Goal: Task Accomplishment & Management: Manage account settings

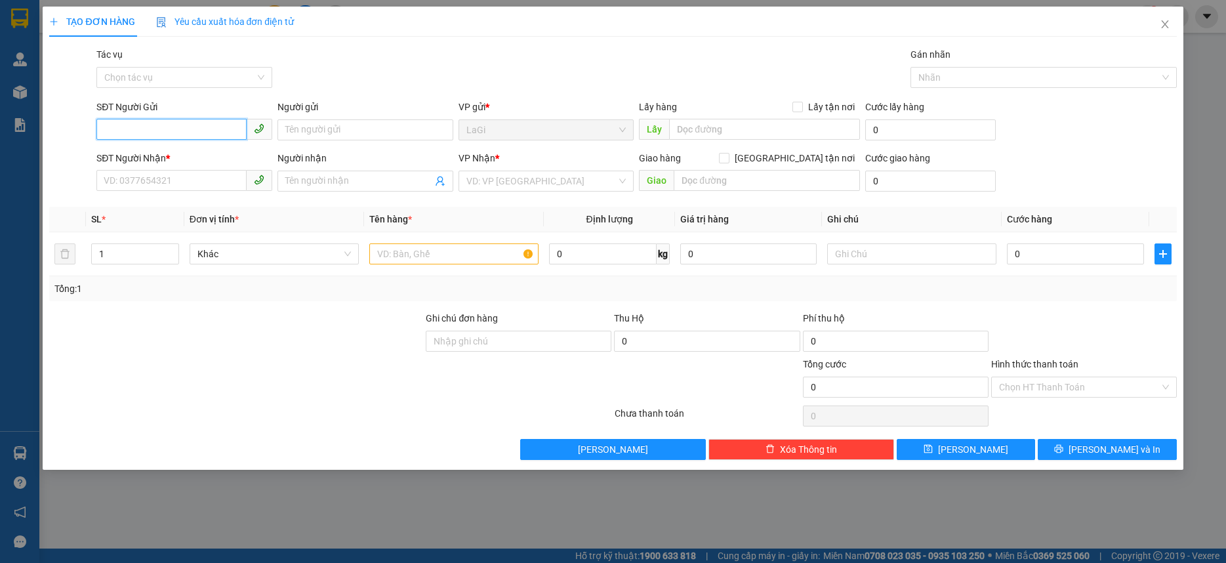
click at [199, 129] on input "SĐT Người Gửi" at bounding box center [171, 129] width 150 height 21
click at [184, 130] on input "SĐT Người Gửi" at bounding box center [171, 129] width 150 height 21
type input "0"
type input "0934380550"
click at [203, 150] on div "0934380550 - Thường" at bounding box center [184, 156] width 160 height 14
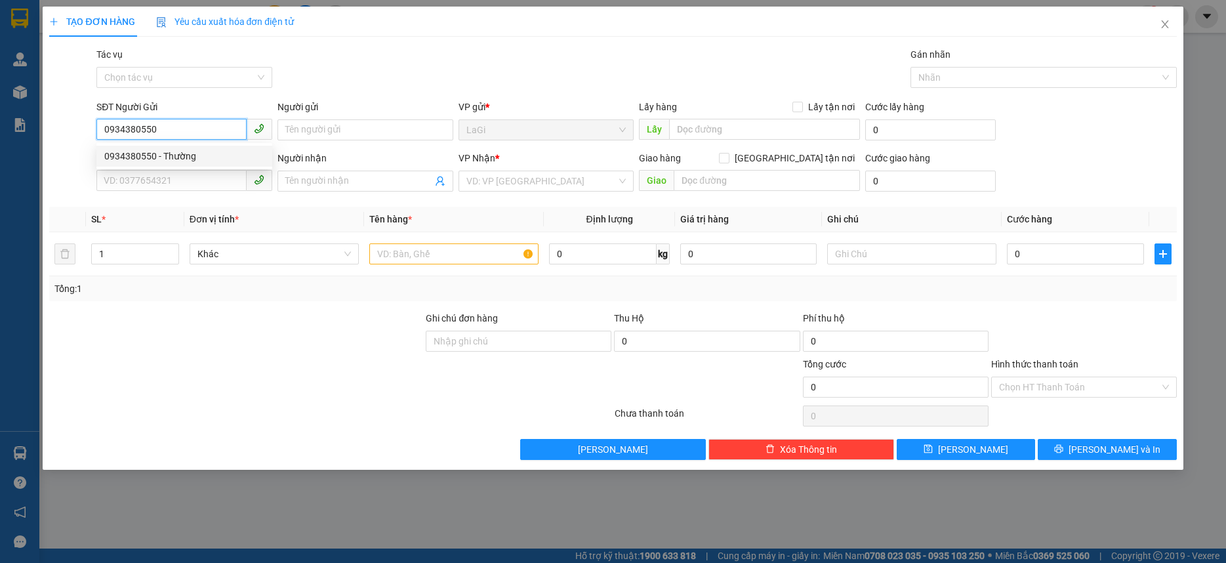
type input "Thường"
type input "0909655505"
type input "Việt Đức"
type input "0934380550"
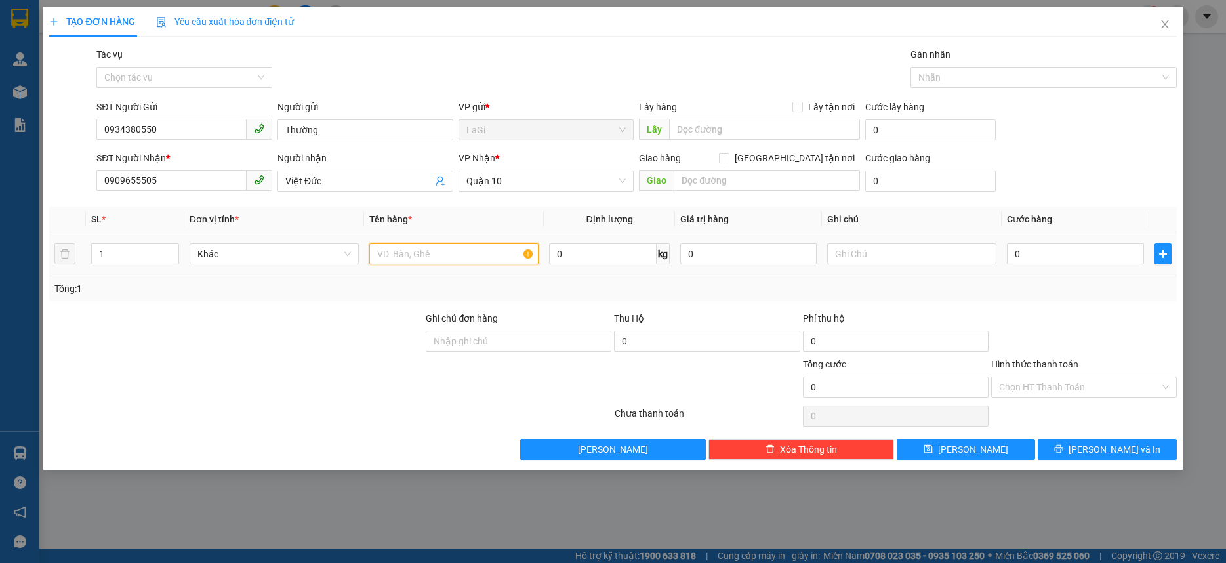
click at [422, 257] on input "text" at bounding box center [453, 253] width 169 height 21
type input "h-răng"
click at [1028, 249] on input "0" at bounding box center [1075, 253] width 136 height 21
type input "3"
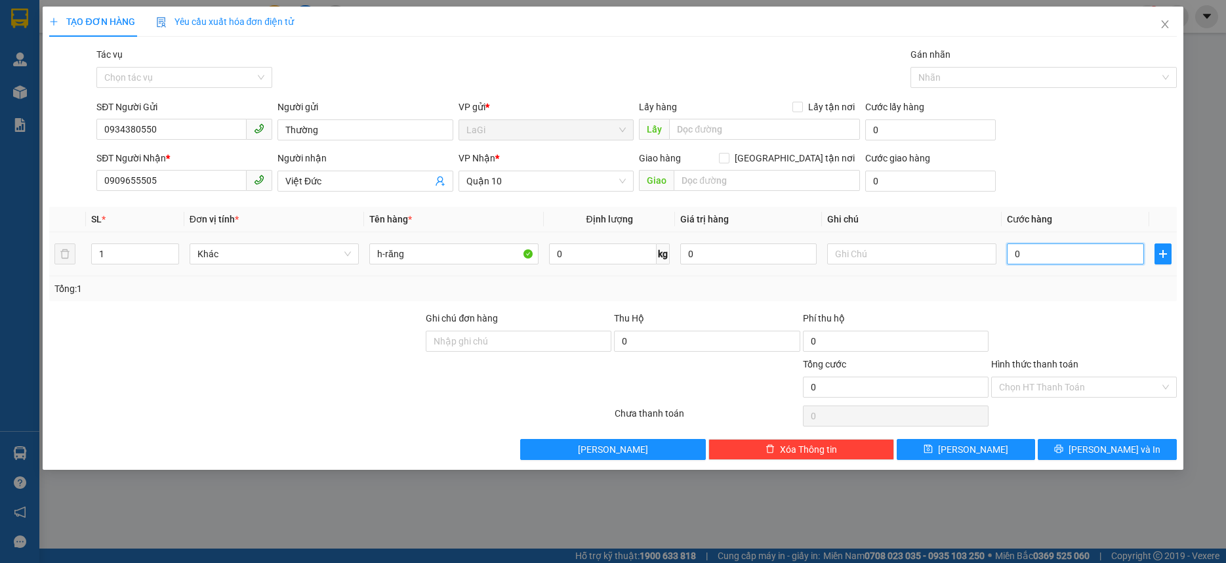
type input "3"
type input "30"
type input "30.000"
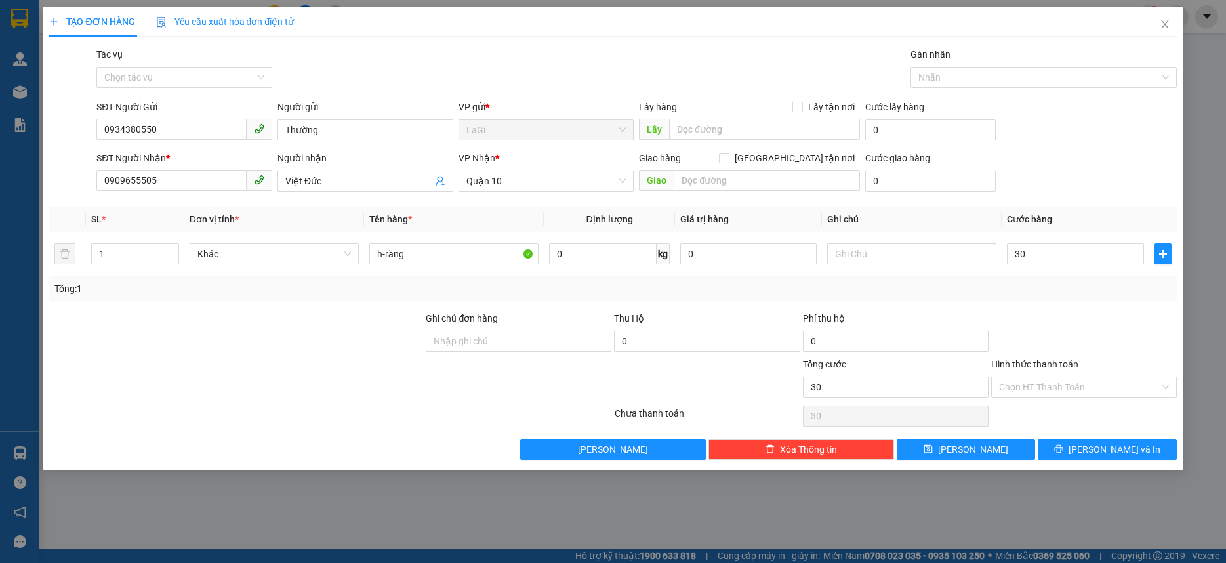
type input "30.000"
click at [1030, 318] on div at bounding box center [1084, 334] width 188 height 46
click at [1045, 379] on input "Hình thức thanh toán" at bounding box center [1079, 387] width 161 height 20
click at [1038, 400] on div "Hình thức thanh toán Chọn HT Thanh Toán" at bounding box center [1084, 380] width 186 height 46
click at [1047, 387] on input "Hình thức thanh toán" at bounding box center [1079, 387] width 161 height 20
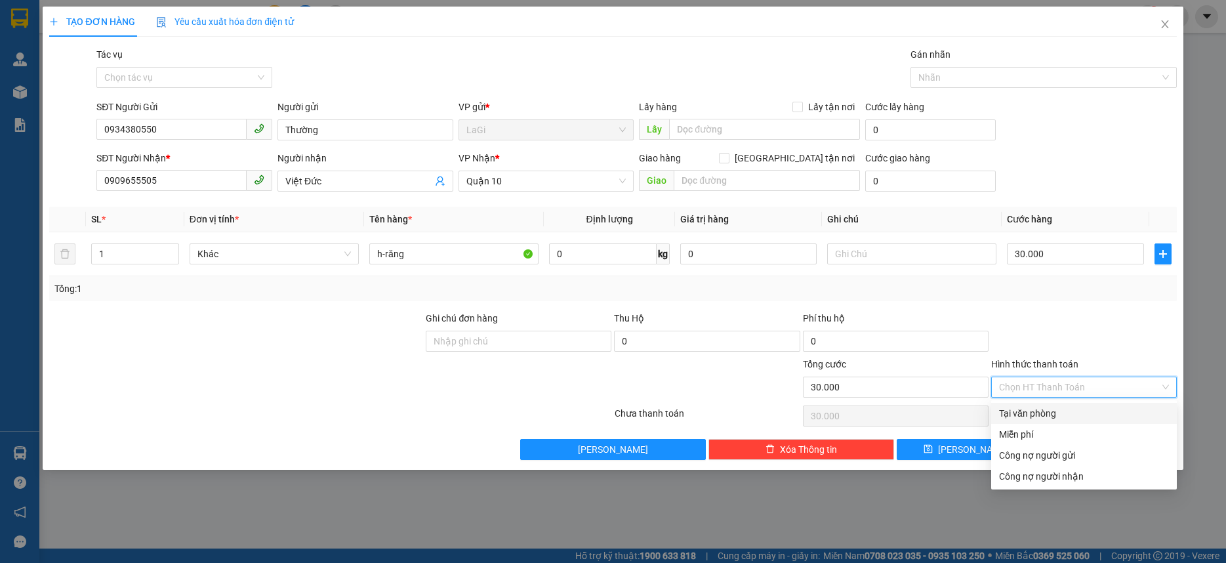
click at [1035, 412] on div "Tại văn phòng" at bounding box center [1084, 413] width 170 height 14
type input "0"
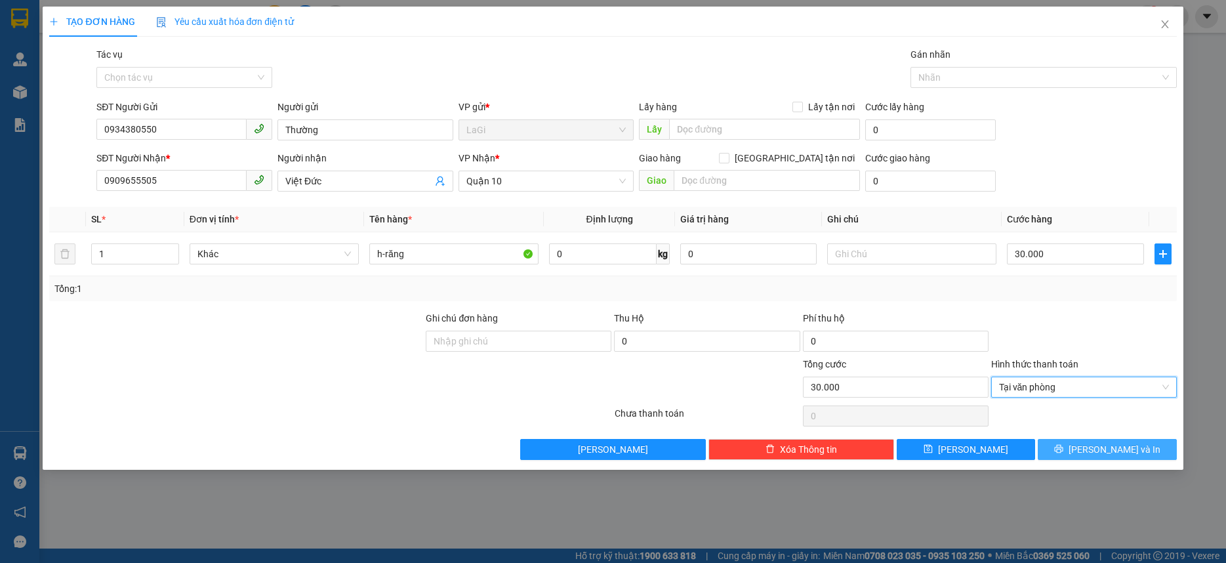
click at [1143, 447] on button "[PERSON_NAME] và In" at bounding box center [1107, 449] width 138 height 21
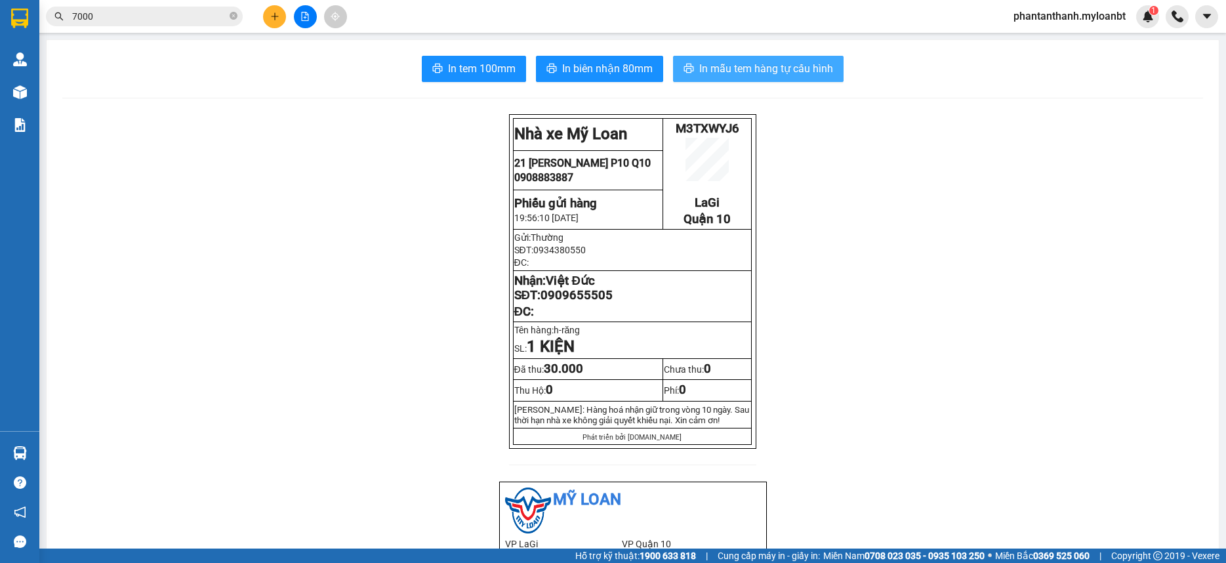
click at [754, 79] on button "In mẫu tem hàng tự cấu hình" at bounding box center [758, 69] width 171 height 26
click at [142, 17] on input "7000" at bounding box center [149, 16] width 155 height 14
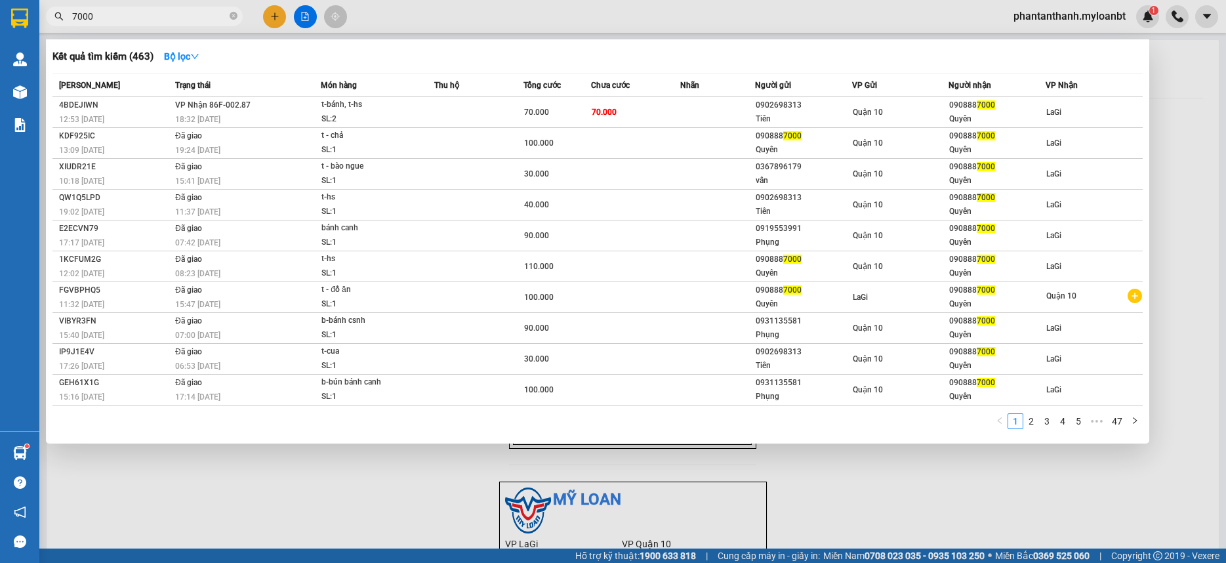
click at [142, 17] on input "7000" at bounding box center [149, 16] width 155 height 14
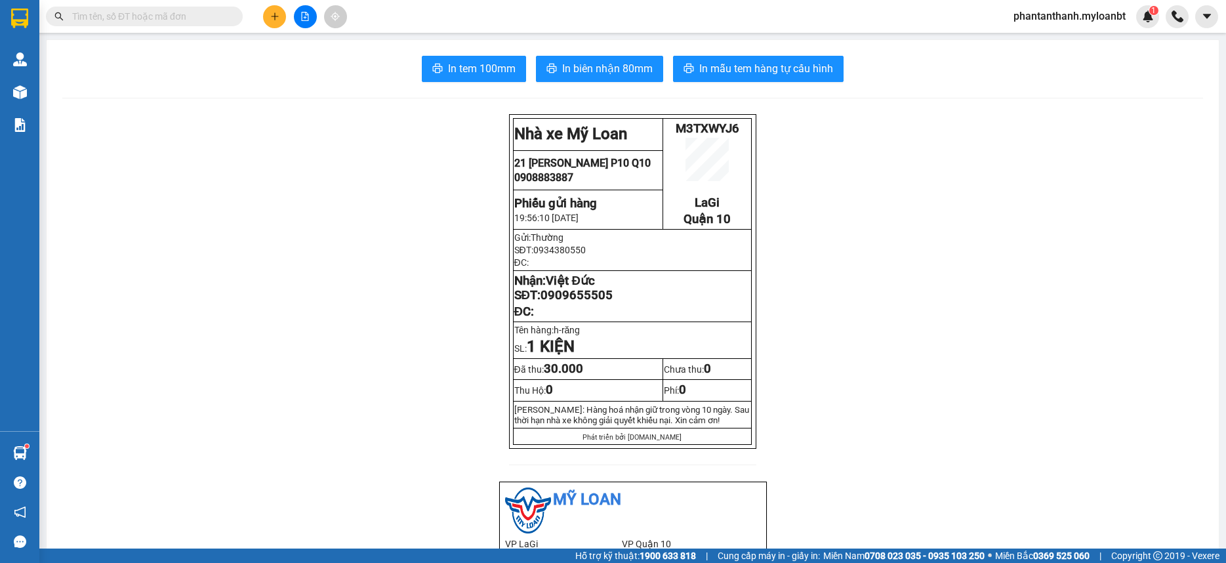
click at [131, 21] on input "text" at bounding box center [149, 16] width 155 height 14
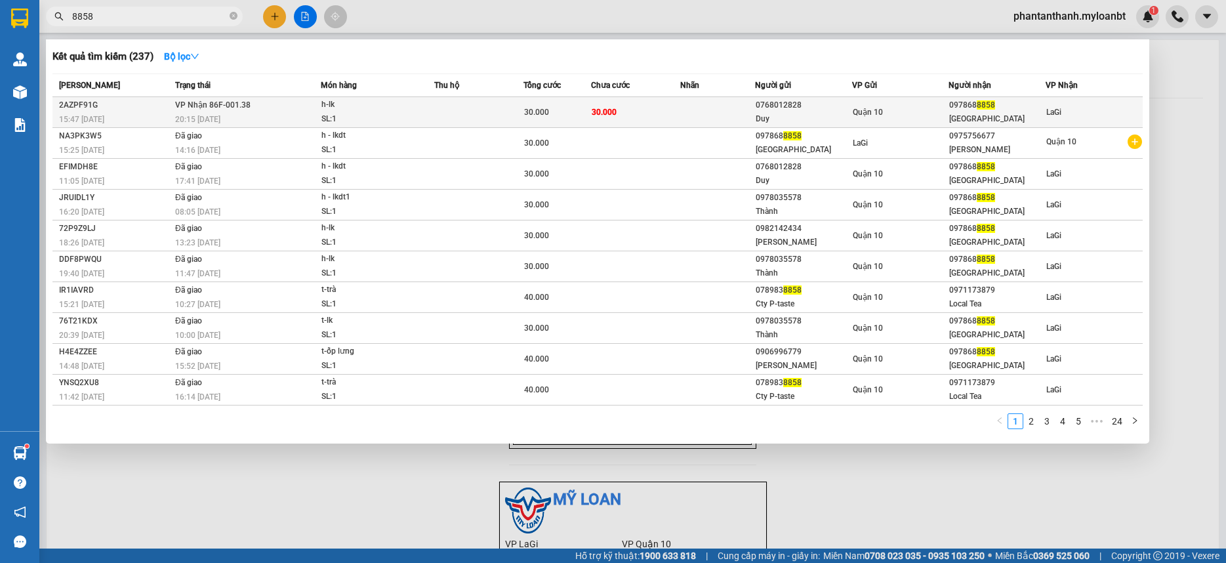
type input "8858"
click at [289, 99] on td "VP Nhận 86F-001.38 20:15 - 12/08" at bounding box center [246, 112] width 149 height 31
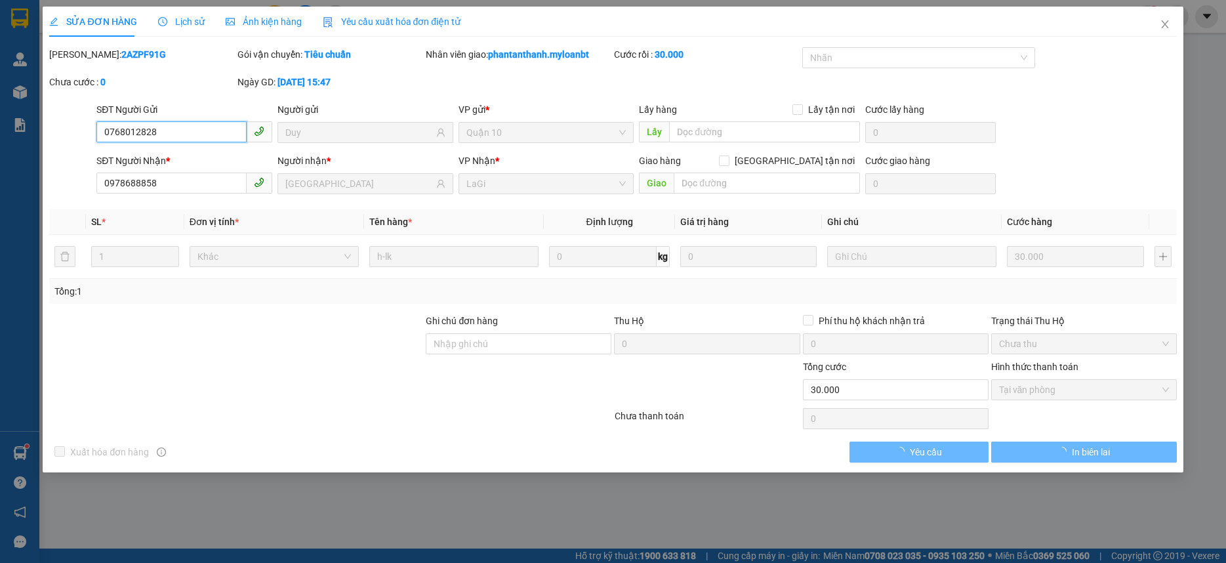
click at [1025, 390] on span "Tại văn phòng" at bounding box center [1084, 390] width 170 height 20
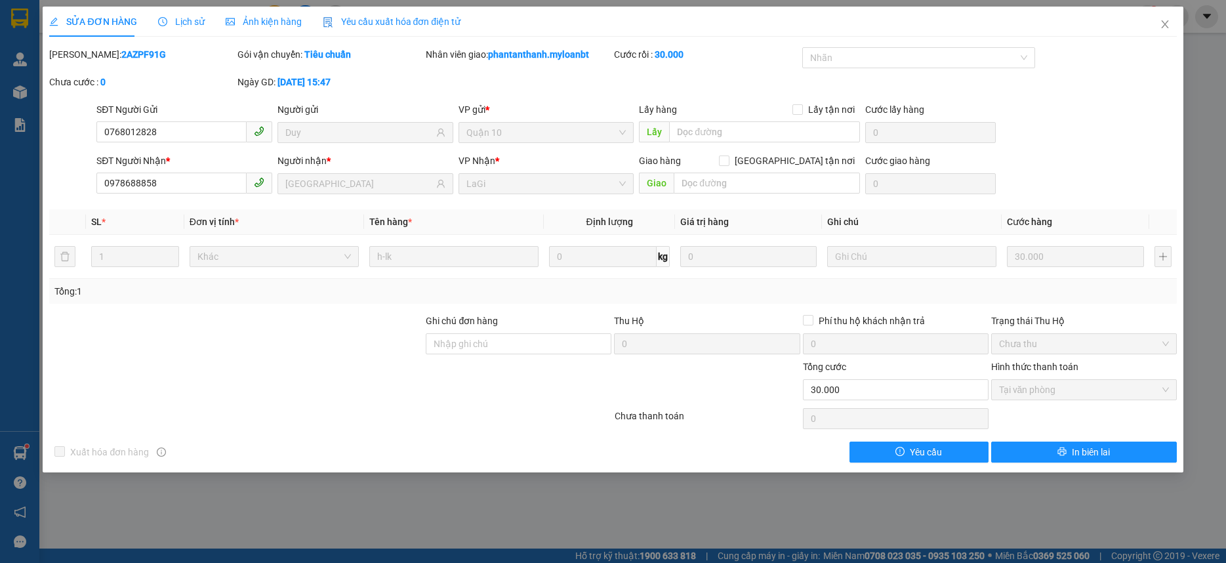
click at [1144, 8] on div "SỬA ĐƠN HÀNG Lịch sử Ảnh kiện hàng Yêu cầu xuất hóa đơn điện tử" at bounding box center [612, 22] width 1127 height 30
click at [1155, 19] on span "Close" at bounding box center [1165, 25] width 37 height 37
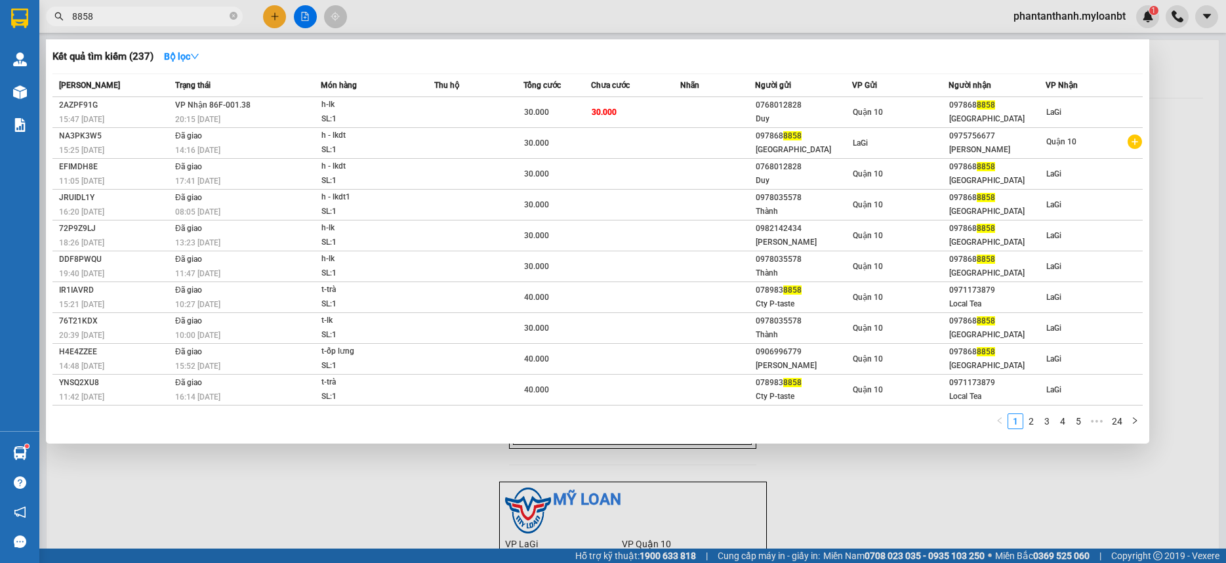
click at [173, 12] on input "8858" at bounding box center [149, 16] width 155 height 14
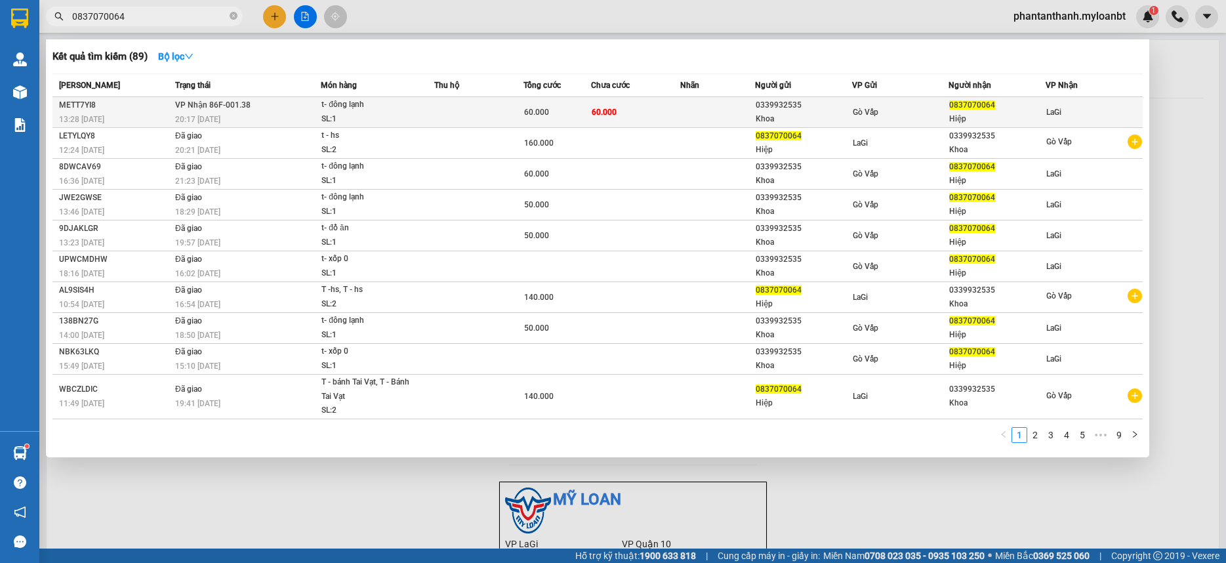
type input "0837070064"
click at [446, 121] on td at bounding box center [478, 112] width 89 height 31
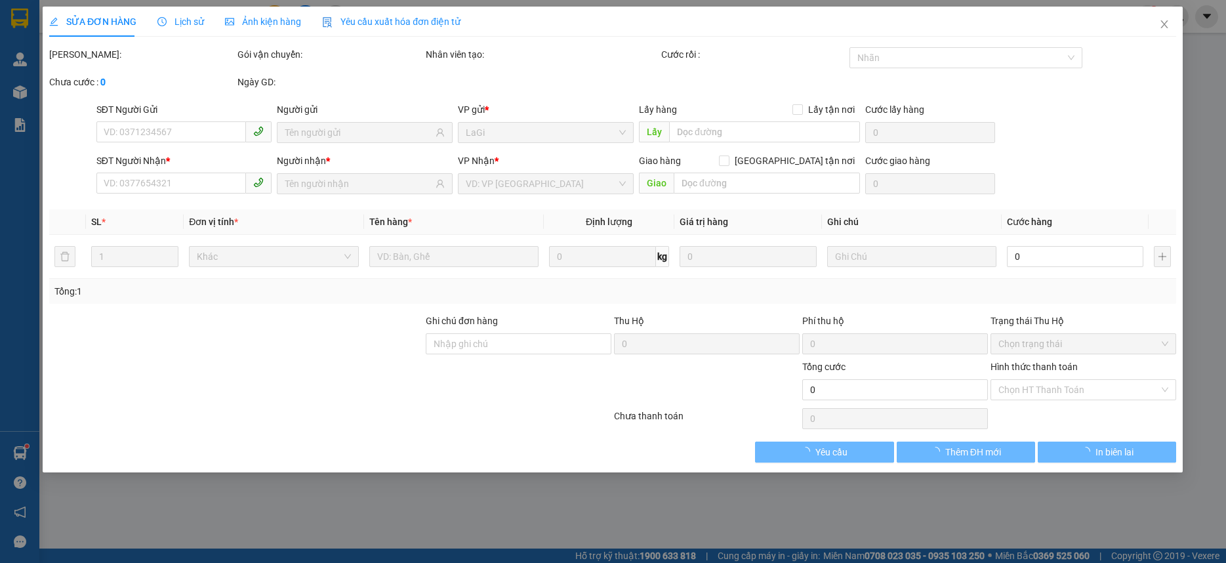
type input "0339932535"
type input "Khoa"
type input "0837070064"
type input "Hiệp"
type input "60.000"
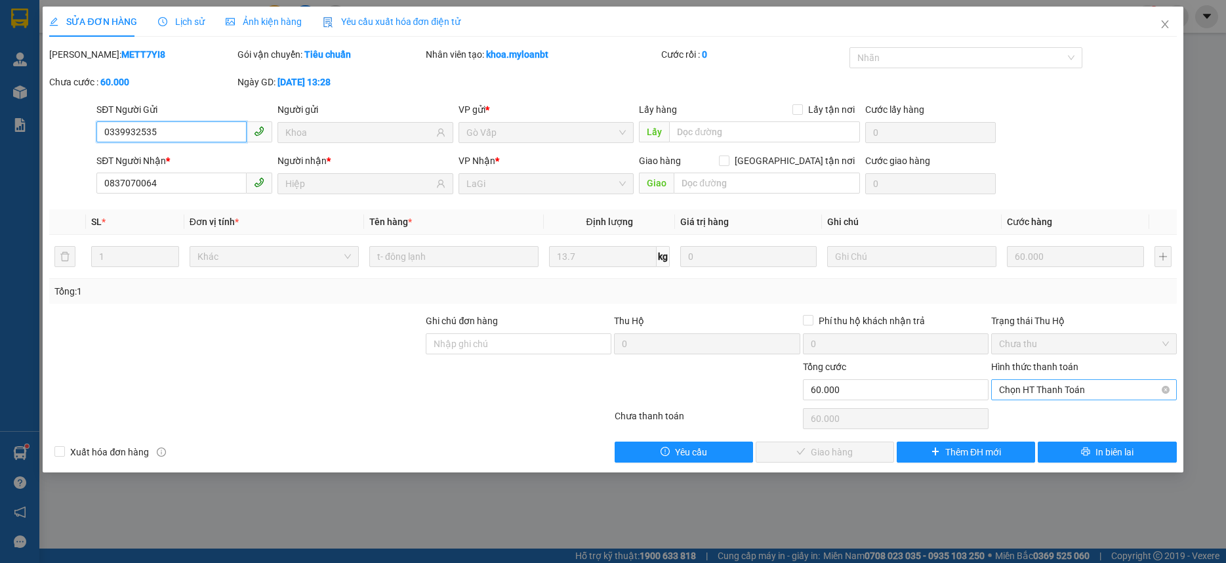
click at [1106, 383] on span "Chọn HT Thanh Toán" at bounding box center [1084, 390] width 170 height 20
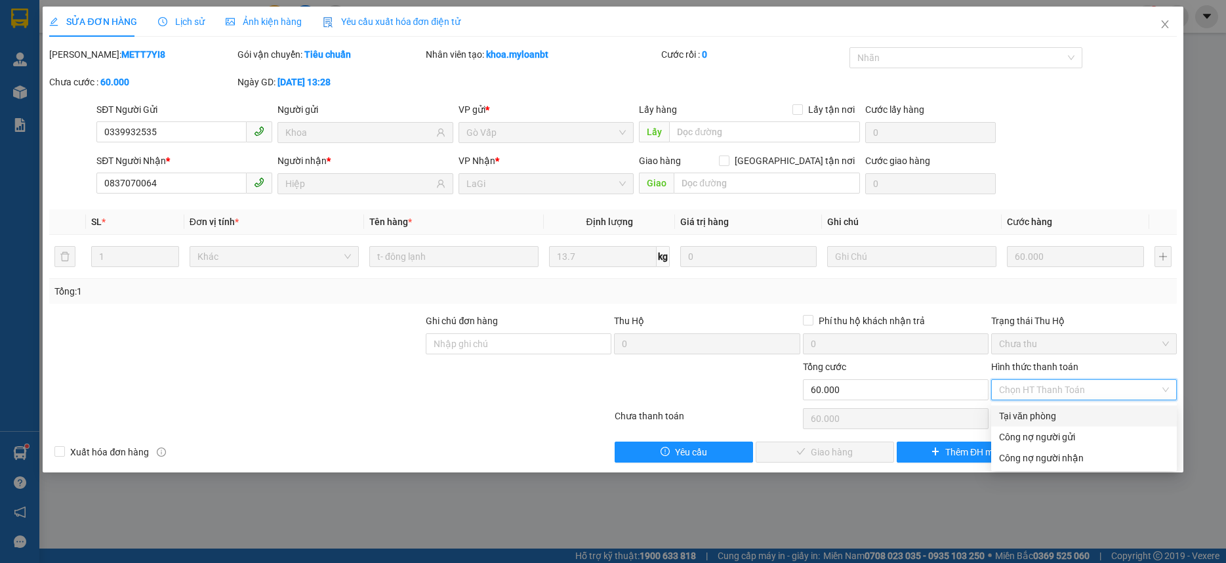
click at [1102, 407] on div "Tại văn phòng" at bounding box center [1084, 416] width 186 height 21
type input "0"
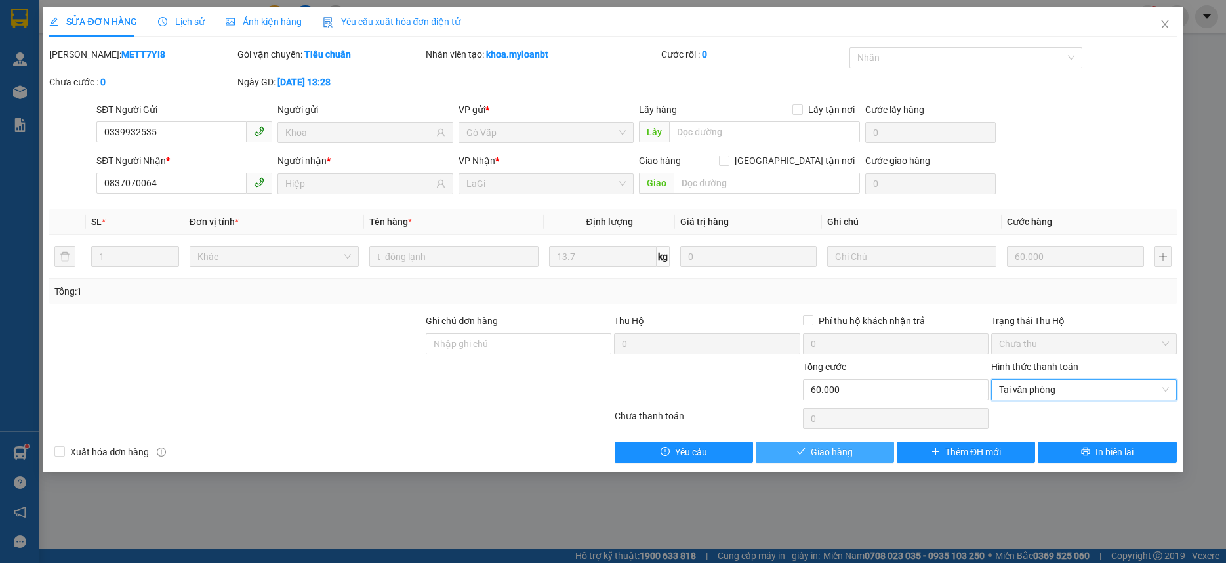
drag, startPoint x: 854, startPoint y: 457, endPoint x: 853, endPoint y: 449, distance: 7.9
click at [854, 457] on button "Giao hàng" at bounding box center [825, 452] width 138 height 21
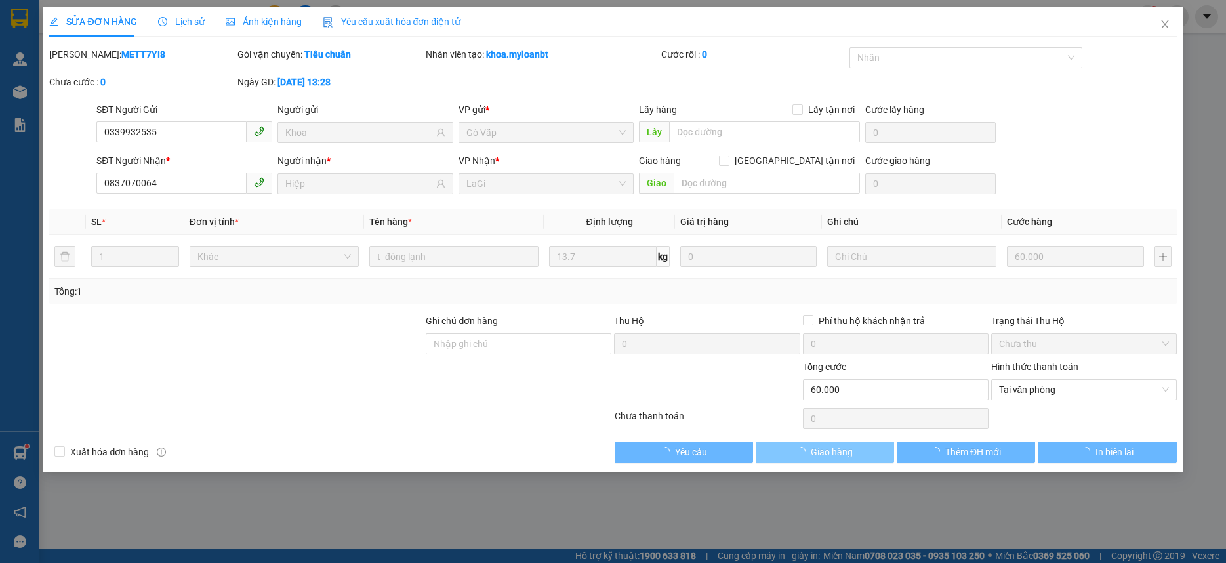
click at [852, 446] on span "Giao hàng" at bounding box center [832, 452] width 42 height 14
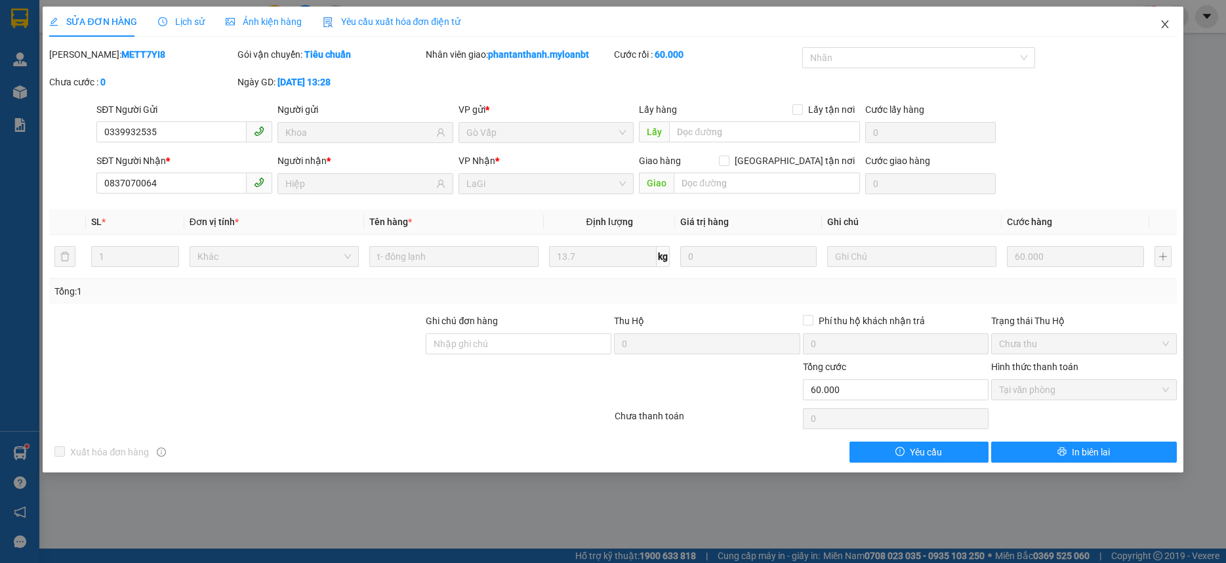
click at [1162, 23] on icon "close" at bounding box center [1165, 24] width 10 height 10
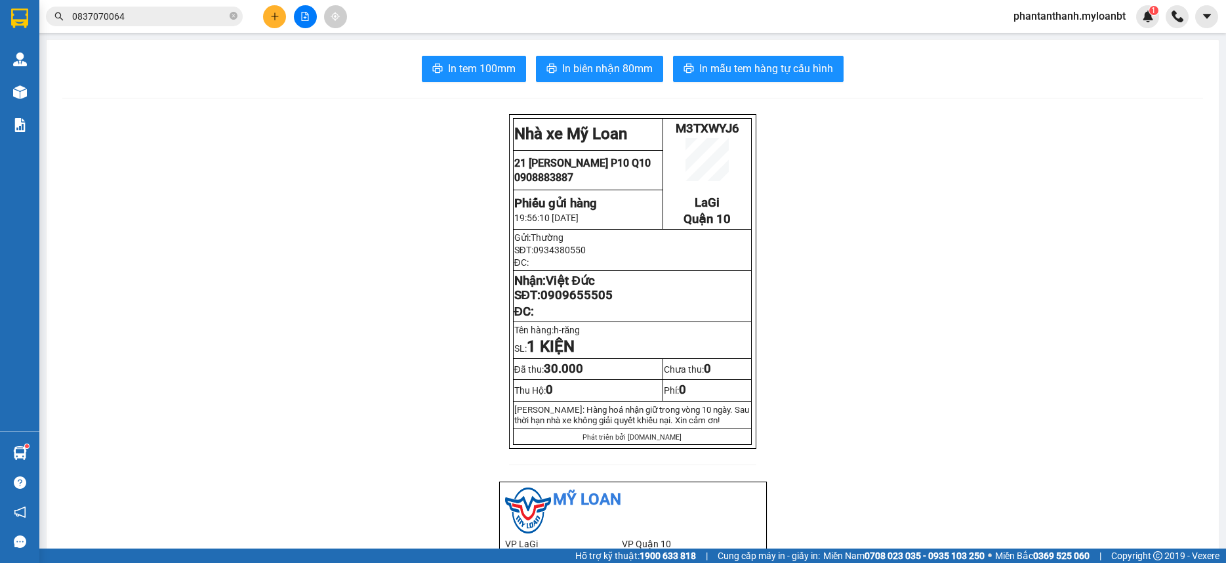
click at [105, 7] on span "0837070064" at bounding box center [144, 17] width 197 height 20
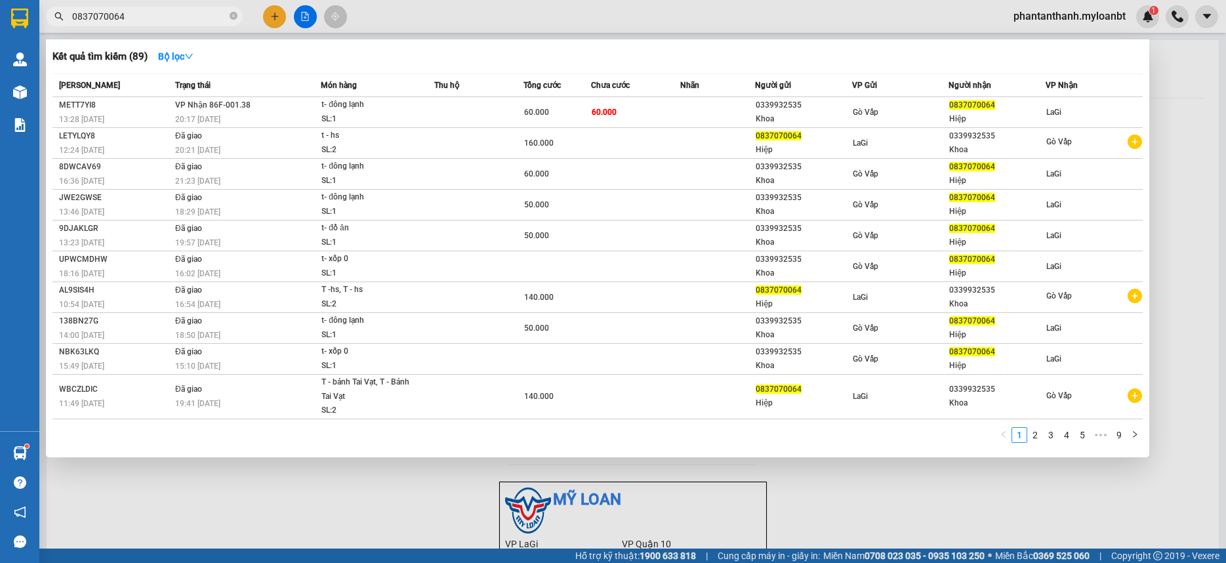
click at [105, 7] on span "0837070064" at bounding box center [144, 17] width 197 height 20
click at [105, 8] on span "0837070064" at bounding box center [144, 17] width 197 height 20
click at [106, 11] on input "0837070064" at bounding box center [149, 16] width 155 height 14
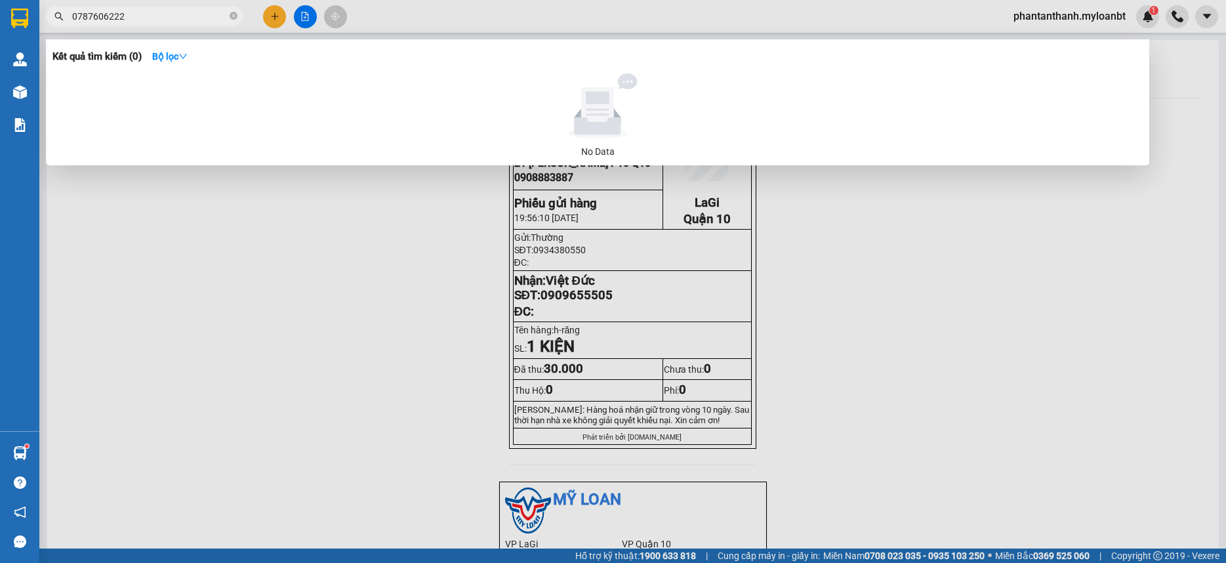
click at [166, 14] on input "0787606222" at bounding box center [149, 16] width 155 height 14
type input "0"
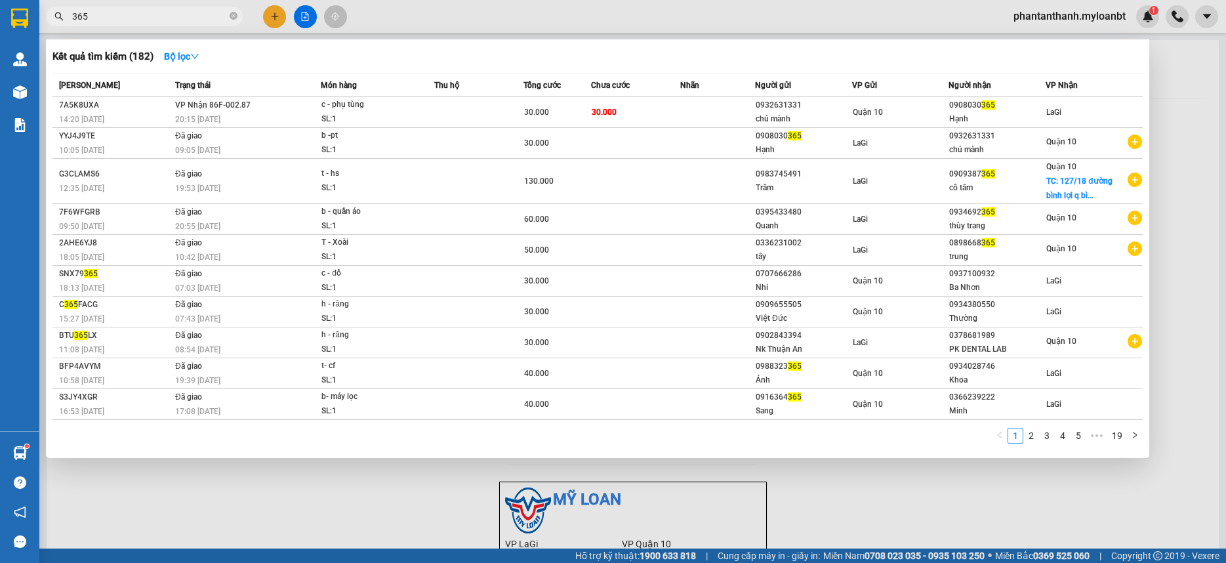
click at [181, 13] on input "365" at bounding box center [149, 16] width 155 height 14
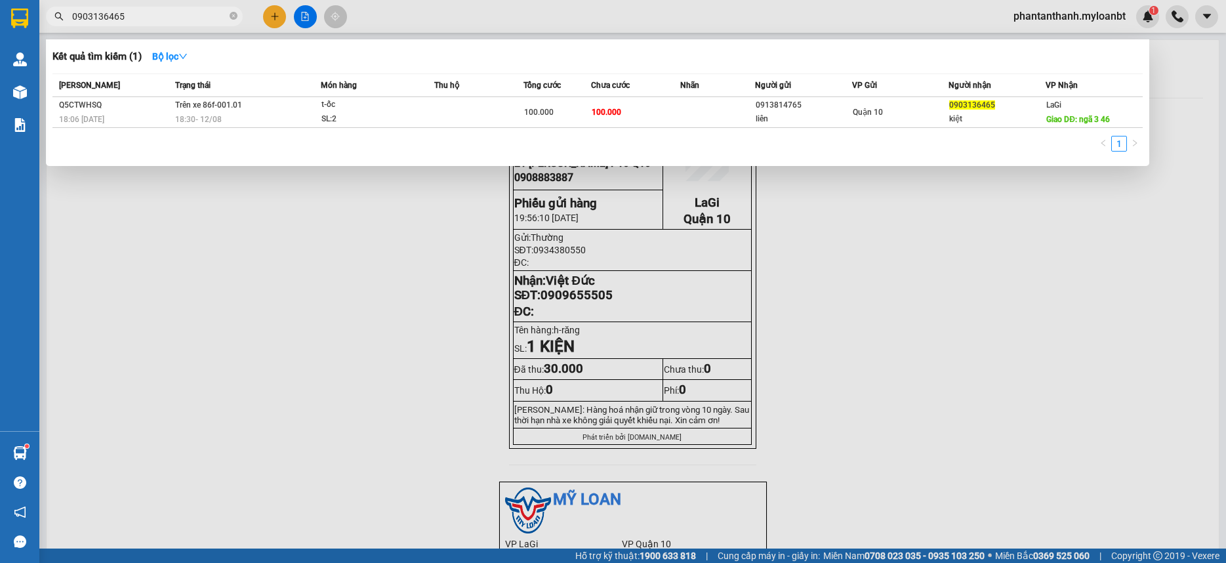
type input "0903136465"
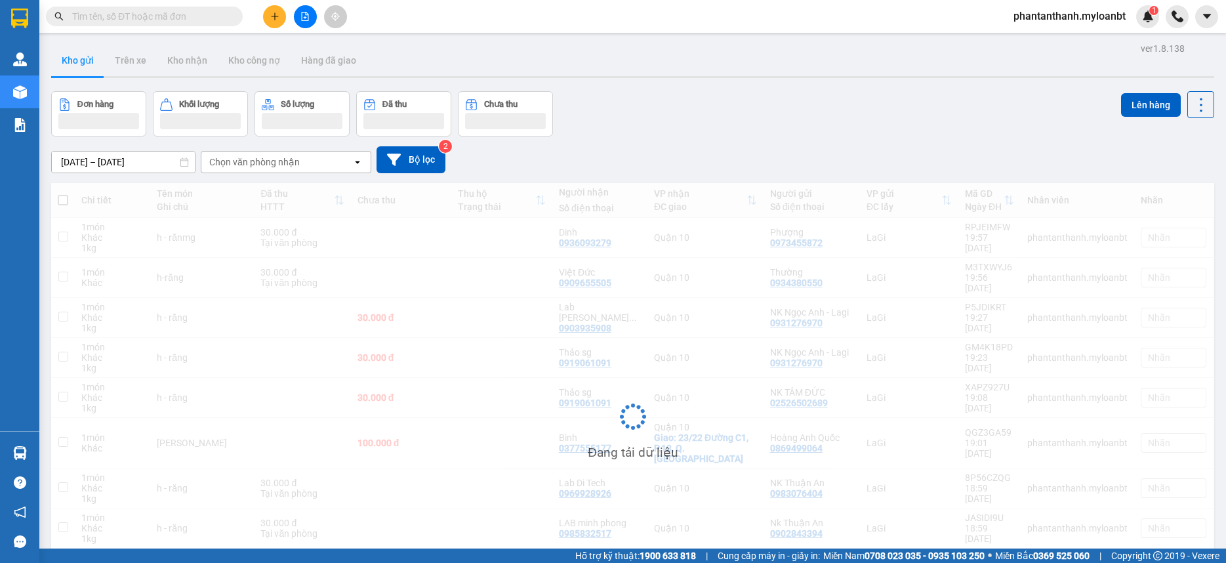
click at [212, 22] on input "text" at bounding box center [149, 16] width 155 height 14
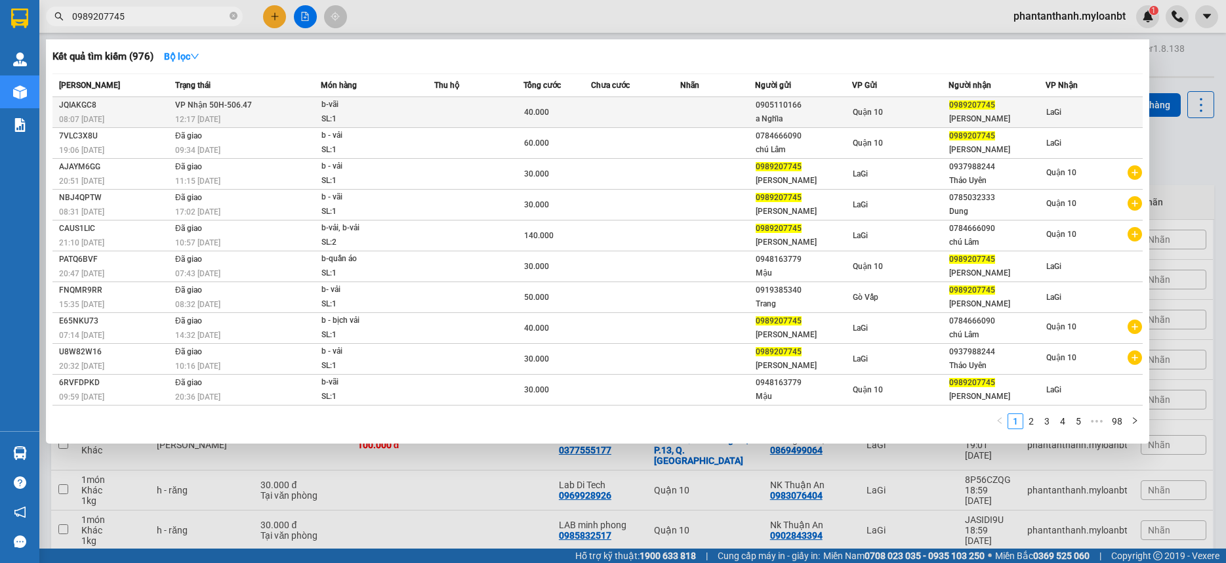
type input "0989207745"
click at [578, 114] on div "40.000" at bounding box center [557, 112] width 66 height 14
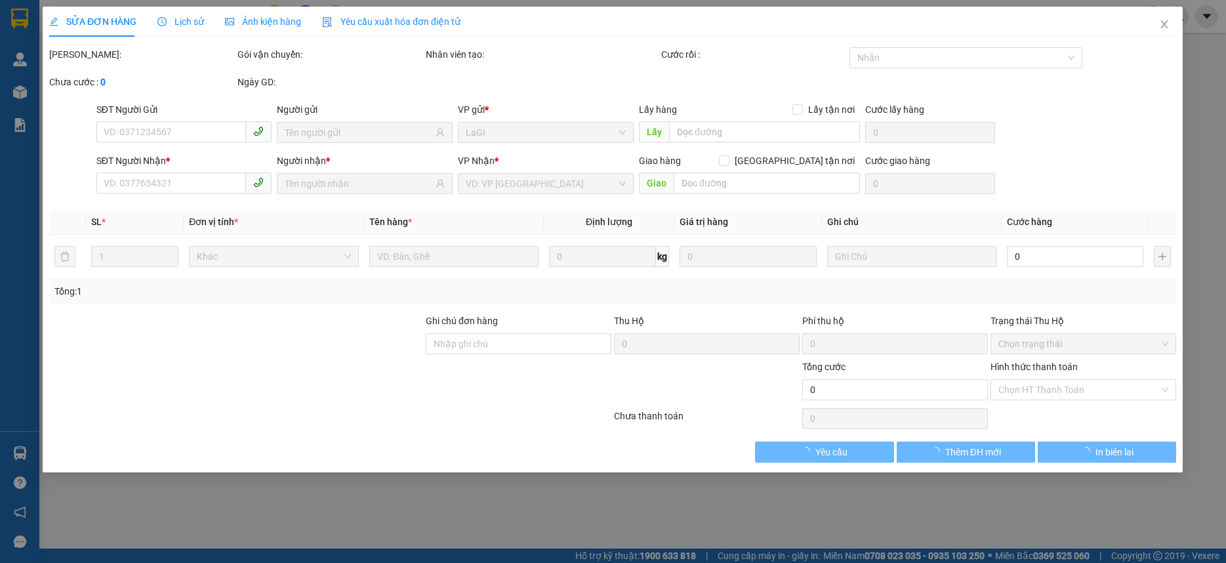
type input "0905110166"
type input "a Nghĩa"
type input "0989207745"
type input "[PERSON_NAME]"
type input "40.000"
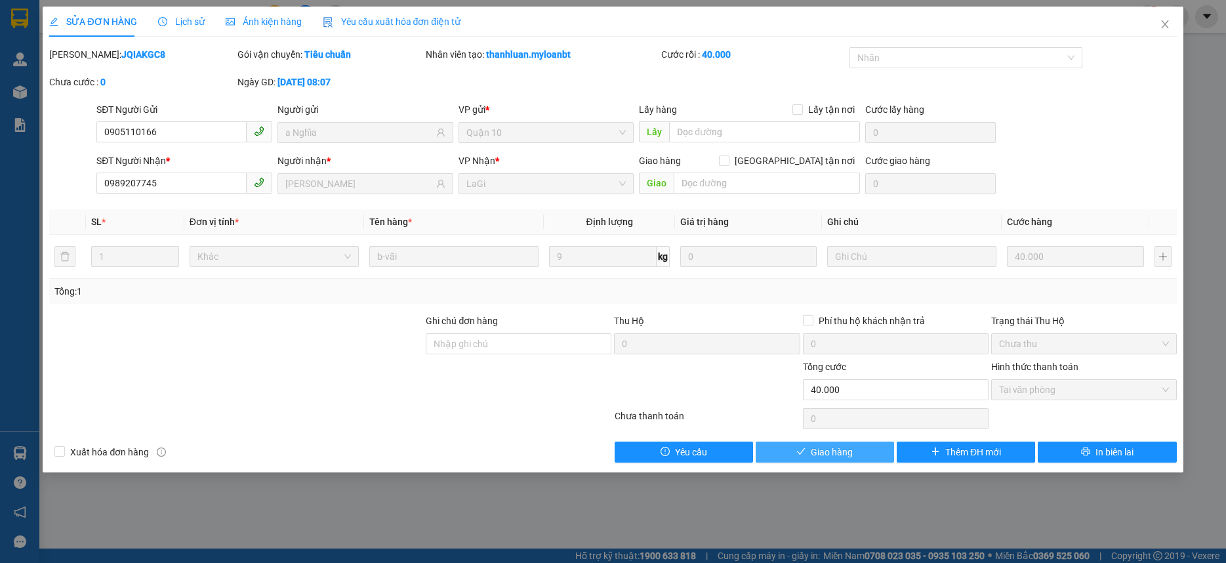
click at [854, 463] on div "SỬA ĐƠN HÀNG Lịch sử Ảnh kiện hàng Yêu cầu xuất hóa đơn điện tử Total Paid Fee …" at bounding box center [613, 240] width 1140 height 466
click at [865, 456] on button "Giao hàng" at bounding box center [825, 452] width 138 height 21
click at [866, 455] on button "Giao hàng" at bounding box center [825, 452] width 138 height 21
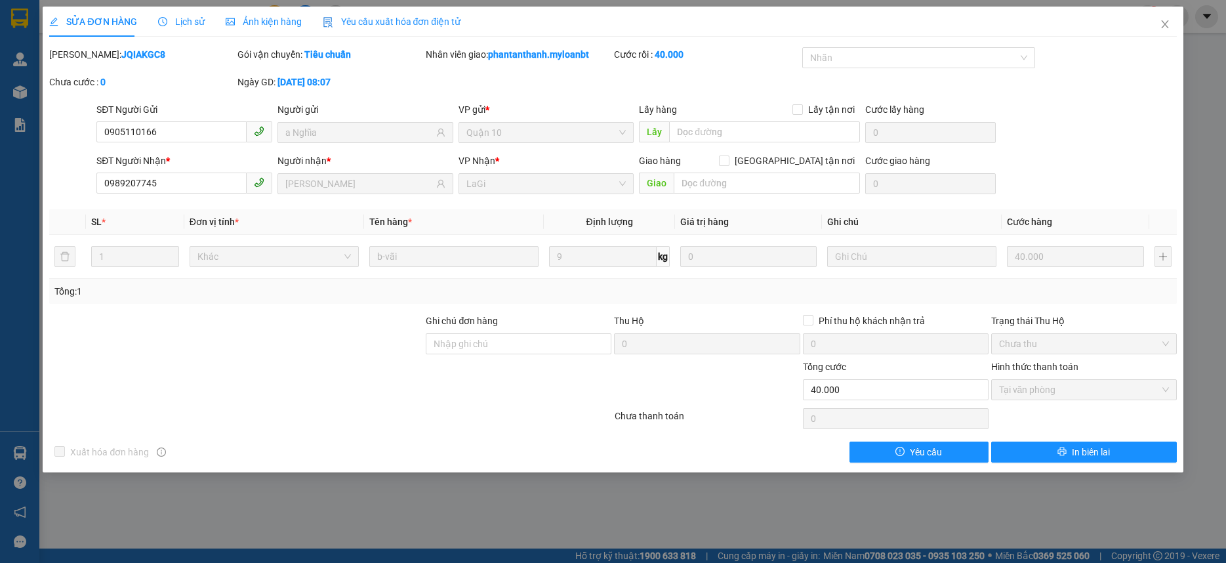
click at [1186, 52] on div "SỬA ĐƠN HÀNG Lịch sử Ảnh kiện hàng Yêu cầu xuất hóa đơn điện tử Total Paid Fee …" at bounding box center [613, 281] width 1226 height 563
click at [1163, 31] on span "Close" at bounding box center [1165, 25] width 37 height 37
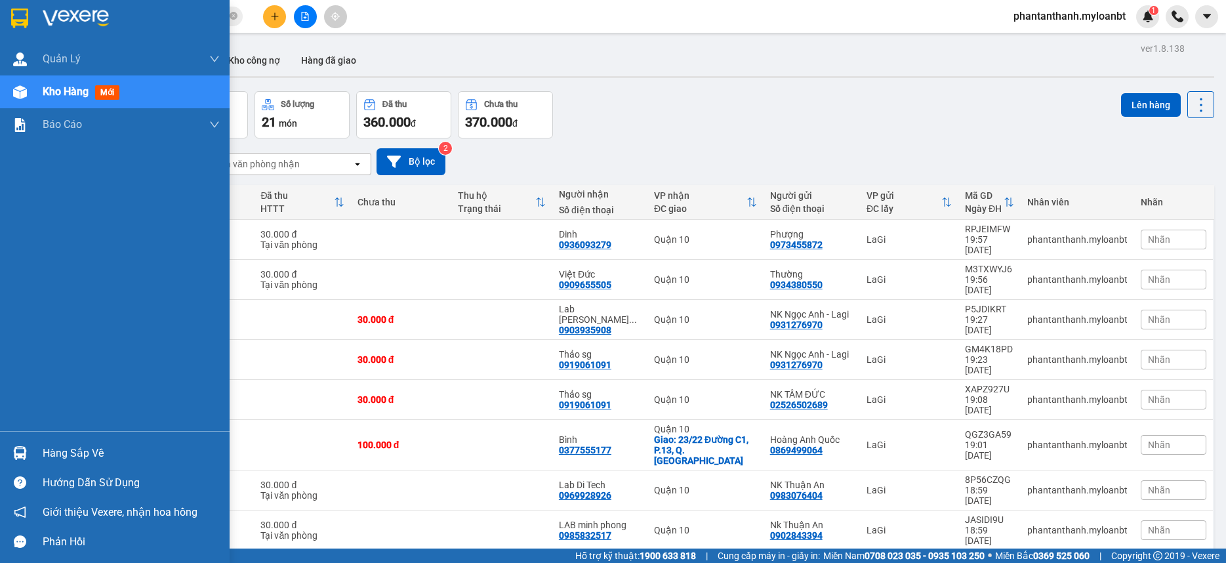
click at [37, 451] on div "Hàng sắp về" at bounding box center [115, 453] width 230 height 30
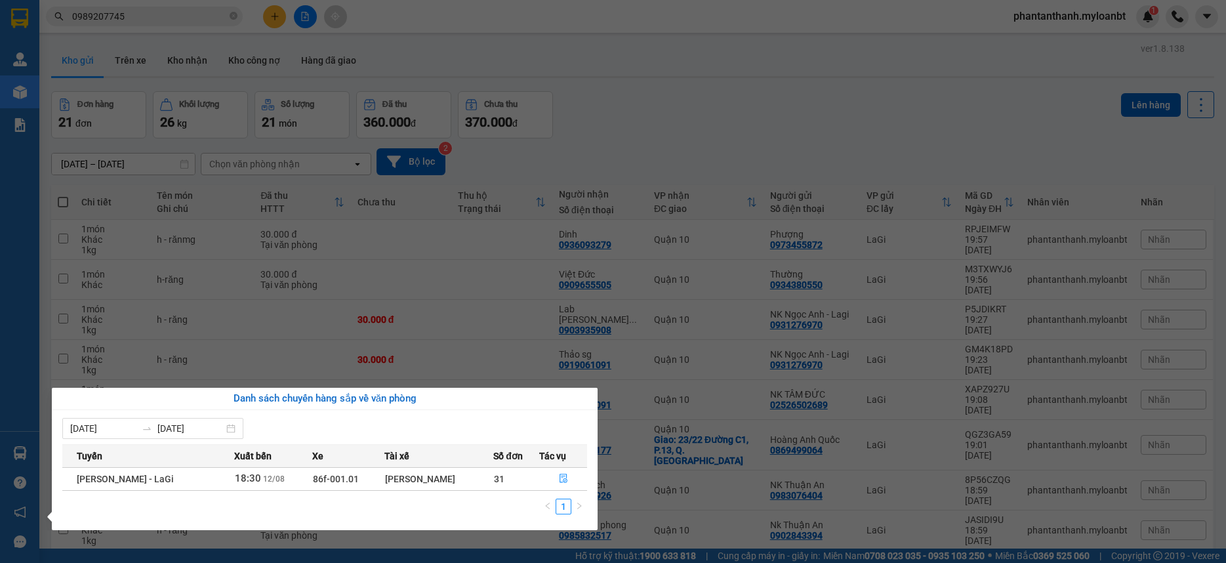
click at [539, 31] on section "Kết quả tìm kiếm ( 976 ) Bộ lọc Mã ĐH Trạng thái Món hàng Thu hộ Tổng cước Chưa…" at bounding box center [613, 281] width 1226 height 563
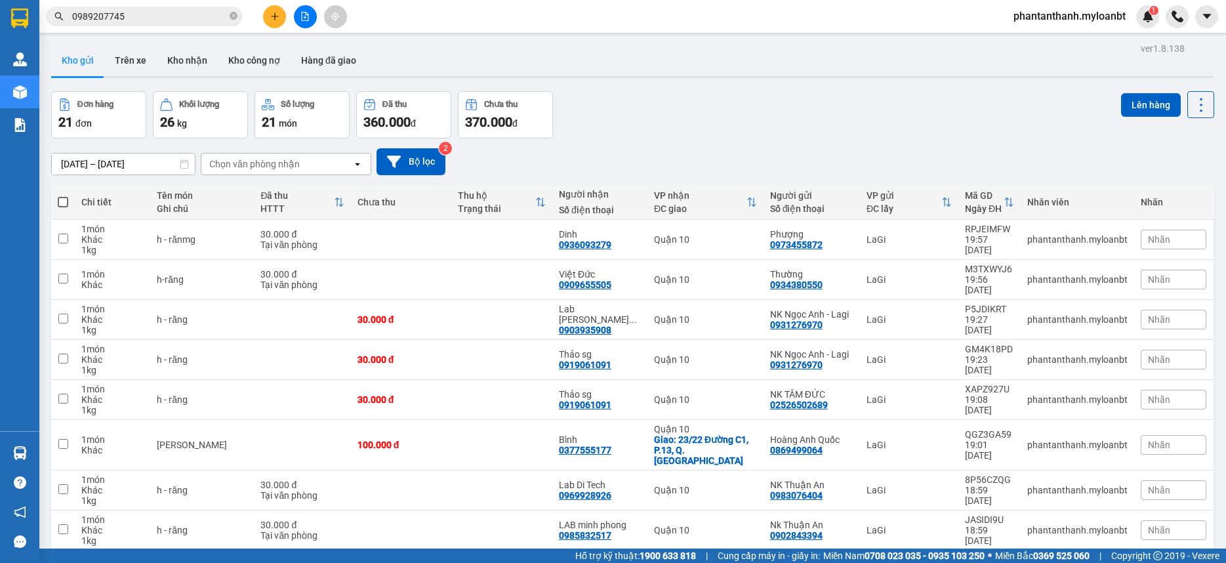
click at [161, 9] on input "0989207745" at bounding box center [149, 16] width 155 height 14
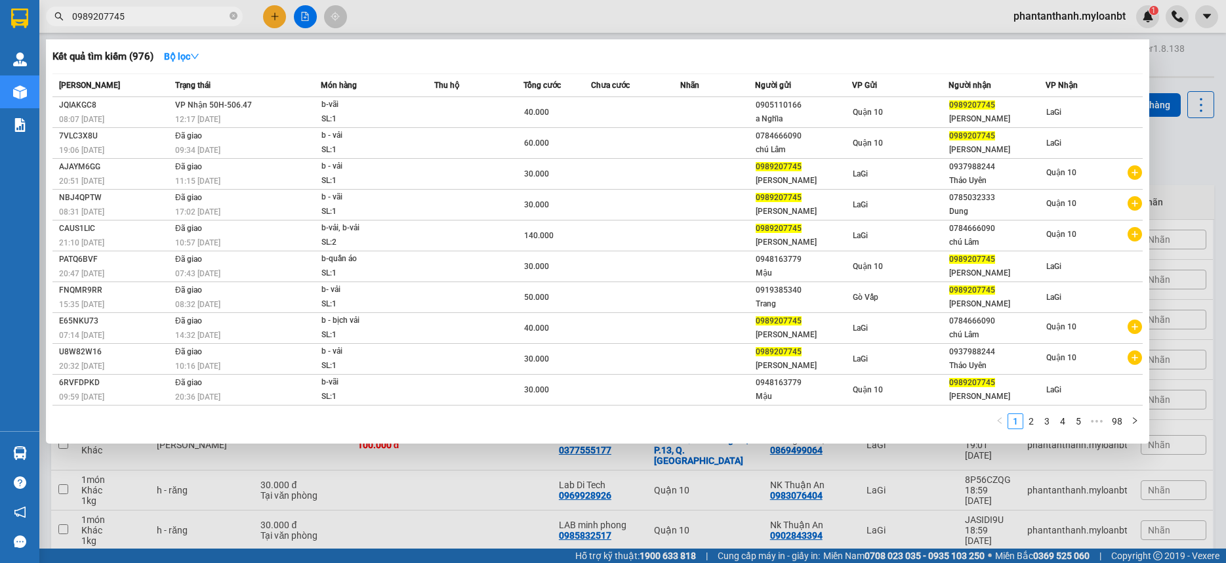
click at [161, 9] on input "0989207745" at bounding box center [149, 16] width 155 height 14
type input "d"
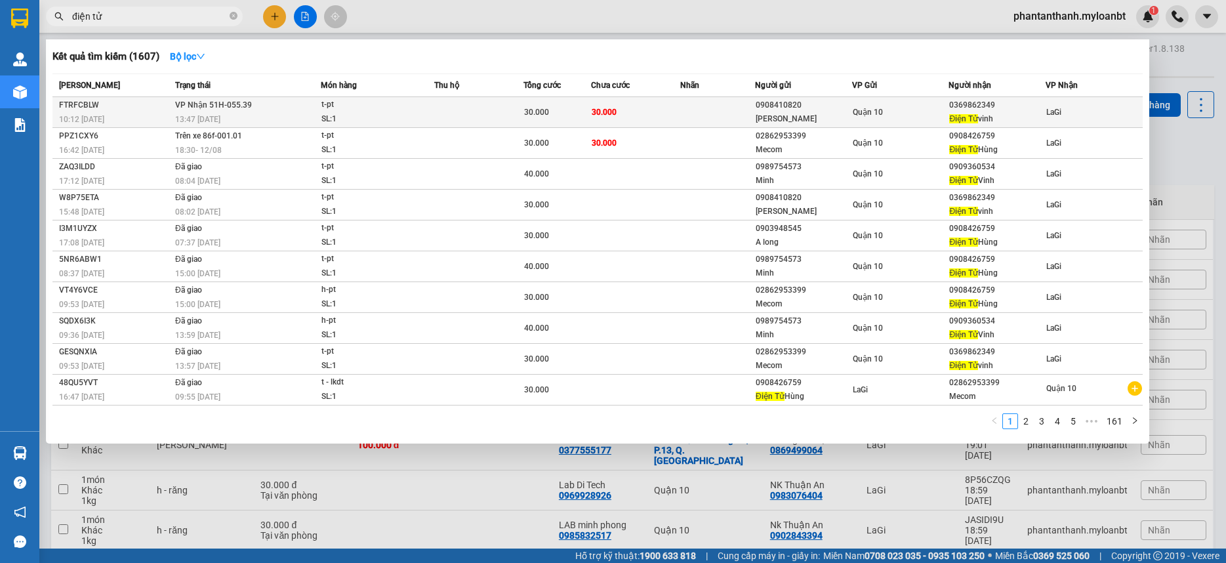
type input "điện tử"
click at [622, 110] on td "30.000" at bounding box center [635, 112] width 89 height 31
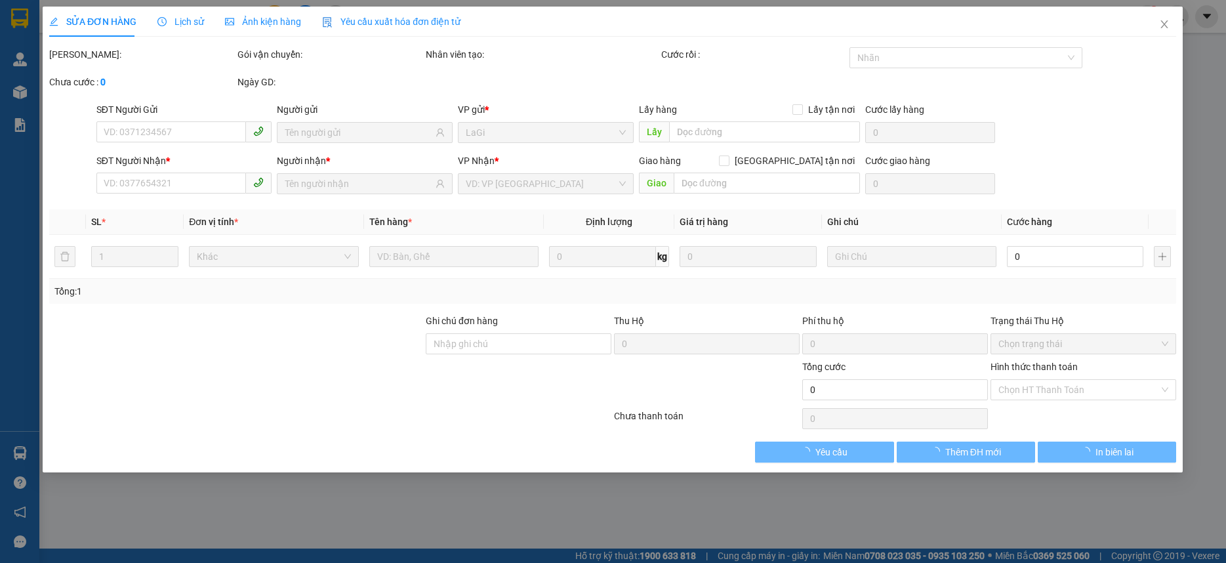
type input "0908410820"
type input "[PERSON_NAME]"
type input "0369862349"
type input "Điện [PERSON_NAME]"
type input "30.000"
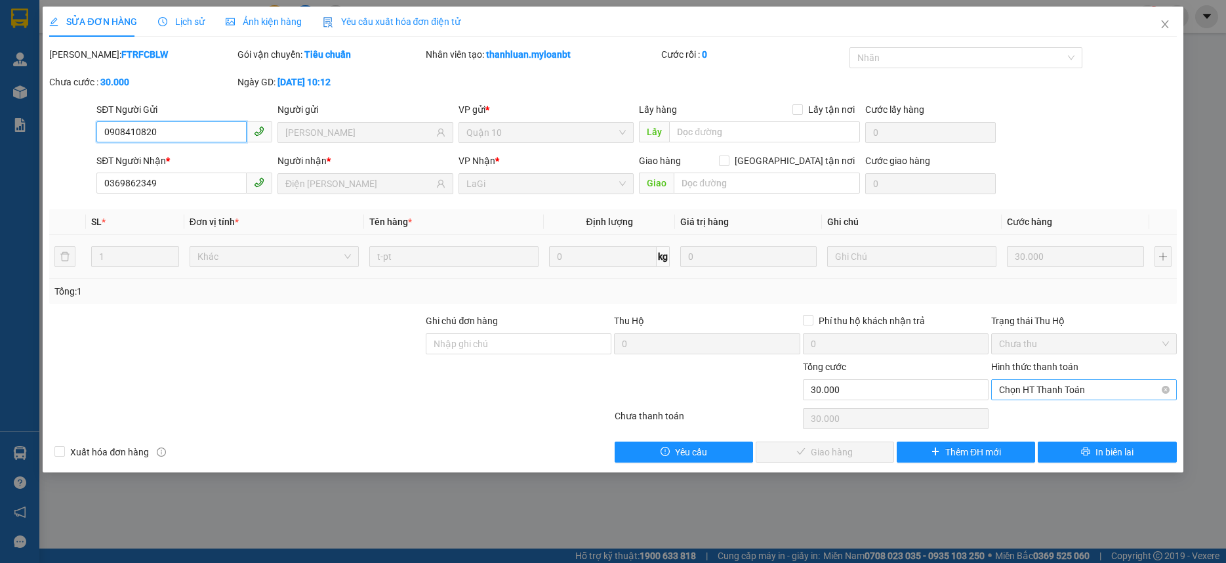
click at [1049, 398] on span "Chọn HT Thanh Toán" at bounding box center [1084, 390] width 170 height 20
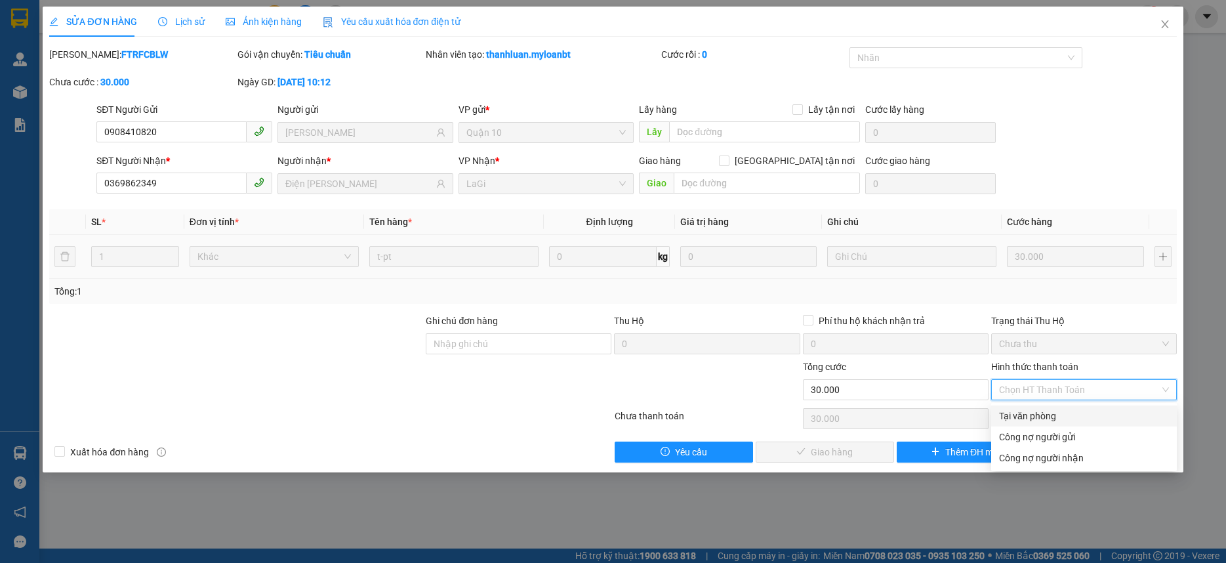
click at [1041, 409] on div "Tại văn phòng" at bounding box center [1084, 416] width 186 height 21
type input "0"
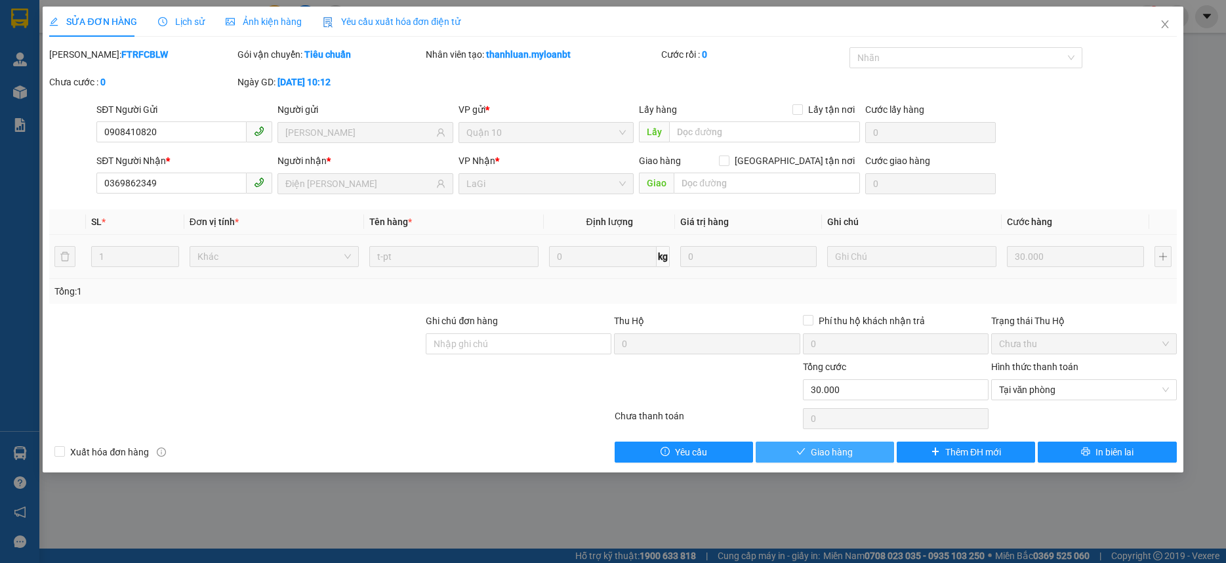
click at [867, 451] on button "Giao hàng" at bounding box center [825, 452] width 138 height 21
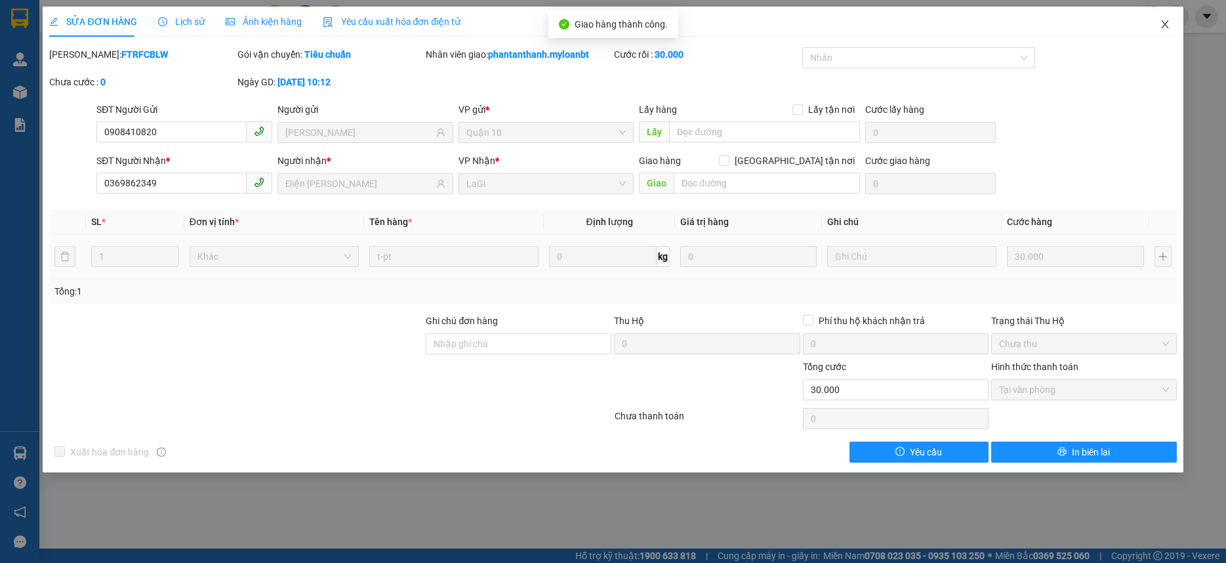
click at [1163, 26] on icon "close" at bounding box center [1165, 24] width 10 height 10
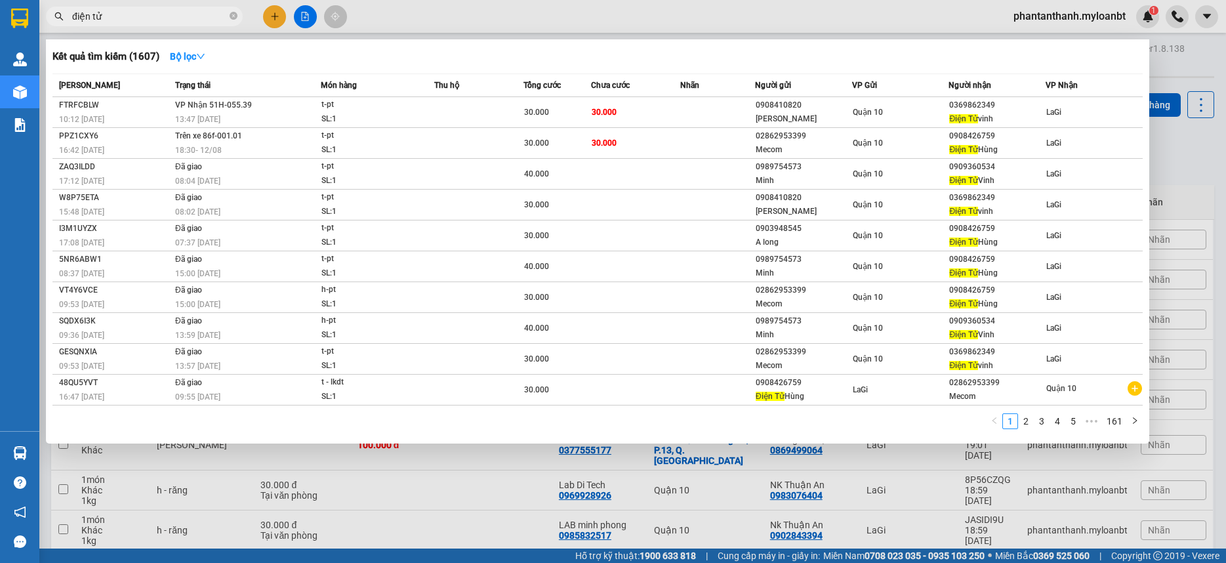
click at [155, 18] on input "điện tử" at bounding box center [149, 16] width 155 height 14
click at [182, 14] on input "điện tử" at bounding box center [149, 16] width 155 height 14
click at [177, 19] on input "điện tử" at bounding box center [149, 16] width 155 height 14
click at [176, 19] on input "điện tử" at bounding box center [149, 16] width 155 height 14
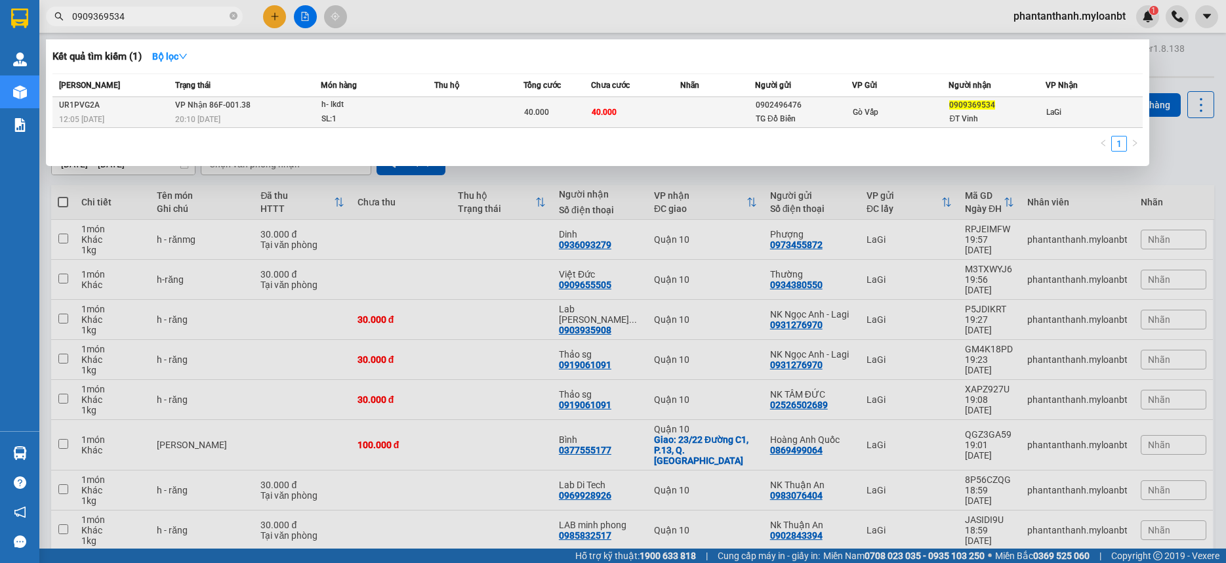
type input "0909369534"
click at [595, 102] on td "40.000" at bounding box center [635, 112] width 89 height 31
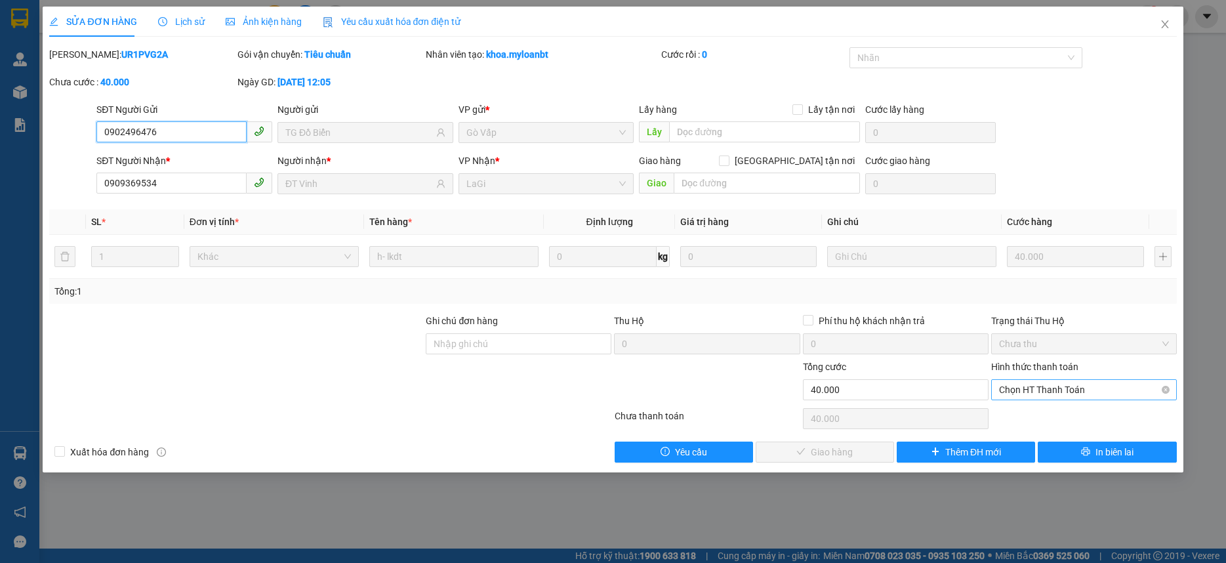
click at [1083, 390] on span "Chọn HT Thanh Toán" at bounding box center [1084, 390] width 170 height 20
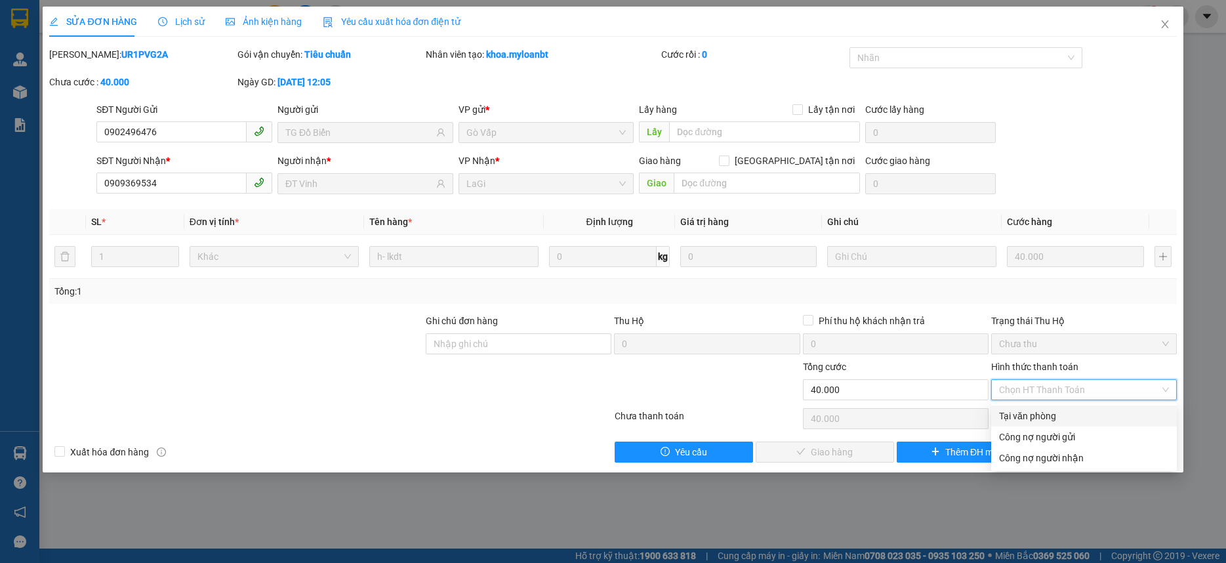
click at [1068, 412] on div "Tại văn phòng" at bounding box center [1084, 416] width 170 height 14
type input "0"
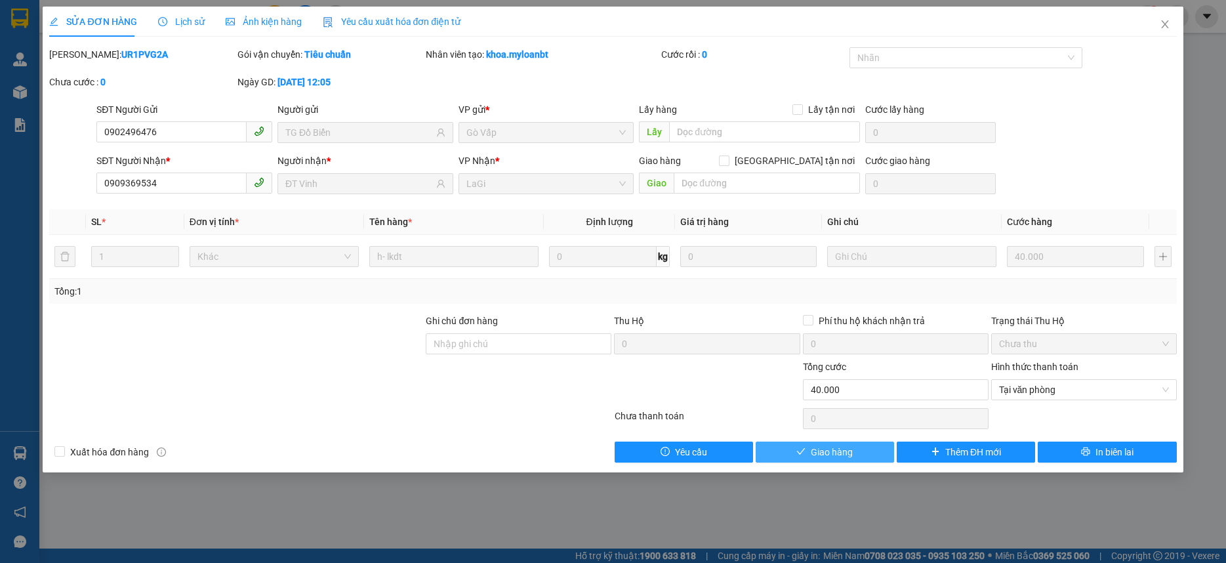
click at [805, 452] on icon "check" at bounding box center [801, 451] width 9 height 9
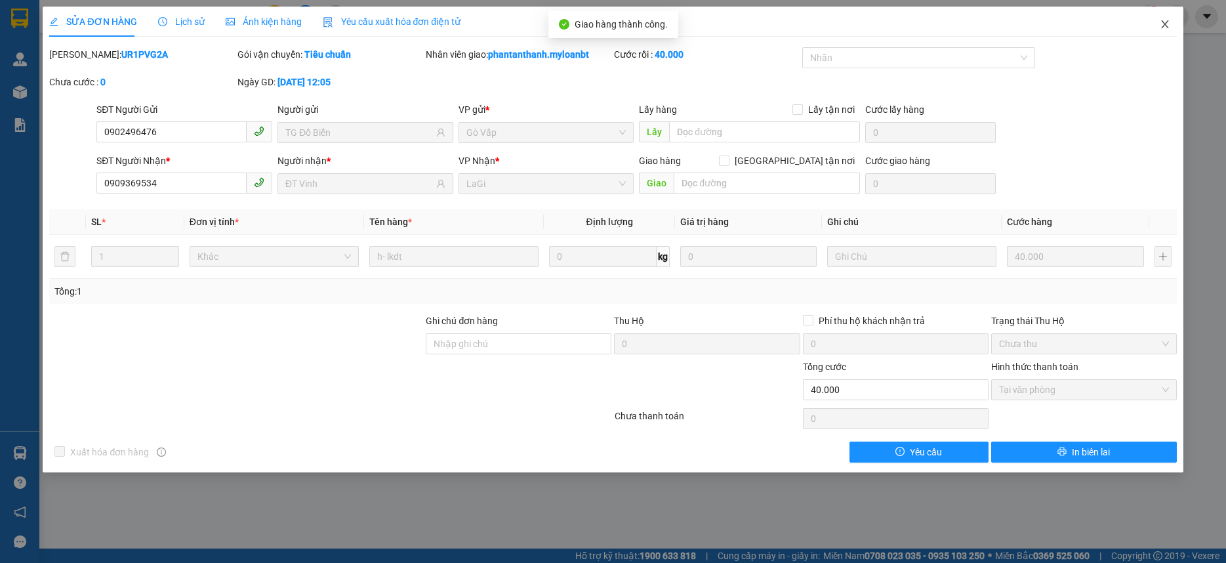
click at [1165, 24] on icon "close" at bounding box center [1164, 24] width 7 height 8
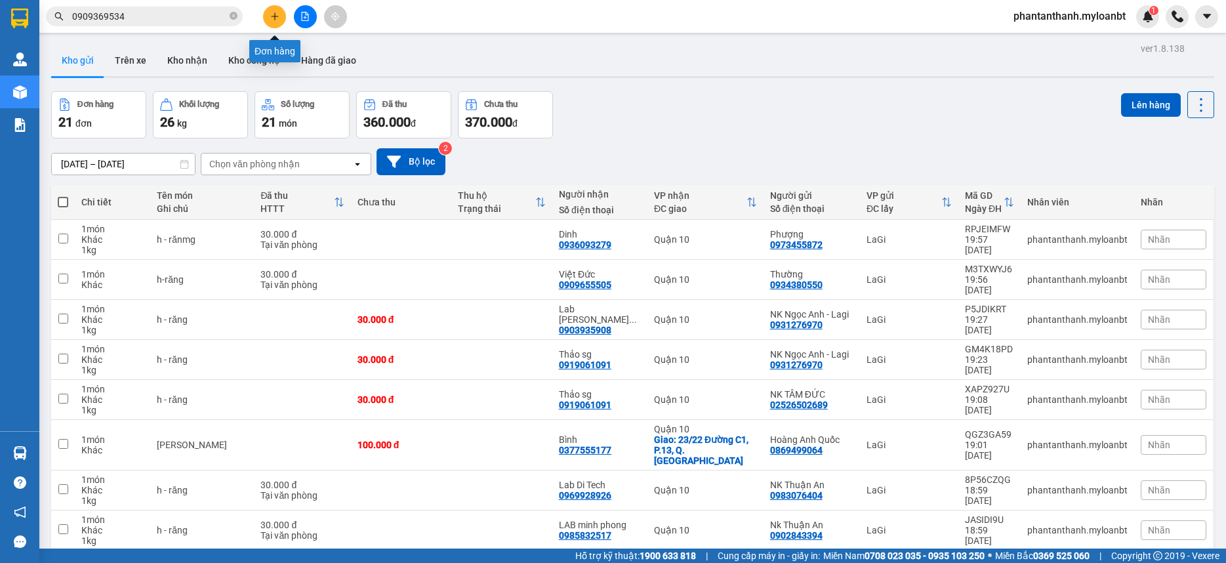
click at [273, 12] on icon "plus" at bounding box center [274, 16] width 9 height 9
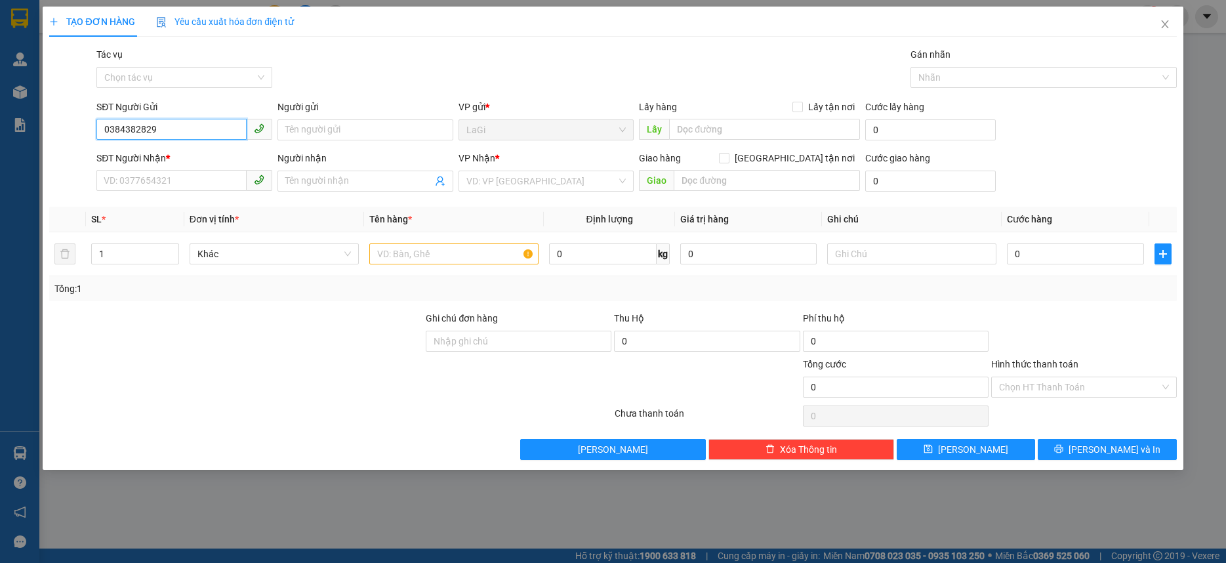
click at [201, 138] on input "0384382829" at bounding box center [171, 129] width 150 height 21
type input "0384382829"
click at [175, 178] on input "SĐT Người Nhận *" at bounding box center [171, 180] width 150 height 21
type input "0"
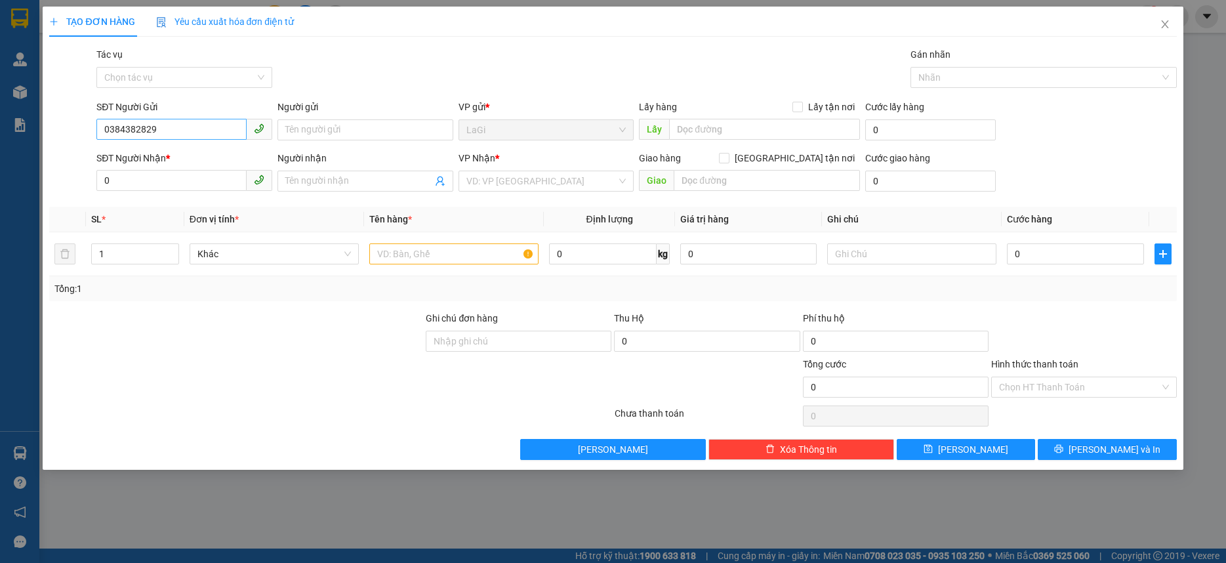
click at [224, 121] on div "SĐT Người Gửi 0384382829" at bounding box center [184, 123] width 176 height 46
click at [222, 125] on input "0384382829" at bounding box center [171, 129] width 150 height 21
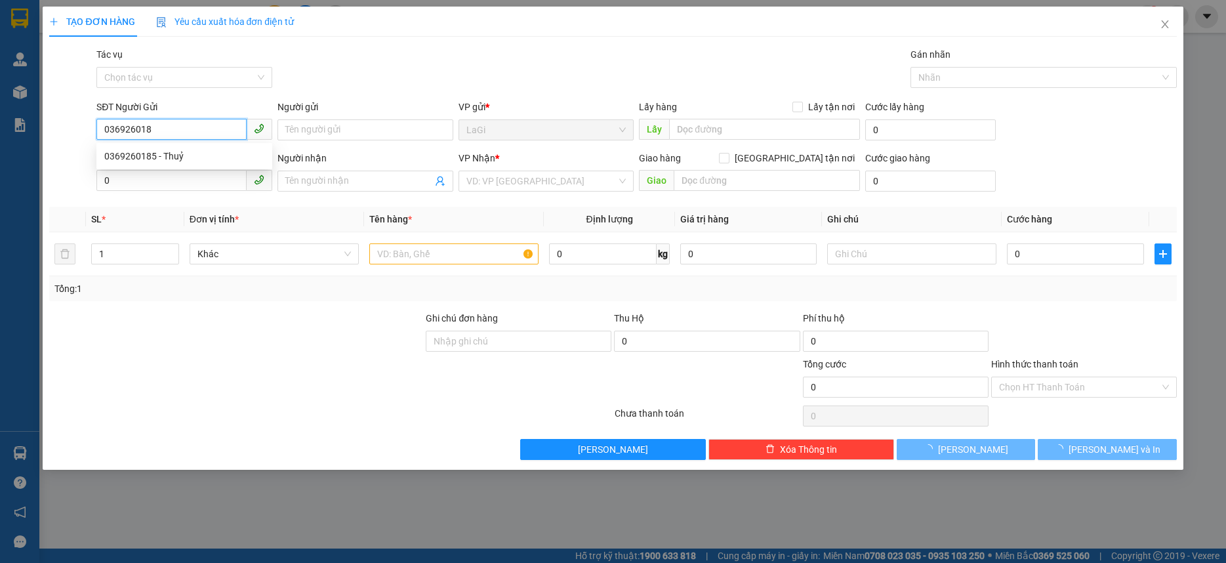
type input "0369260185"
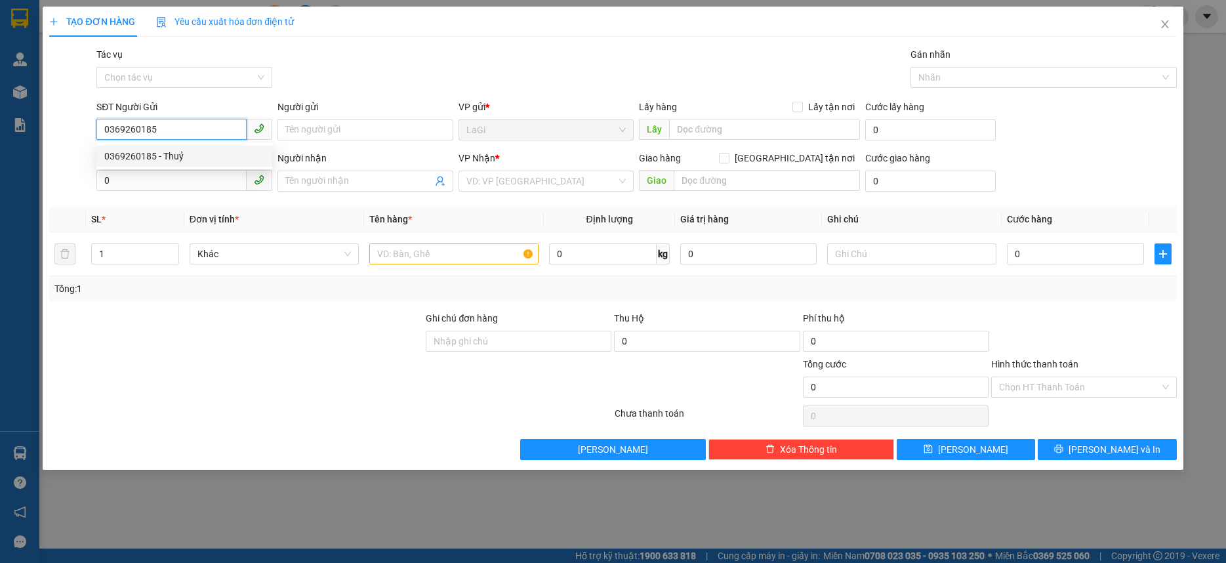
click at [222, 150] on div "0369260185 - Thuỷ" at bounding box center [184, 156] width 160 height 14
type input "Thuỷ"
type input "0369260185"
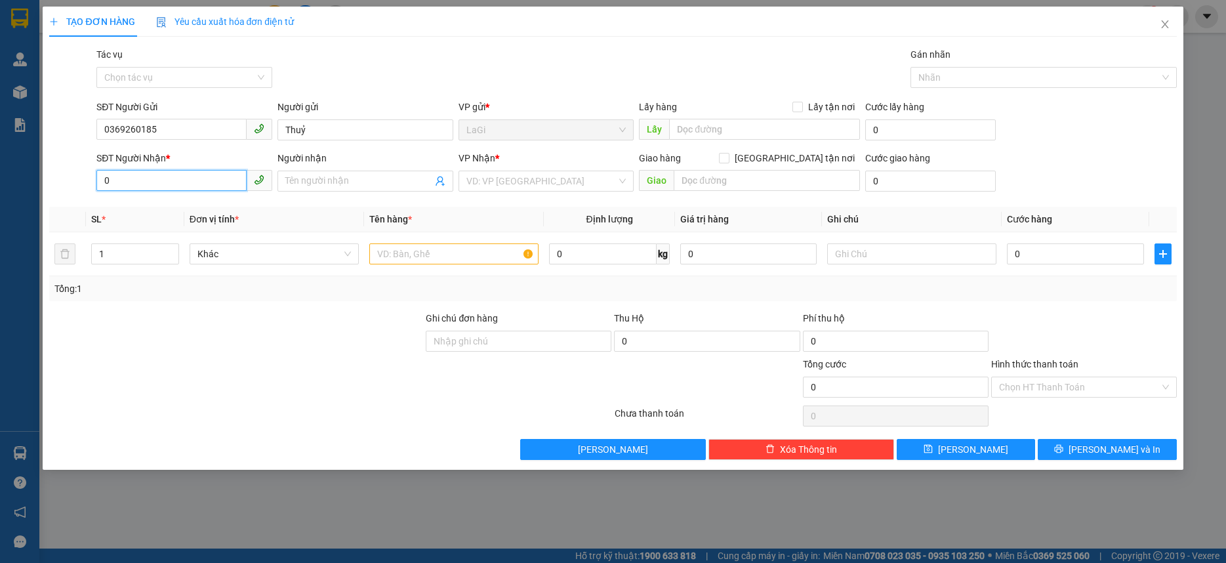
click at [212, 177] on input "0" at bounding box center [171, 180] width 150 height 21
click at [251, 201] on div "0938263218 - Minh" at bounding box center [184, 207] width 160 height 14
type input "0938263218"
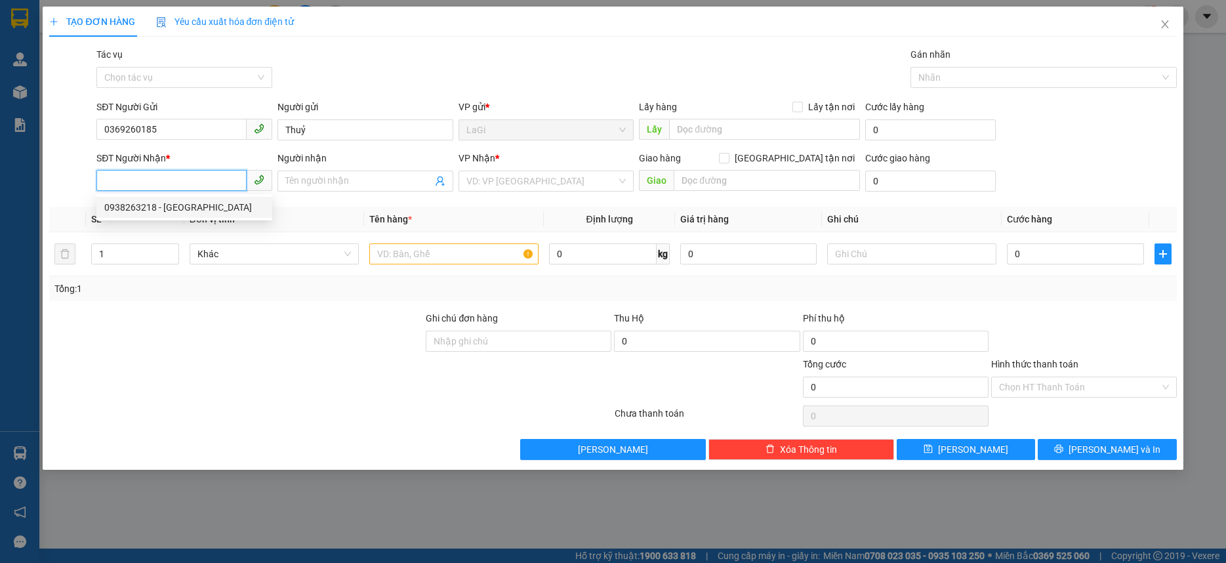
type input "Minh"
type input "0938263218"
click at [495, 272] on td at bounding box center [454, 254] width 180 height 44
click at [461, 250] on input "text" at bounding box center [453, 253] width 169 height 21
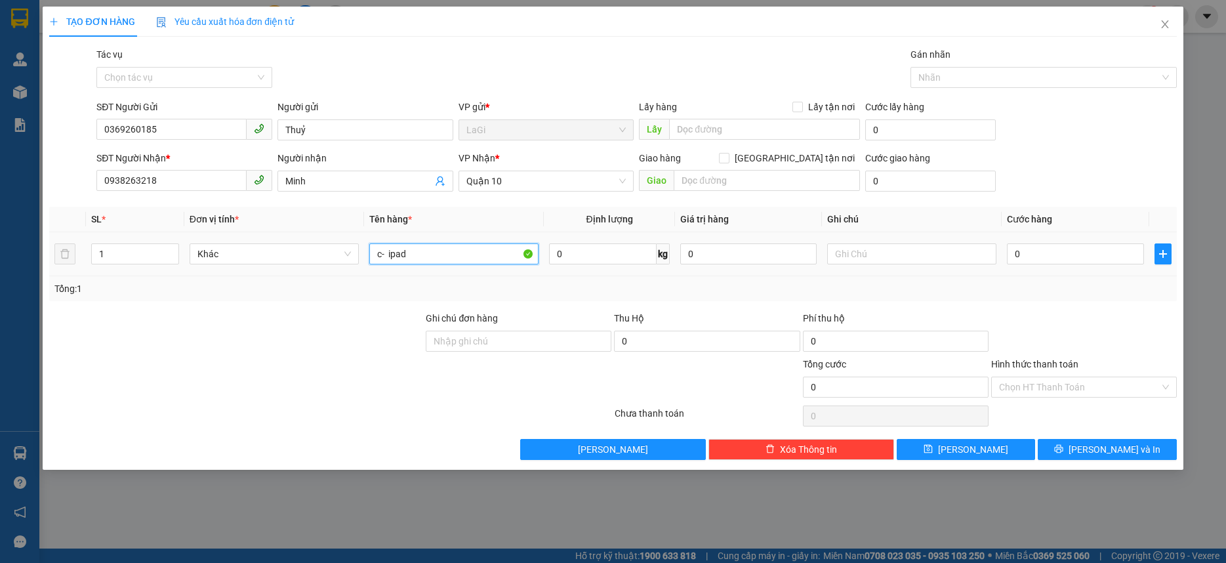
type input "c- ipad"
type input "1"
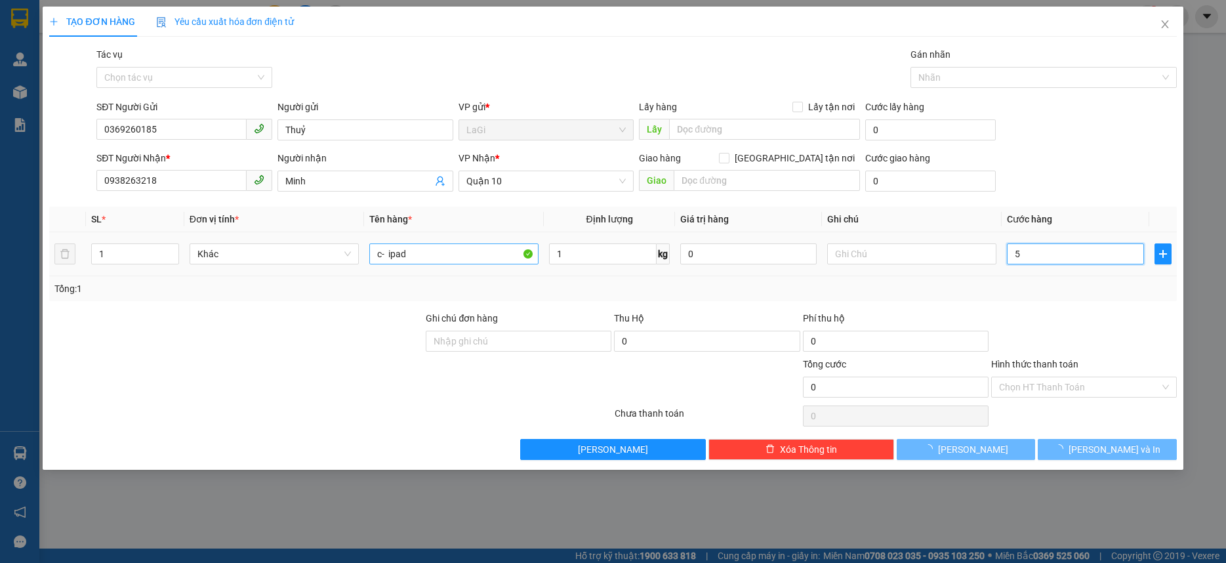
type input "50"
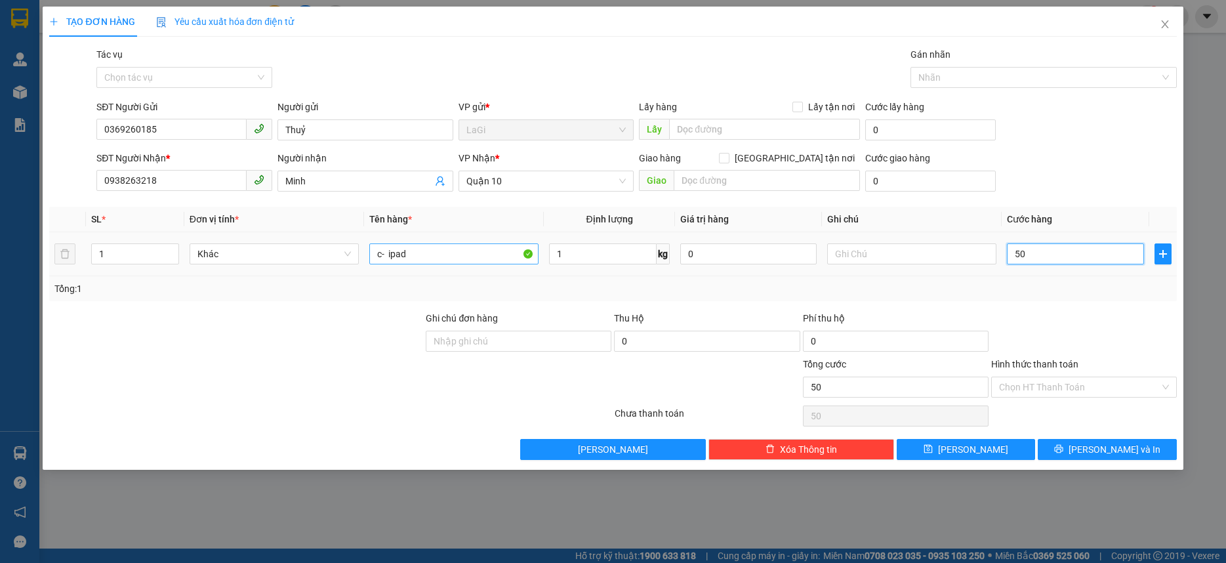
type input "50"
type input "50.000"
drag, startPoint x: 1127, startPoint y: 376, endPoint x: 1123, endPoint y: 388, distance: 13.1
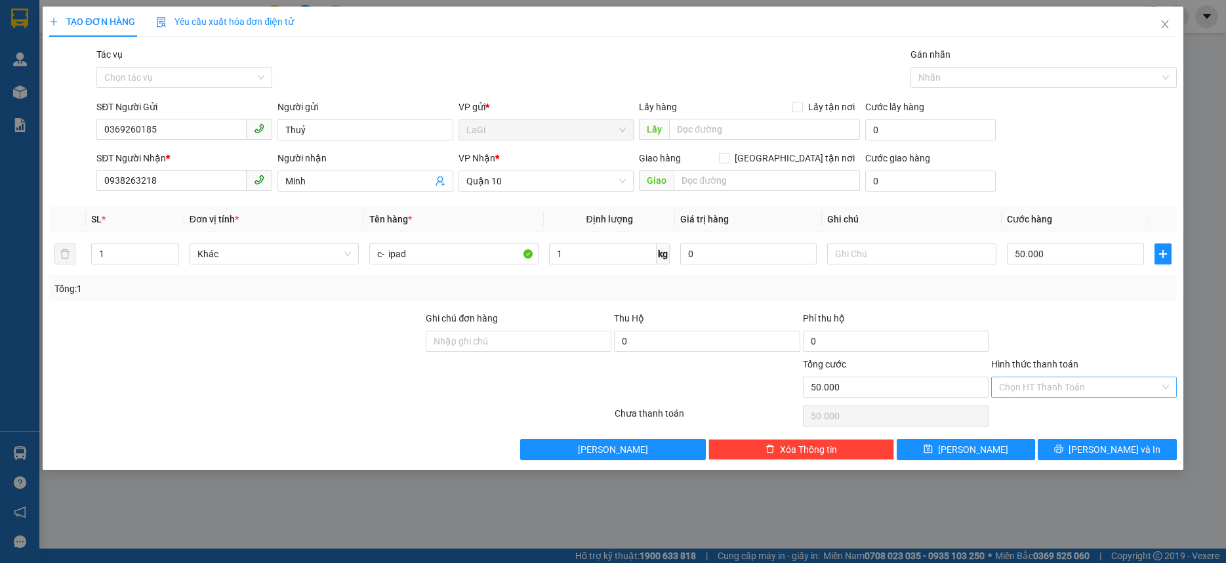
click at [1125, 381] on div "Hình thức thanh toán Chọn HT Thanh Toán" at bounding box center [1084, 380] width 186 height 46
click at [1123, 388] on input "Hình thức thanh toán" at bounding box center [1079, 387] width 161 height 20
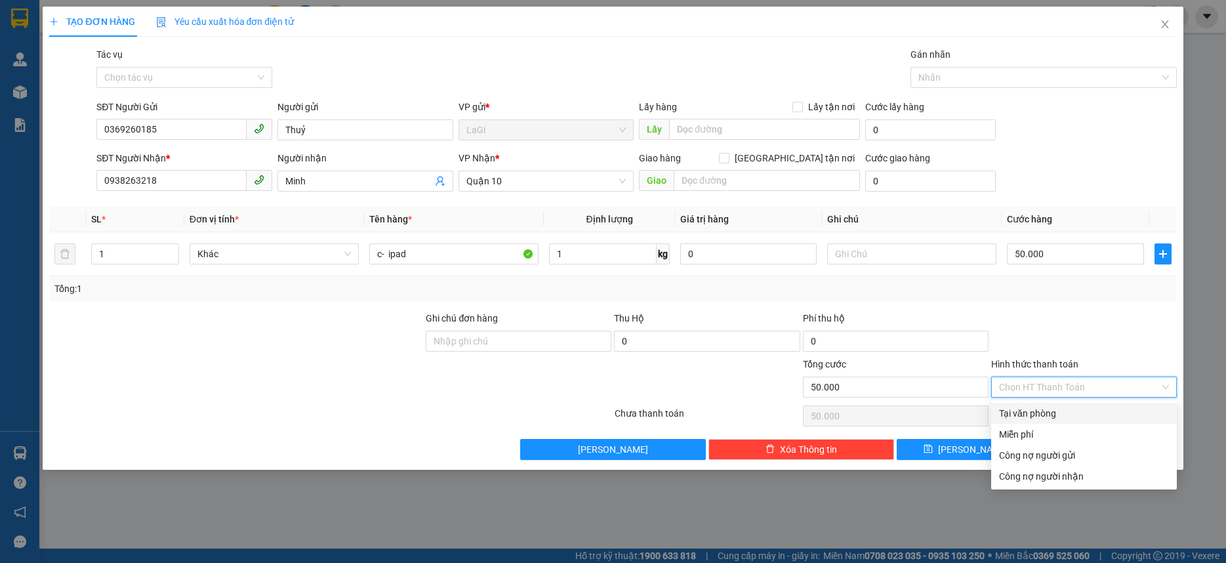
click at [1083, 402] on div "Transit Pickup Surcharge Ids Transit Deliver Surcharge Ids Transit Deliver Surc…" at bounding box center [612, 253] width 1127 height 413
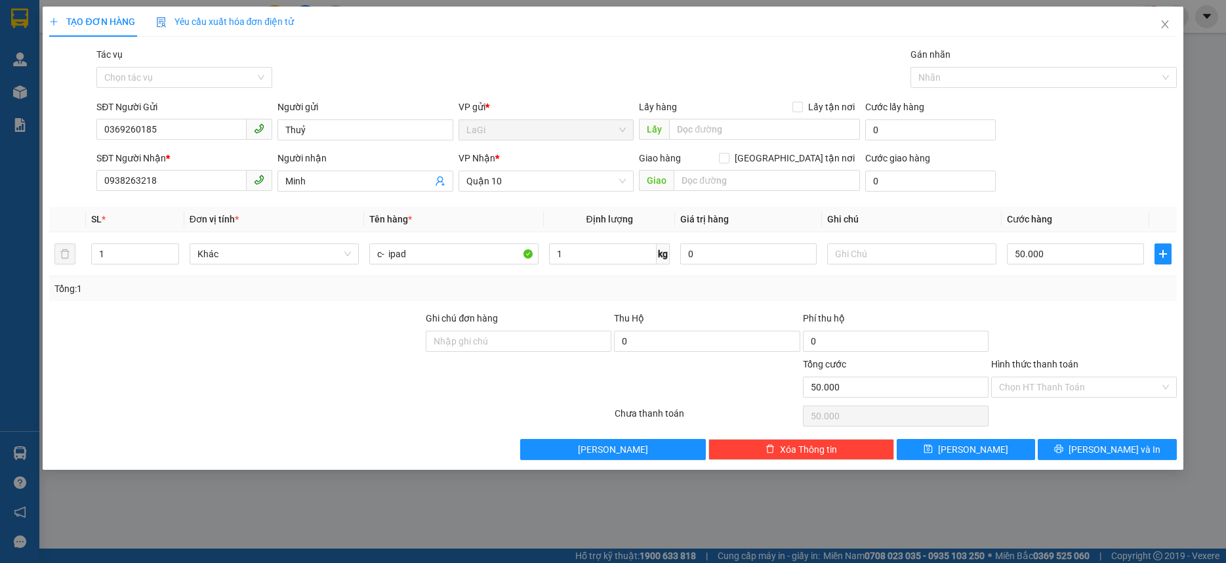
click at [1083, 408] on div "Chọn HT Thanh Toán" at bounding box center [1084, 416] width 188 height 26
click at [1085, 386] on input "Hình thức thanh toán" at bounding box center [1079, 387] width 161 height 20
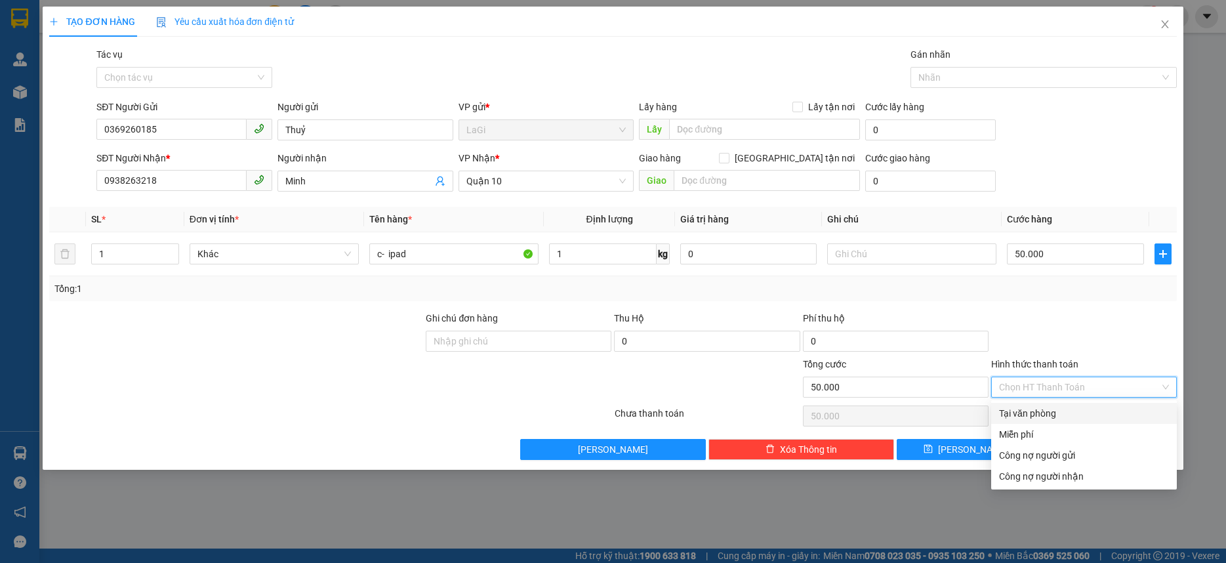
click at [1071, 417] on div "Tại văn phòng" at bounding box center [1084, 413] width 170 height 14
type input "0"
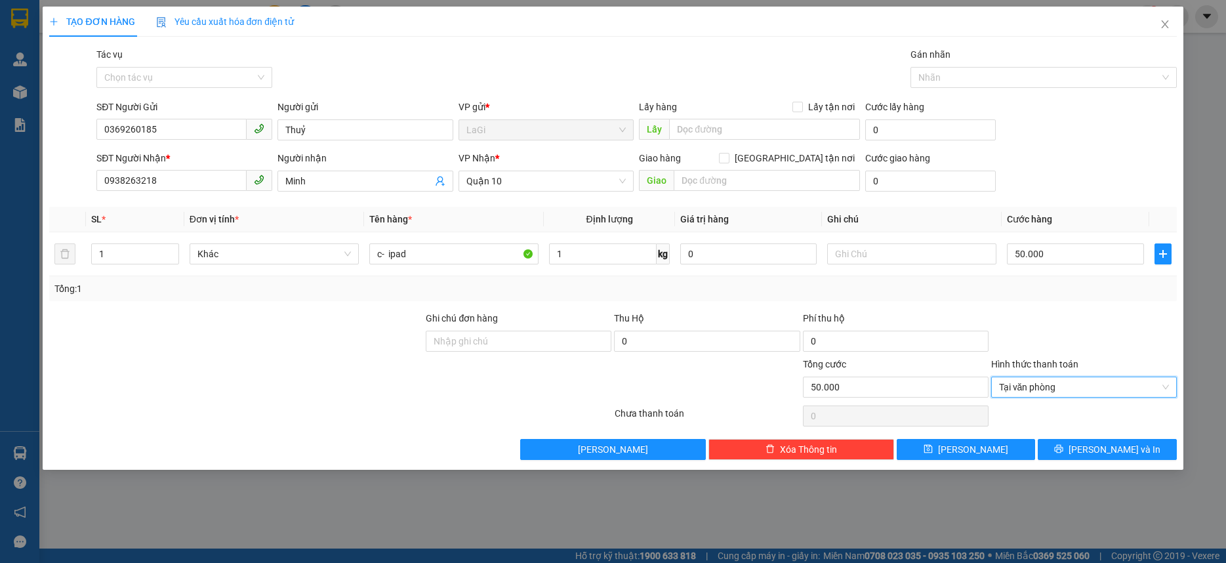
click at [1100, 472] on div "TẠO ĐƠN HÀNG Yêu cầu xuất hóa đơn điện tử Transit Pickup Surcharge Ids Transit …" at bounding box center [613, 281] width 1226 height 563
click at [1099, 452] on span "Lưu và In" at bounding box center [1115, 449] width 92 height 14
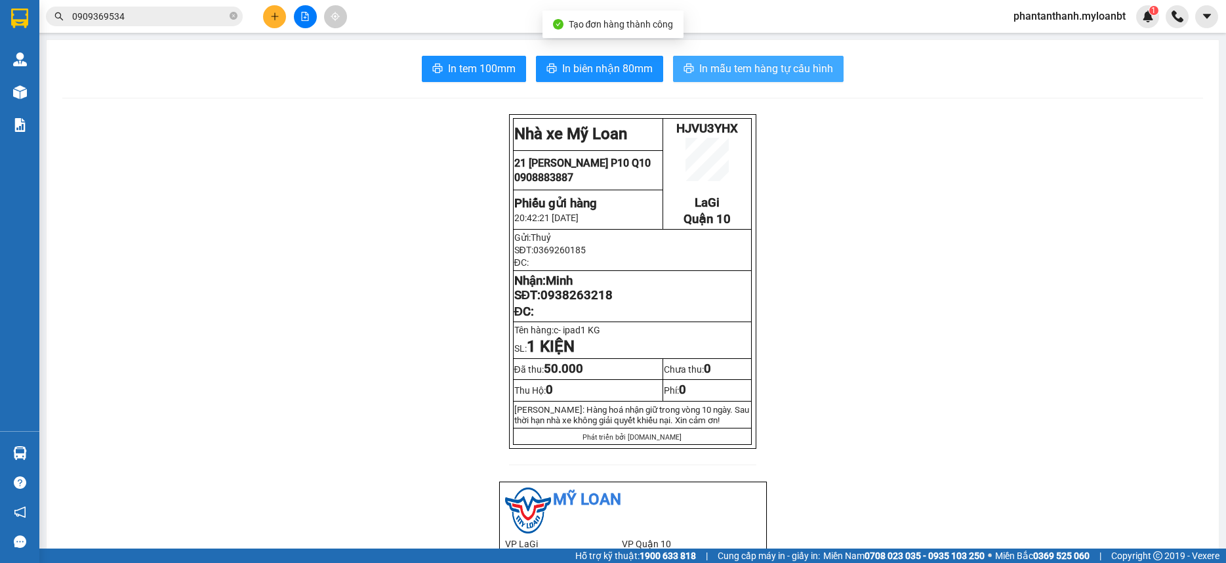
click at [731, 67] on span "In mẫu tem hàng tự cấu hình" at bounding box center [766, 68] width 134 height 16
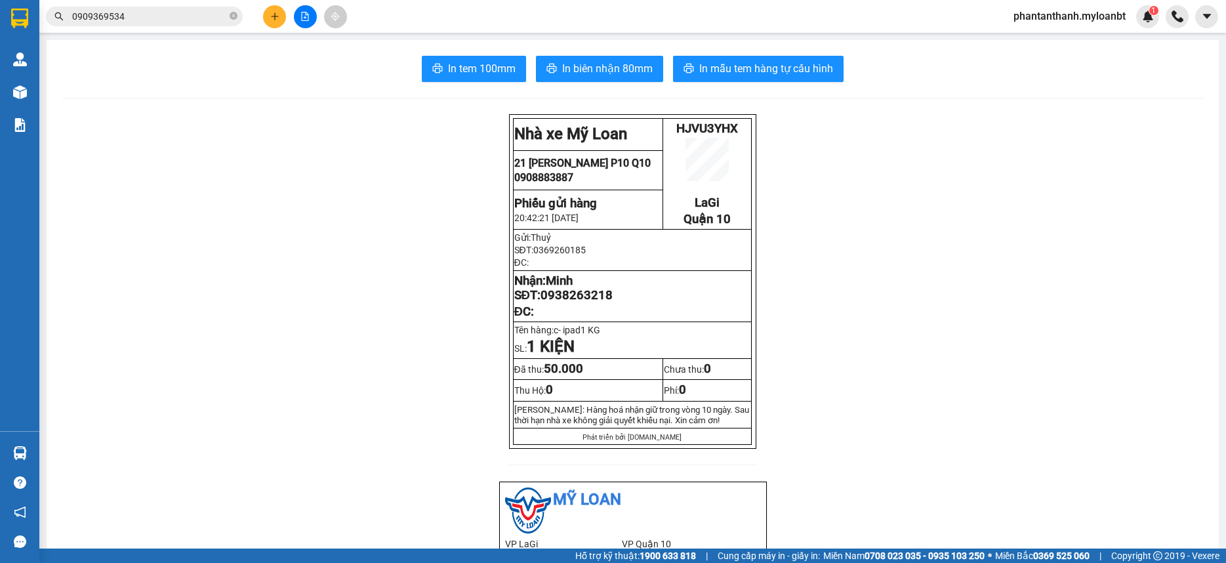
click at [272, 19] on icon "plus" at bounding box center [274, 16] width 9 height 9
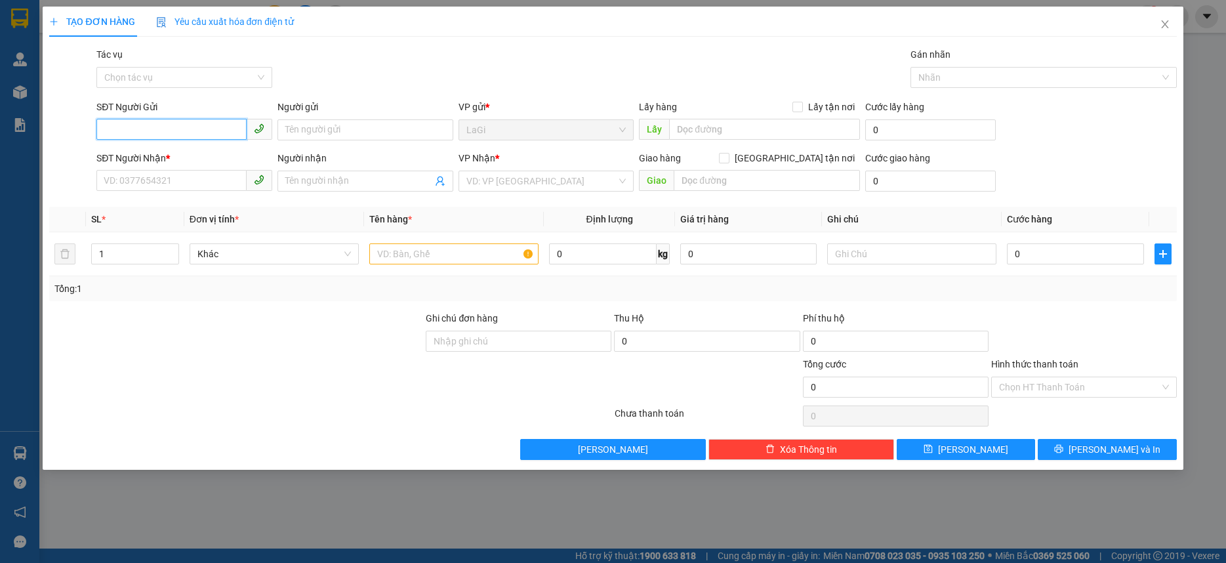
click at [153, 120] on input "SĐT Người Gửi" at bounding box center [171, 129] width 150 height 21
type input "0355195269"
click at [318, 136] on input "Người gửi" at bounding box center [366, 129] width 176 height 21
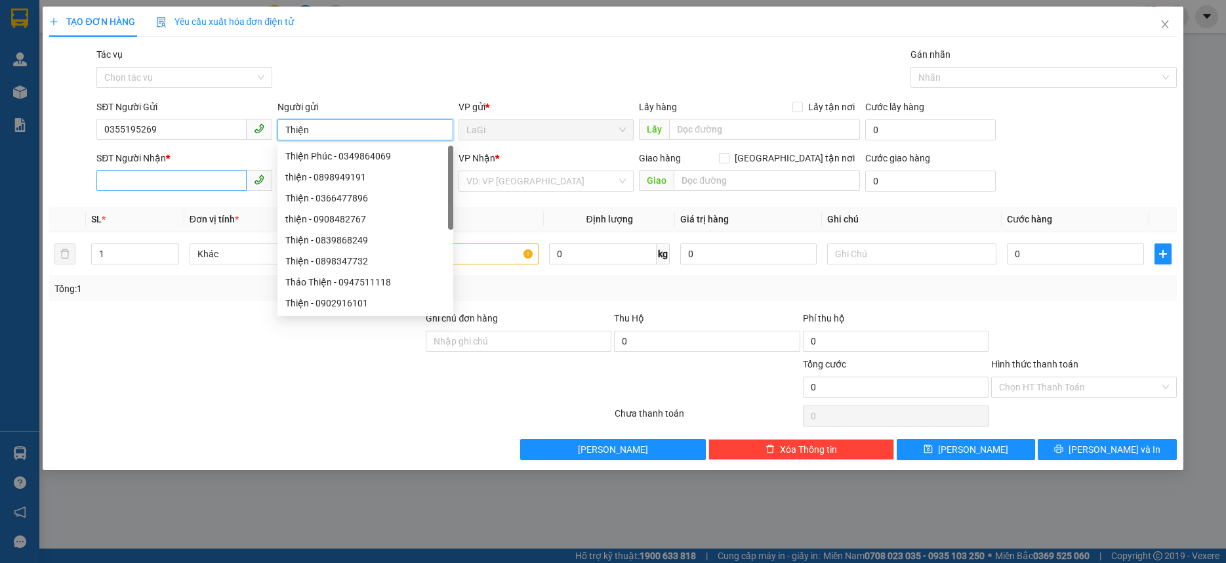
type input "Thiện"
click at [196, 187] on input "SĐT Người Nhận *" at bounding box center [171, 180] width 150 height 21
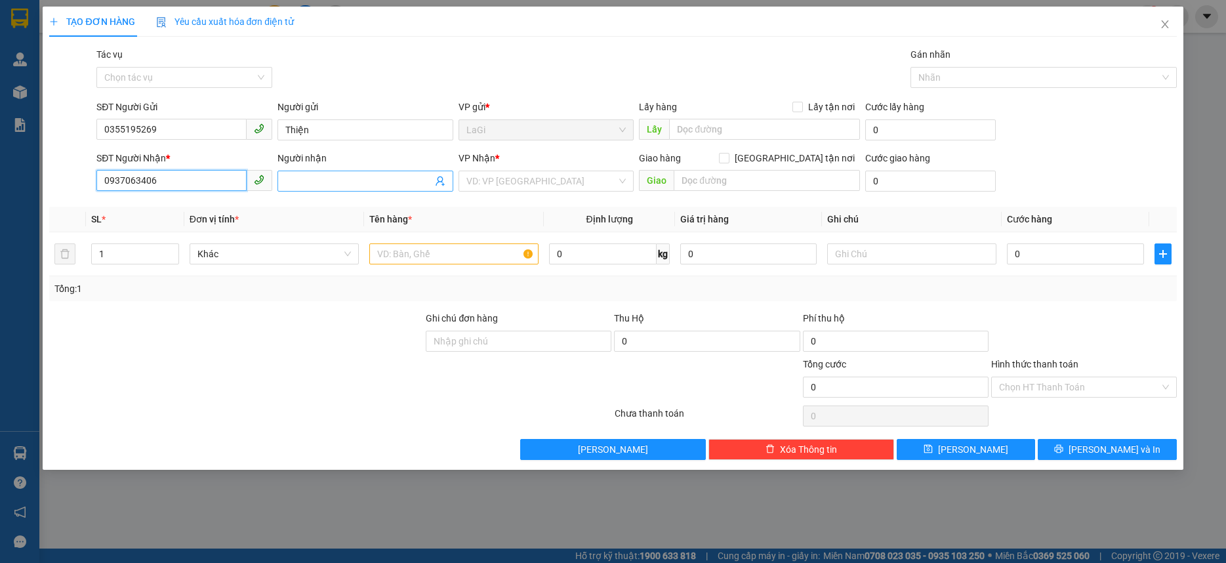
type input "0937063406"
click at [327, 183] on input "Người nhận" at bounding box center [358, 181] width 147 height 14
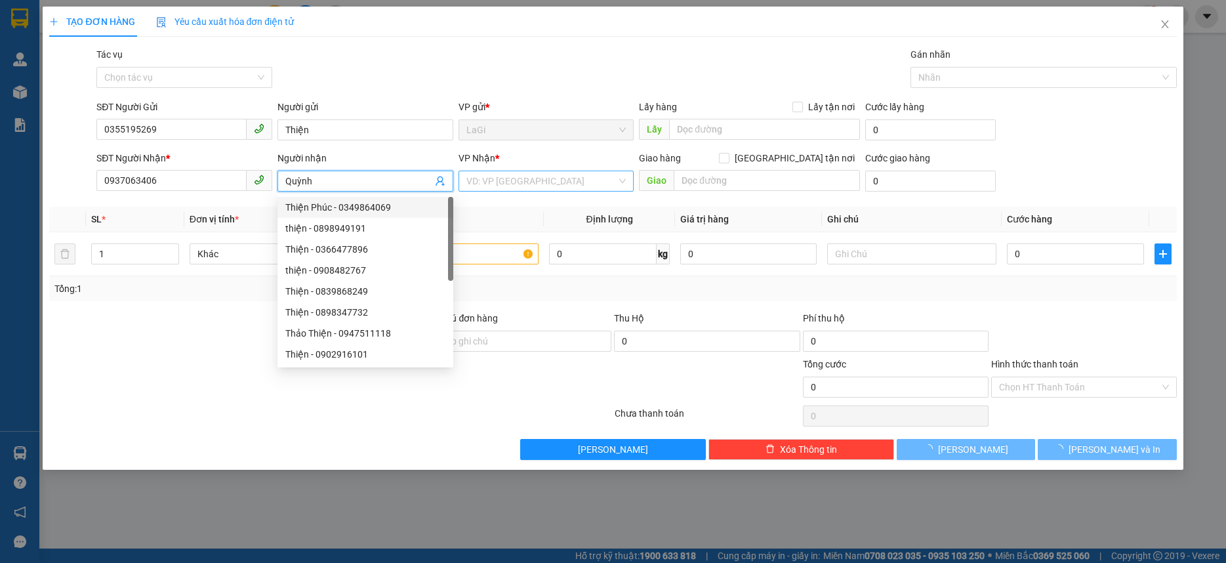
type input "Quỳnh"
click at [533, 178] on input "search" at bounding box center [542, 181] width 151 height 20
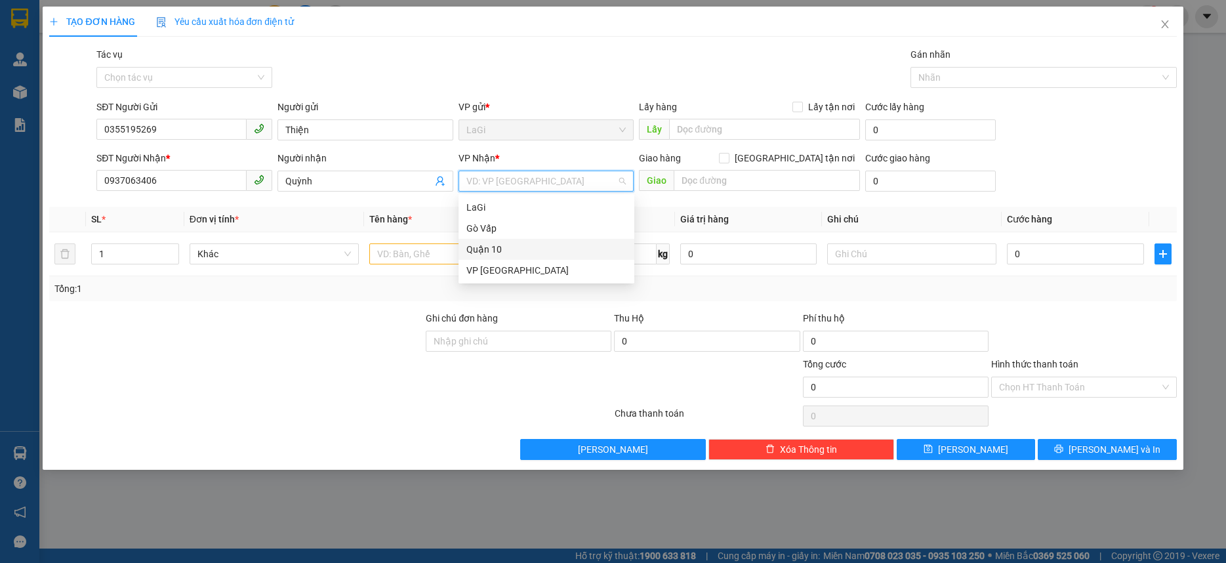
click at [500, 249] on div "Quận 10" at bounding box center [547, 249] width 160 height 14
click at [484, 252] on input "text" at bounding box center [453, 253] width 169 height 21
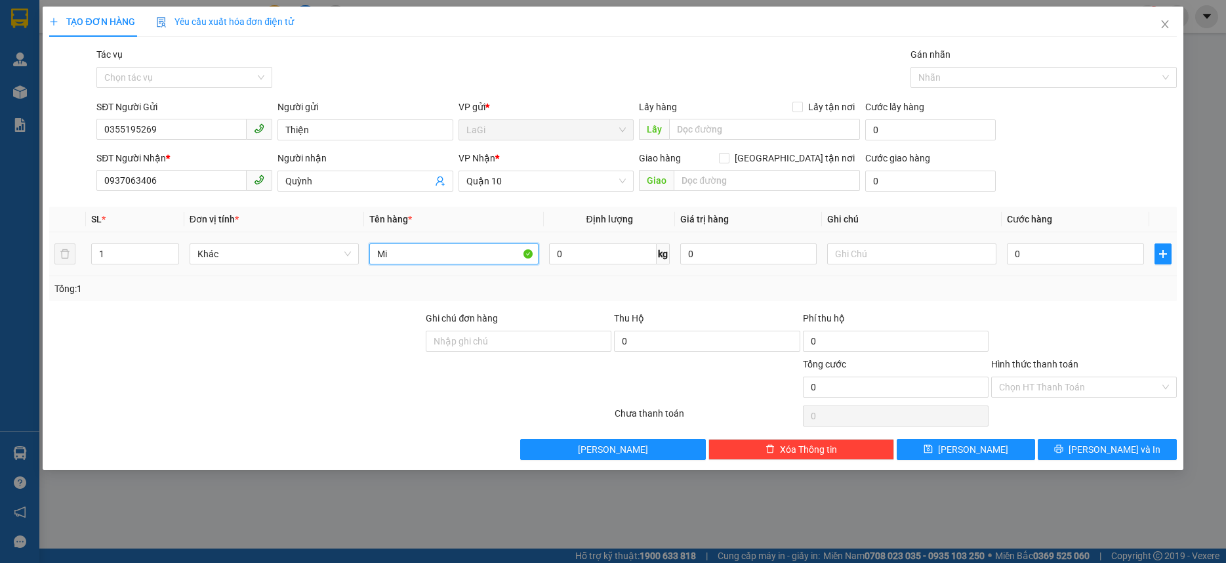
type input "M"
type input "Miếng - Vợt Cầu Long"
click at [728, 259] on input "0" at bounding box center [748, 253] width 136 height 21
click at [898, 283] on div "Tổng: 1" at bounding box center [612, 289] width 1117 height 14
type input "4.000.000"
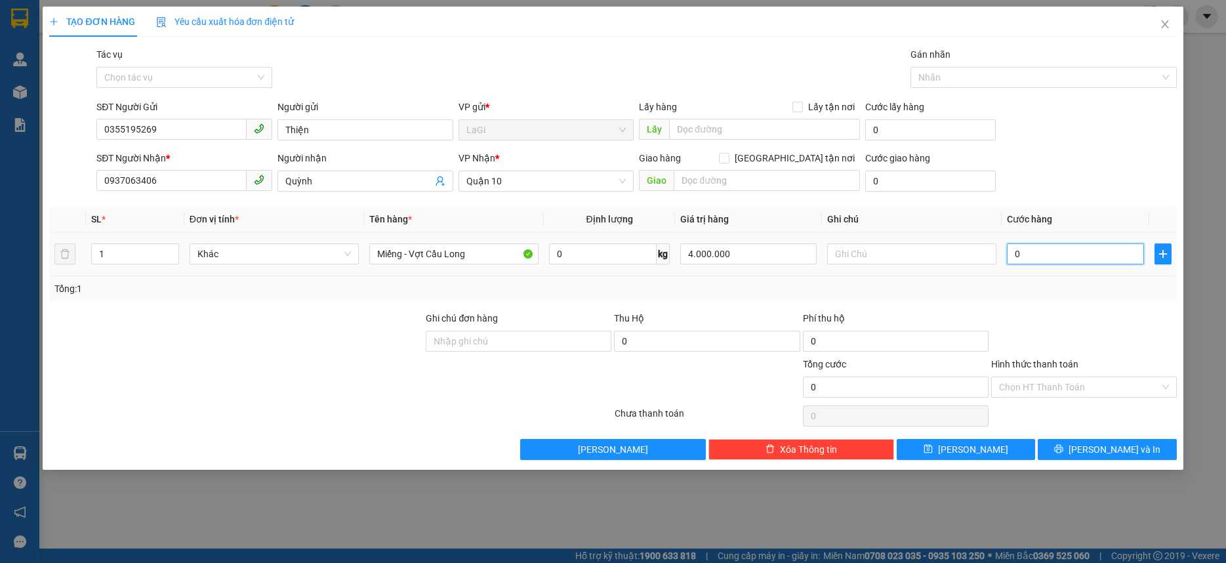
click at [1056, 244] on input "0" at bounding box center [1075, 253] width 136 height 21
click at [1016, 279] on div "Tổng: 1" at bounding box center [612, 288] width 1127 height 25
click at [1042, 259] on input "0" at bounding box center [1075, 253] width 136 height 21
type input "5"
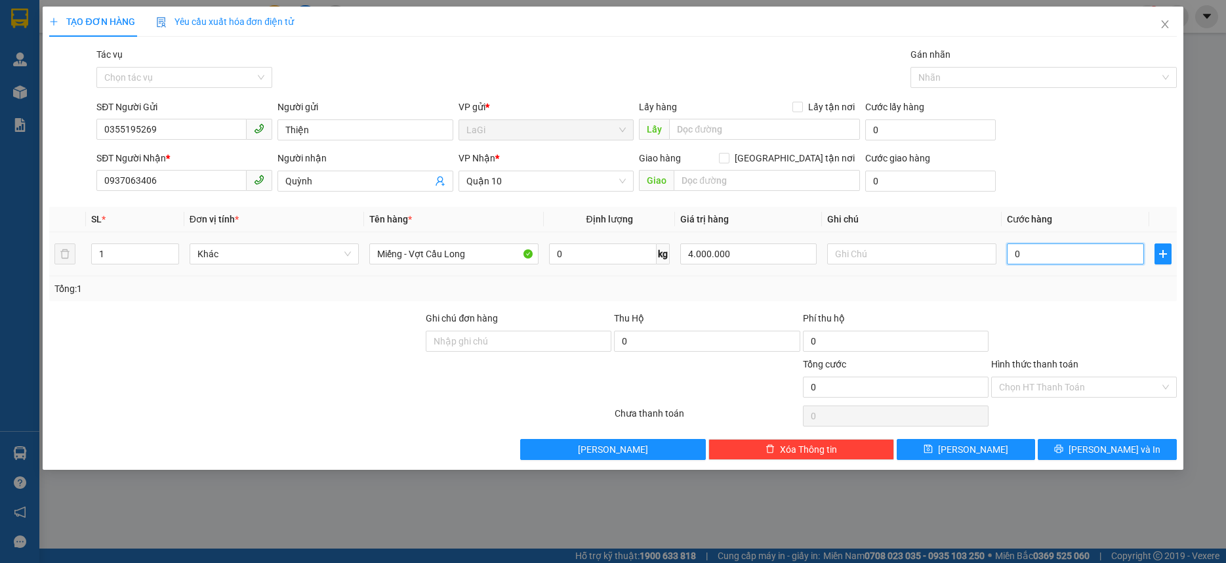
type input "5"
type input "50"
click at [1060, 306] on div "Transit Pickup Surcharge Ids Transit Deliver Surcharge Ids Transit Deliver Surc…" at bounding box center [612, 253] width 1127 height 413
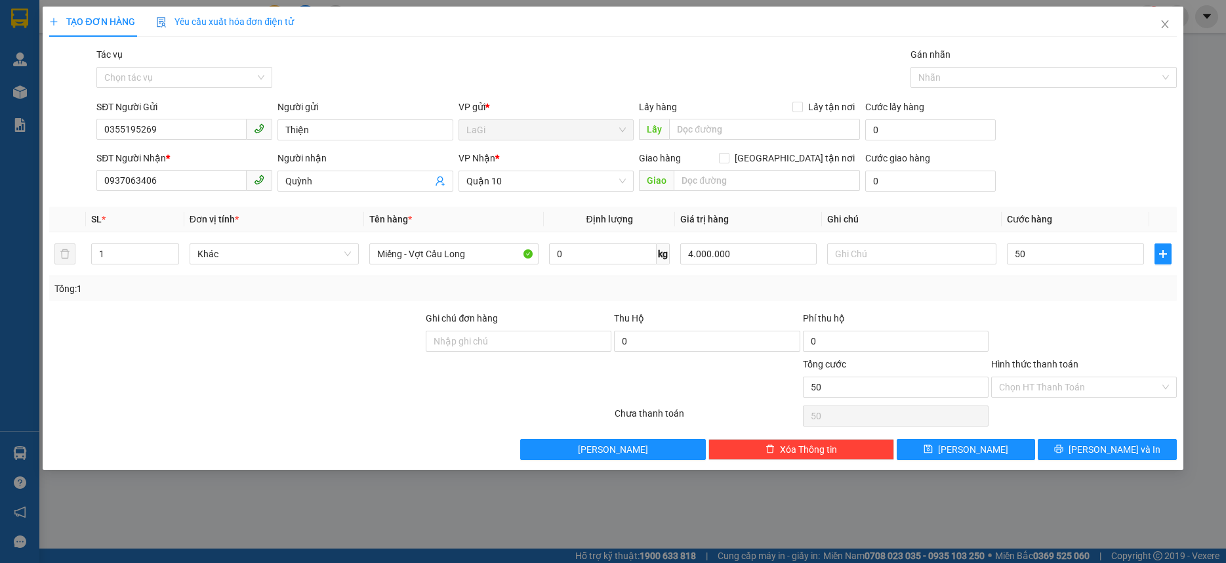
type input "50.000"
click at [521, 344] on input "Ghi chú đơn hàng" at bounding box center [519, 341] width 186 height 21
type input "Nhje Tay"
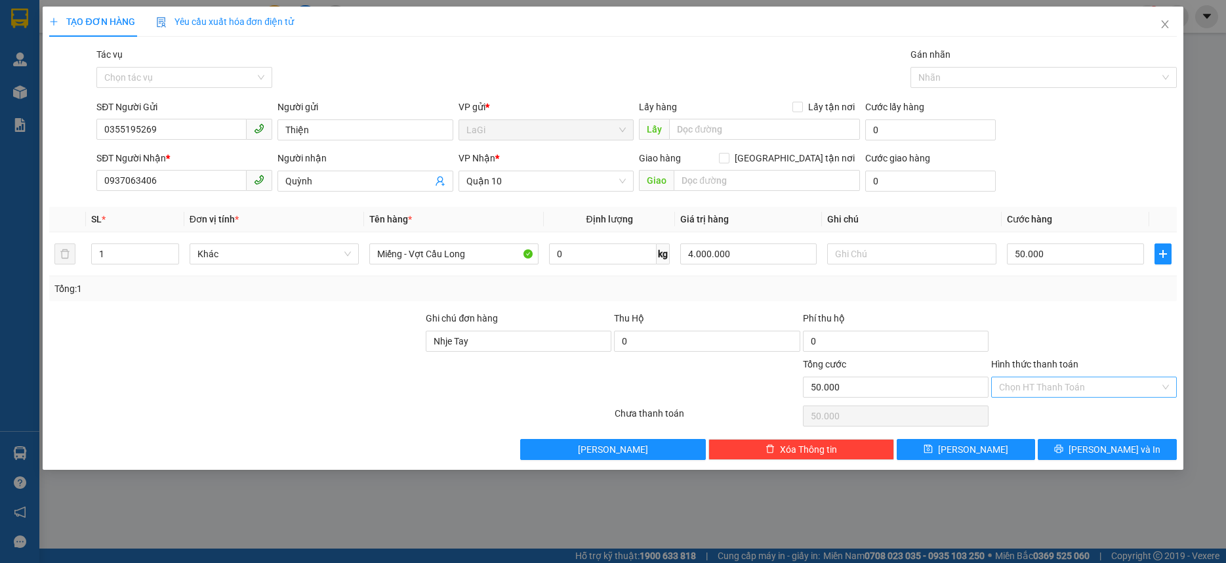
click at [1054, 388] on input "Hình thức thanh toán" at bounding box center [1079, 387] width 161 height 20
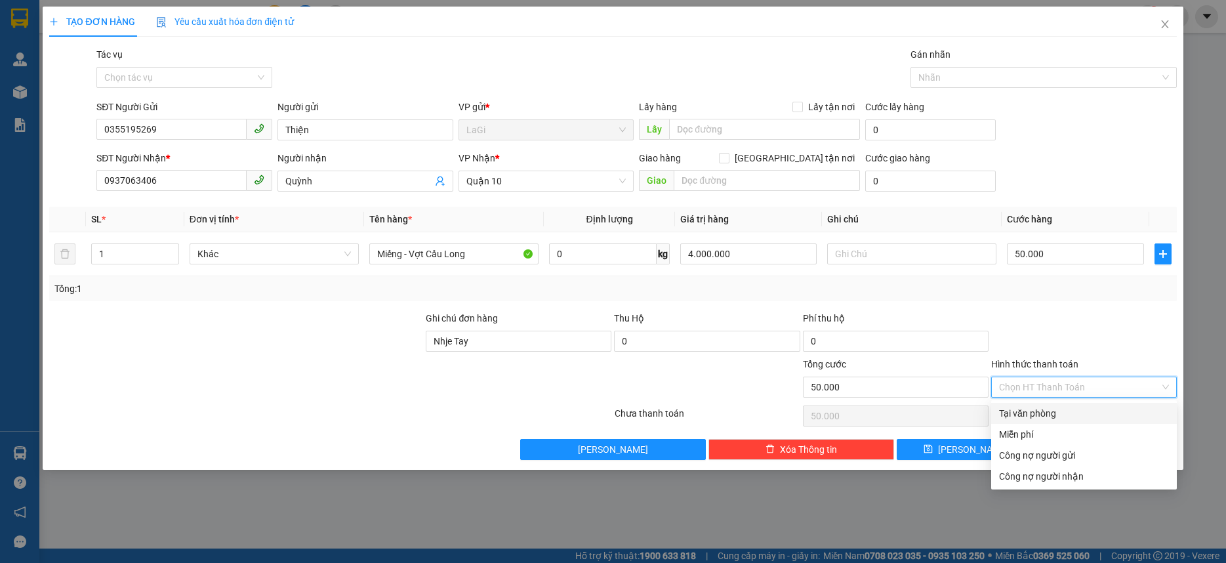
click at [1046, 408] on div "Tại văn phòng" at bounding box center [1084, 413] width 170 height 14
type input "0"
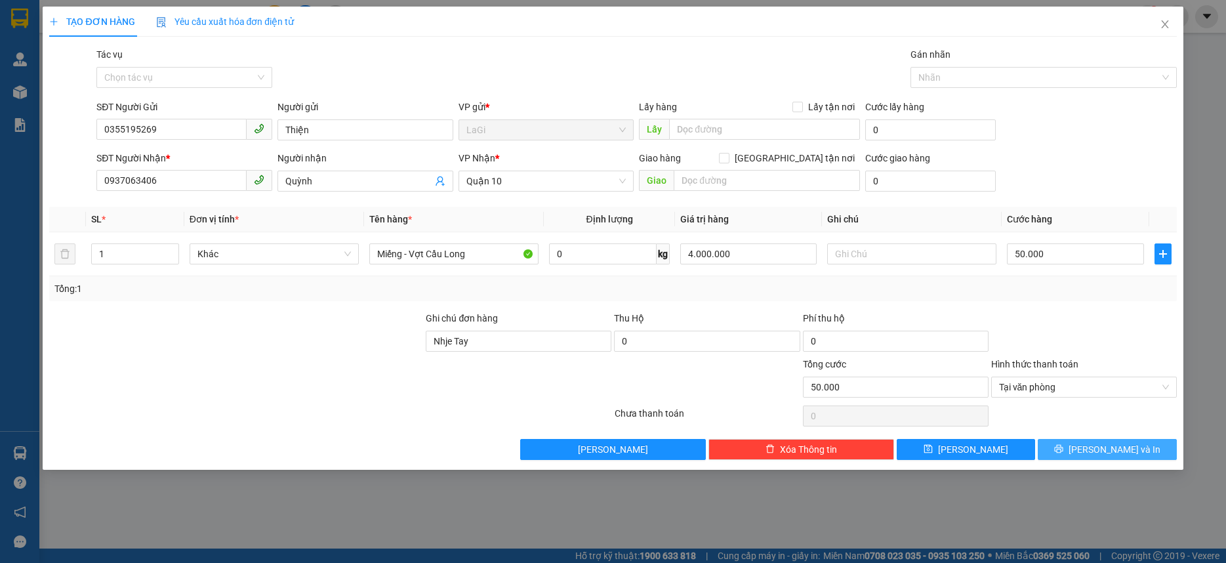
click at [1103, 457] on button "Lưu và In" at bounding box center [1107, 449] width 138 height 21
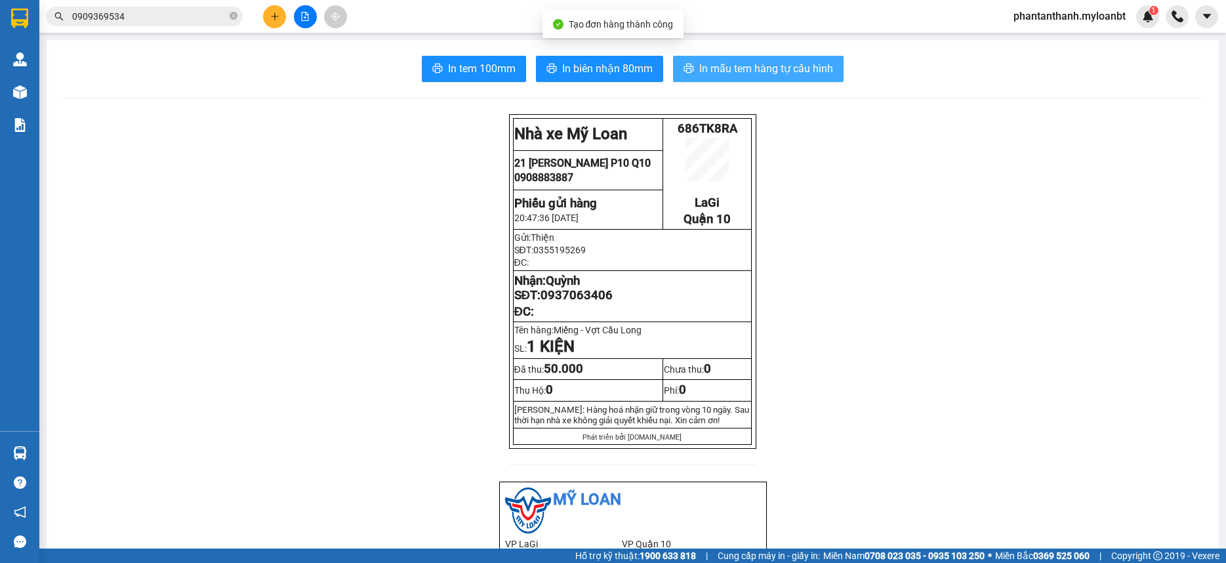
click at [721, 64] on span "In mẫu tem hàng tự cấu hình" at bounding box center [766, 68] width 134 height 16
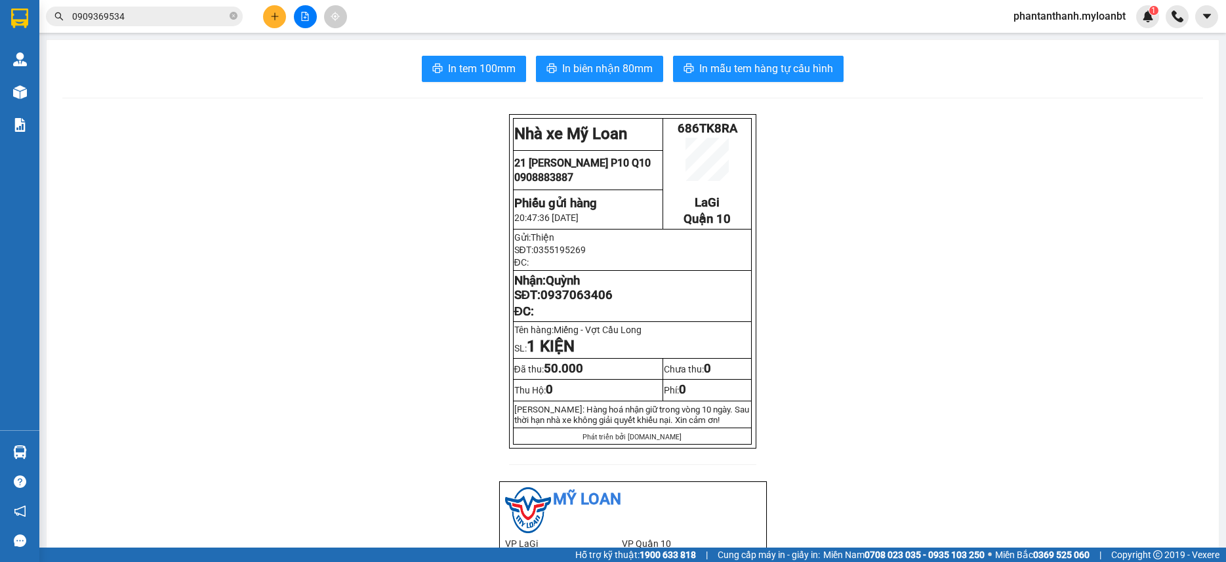
click at [199, 7] on span "0909369534" at bounding box center [144, 17] width 197 height 20
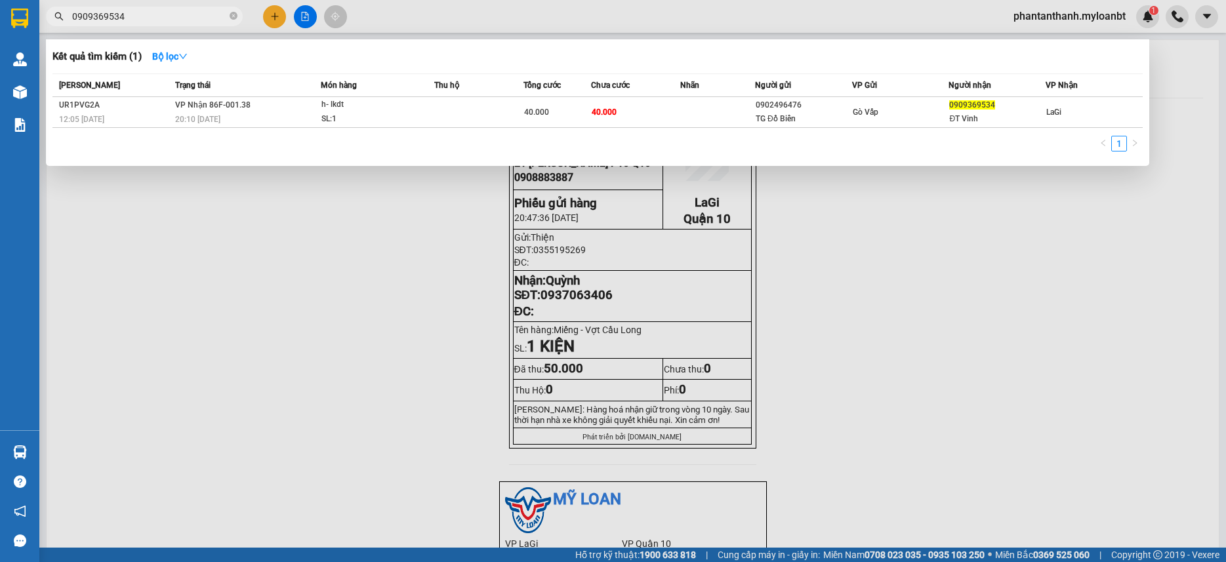
click at [198, 10] on input "0909369534" at bounding box center [149, 16] width 155 height 14
click at [196, 14] on input "0909369534" at bounding box center [149, 16] width 155 height 14
click at [194, 14] on input "0909369534" at bounding box center [149, 16] width 155 height 14
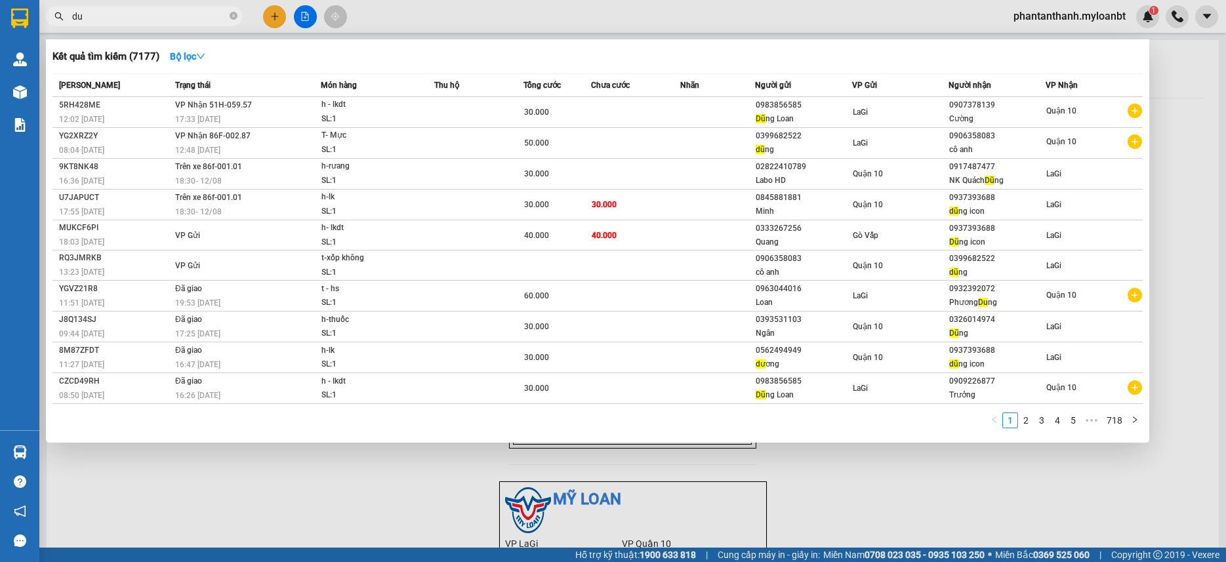
type input "d"
type input "Dung"
click at [1032, 421] on link "2" at bounding box center [1026, 420] width 14 height 14
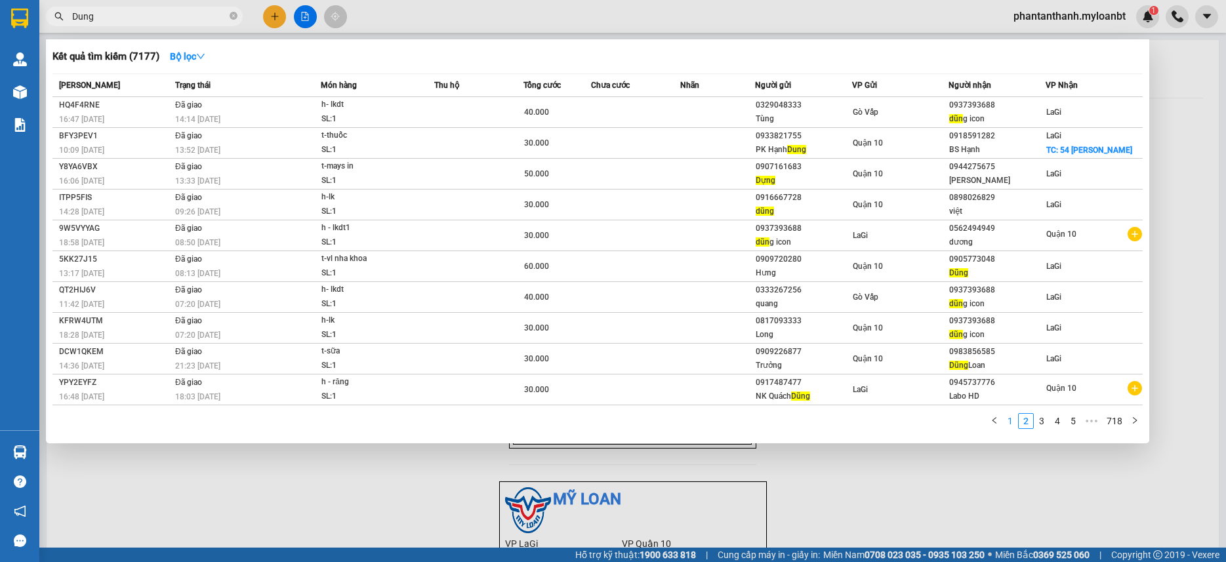
click at [1011, 428] on link "1" at bounding box center [1010, 421] width 14 height 14
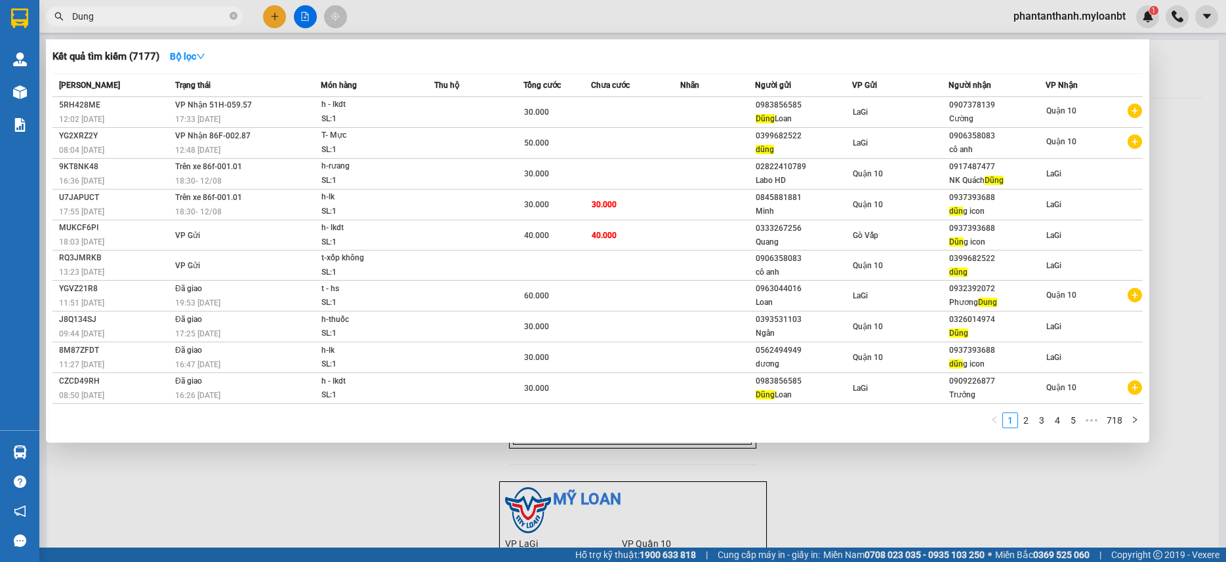
click at [966, 488] on div at bounding box center [613, 281] width 1226 height 562
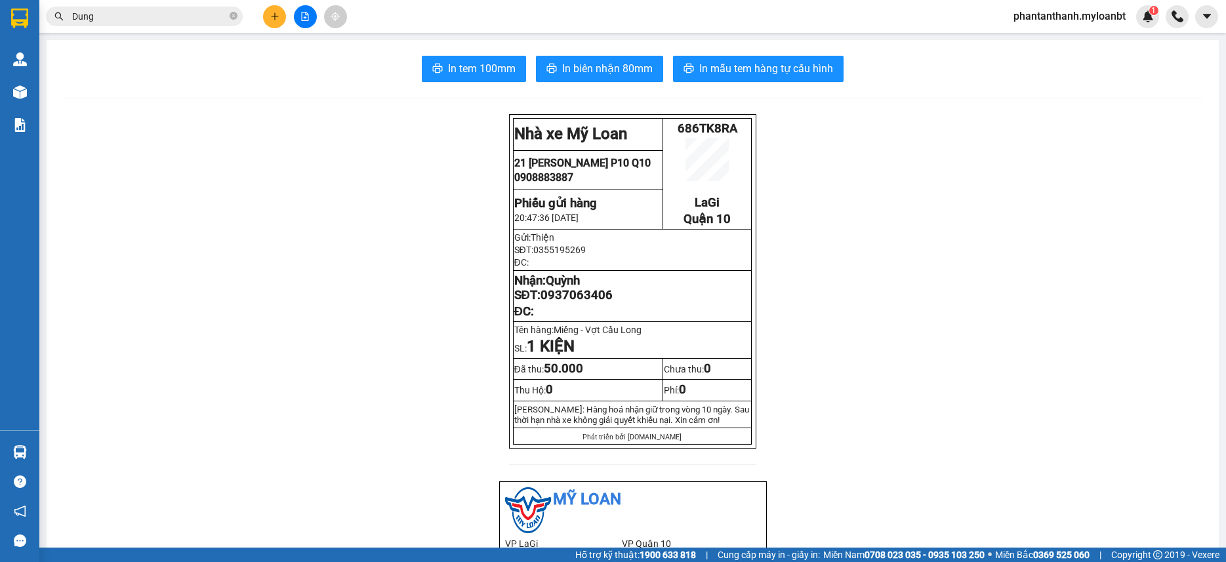
click at [175, 30] on div "Kết quả tìm kiếm ( 7177 ) Bộ lọc Mã ĐH Trạng thái Món hàng Thu hộ Tổng cước Chư…" at bounding box center [613, 16] width 1226 height 33
click at [173, 26] on div "Kết quả tìm kiếm ( 7177 ) Bộ lọc Mã ĐH Trạng thái Món hàng Thu hộ Tổng cước Chư…" at bounding box center [128, 16] width 256 height 23
click at [173, 22] on input "Dung" at bounding box center [149, 16] width 155 height 14
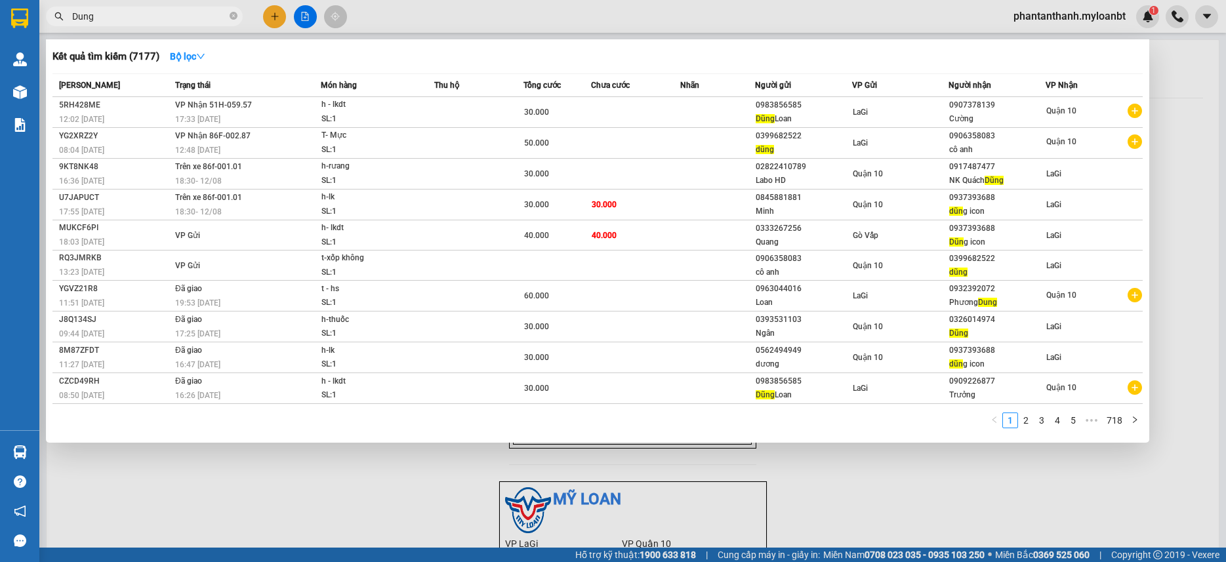
click at [173, 22] on input "Dung" at bounding box center [149, 16] width 155 height 14
click at [238, 16] on span "Dung" at bounding box center [144, 17] width 197 height 20
click at [237, 16] on icon "close-circle" at bounding box center [234, 16] width 8 height 8
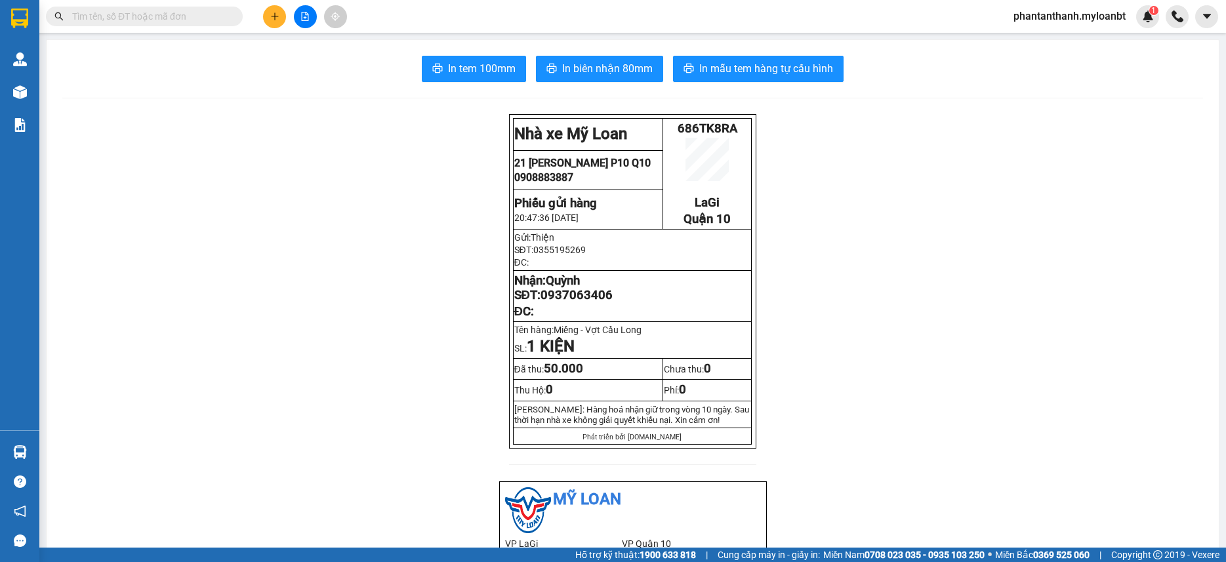
click at [230, 16] on span at bounding box center [234, 16] width 8 height 14
click at [236, 19] on span at bounding box center [234, 16] width 8 height 14
click at [233, 19] on span at bounding box center [234, 16] width 8 height 14
click at [232, 19] on span at bounding box center [234, 16] width 8 height 14
click at [193, 9] on span at bounding box center [144, 17] width 197 height 20
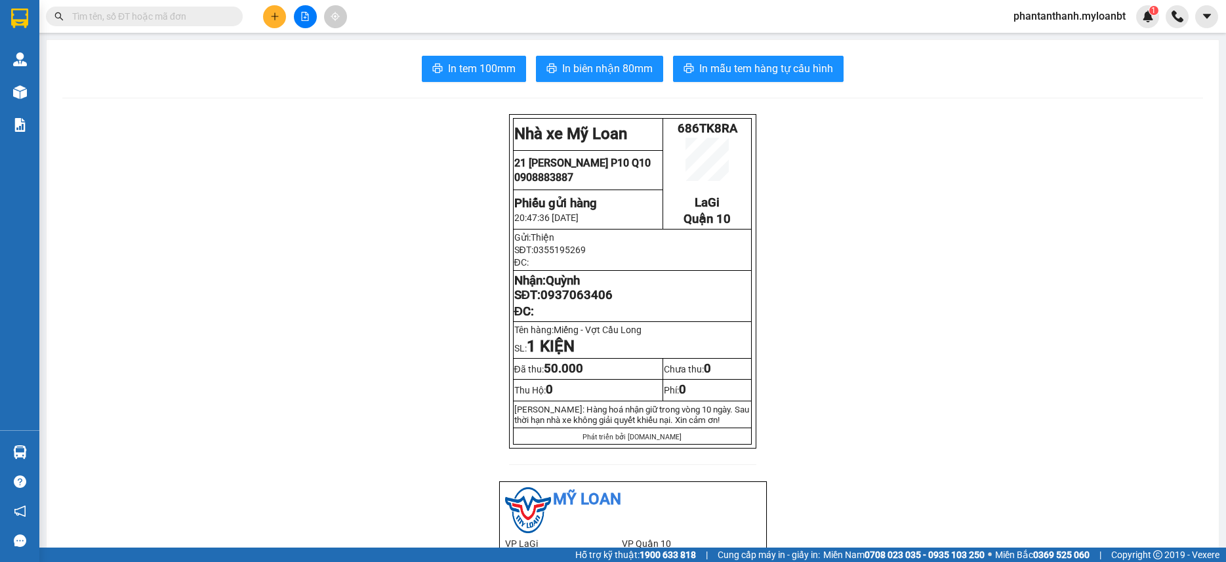
click at [190, 20] on input "text" at bounding box center [149, 16] width 155 height 14
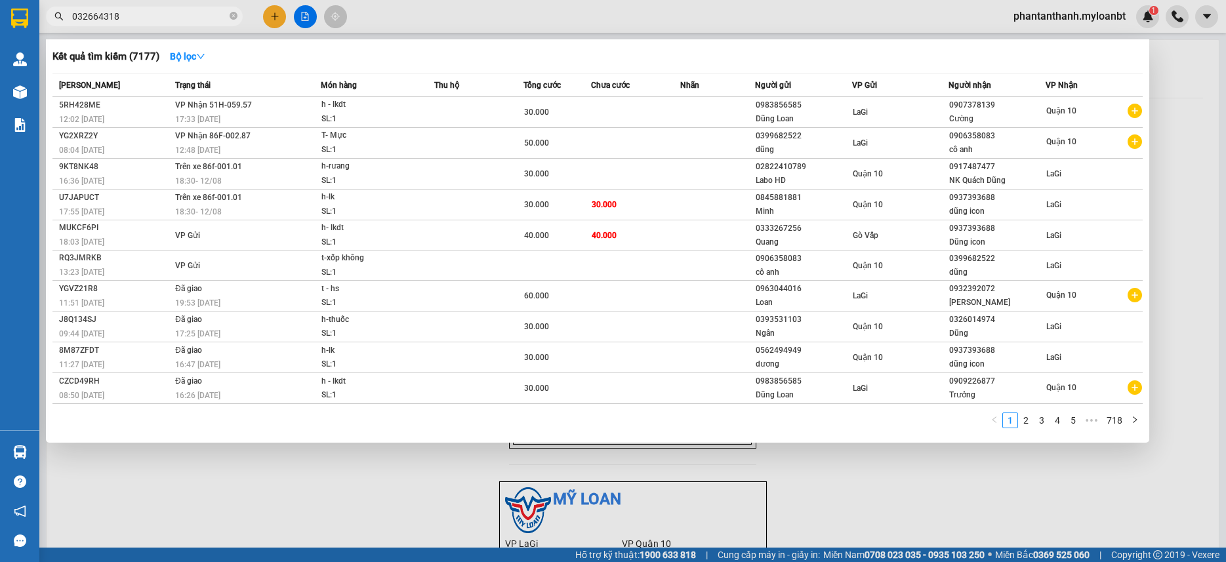
type input "0326643186"
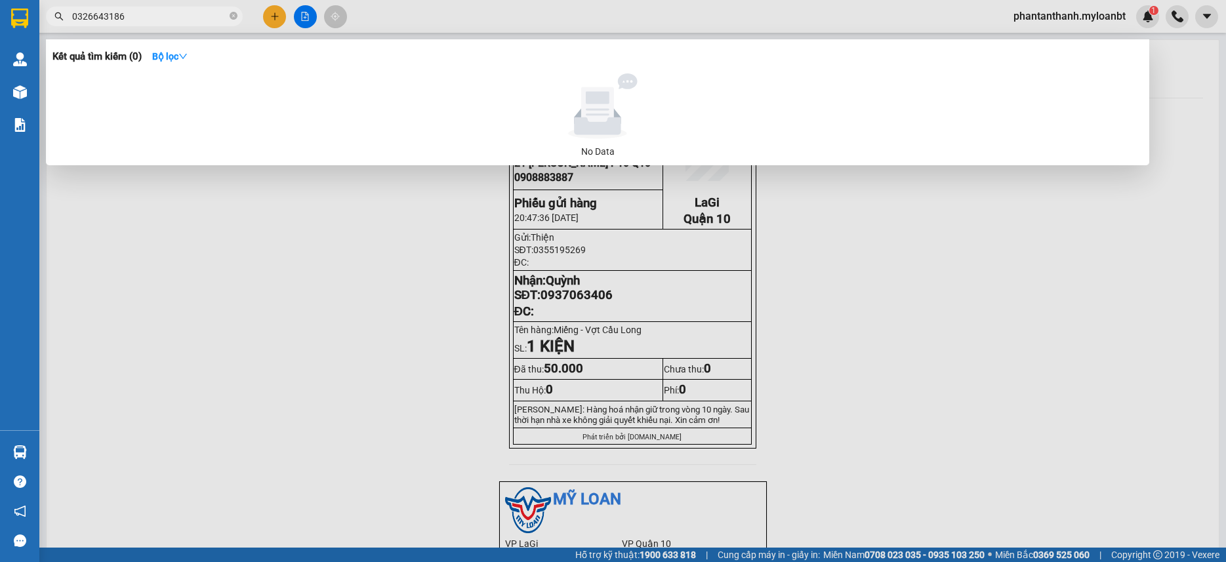
click at [169, 21] on input "0326643186" at bounding box center [149, 16] width 155 height 14
click at [232, 20] on icon "close-circle" at bounding box center [234, 16] width 8 height 8
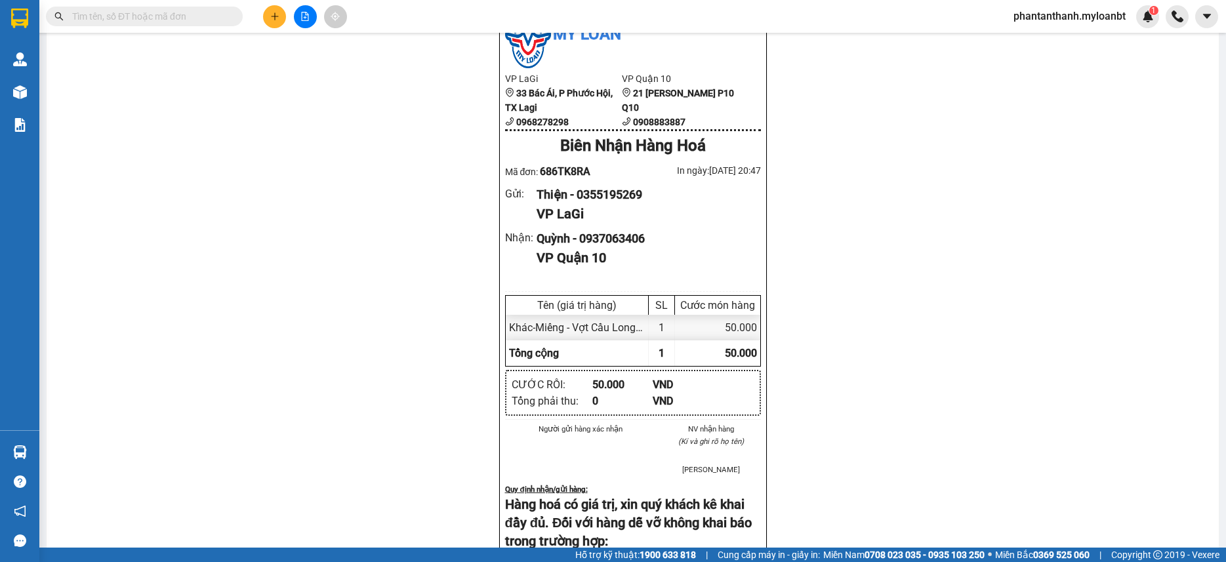
scroll to position [591, 0]
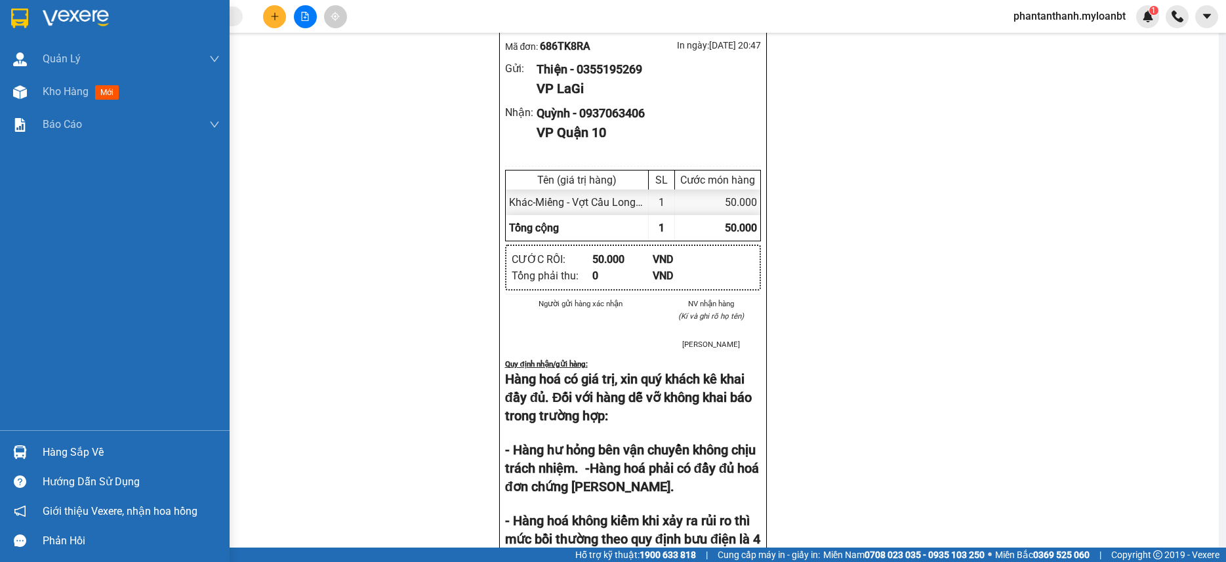
click at [36, 449] on div "Hàng sắp về" at bounding box center [115, 453] width 230 height 30
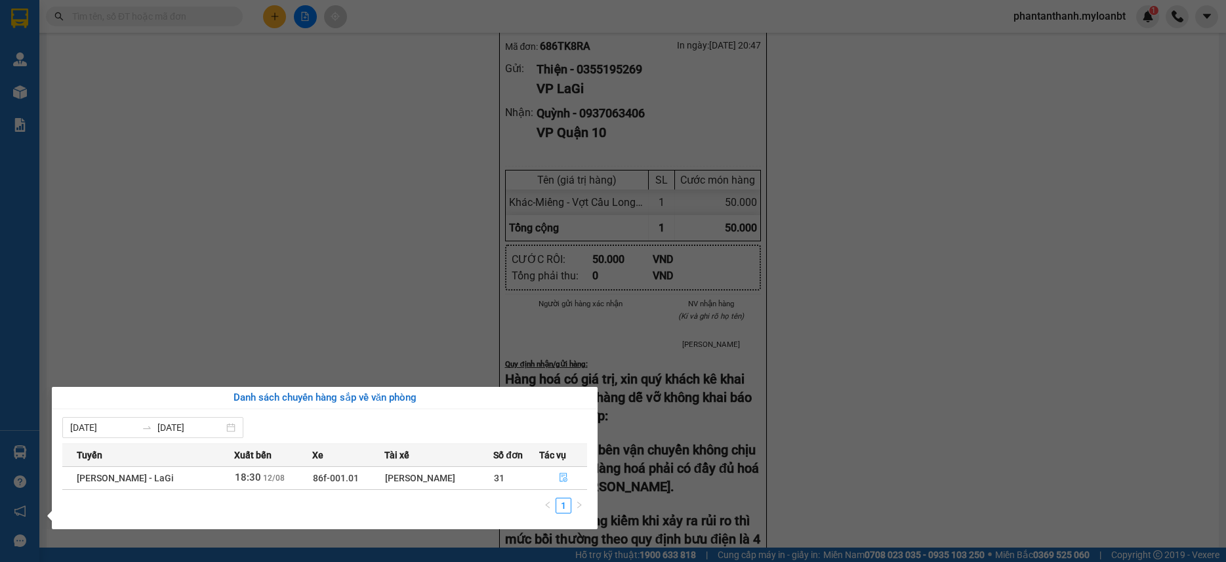
click at [560, 482] on icon "file-done" at bounding box center [563, 477] width 9 height 9
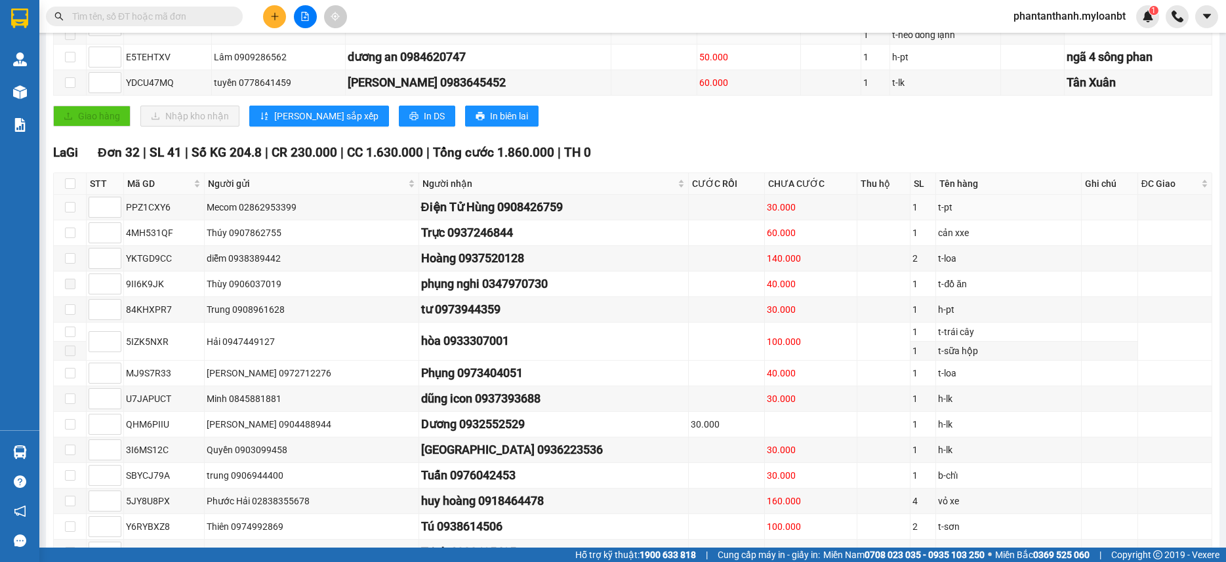
scroll to position [417, 0]
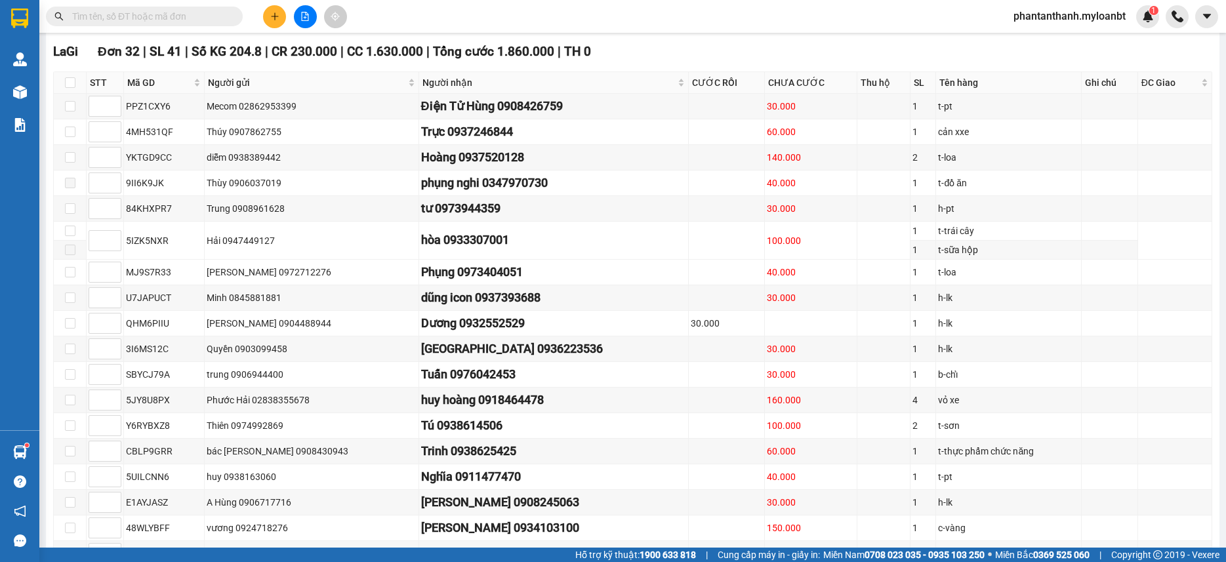
click at [270, 16] on icon "plus" at bounding box center [274, 16] width 9 height 9
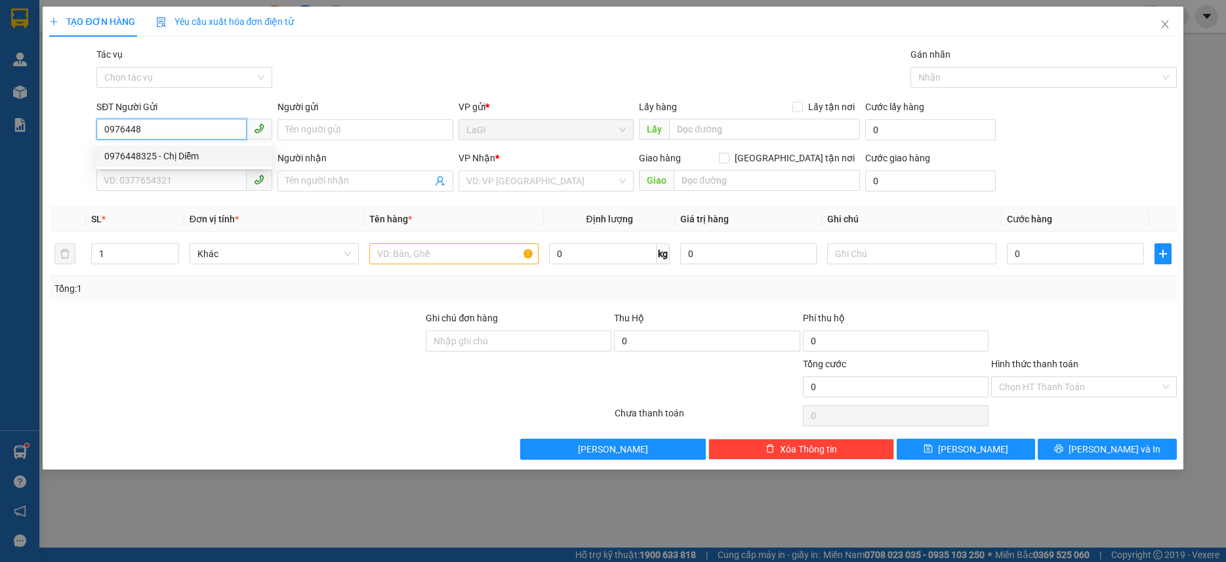
type input "0976448325"
type input "Chị Diễm"
type input "0704571443"
type input "Phương"
type input "0976448325"
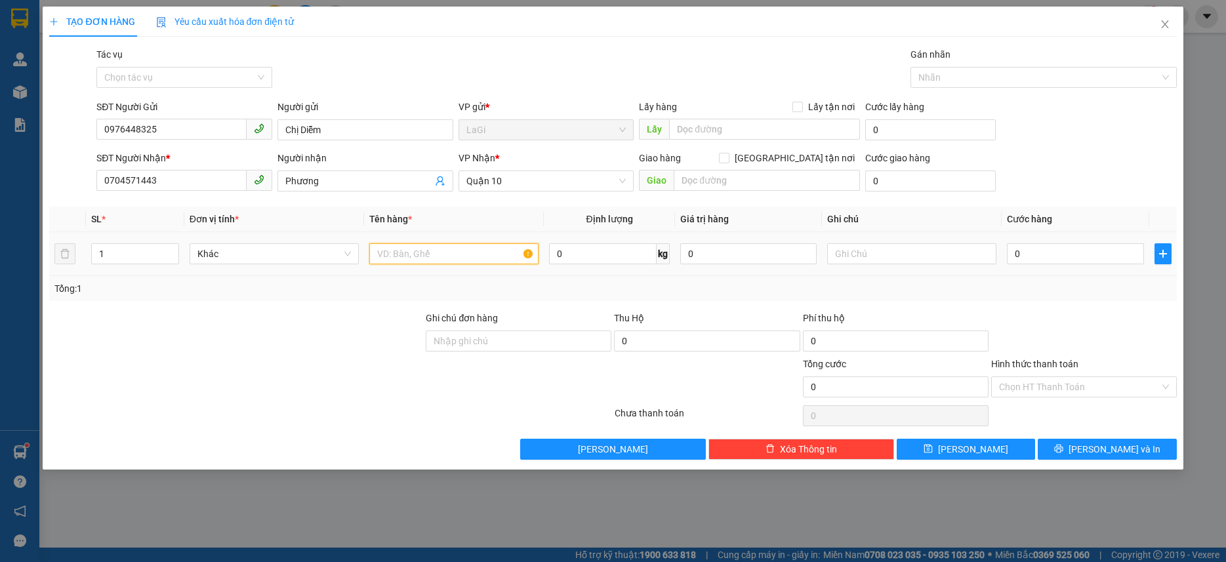
click at [495, 255] on input "text" at bounding box center [453, 253] width 169 height 21
type input "t- hs"
type input "7.5"
type input "4"
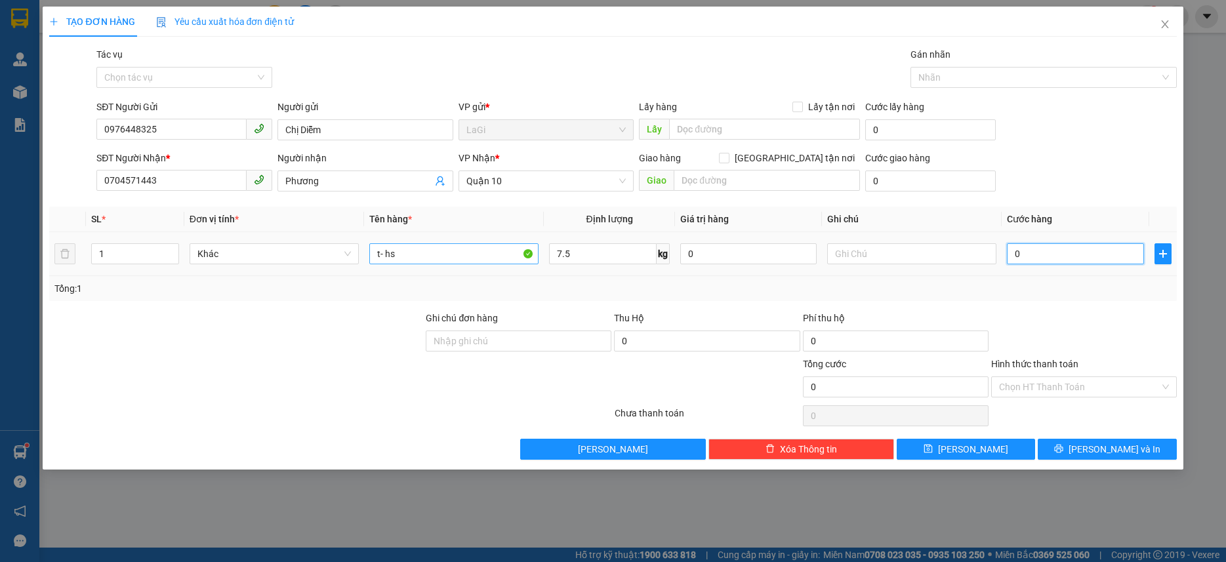
type input "4"
type input "40"
type input "400"
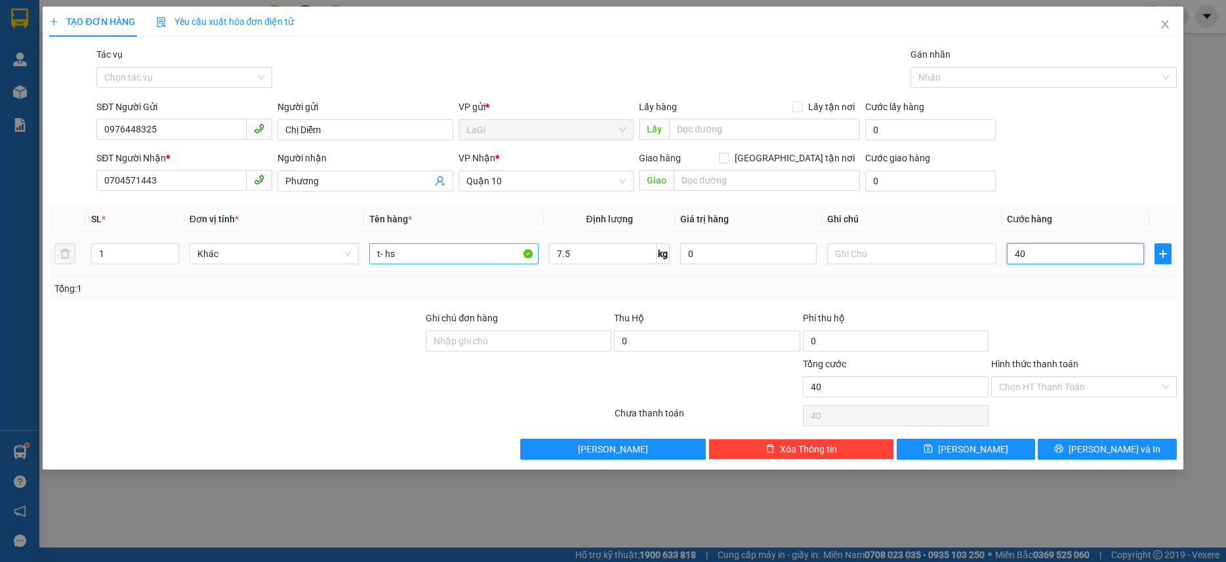
type input "400"
type input "4.000"
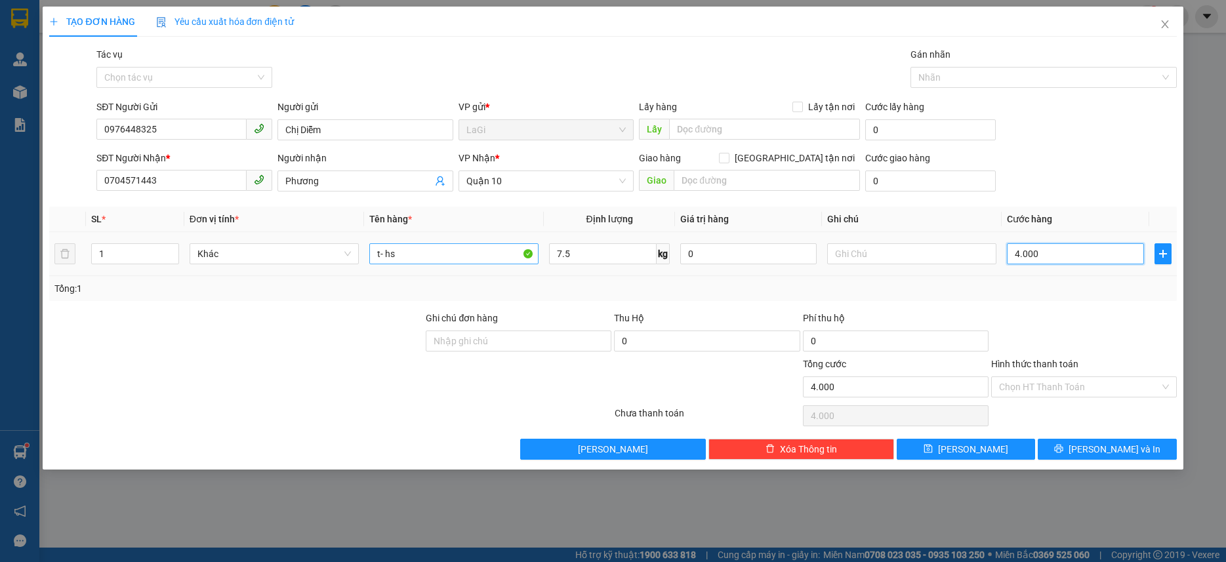
type input "40.000"
click at [1119, 449] on span "Lưu và In" at bounding box center [1115, 449] width 92 height 14
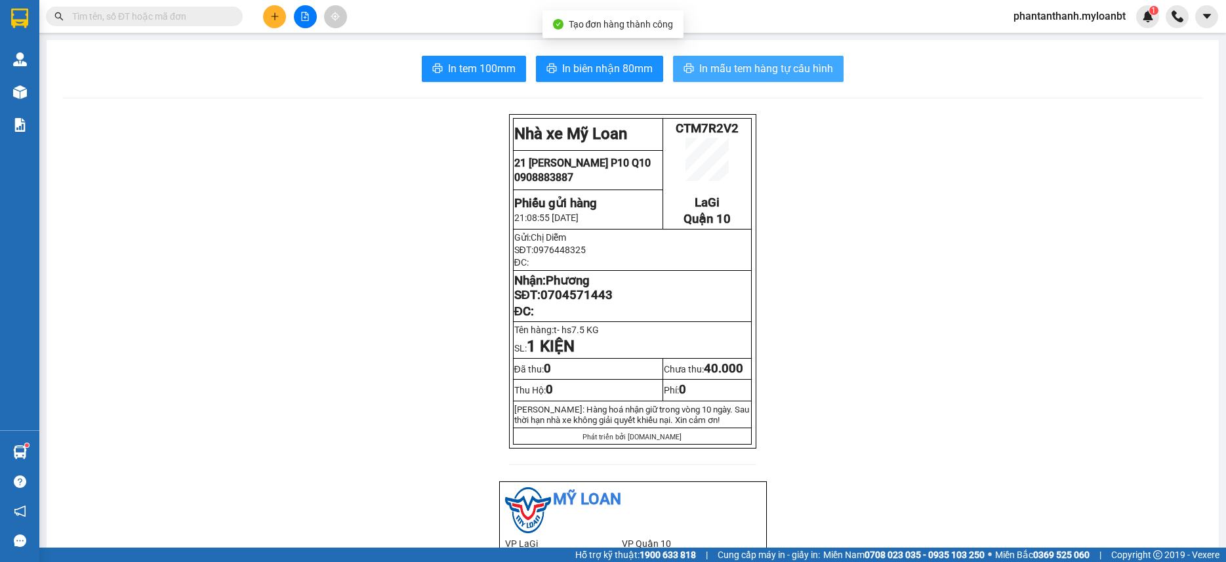
click at [763, 72] on span "In mẫu tem hàng tự cấu hình" at bounding box center [766, 68] width 134 height 16
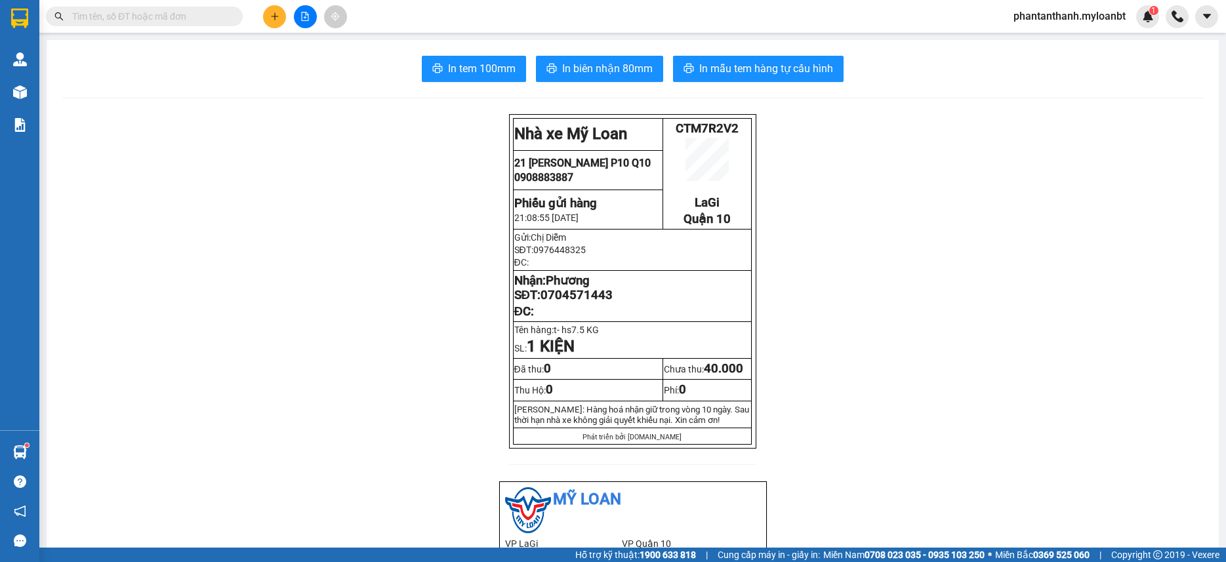
click at [143, 26] on span at bounding box center [144, 17] width 197 height 20
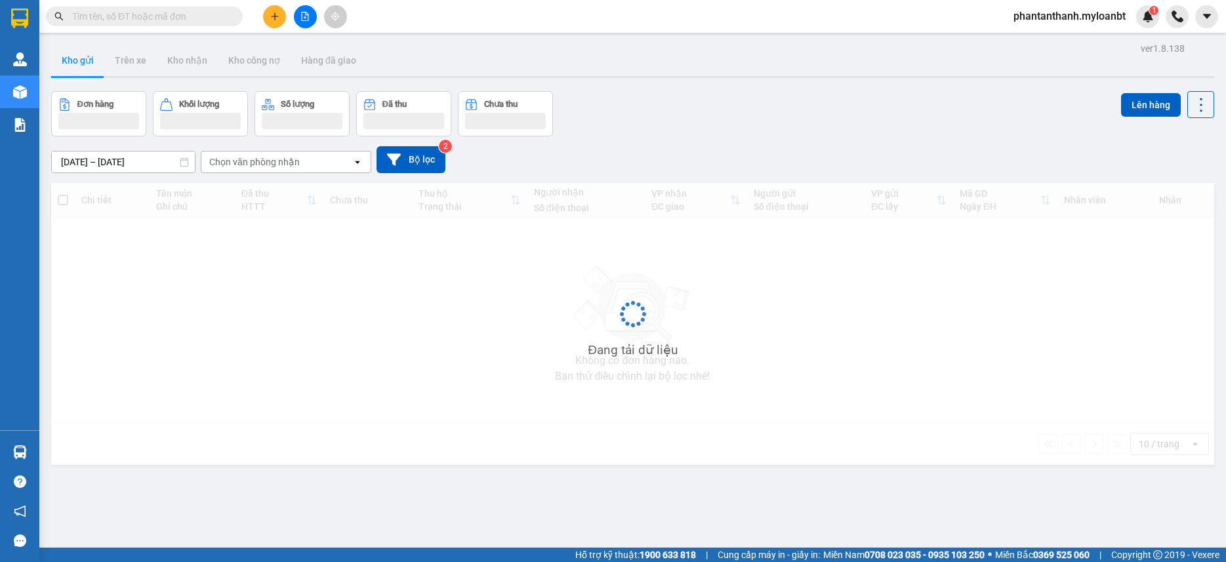
click at [165, 26] on span at bounding box center [144, 17] width 197 height 20
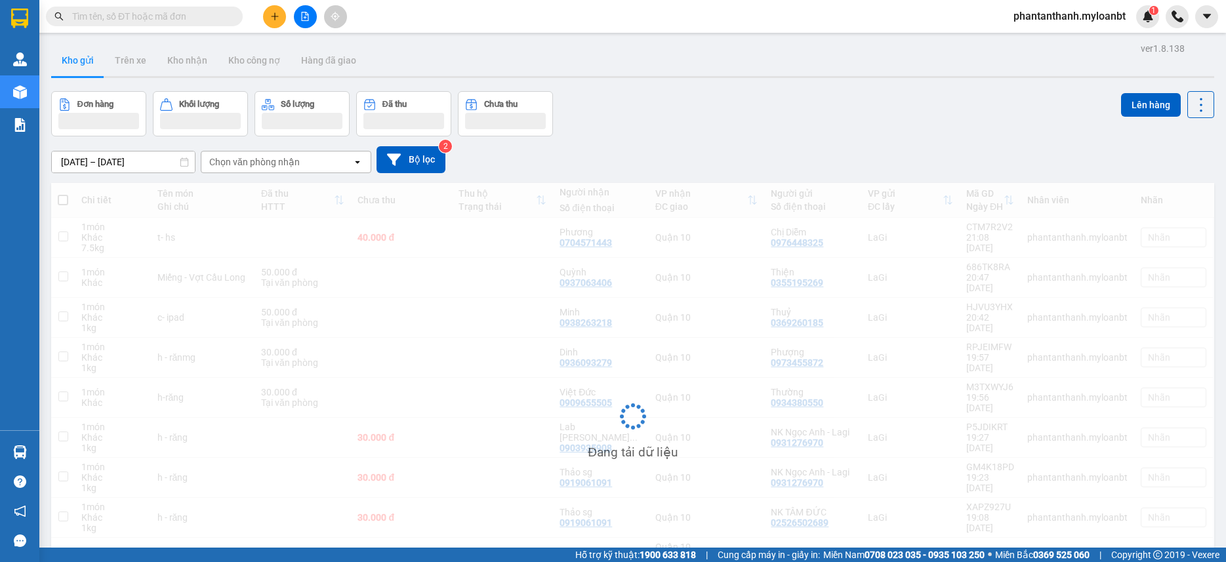
click at [168, 21] on input "text" at bounding box center [149, 16] width 155 height 14
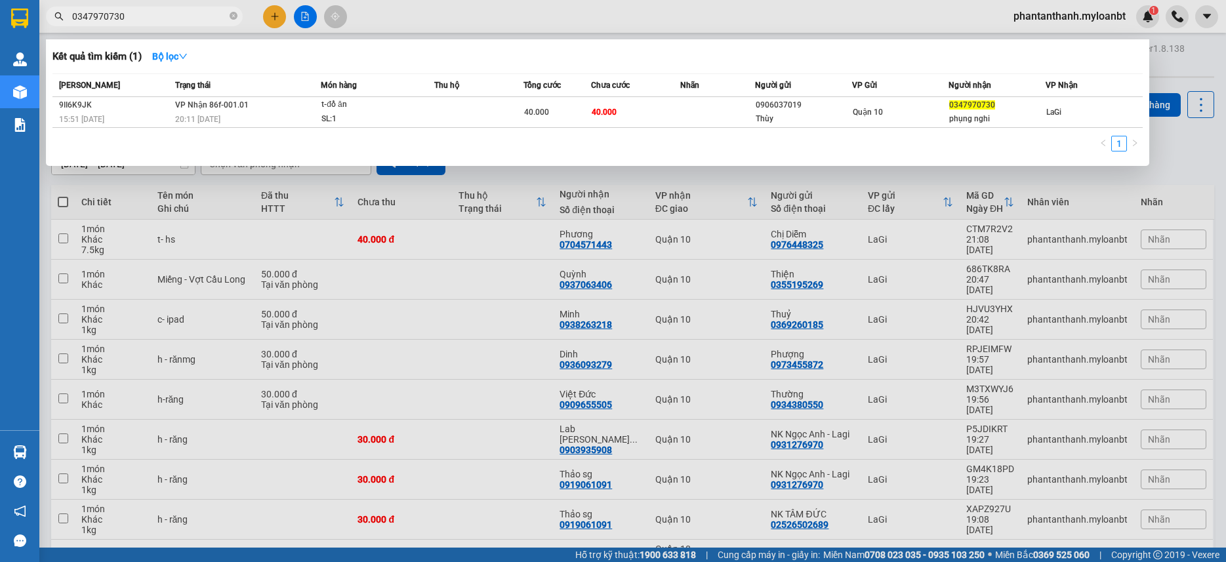
type input "0347970730"
click at [874, 132] on div "Mã ĐH Trạng thái Món hàng Thu hộ Tổng cước Chưa cước Nhãn Người gửi VP Gửi Ngườ…" at bounding box center [597, 116] width 1091 height 86
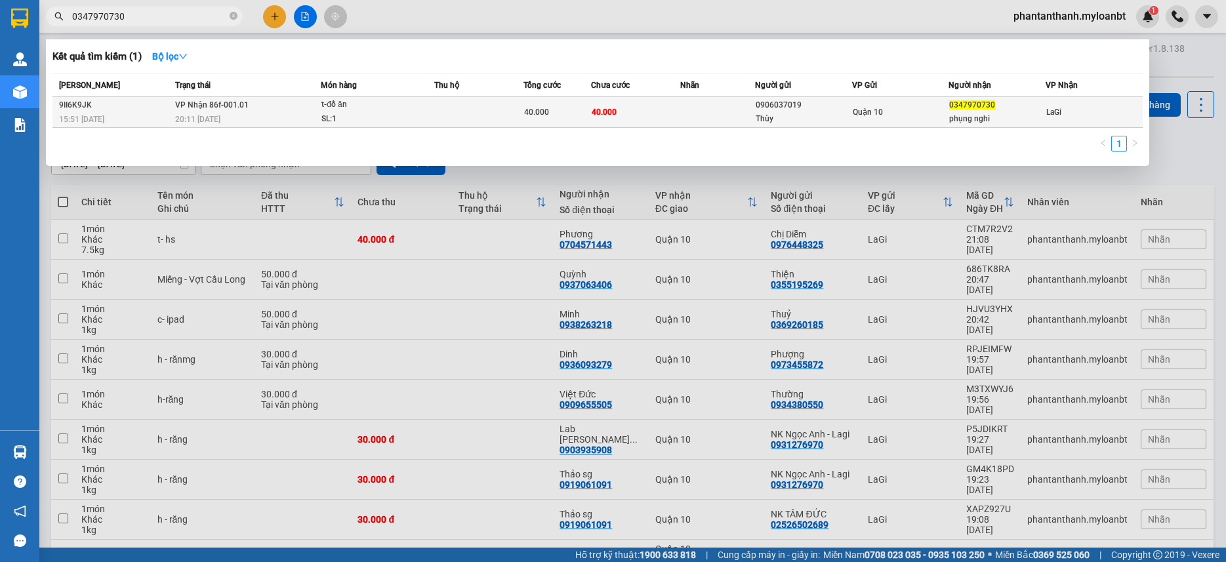
click at [875, 121] on td "Quận 10" at bounding box center [900, 112] width 97 height 31
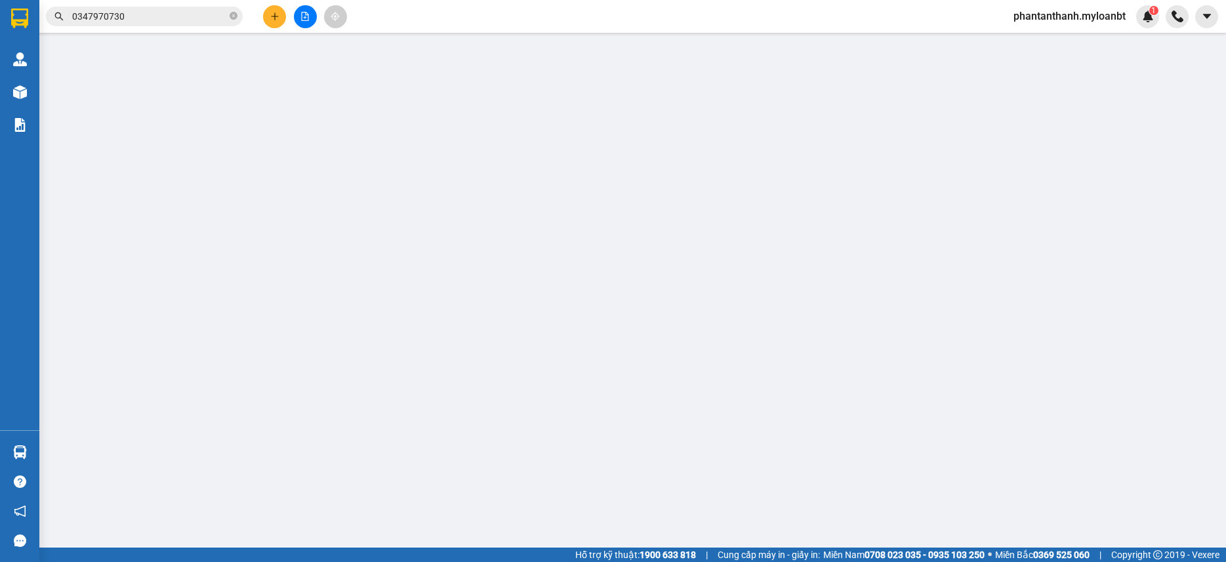
type input "0906037019"
type input "Thùy"
type input "0347970730"
type input "phụng nghi"
type input "40.000"
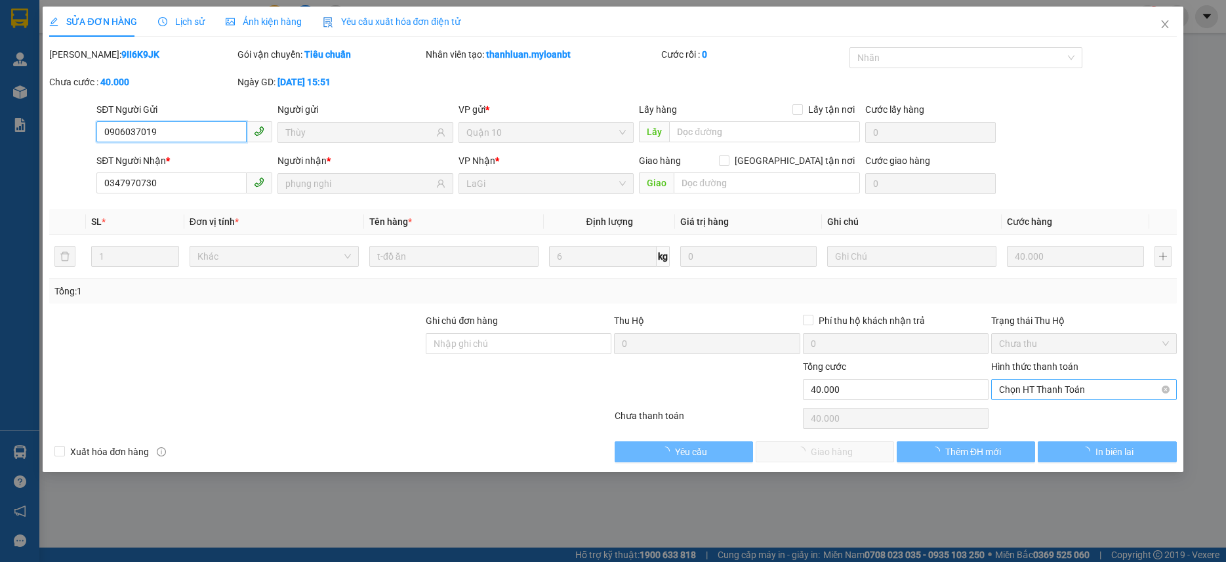
click at [1066, 398] on span "Chọn HT Thanh Toán" at bounding box center [1084, 390] width 170 height 20
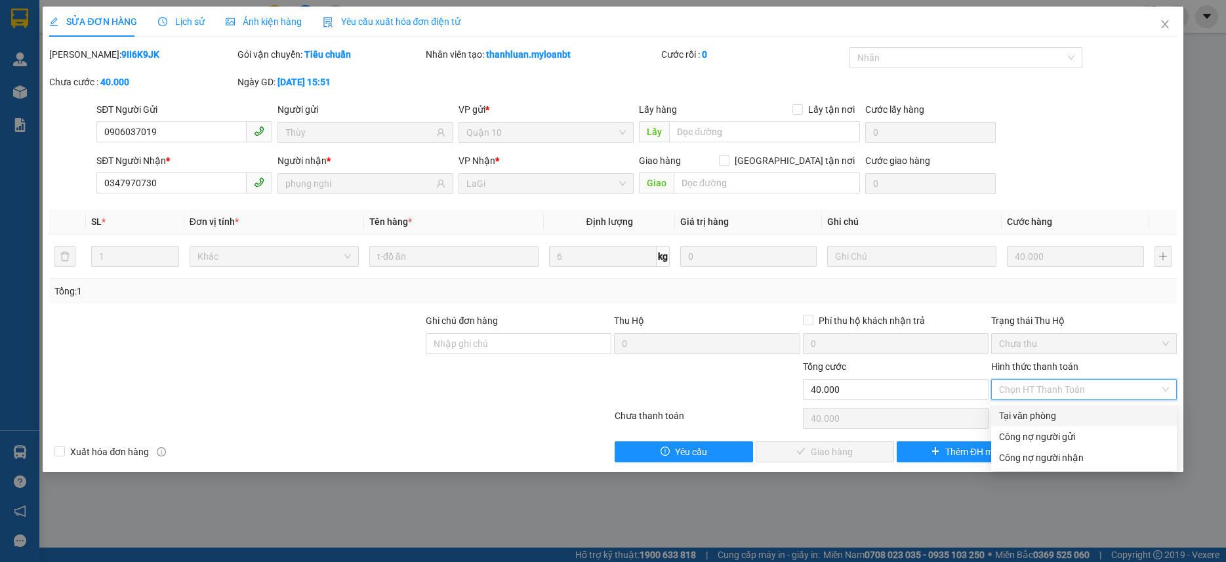
click at [1030, 408] on div "Tại văn phòng" at bounding box center [1084, 416] width 186 height 21
type input "0"
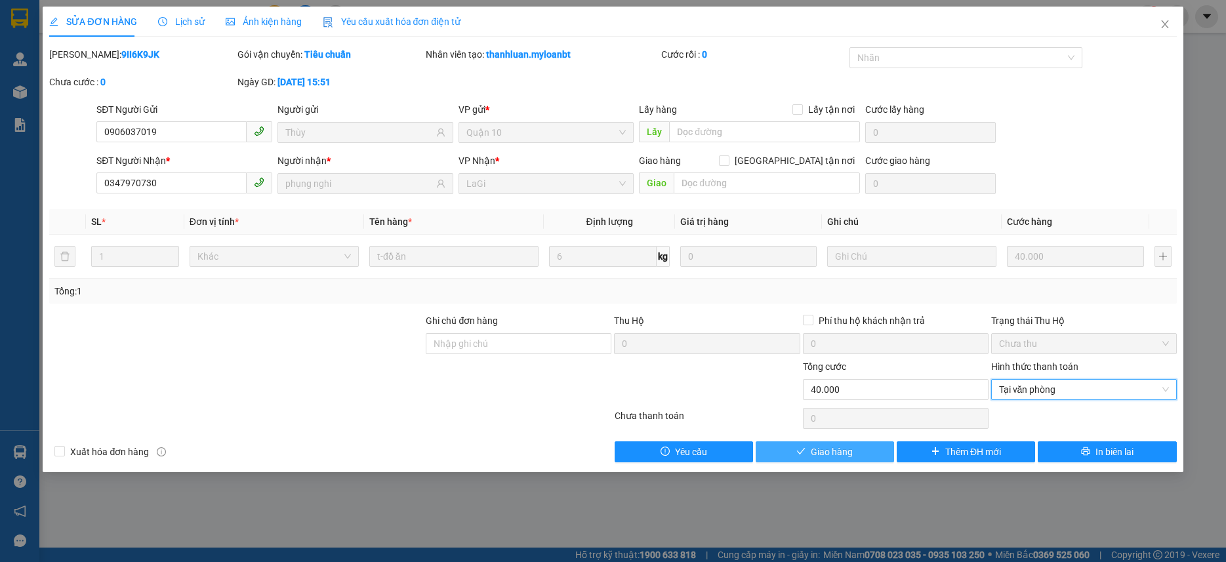
click at [843, 446] on span "Giao hàng" at bounding box center [832, 452] width 42 height 14
click at [840, 449] on span "Giao hàng" at bounding box center [832, 452] width 42 height 14
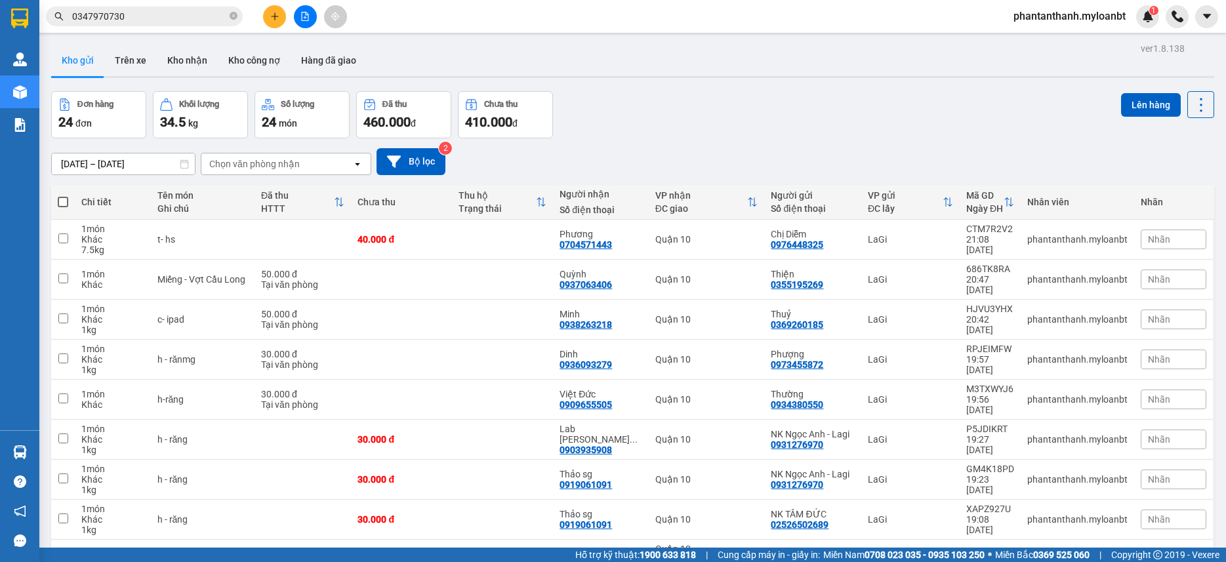
click at [264, 15] on button at bounding box center [274, 16] width 23 height 23
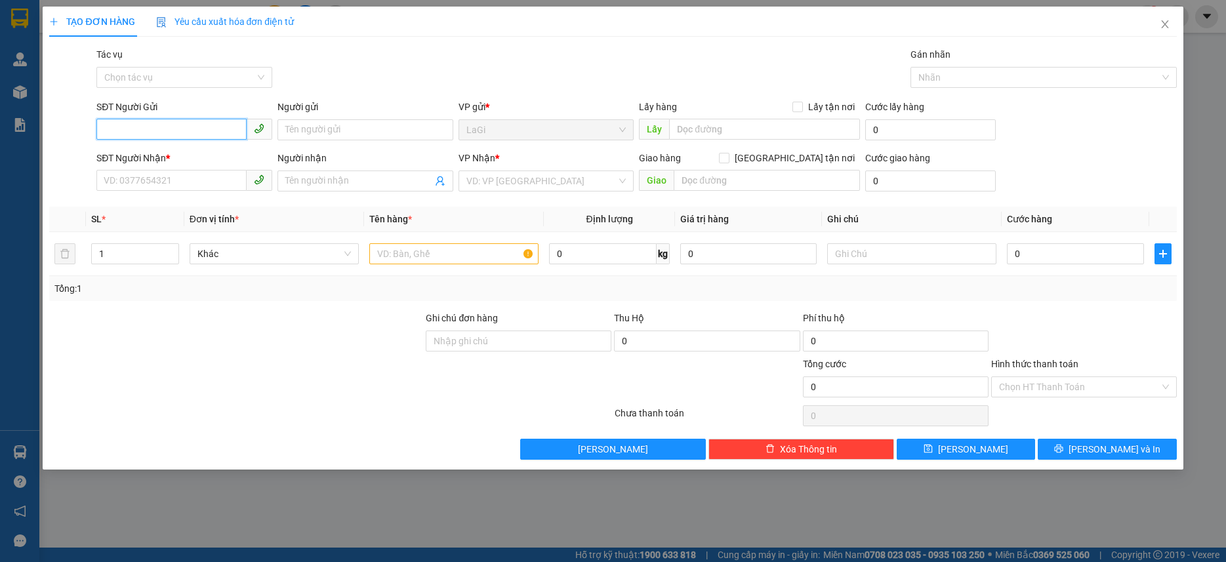
click at [184, 131] on input "SĐT Người Gửi" at bounding box center [171, 129] width 150 height 21
click at [176, 154] on div "0937854199 - BS Lựu" at bounding box center [184, 156] width 160 height 14
type input "0937854199"
type input "BS Lựu"
type input "0915204849"
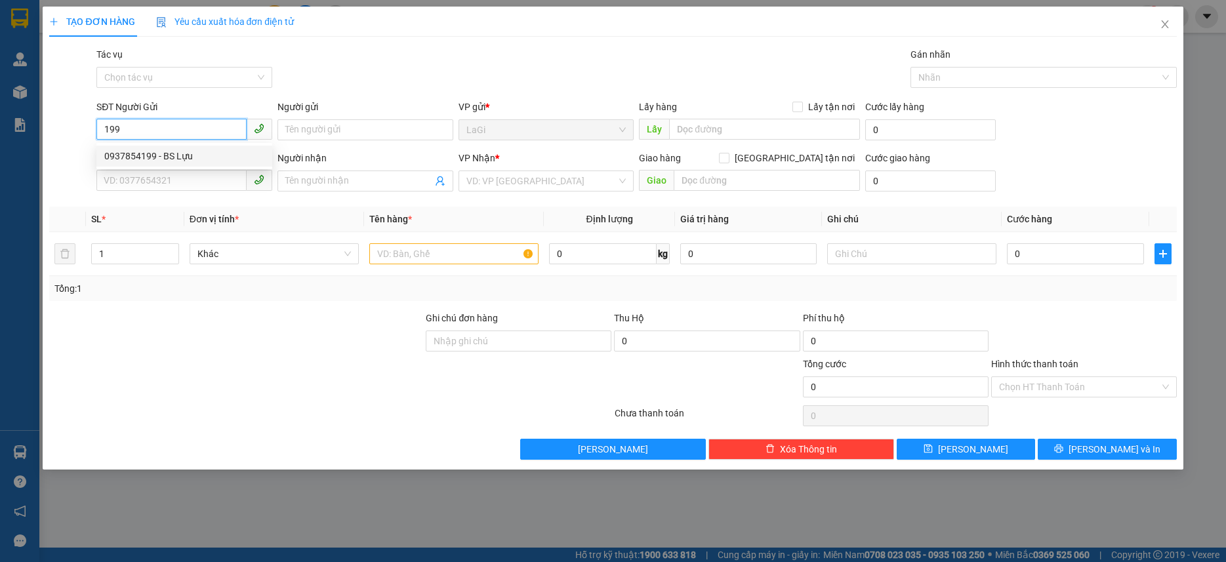
type input "lab hạnh phúc"
type input "0937854199"
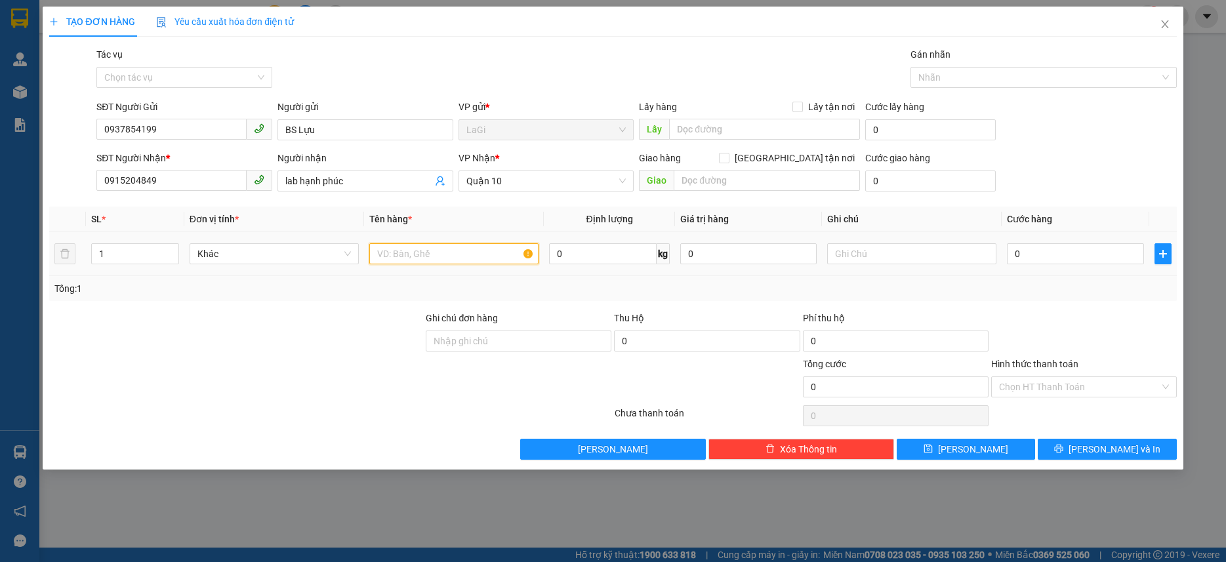
click at [438, 251] on input "text" at bounding box center [453, 253] width 169 height 21
type input "T - mẫu xét nghiệm"
click at [1112, 257] on input "0" at bounding box center [1075, 253] width 136 height 21
type input "3"
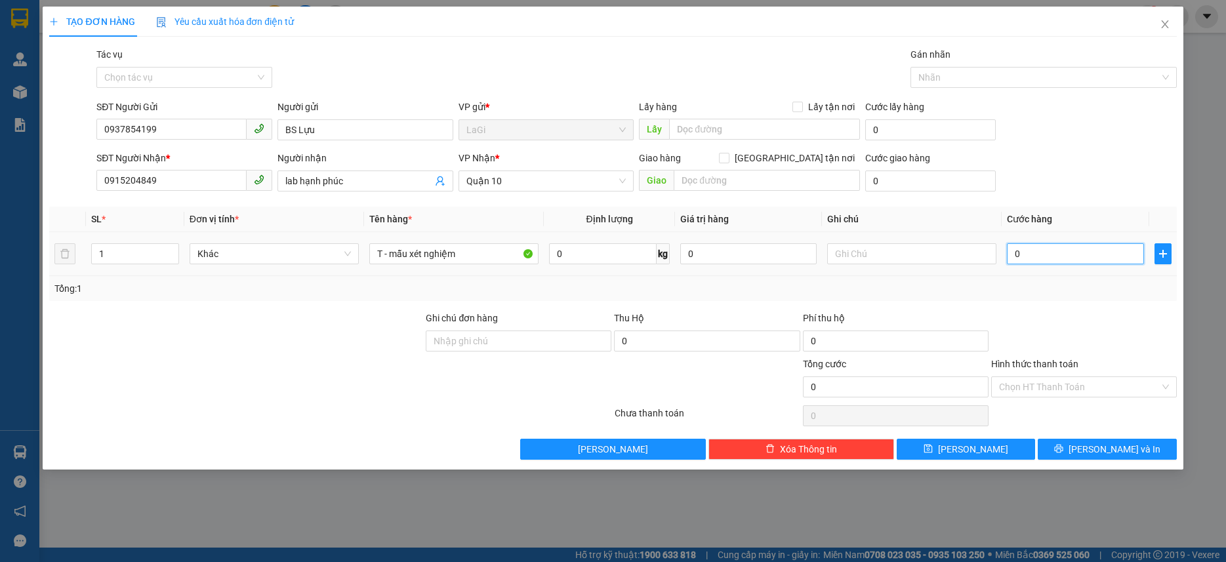
type input "3"
type input "30"
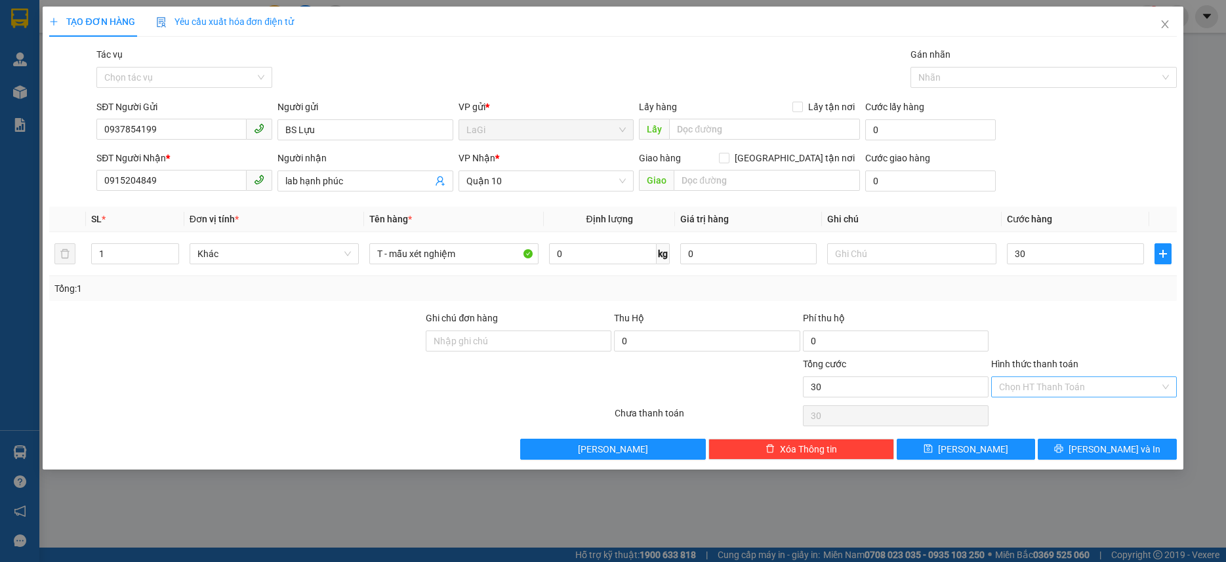
type input "30.000"
click at [1060, 385] on input "Hình thức thanh toán" at bounding box center [1079, 387] width 161 height 20
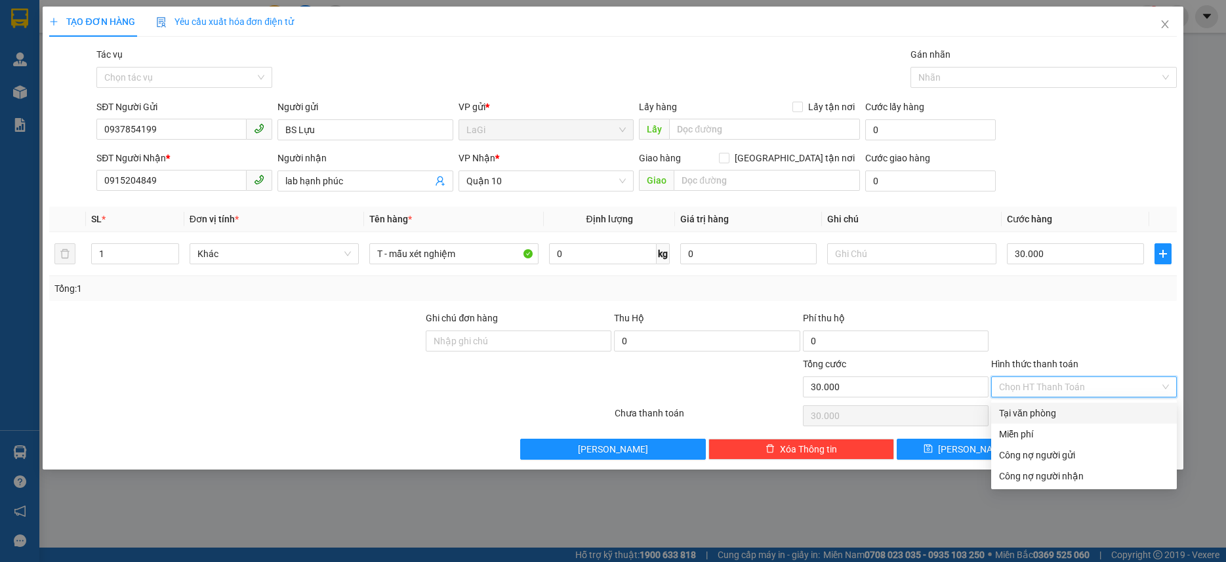
click at [1036, 416] on div "Tại văn phòng" at bounding box center [1084, 413] width 170 height 14
type input "0"
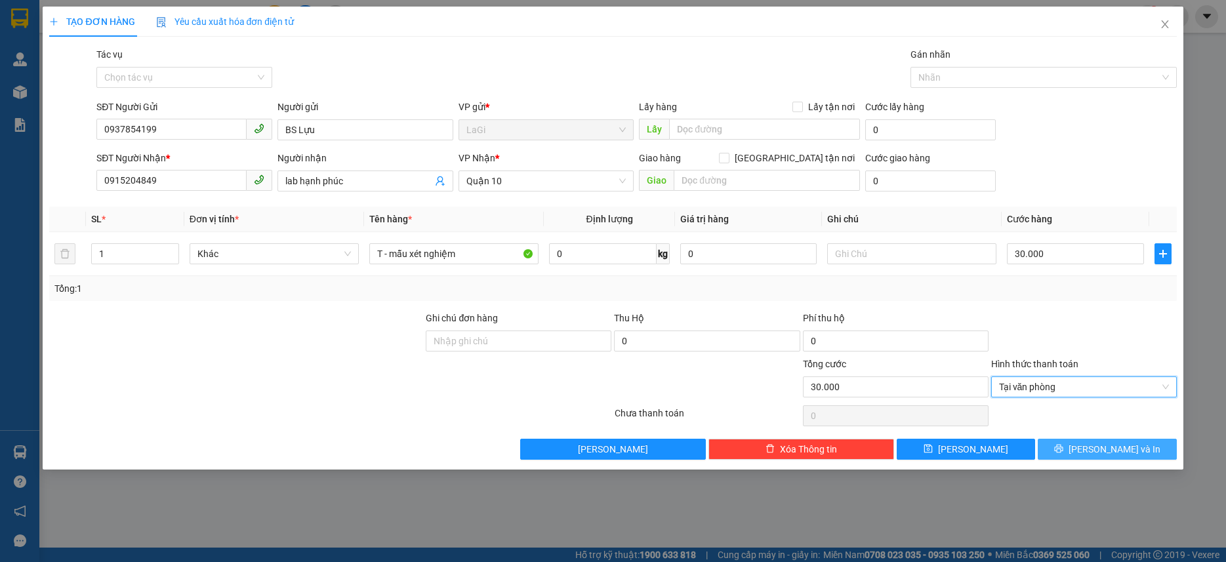
click at [1039, 454] on button "[PERSON_NAME] và In" at bounding box center [1107, 449] width 138 height 21
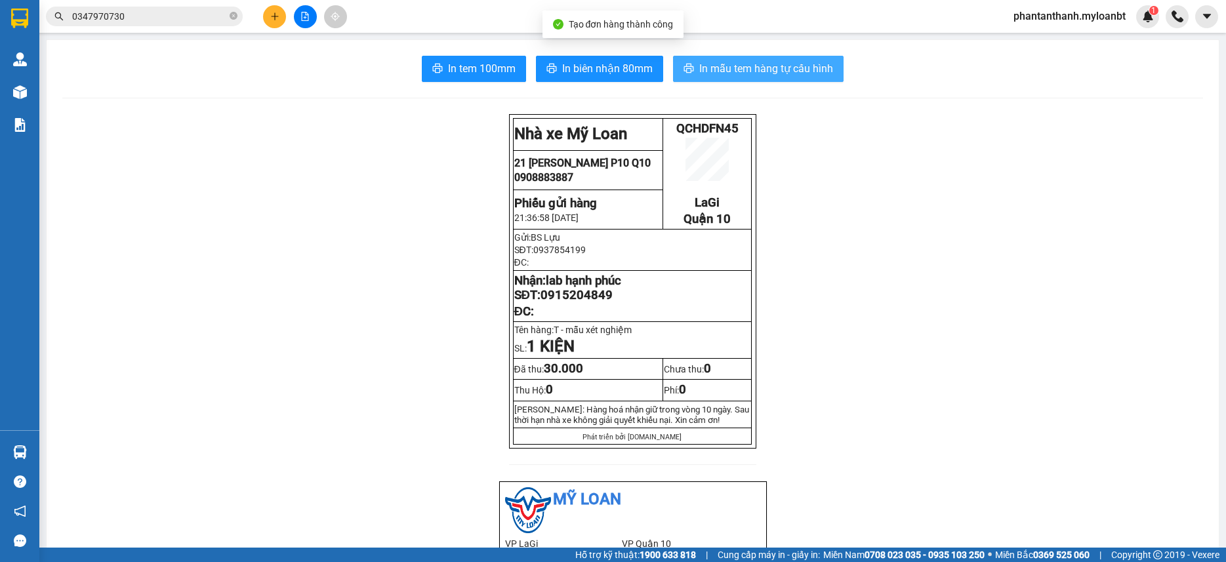
click at [731, 76] on span "In mẫu tem hàng tự cấu hình" at bounding box center [766, 68] width 134 height 16
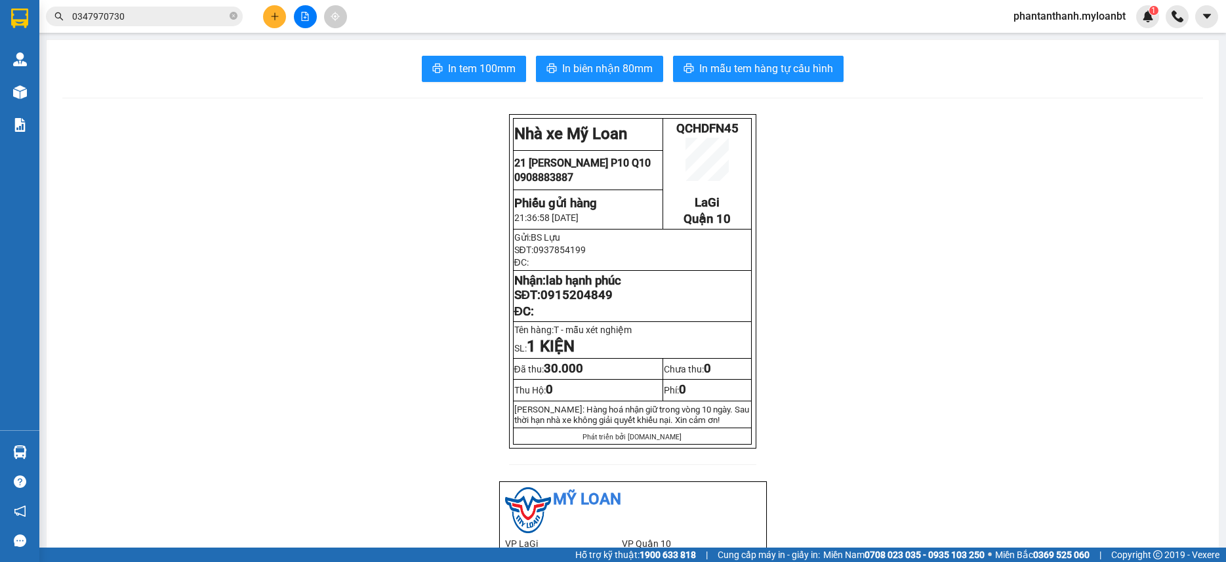
click at [161, 13] on input "0347970730" at bounding box center [149, 16] width 155 height 14
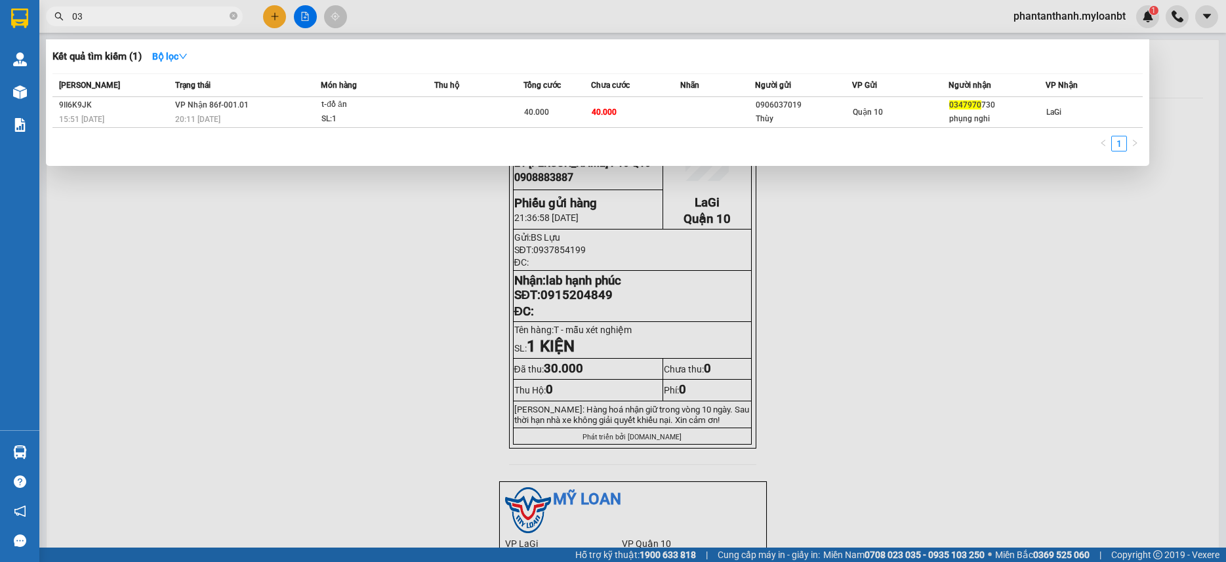
type input "0"
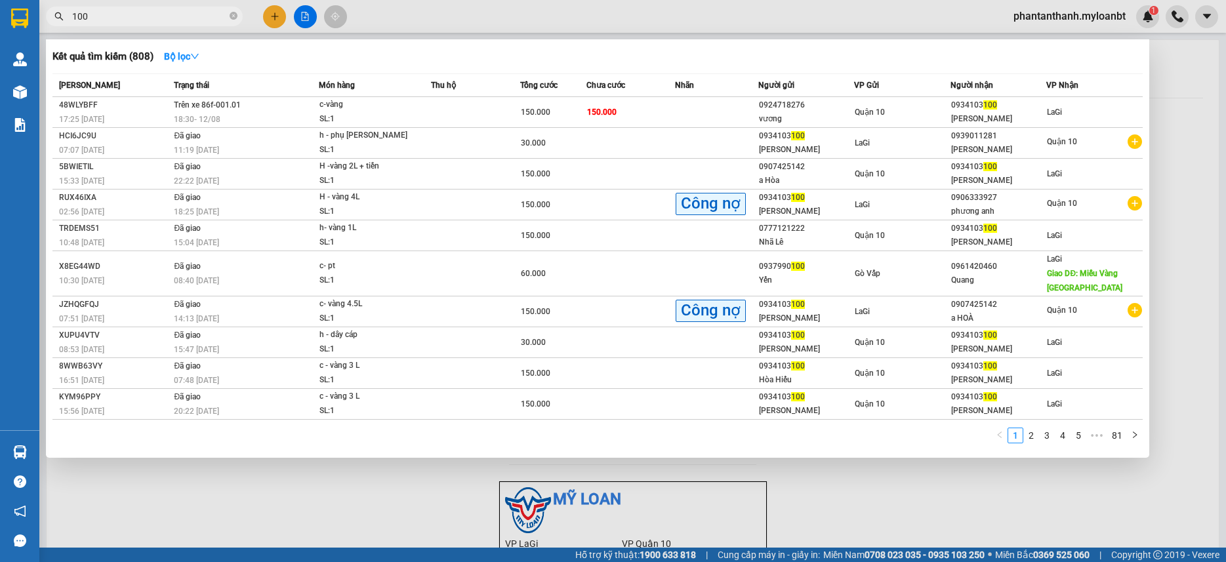
type input "100"
click at [138, 21] on input "100" at bounding box center [149, 16] width 155 height 14
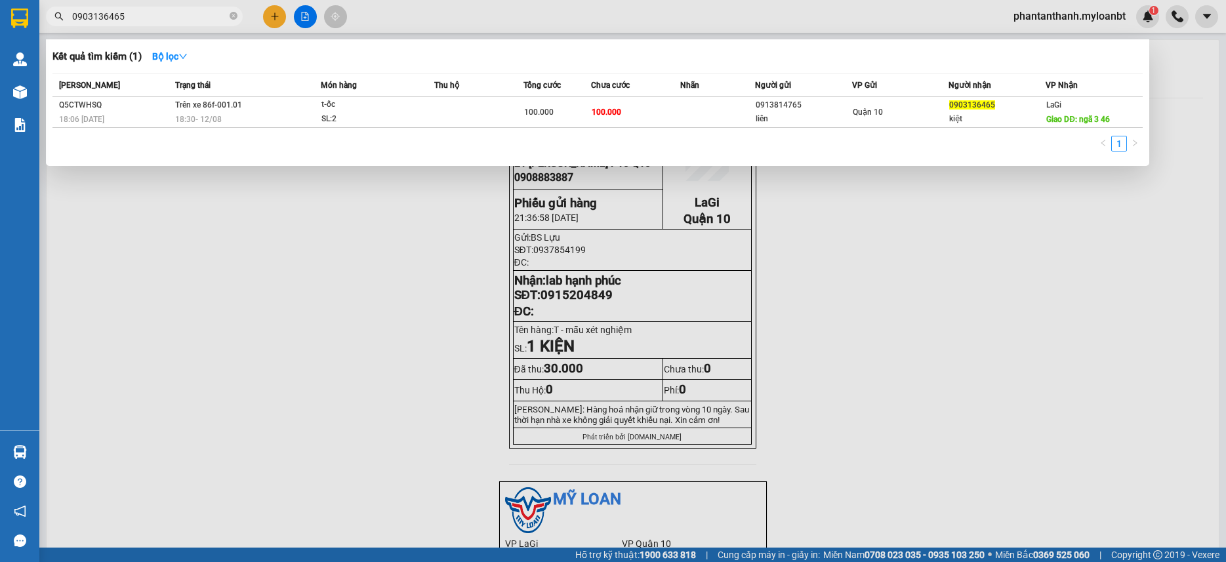
type input "0903136465"
click at [331, 272] on div at bounding box center [613, 281] width 1226 height 562
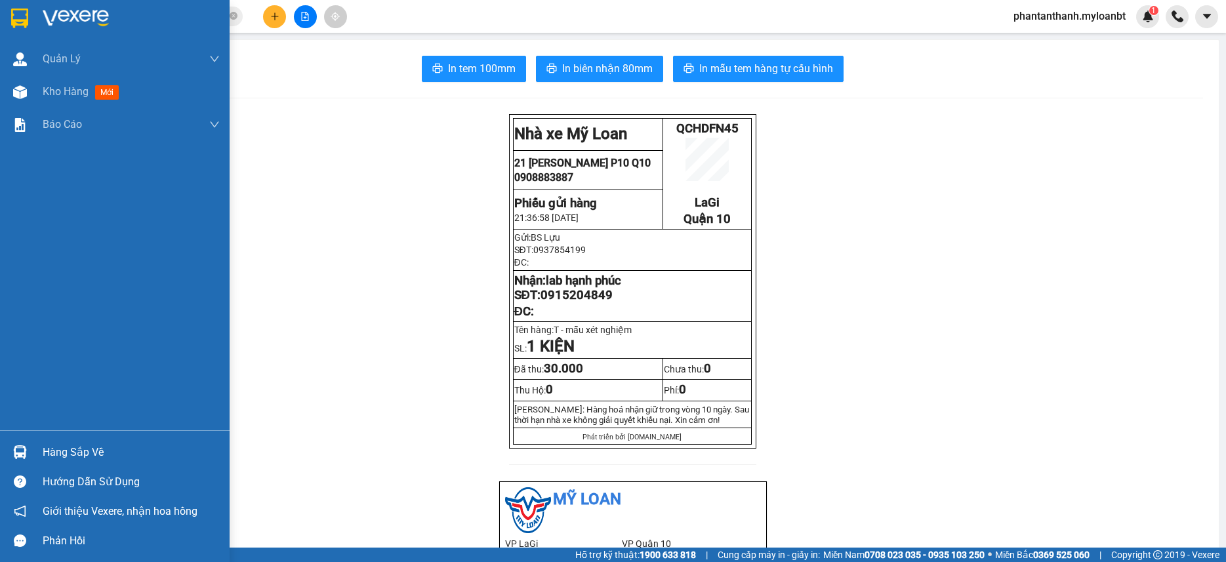
click at [31, 446] on div "Hàng sắp về" at bounding box center [115, 453] width 230 height 30
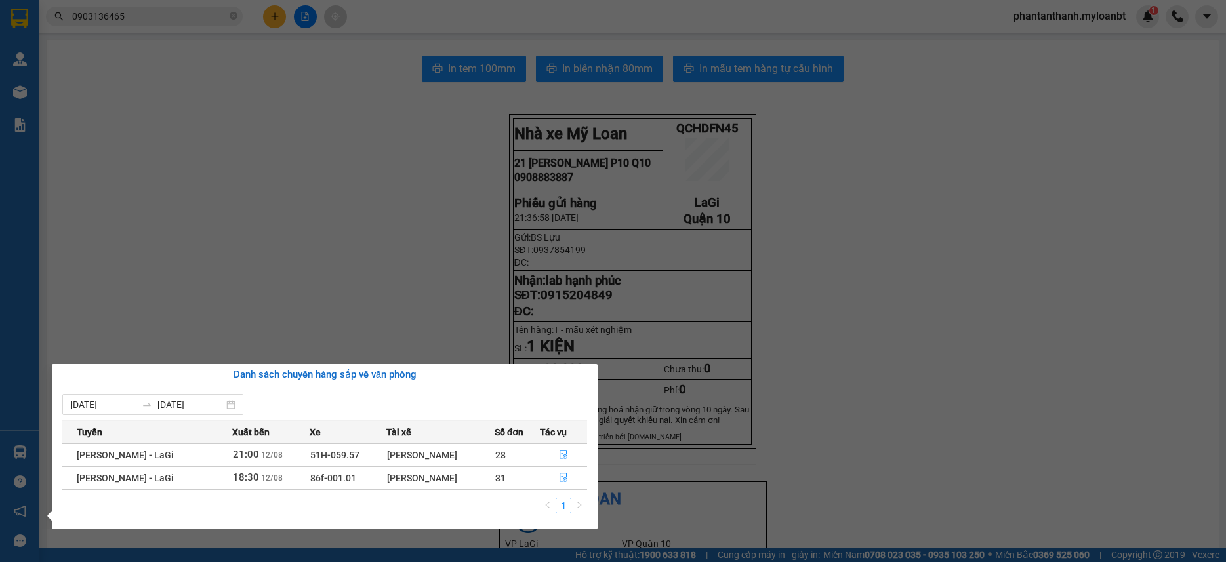
click at [427, 311] on section "Kết quả tìm kiếm ( 1 ) Bộ lọc Mã ĐH Trạng thái Món hàng Thu hộ Tổng cước Chưa c…" at bounding box center [613, 281] width 1226 height 562
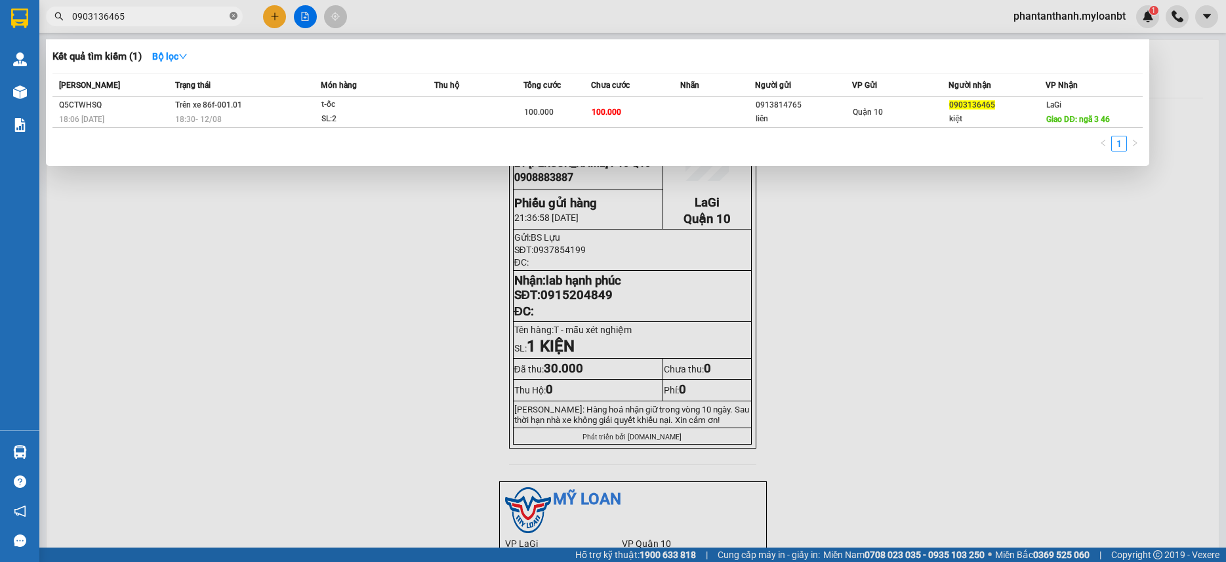
click at [231, 12] on span at bounding box center [234, 16] width 8 height 12
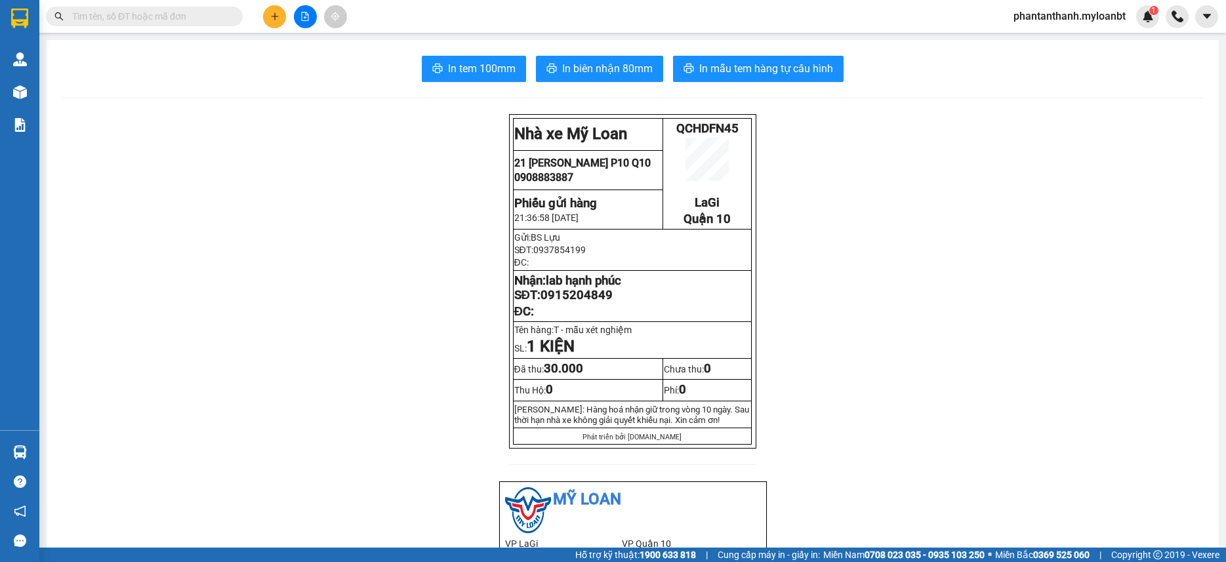
click at [512, 10] on div "Kết quả tìm kiếm ( 1 ) Bộ lọc Mã ĐH Trạng thái Món hàng Thu hộ Tổng cước Chưa c…" at bounding box center [613, 16] width 1226 height 33
click at [515, 4] on div "Kết quả tìm kiếm ( 1 ) Bộ lọc Mã ĐH Trạng thái Món hàng Thu hộ Tổng cước Chưa c…" at bounding box center [613, 16] width 1226 height 33
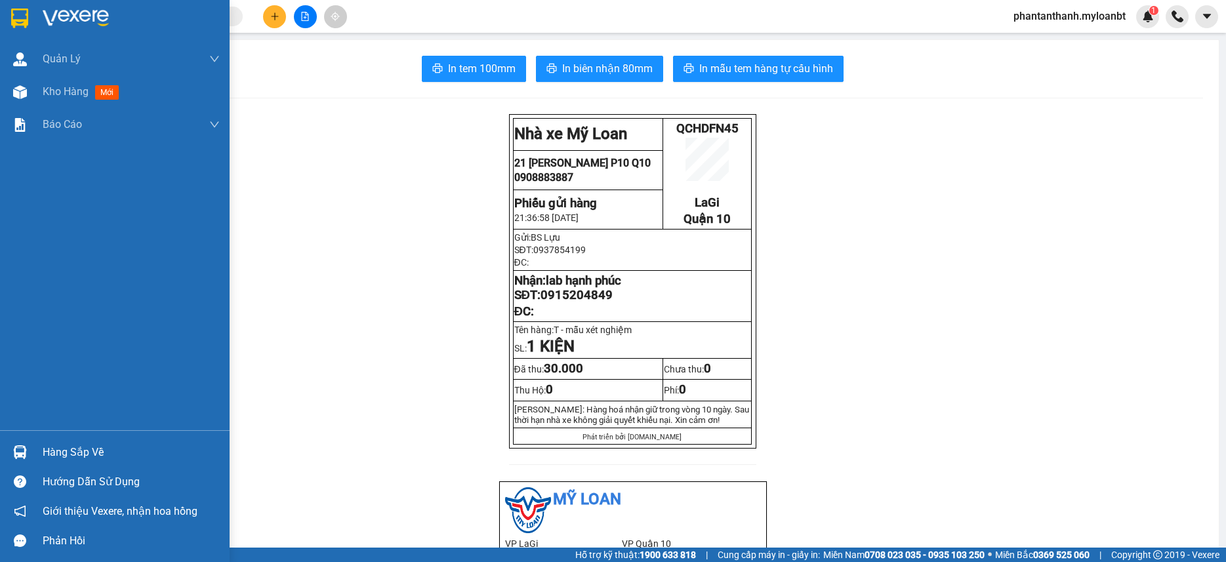
click at [34, 441] on div "Hàng sắp về" at bounding box center [115, 453] width 230 height 30
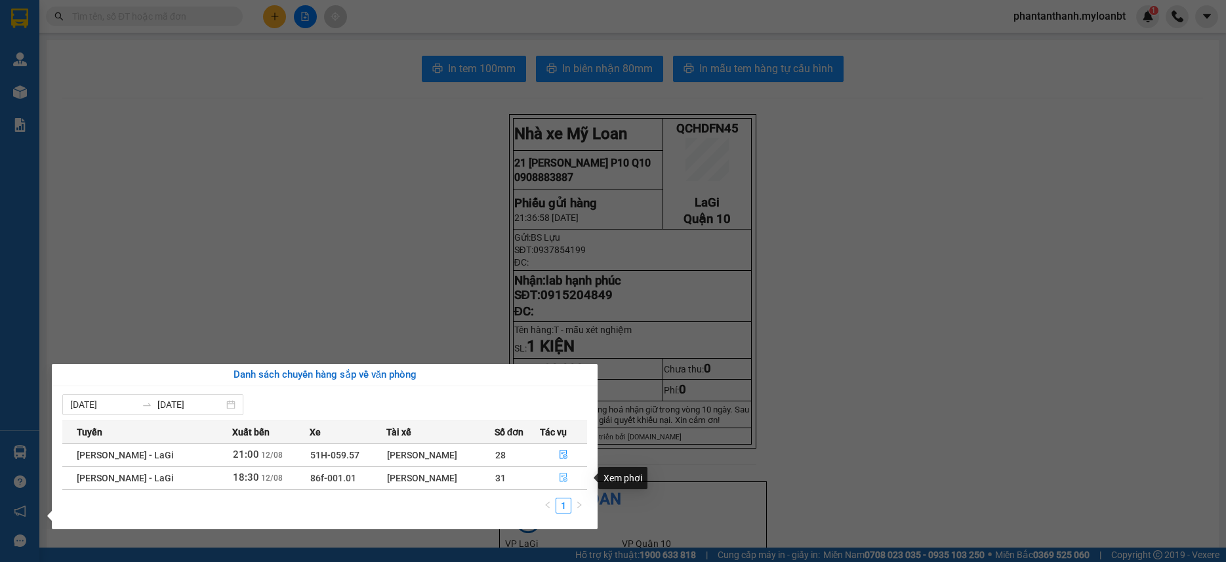
click at [572, 472] on button "button" at bounding box center [564, 478] width 47 height 21
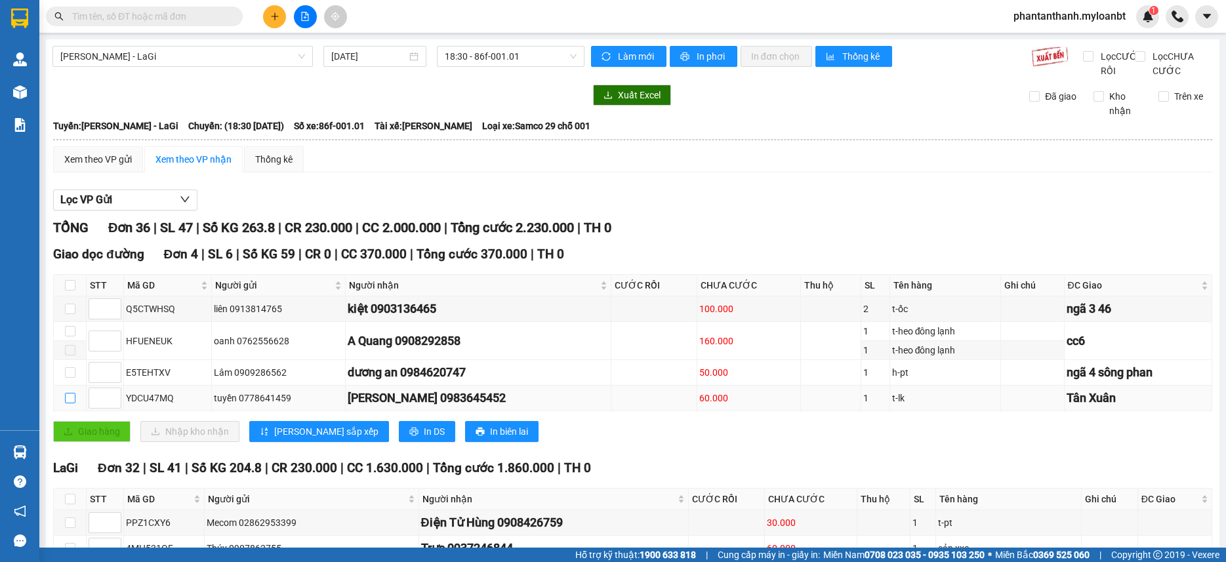
click at [70, 404] on input "checkbox" at bounding box center [70, 398] width 10 height 10
checkbox input "true"
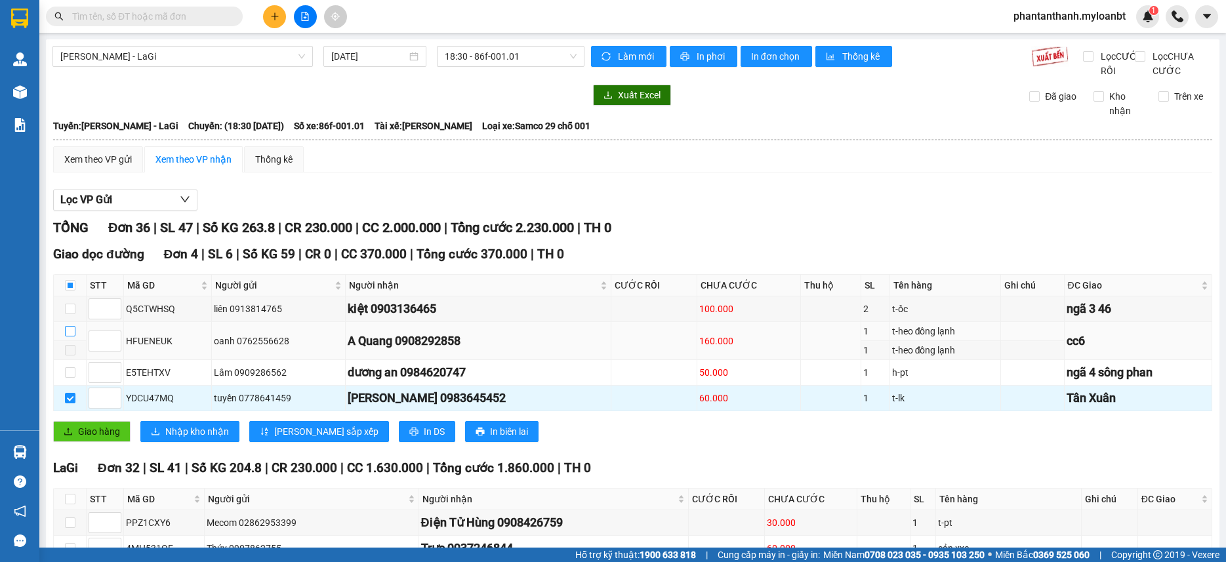
click at [70, 337] on input "checkbox" at bounding box center [70, 331] width 10 height 10
checkbox input "true"
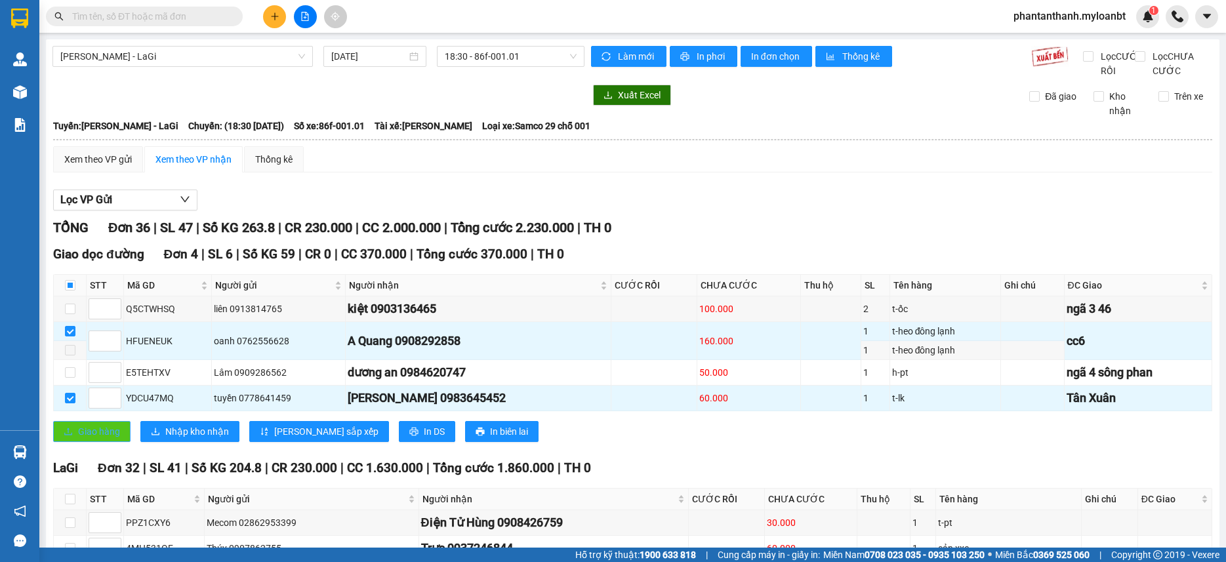
click at [108, 439] on span "Giao hàng" at bounding box center [99, 432] width 42 height 14
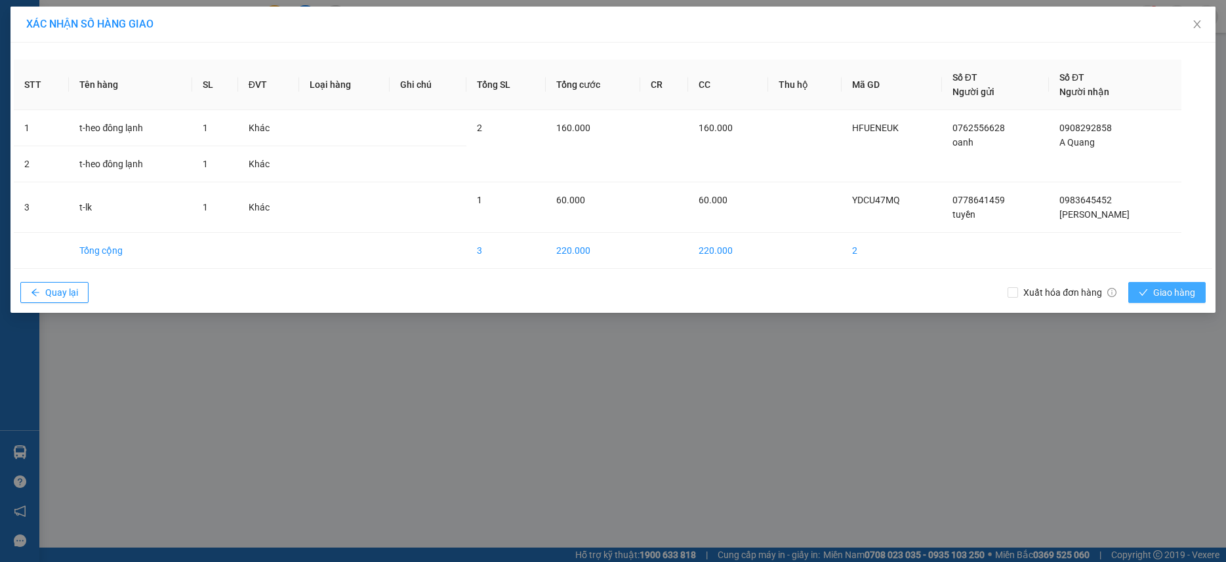
click at [1199, 299] on button "Giao hàng" at bounding box center [1167, 292] width 77 height 21
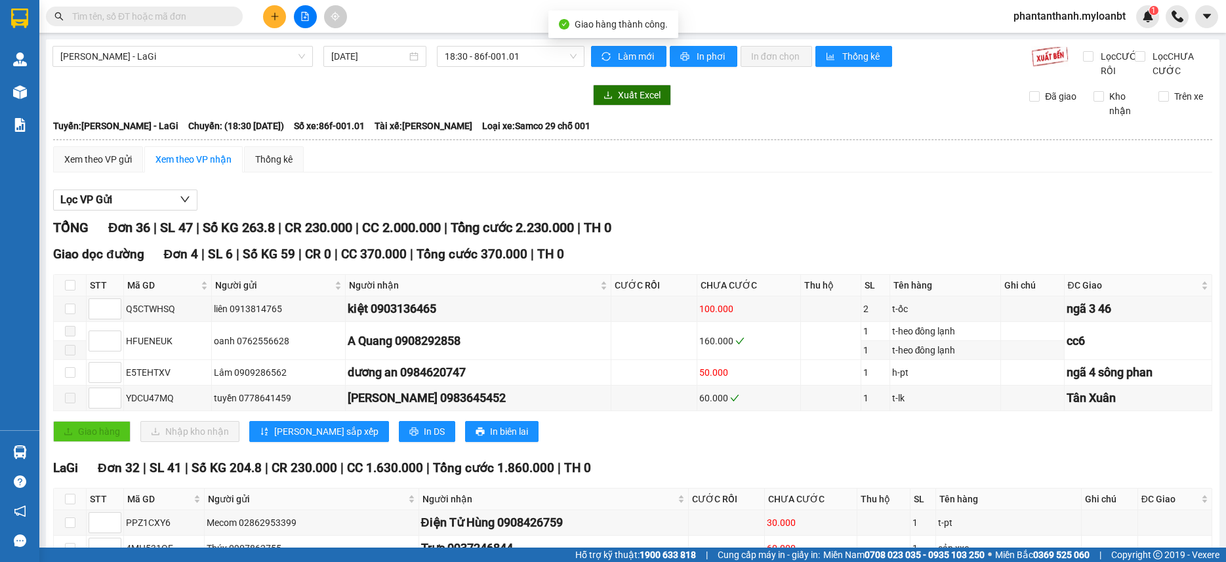
click at [755, 238] on div "TỔNG Đơn 36 | SL 47 | Số KG 263.8 | CR 230.000 | CC 2.000.000 | Tổng cước 2.230…" at bounding box center [632, 228] width 1159 height 20
click at [154, 18] on input "text" at bounding box center [149, 16] width 155 height 14
paste input "0377617879"
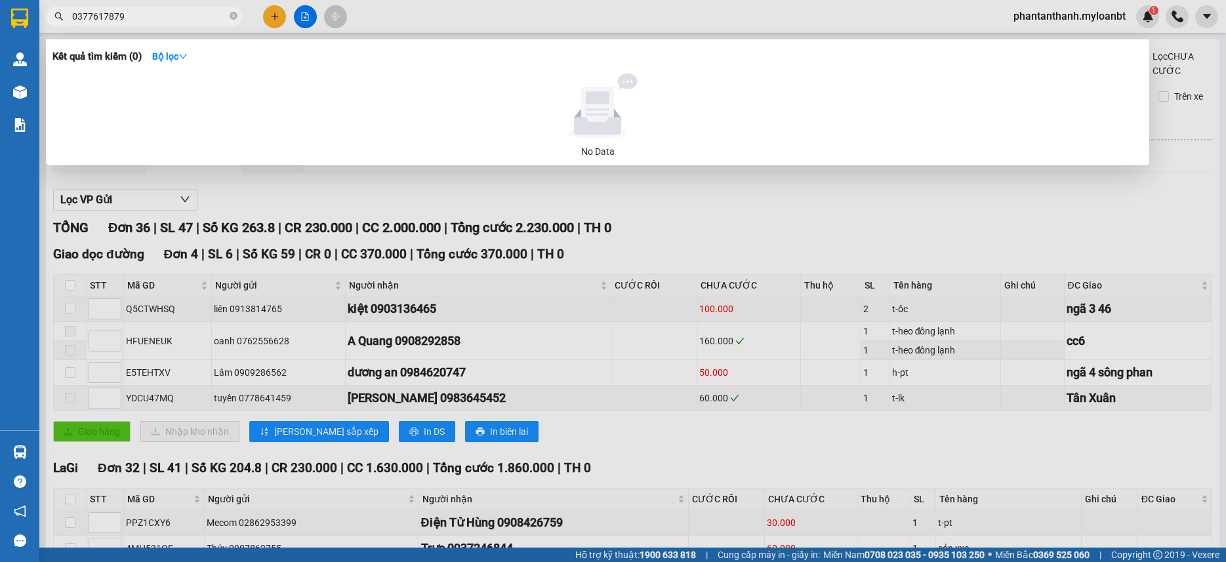
click at [155, 14] on input "0377617879" at bounding box center [149, 16] width 155 height 14
type input "0377617879"
click at [155, 14] on input "0377617879" at bounding box center [149, 16] width 155 height 14
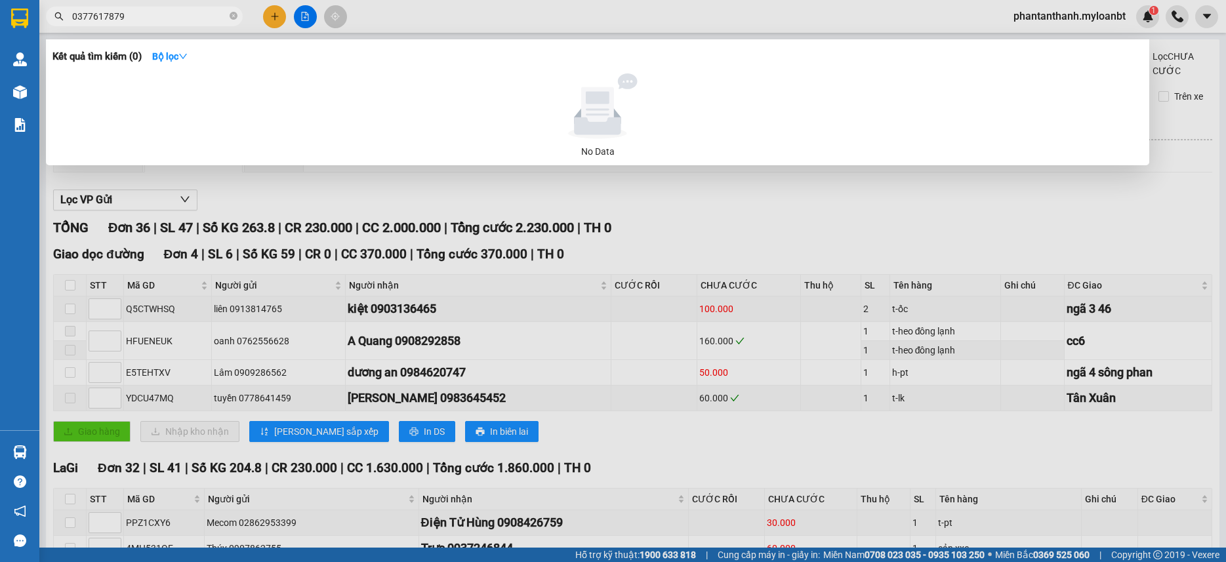
click at [155, 14] on input "0377617879" at bounding box center [149, 16] width 155 height 14
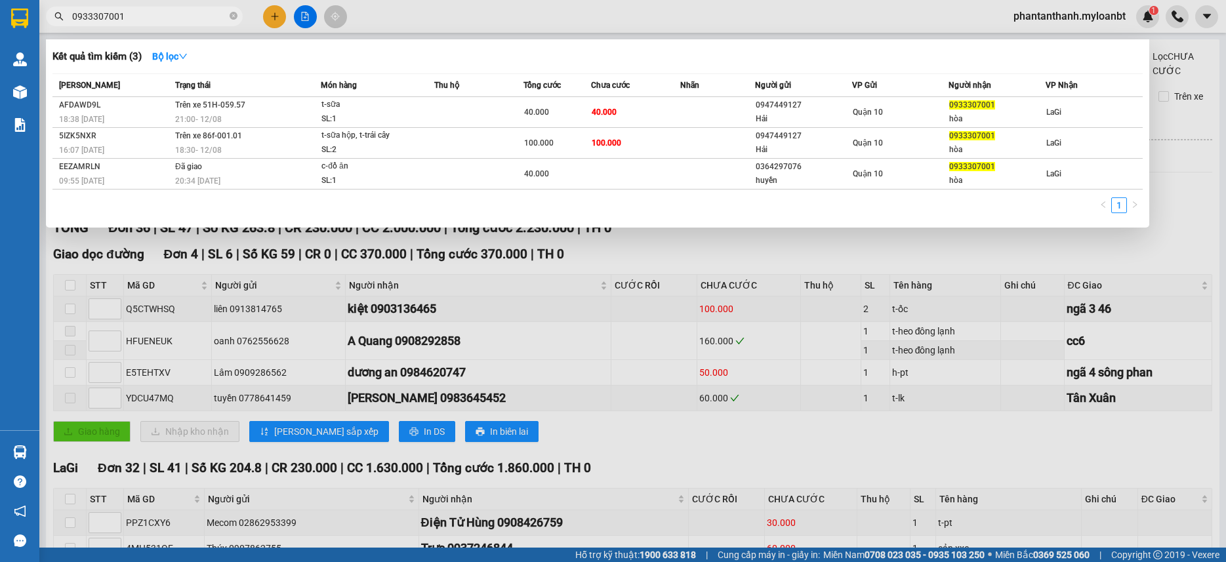
type input "0933307001"
click at [179, 18] on input "0933307001" at bounding box center [149, 16] width 155 height 14
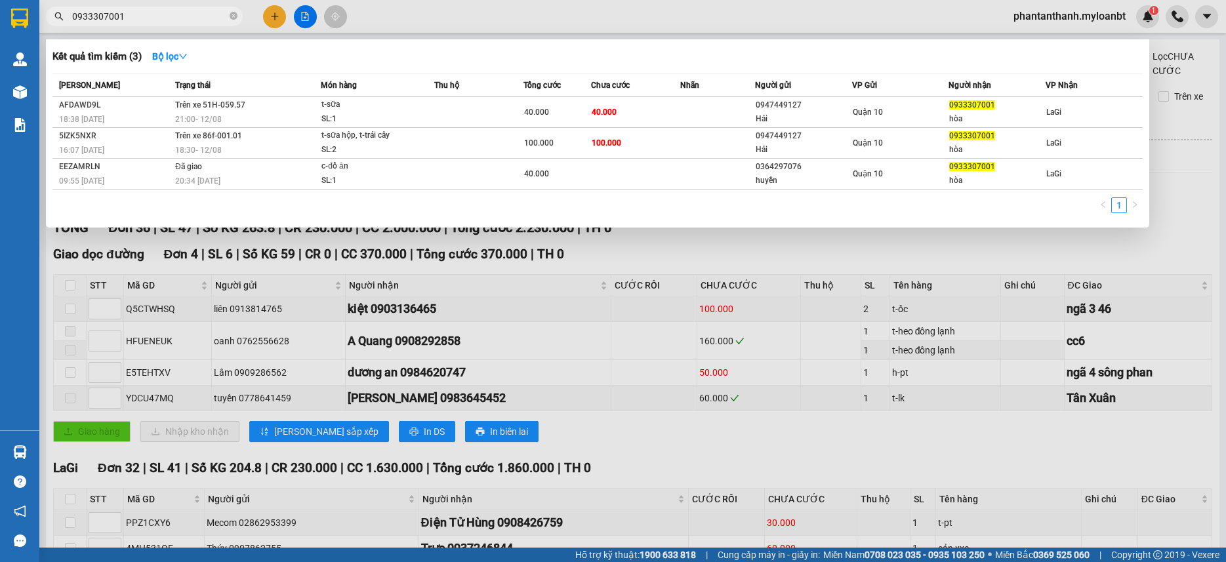
click at [179, 18] on input "0933307001" at bounding box center [149, 16] width 155 height 14
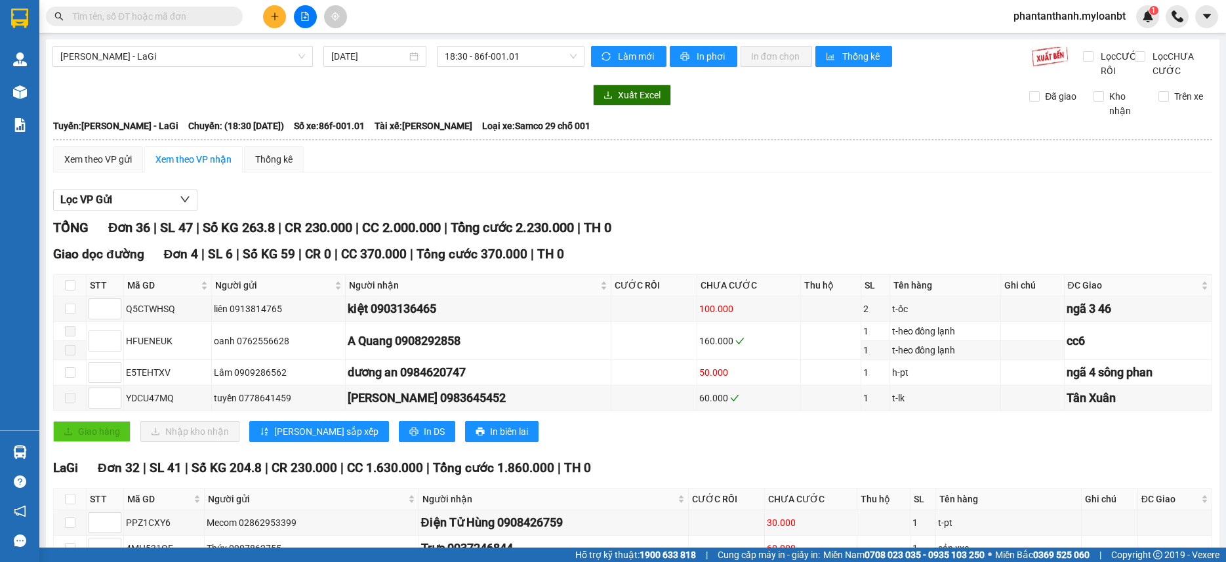
click at [752, 106] on div "Xuất Excel" at bounding box center [798, 95] width 415 height 21
click at [942, 211] on div "Lọc VP Gửi" at bounding box center [632, 201] width 1159 height 22
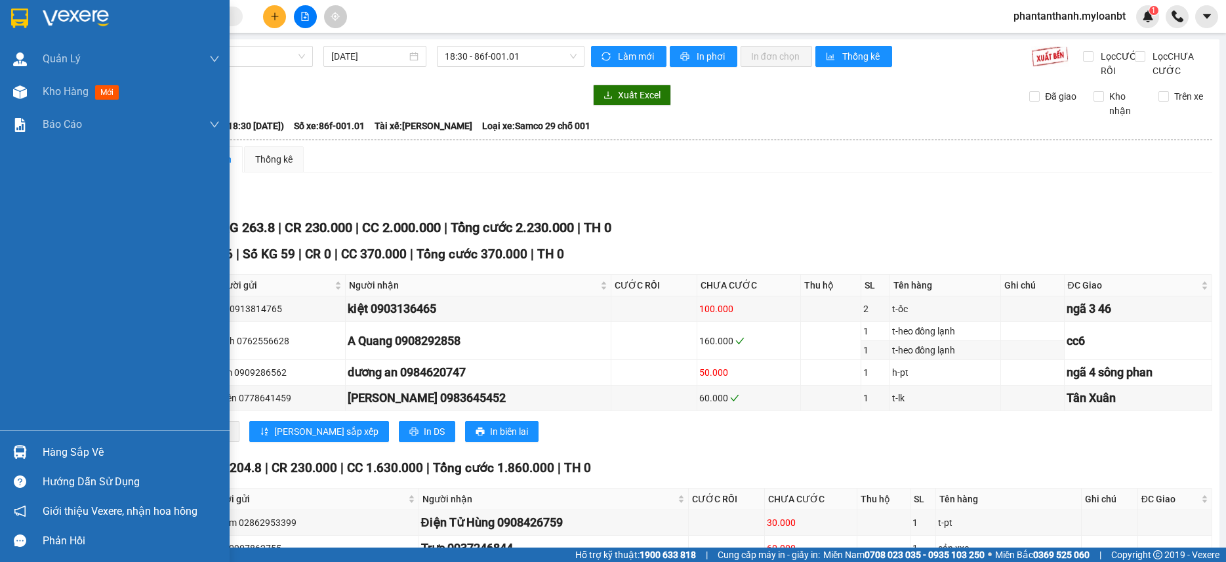
click at [38, 446] on div "Hàng sắp về" at bounding box center [115, 453] width 230 height 30
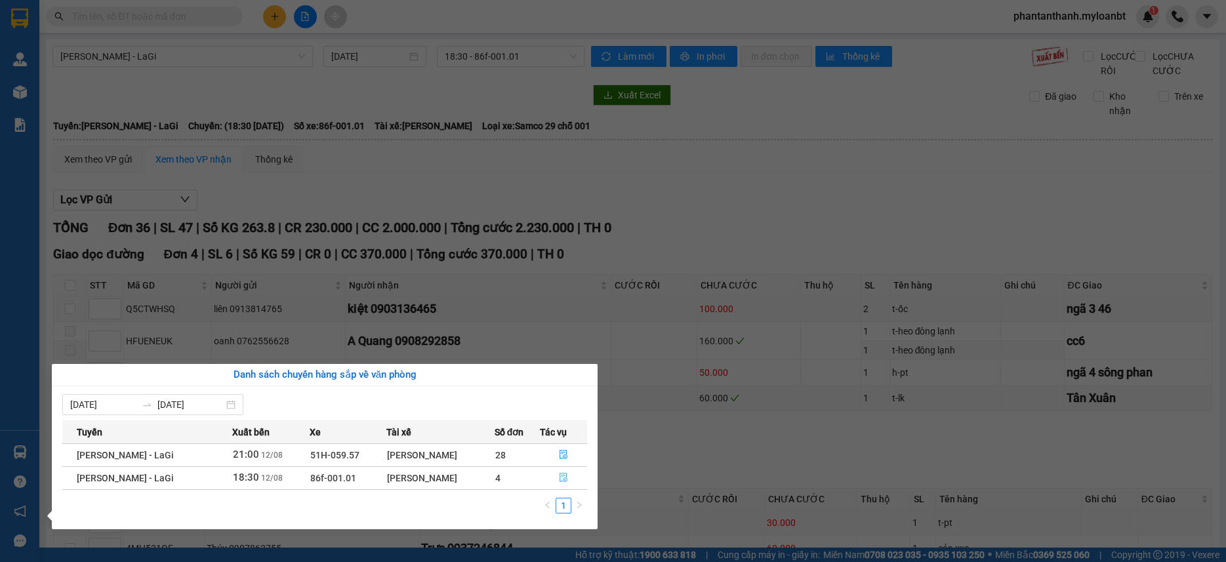
click at [568, 476] on icon "file-done" at bounding box center [563, 477] width 9 height 9
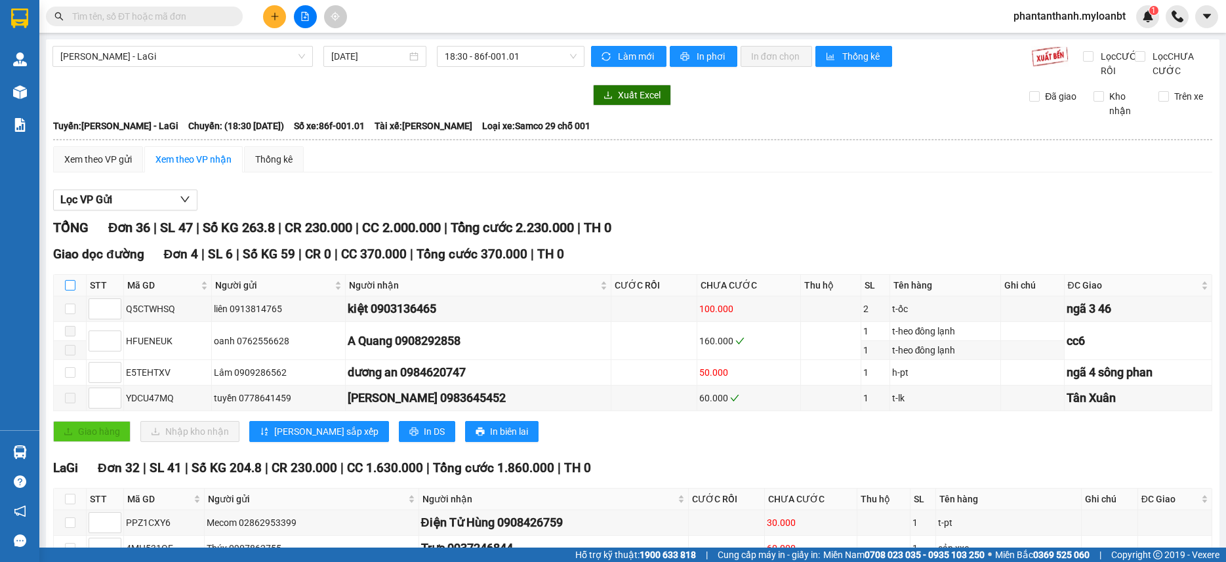
click at [72, 291] on input "checkbox" at bounding box center [70, 285] width 10 height 10
checkbox input "true"
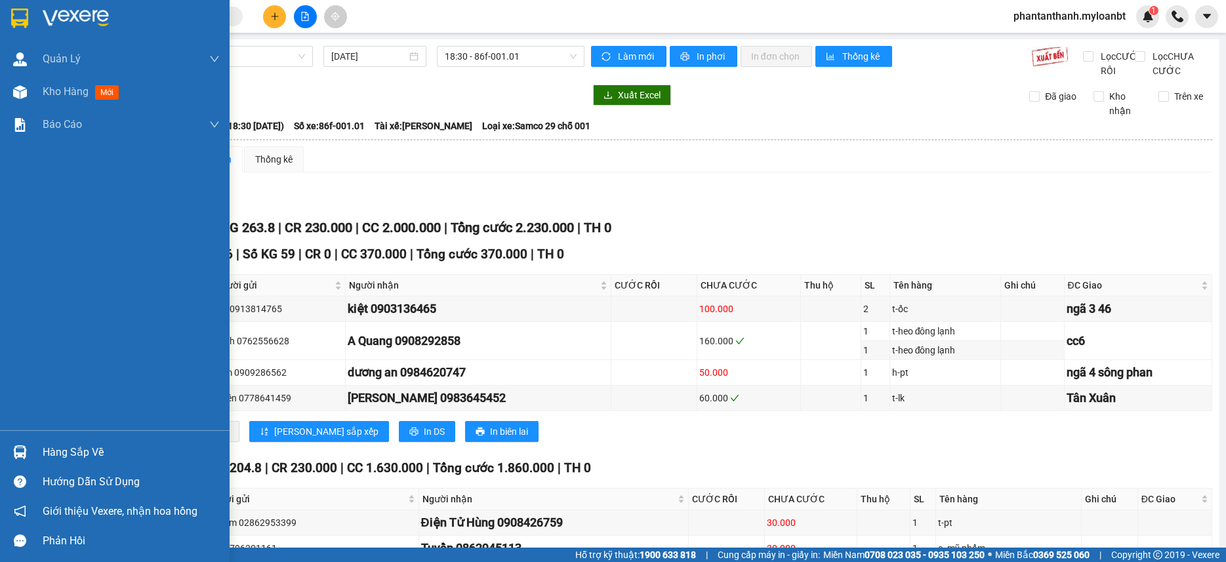
click at [31, 445] on div at bounding box center [20, 452] width 23 height 23
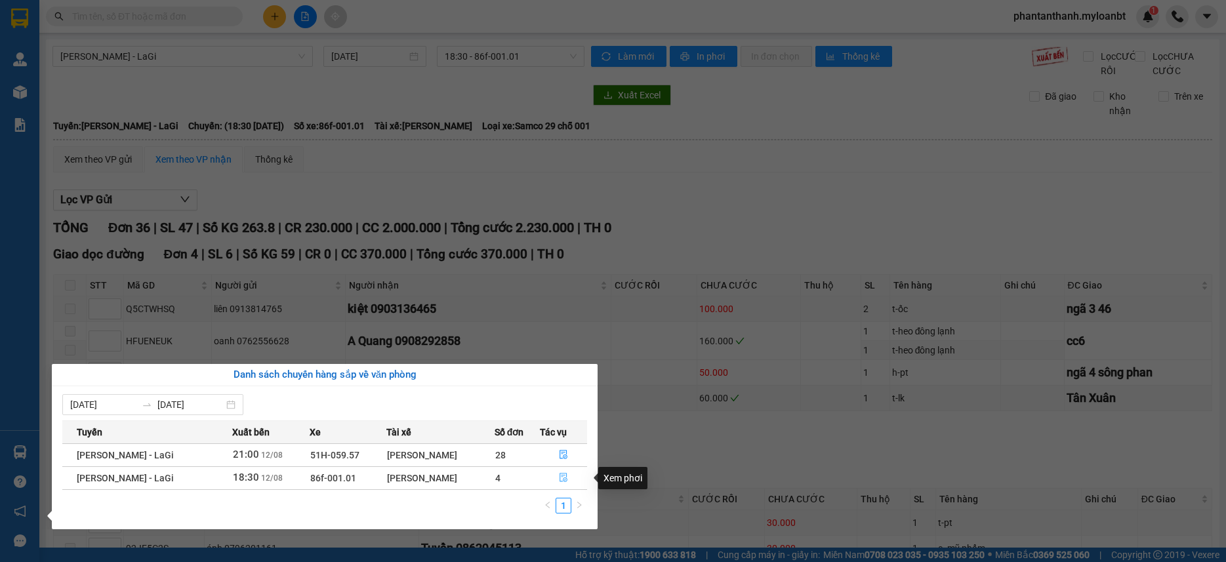
click at [567, 482] on icon "file-done" at bounding box center [563, 477] width 9 height 9
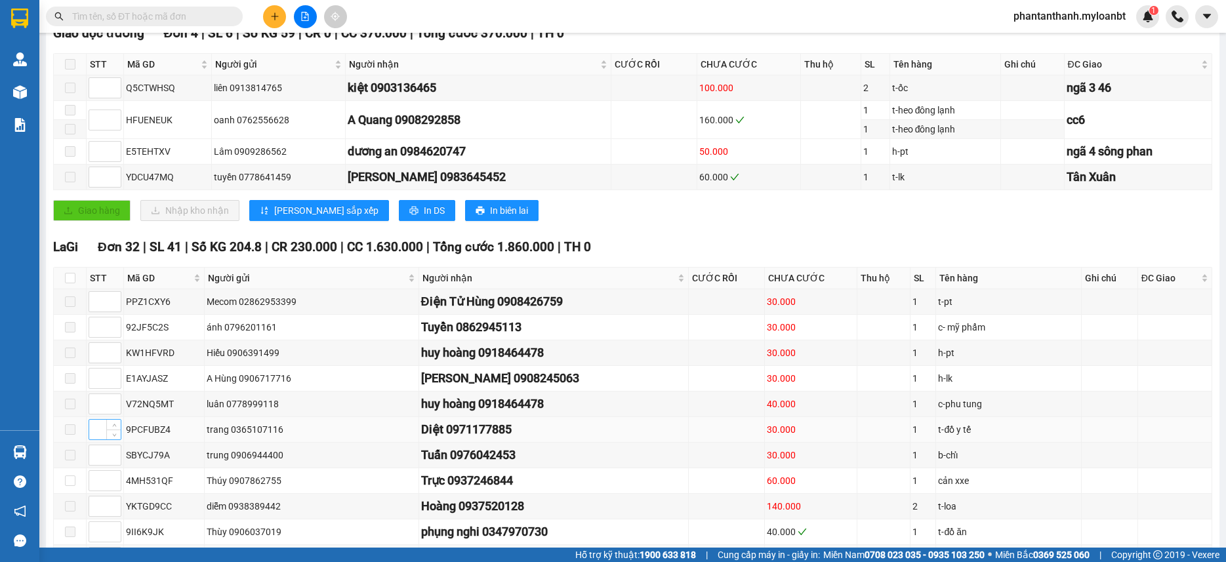
scroll to position [262, 0]
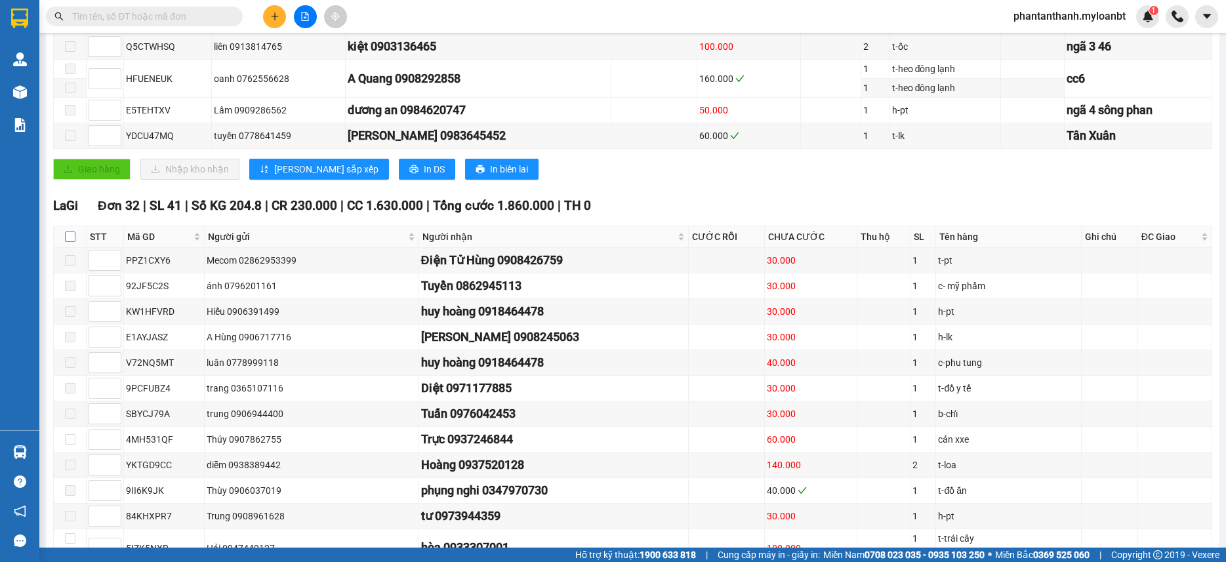
click at [74, 242] on input "checkbox" at bounding box center [70, 237] width 10 height 10
checkbox input "true"
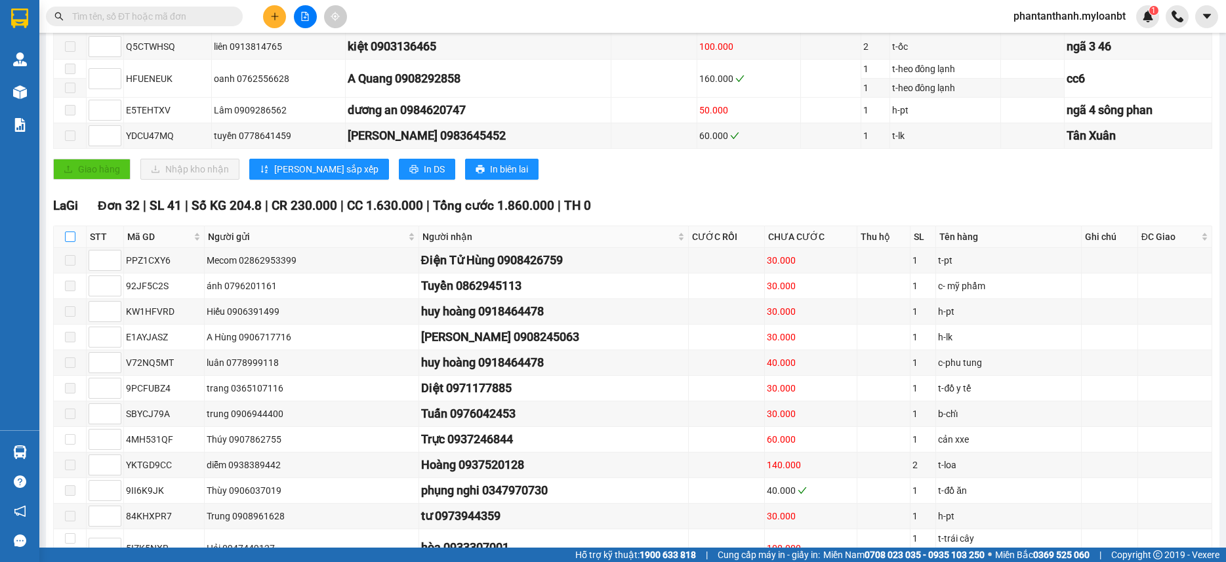
checkbox input "true"
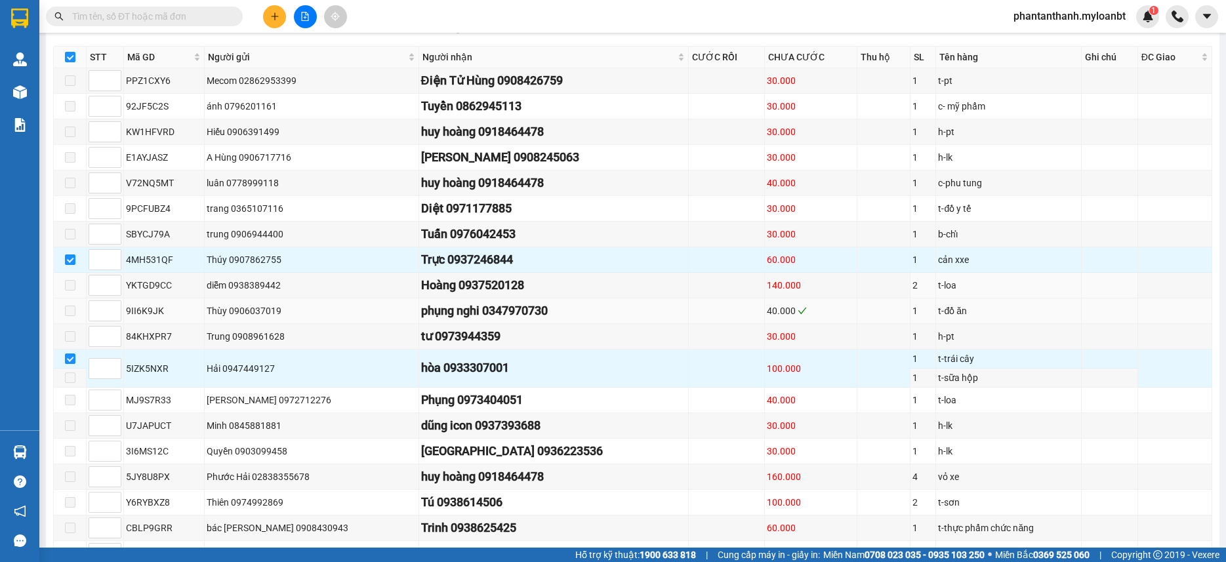
scroll to position [459, 0]
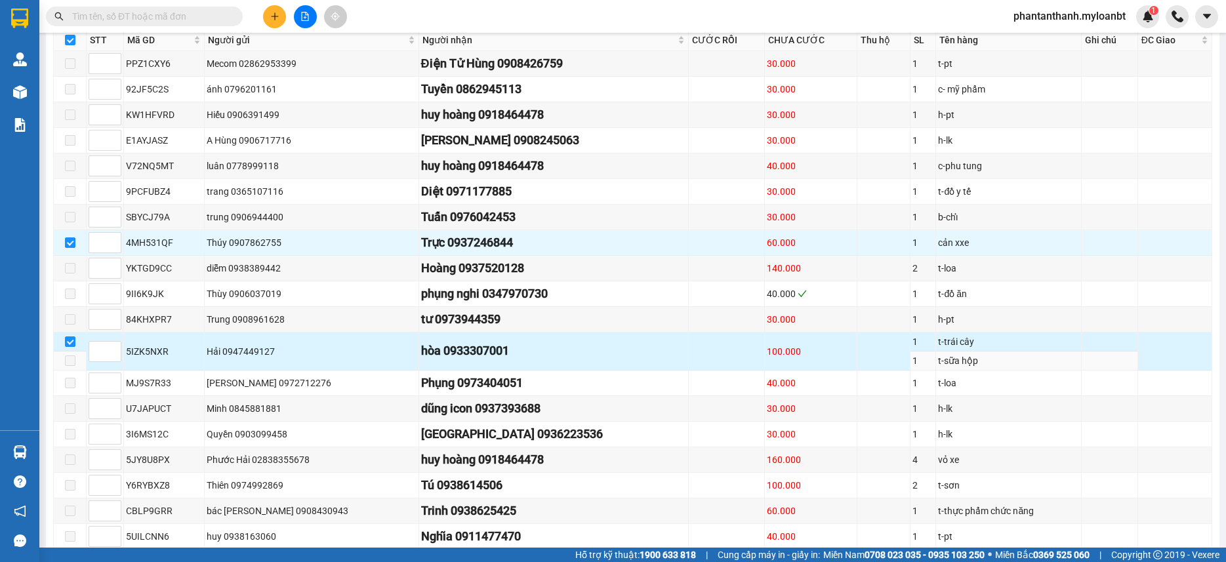
click at [156, 359] on div "5IZK5NXR" at bounding box center [164, 351] width 76 height 14
copy div "5IZK5NXR"
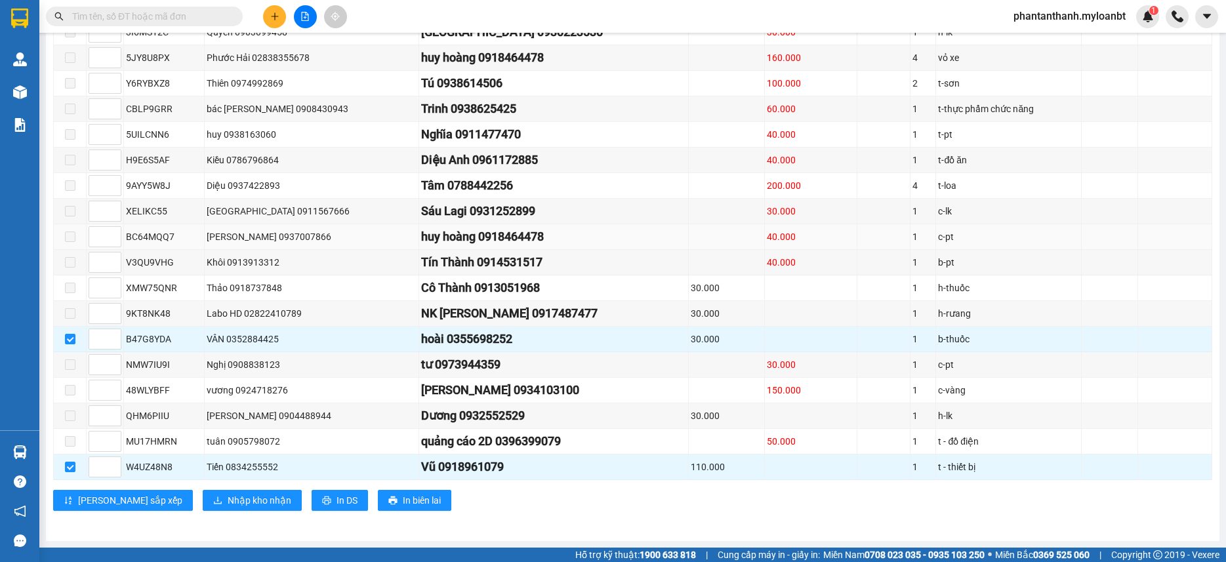
scroll to position [876, 0]
click at [228, 495] on span "Nhập kho nhận" at bounding box center [260, 500] width 64 height 14
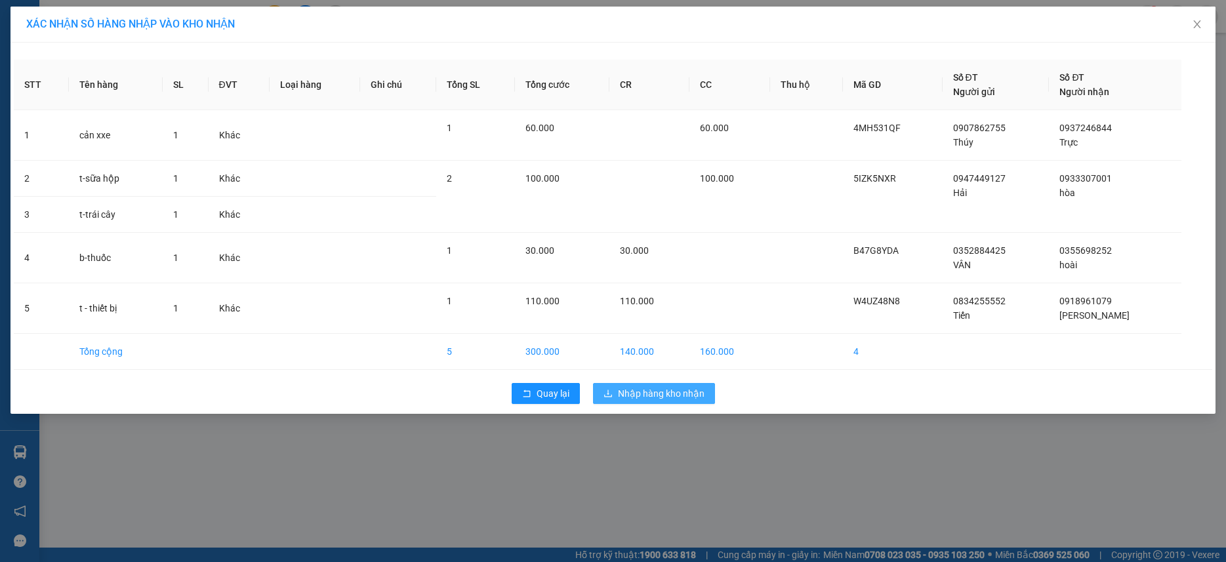
click at [692, 398] on span "Nhập hàng kho nhận" at bounding box center [661, 393] width 87 height 14
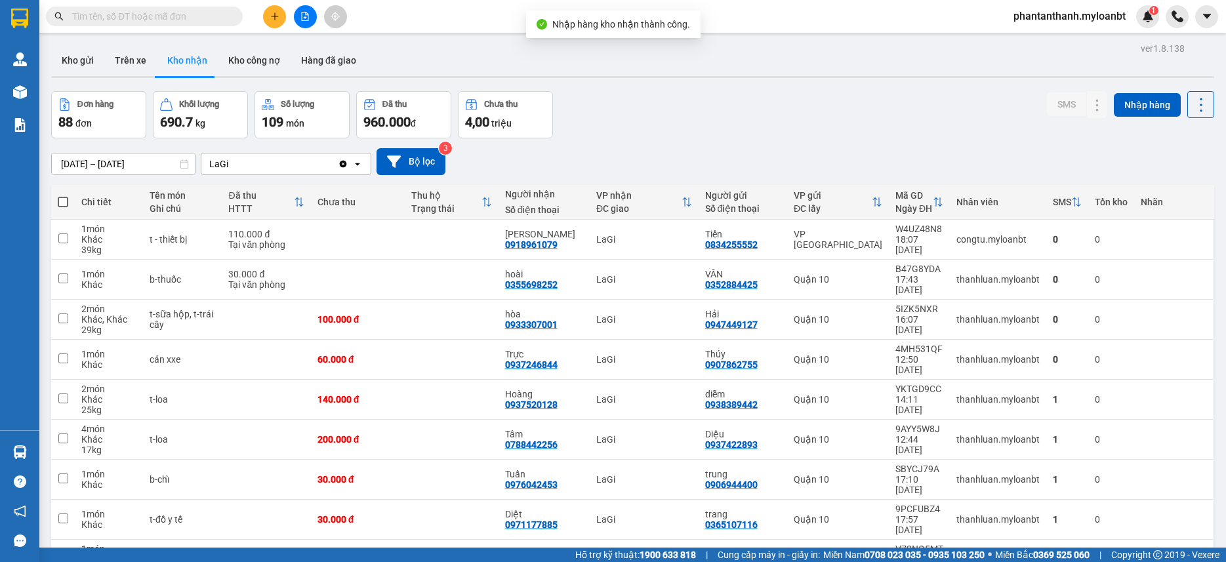
click at [178, 21] on input "text" at bounding box center [149, 16] width 155 height 14
paste input "5IZK5NXR"
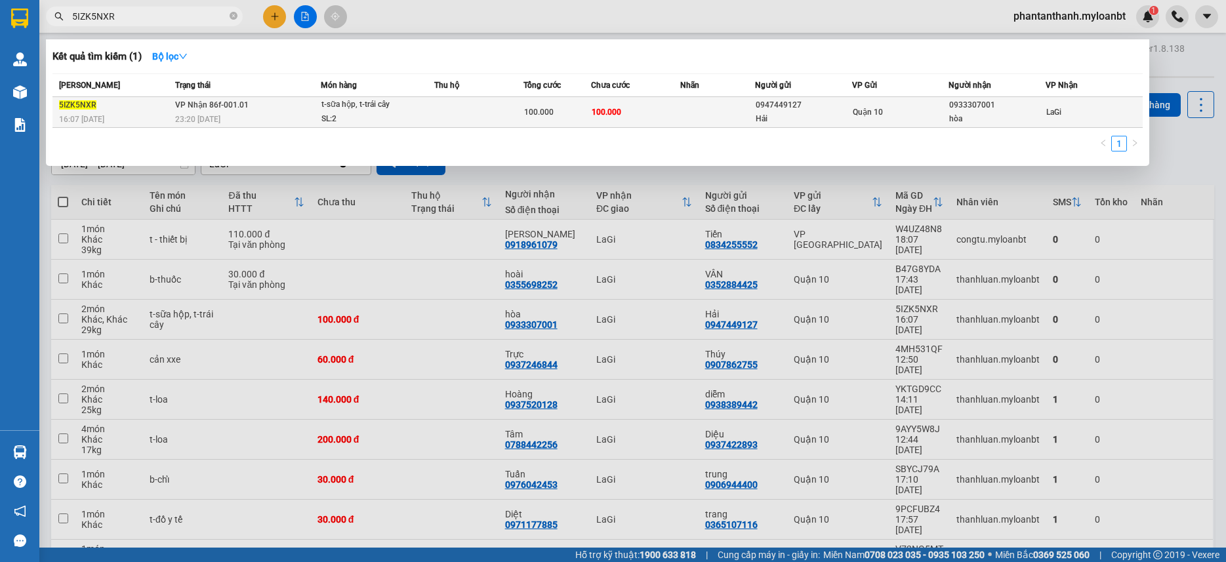
type input "5IZK5NXR"
click at [588, 100] on td "100.000" at bounding box center [557, 112] width 67 height 31
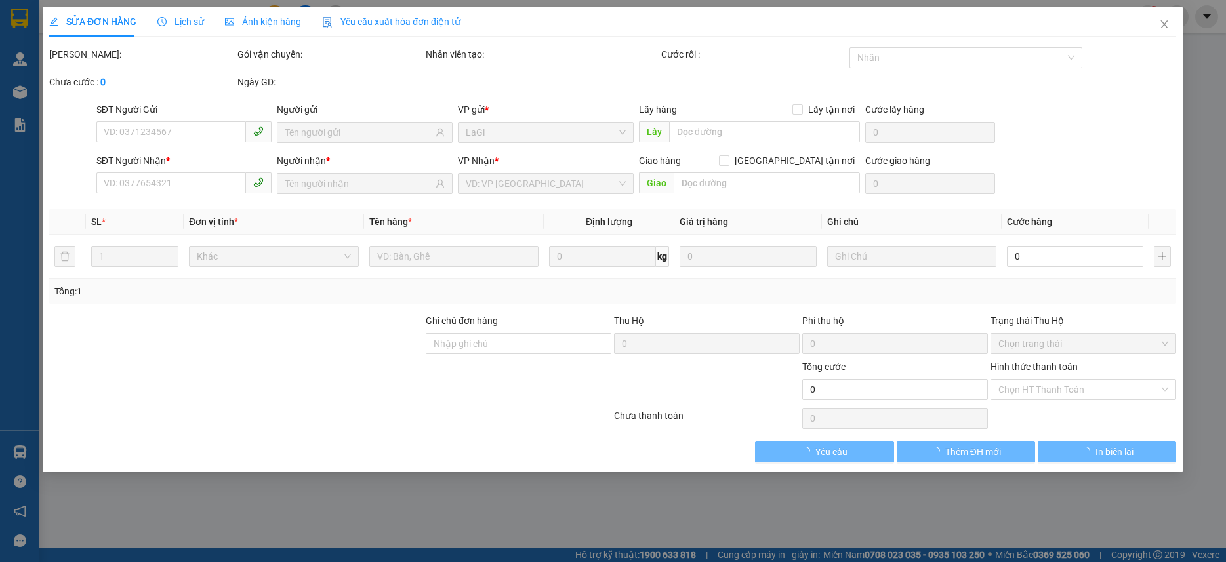
type input "0947449127"
type input "Hải"
type input "0933307001"
type input "hòa"
type input "100.000"
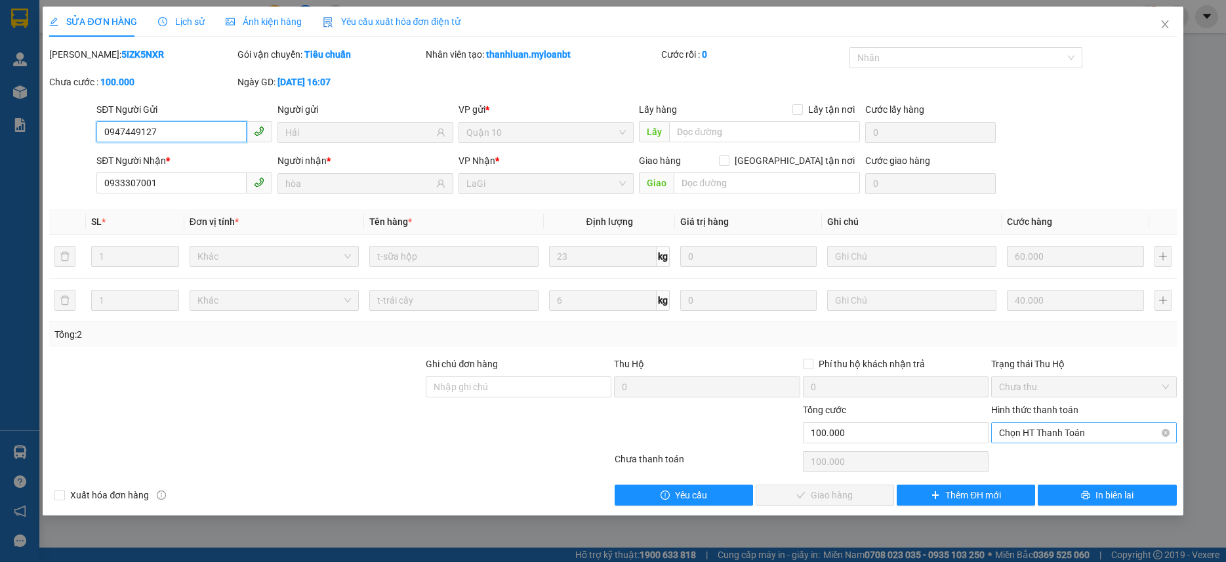
click at [1056, 428] on span "Chọn HT Thanh Toán" at bounding box center [1084, 433] width 170 height 20
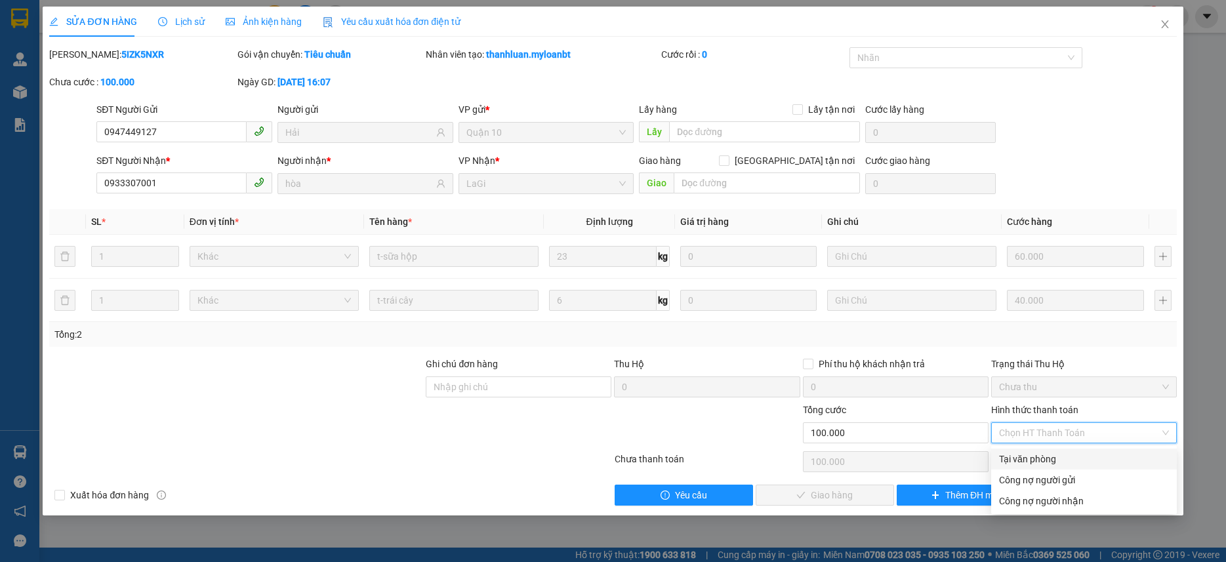
click at [1040, 456] on div "Tại văn phòng" at bounding box center [1084, 459] width 170 height 14
type input "0"
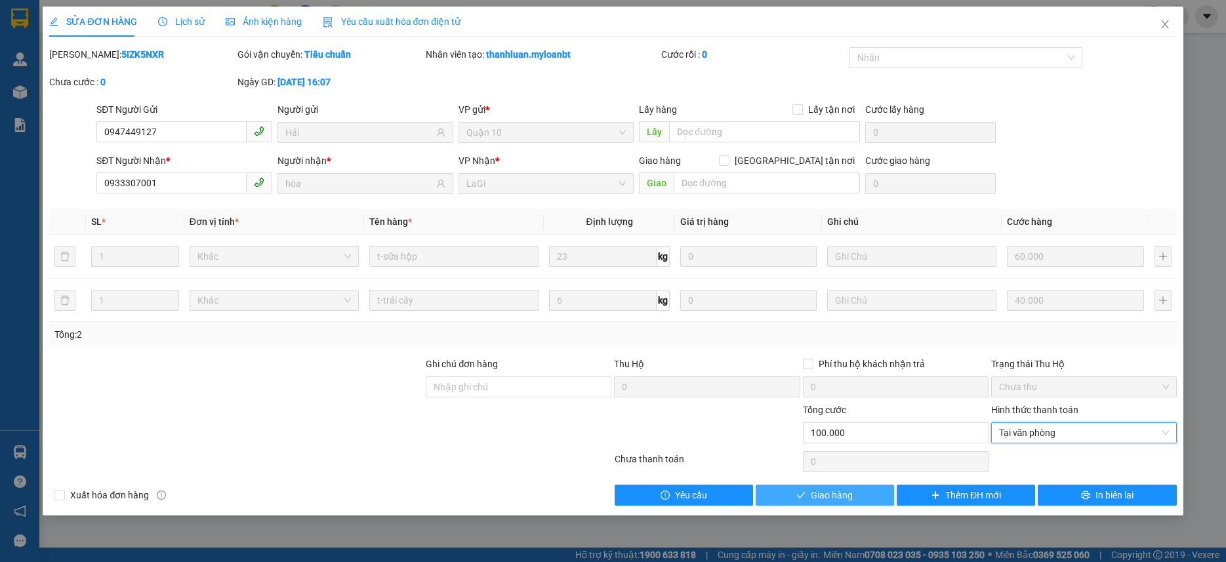
click at [865, 485] on button "Giao hàng" at bounding box center [825, 495] width 138 height 21
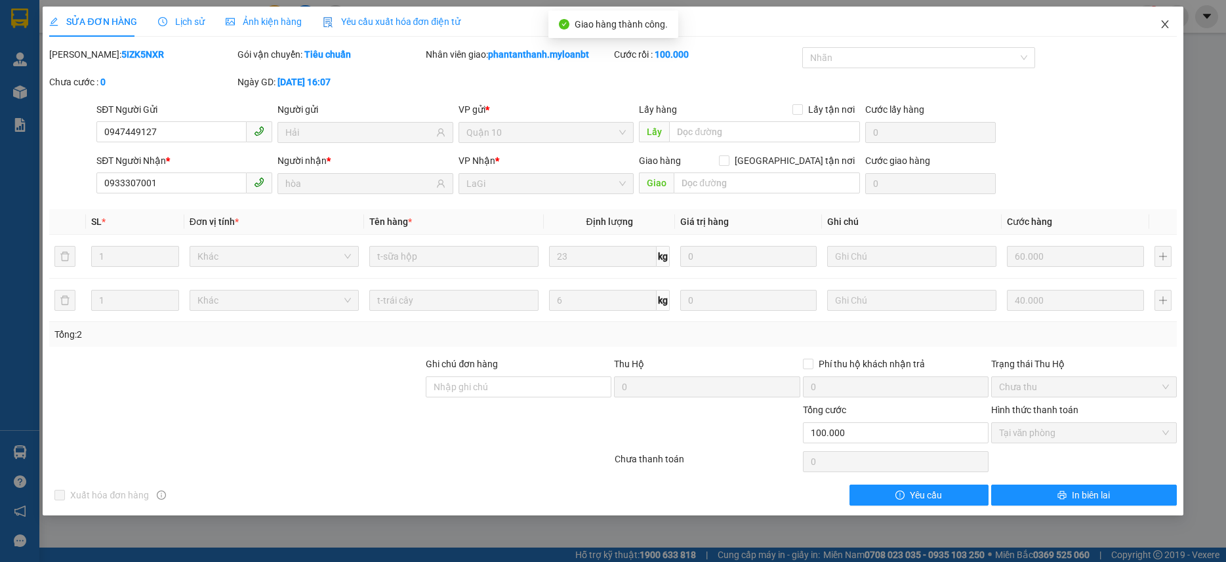
click at [1160, 28] on icon "close" at bounding box center [1165, 24] width 10 height 10
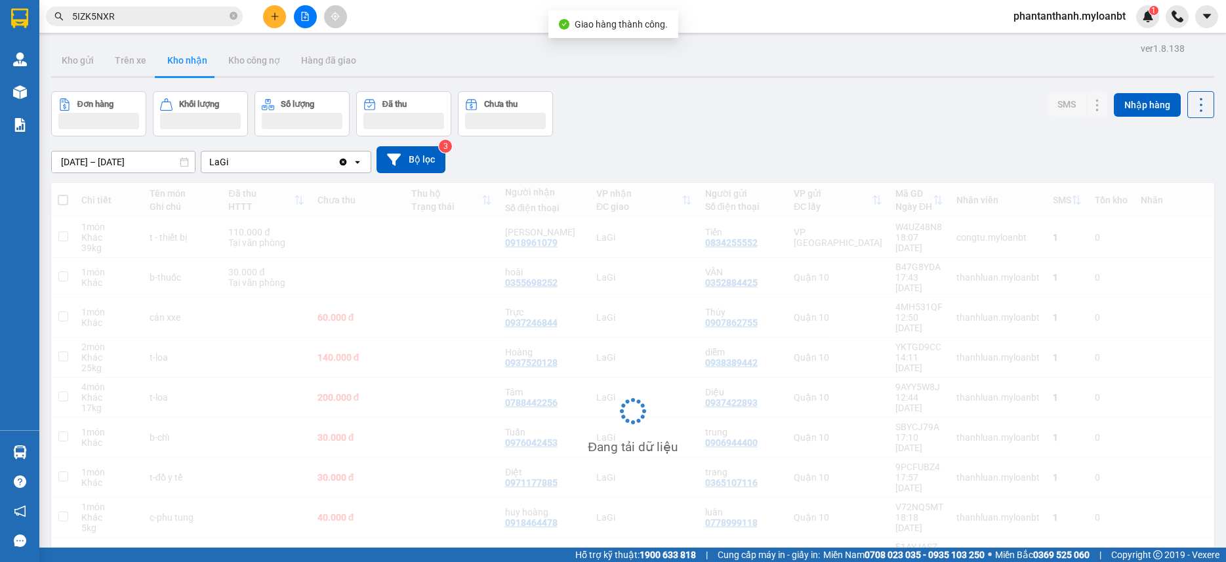
click at [168, 23] on input "5IZK5NXR" at bounding box center [149, 16] width 155 height 14
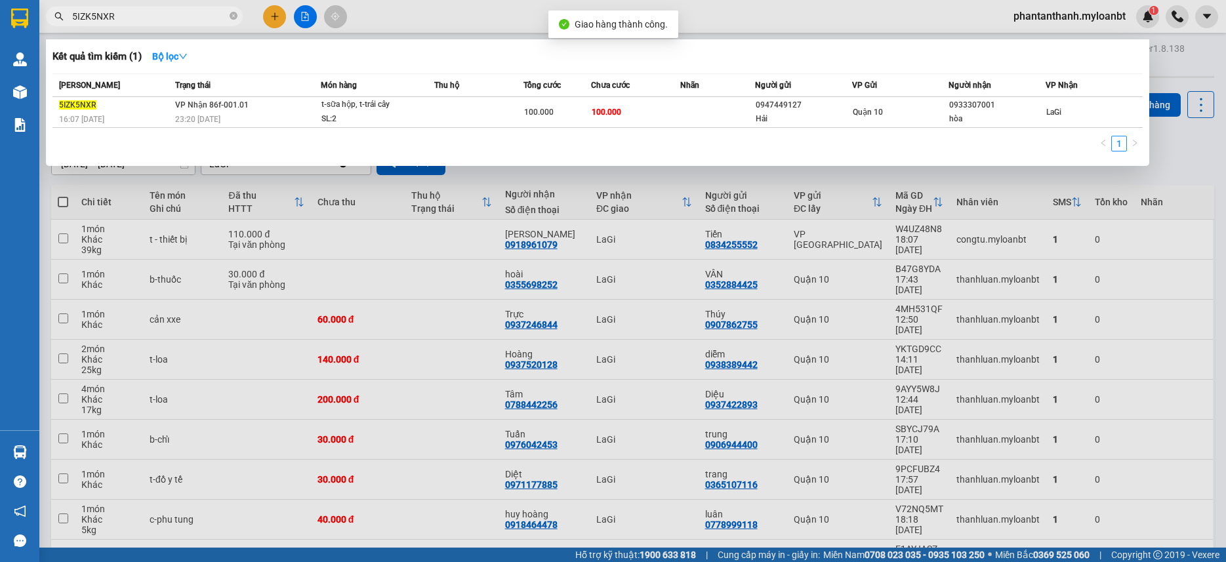
click at [168, 23] on input "5IZK5NXR" at bounding box center [149, 16] width 155 height 14
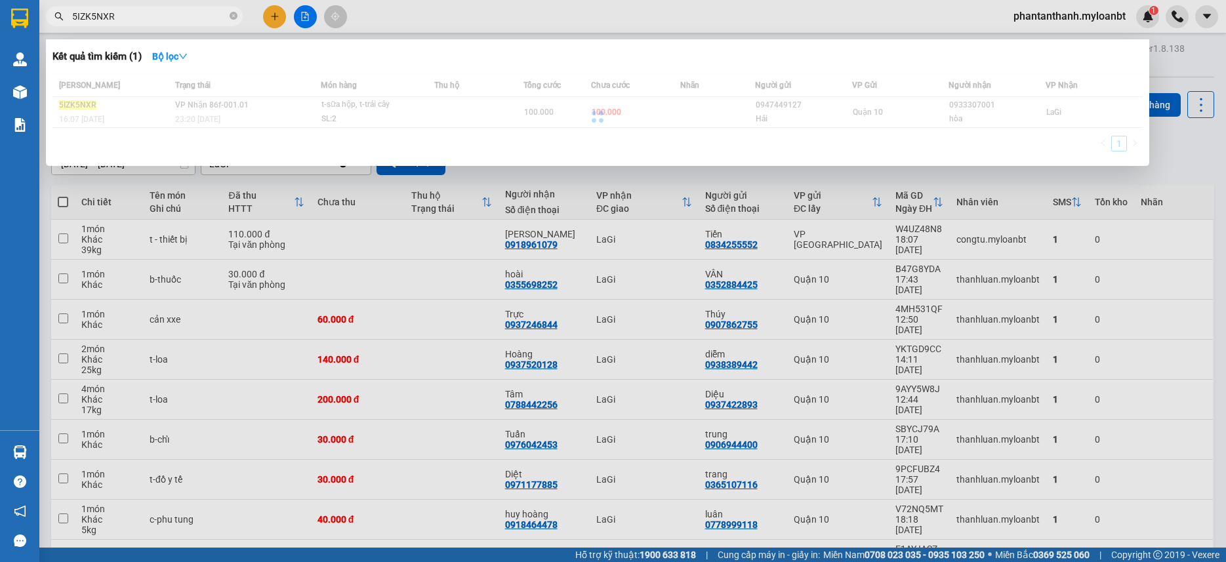
click at [168, 23] on input "5IZK5NXR" at bounding box center [149, 16] width 155 height 14
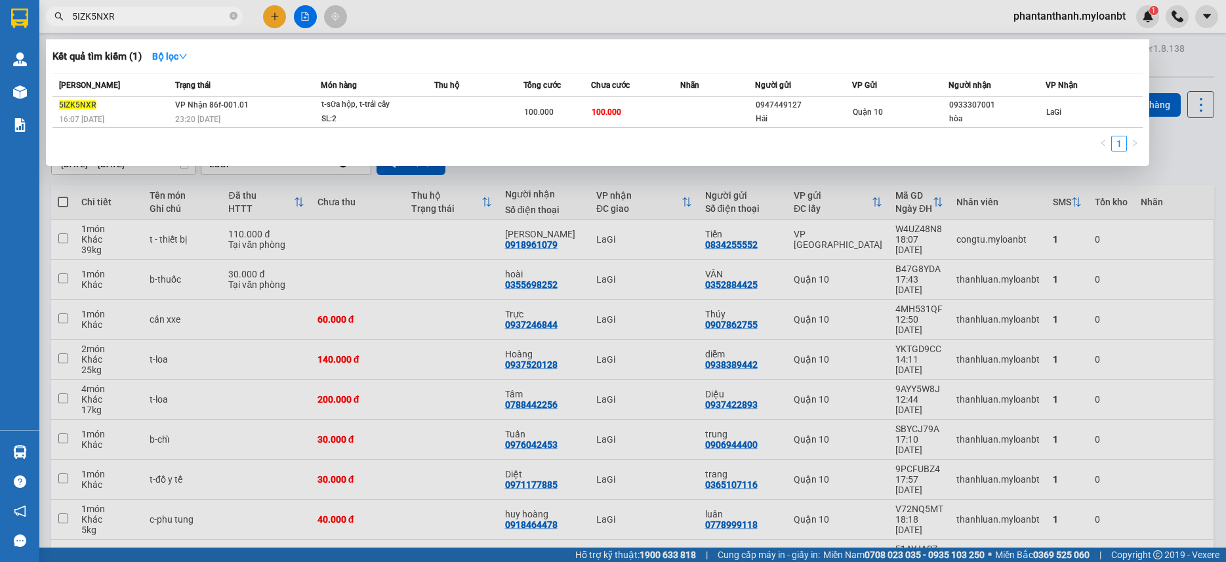
click at [168, 23] on input "5IZK5NXR" at bounding box center [149, 16] width 155 height 14
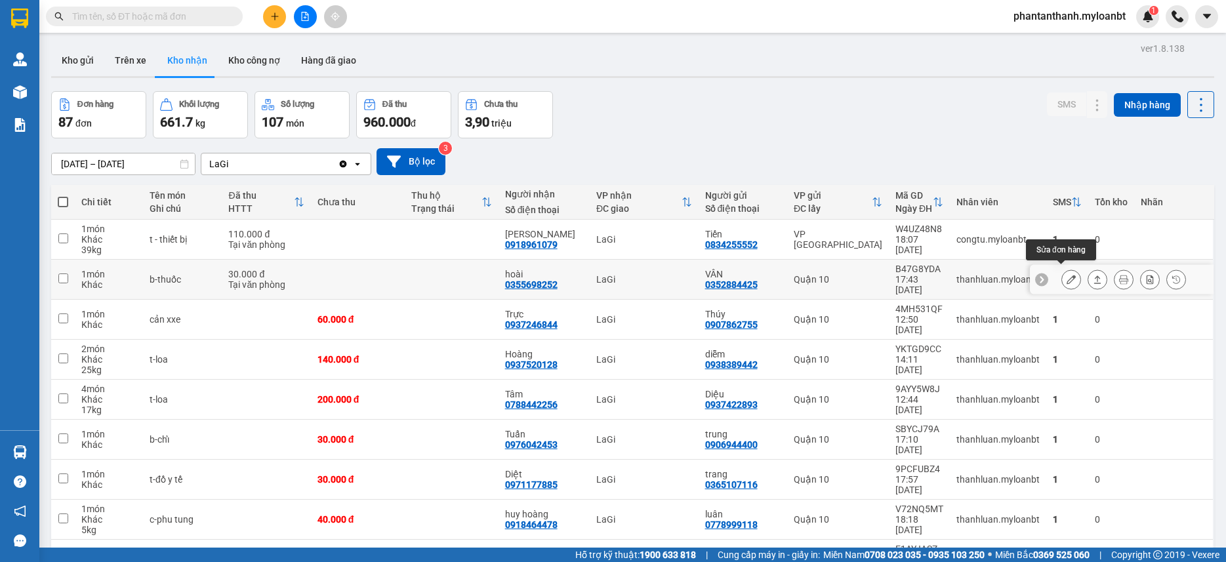
click at [1067, 278] on icon at bounding box center [1071, 279] width 9 height 9
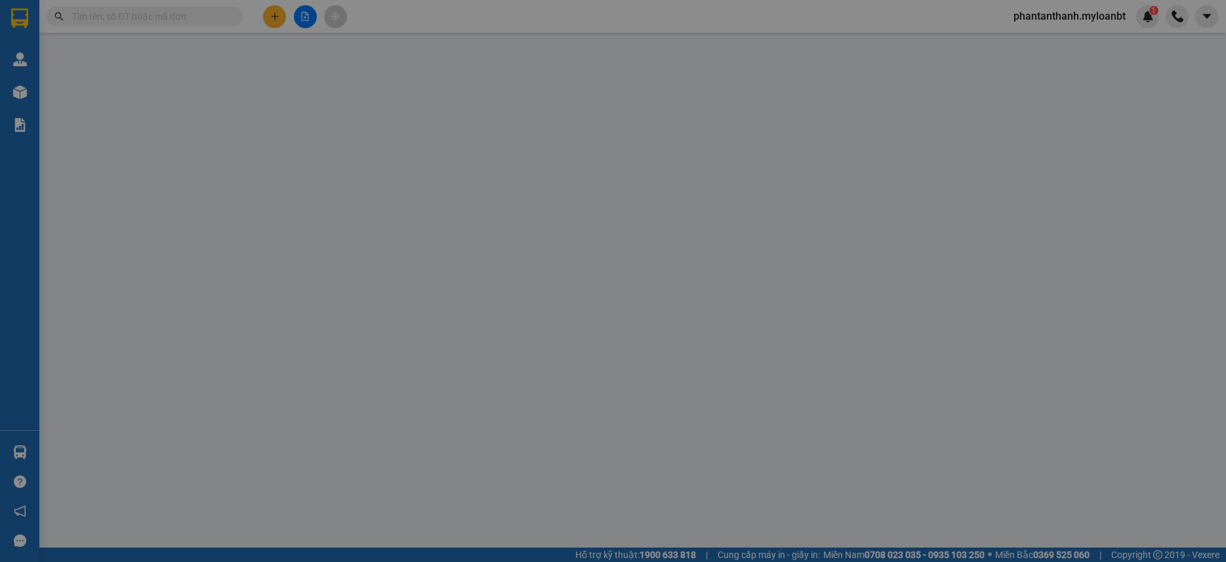
type input "0352884425"
type input "VÂN"
type input "0355698252"
type input "hoài"
type input "30.000"
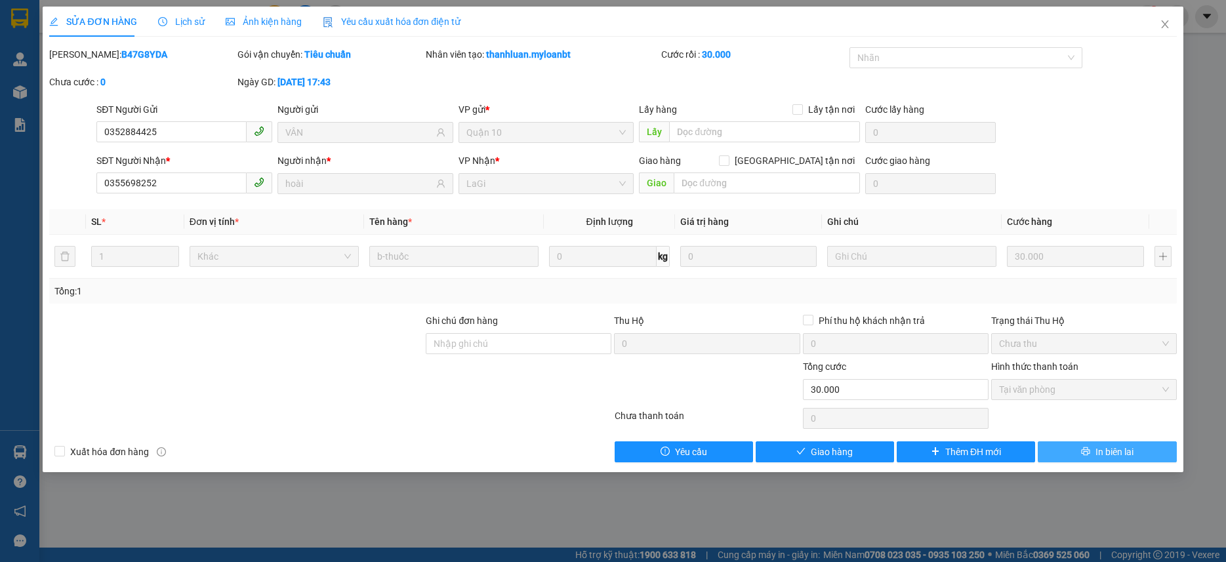
click at [1077, 444] on button "In biên lai" at bounding box center [1107, 452] width 138 height 21
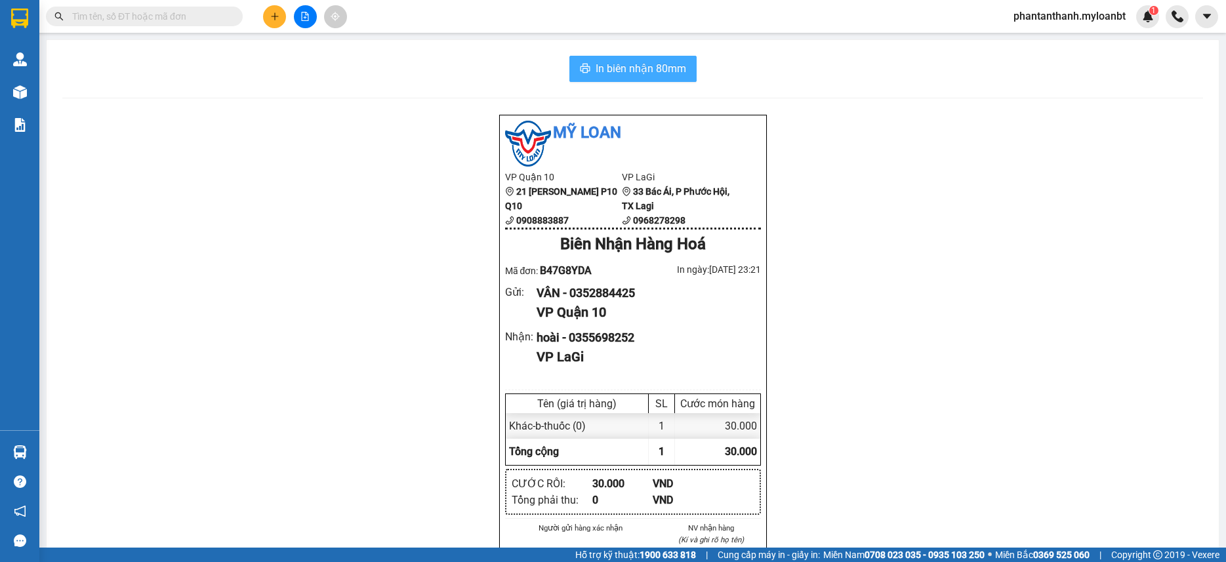
click at [652, 69] on span "In biên nhận 80mm" at bounding box center [641, 68] width 91 height 16
click at [174, 18] on input "text" at bounding box center [149, 16] width 155 height 14
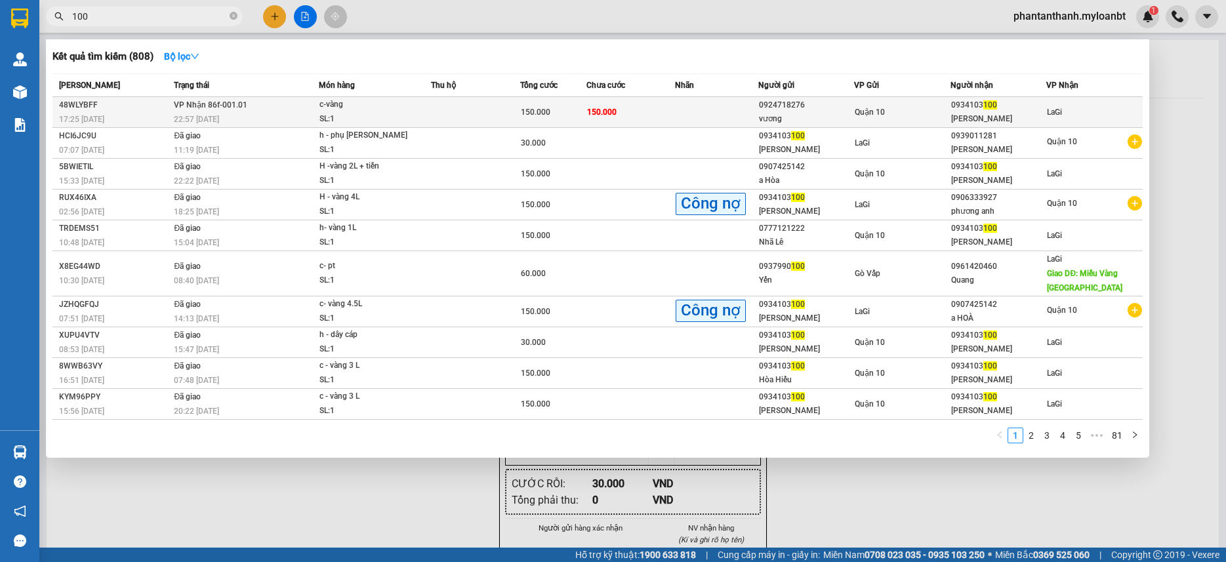
type input "100"
click at [544, 105] on div "150.000" at bounding box center [553, 112] width 65 height 14
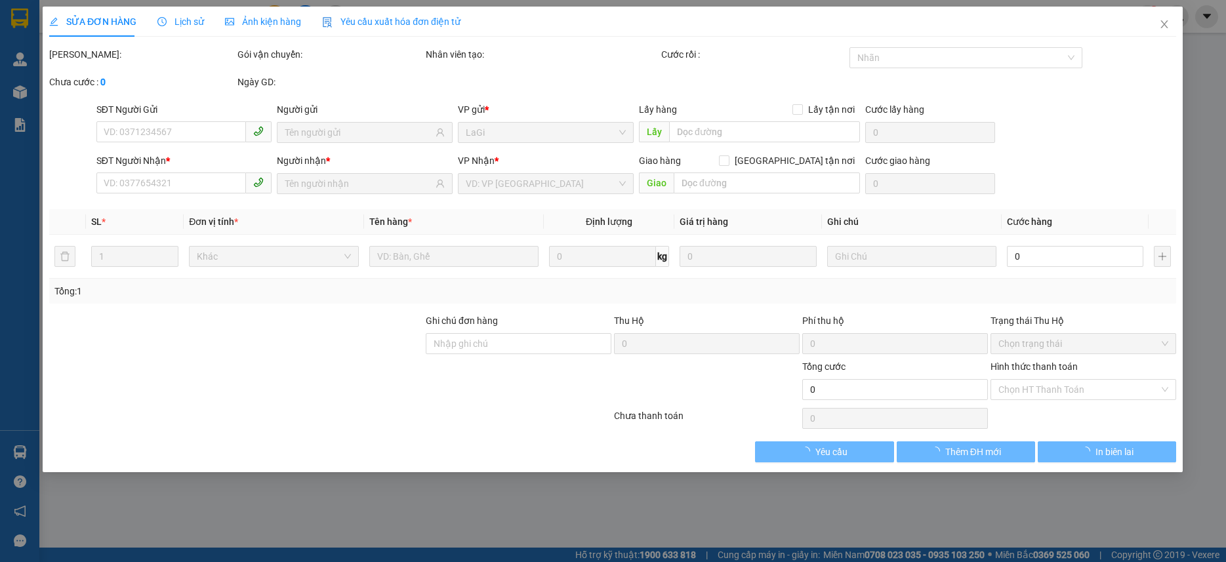
type input "0924718276"
type input "vương"
type input "0934103100"
type input "Kim tuyết"
type input "150.000"
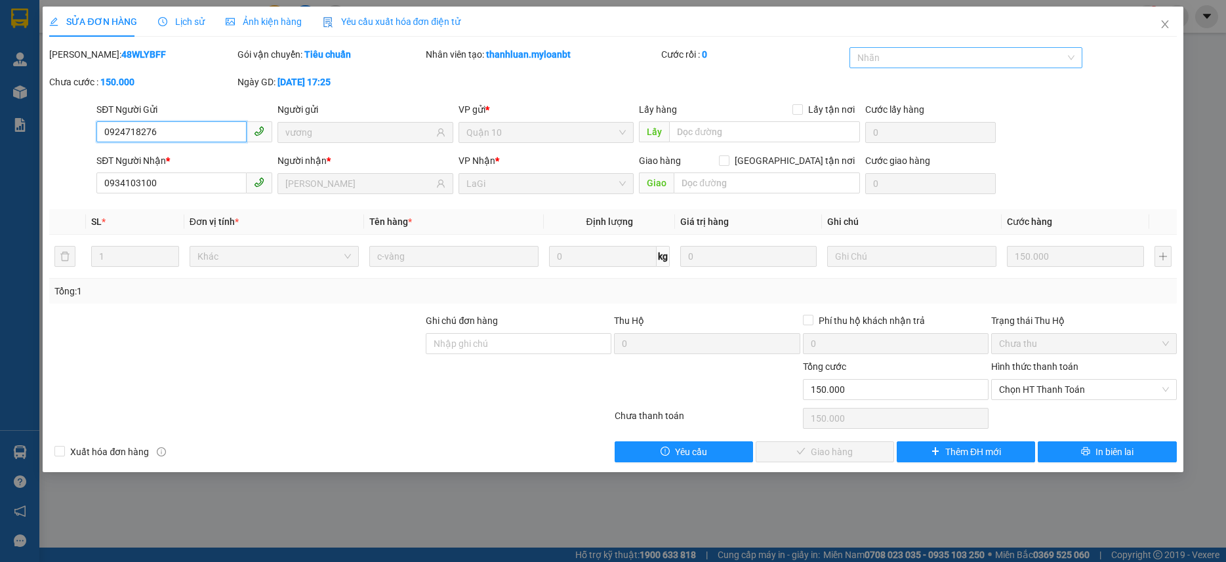
click at [982, 63] on div at bounding box center [959, 58] width 213 height 16
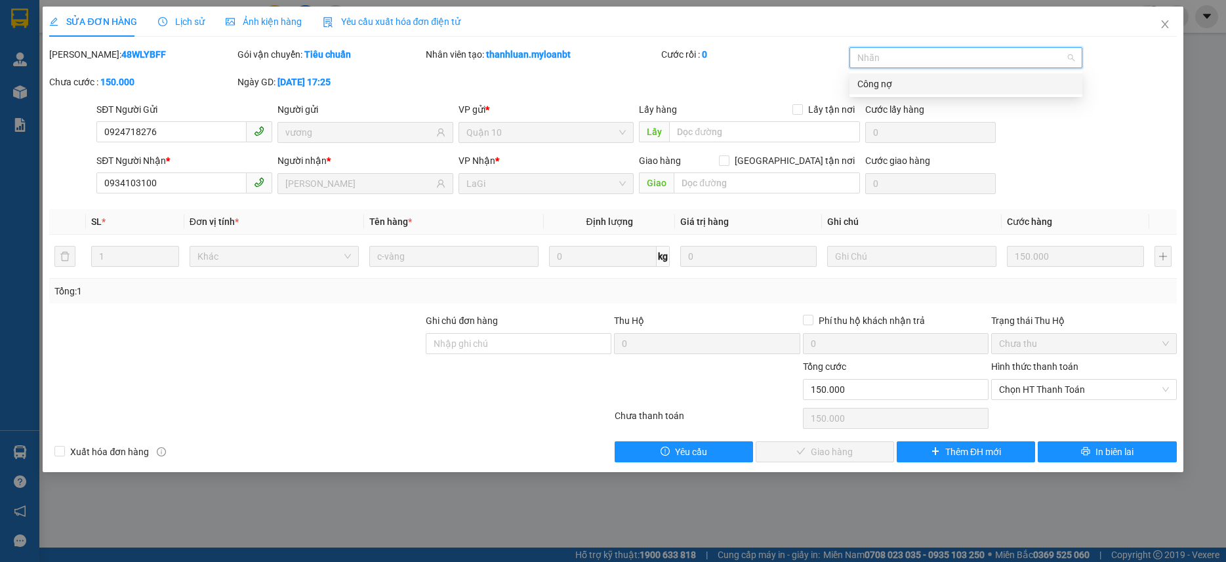
click at [898, 81] on div "Công nợ" at bounding box center [966, 84] width 217 height 14
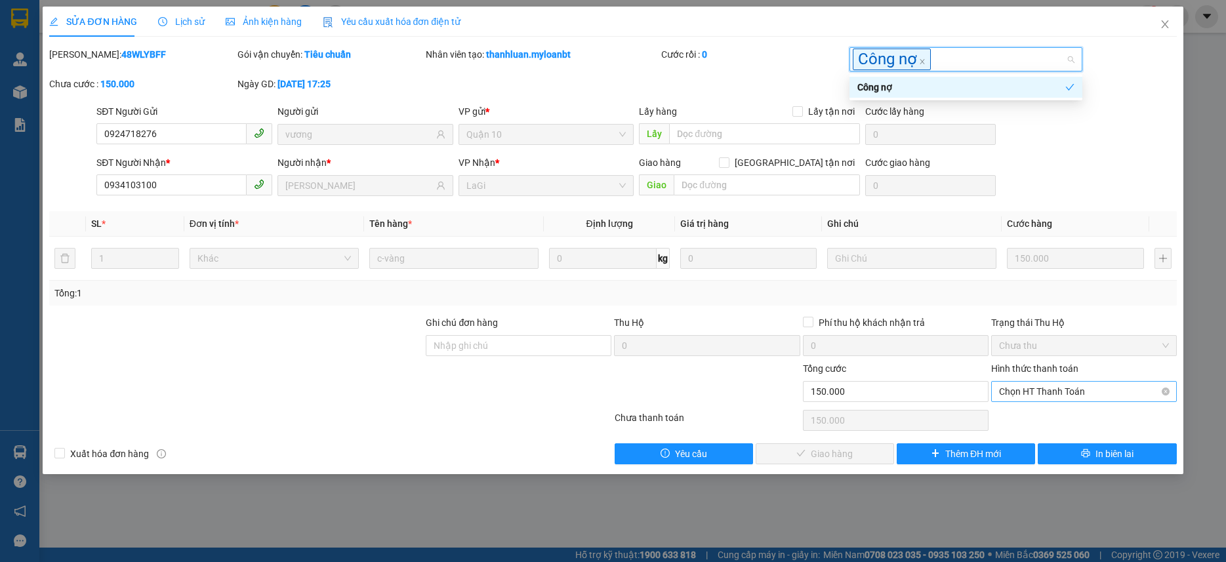
click at [1047, 400] on span "Chọn HT Thanh Toán" at bounding box center [1084, 392] width 170 height 20
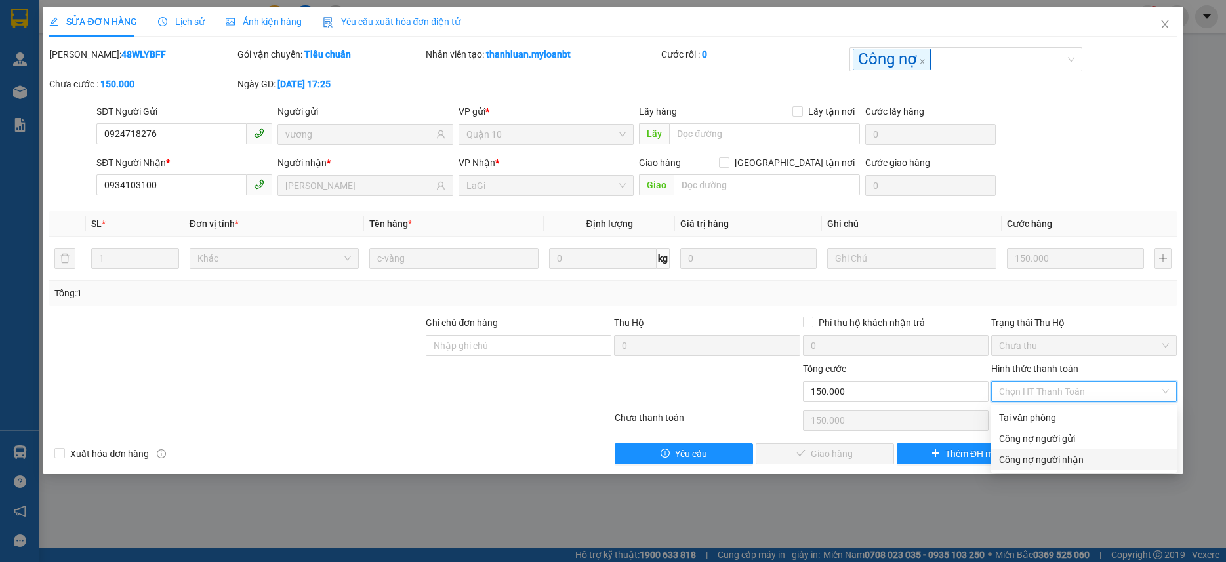
click at [1023, 468] on div "Công nợ người nhận" at bounding box center [1084, 459] width 186 height 21
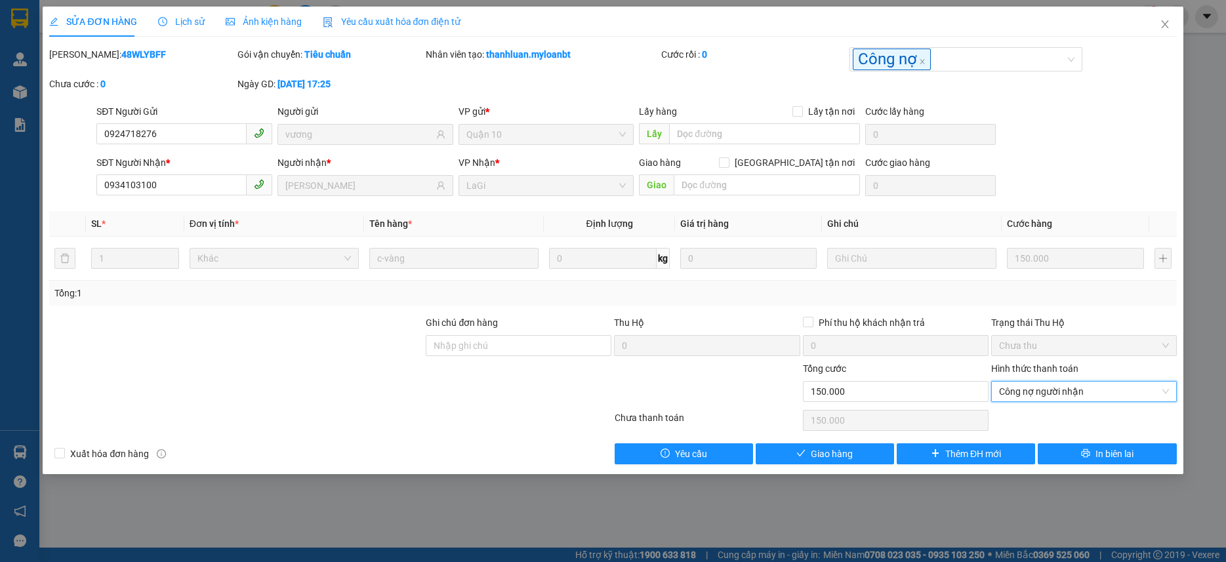
type input "0"
click at [825, 453] on span "Giao hàng" at bounding box center [832, 454] width 42 height 14
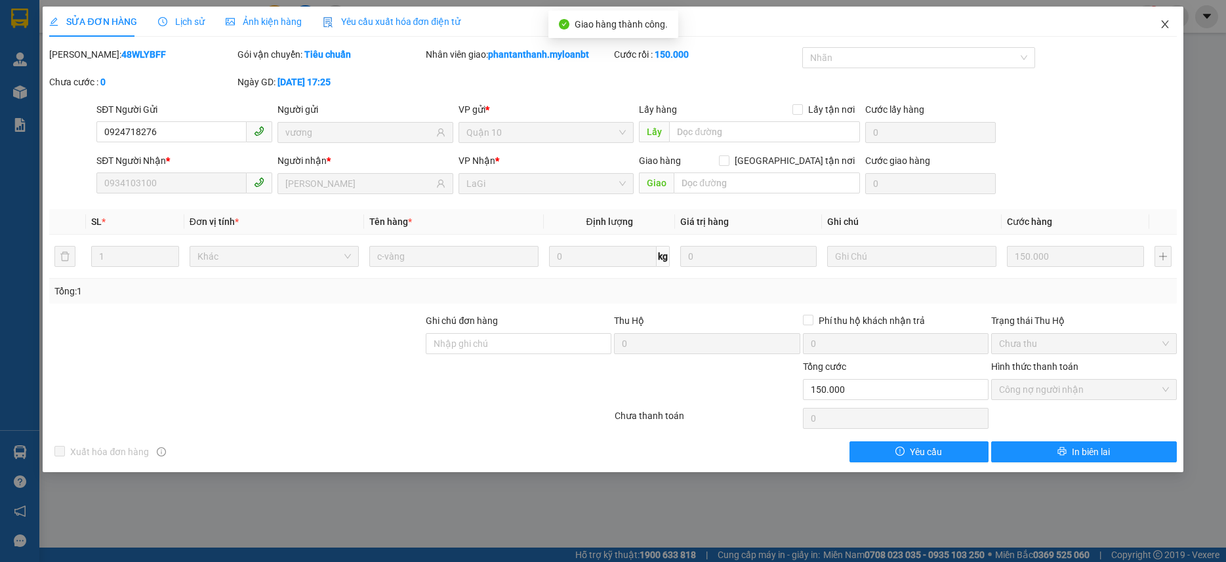
click at [1163, 30] on span "Close" at bounding box center [1165, 25] width 37 height 37
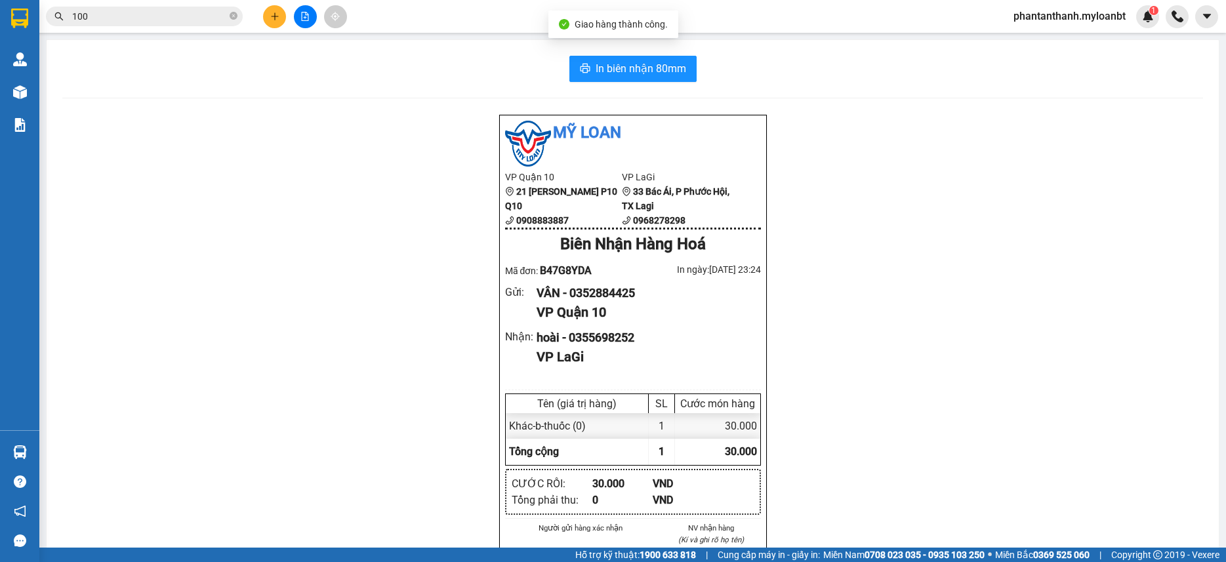
click at [163, 13] on input "100" at bounding box center [149, 16] width 155 height 14
click at [198, 18] on input "text" at bounding box center [149, 16] width 155 height 14
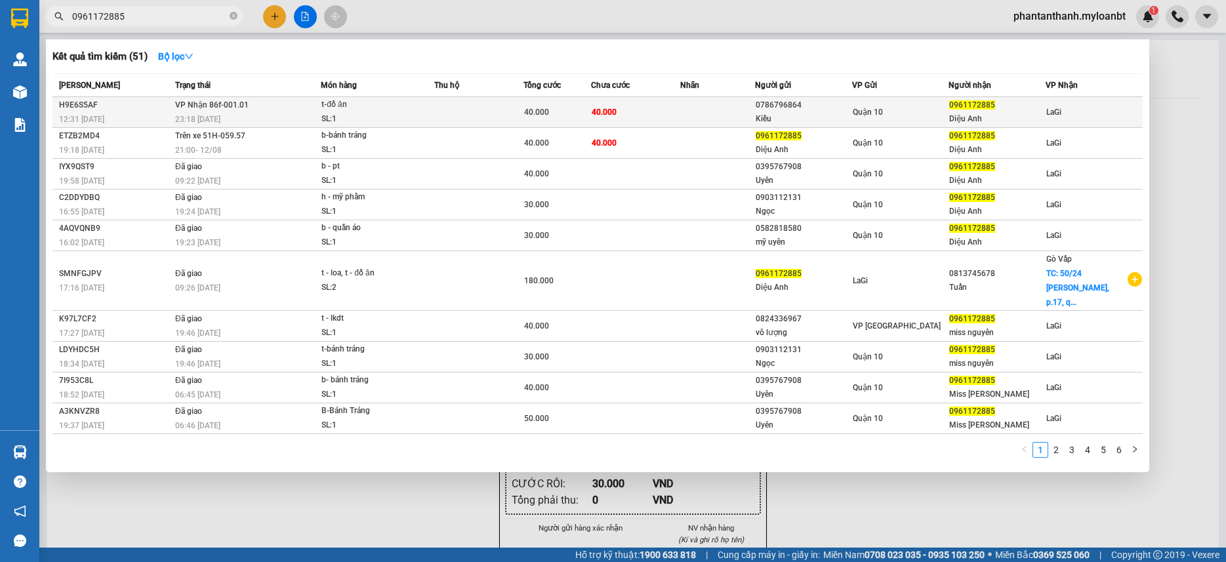
type input "0961172885"
click at [428, 117] on span "t-đồ ăn SL: 1" at bounding box center [378, 112] width 112 height 28
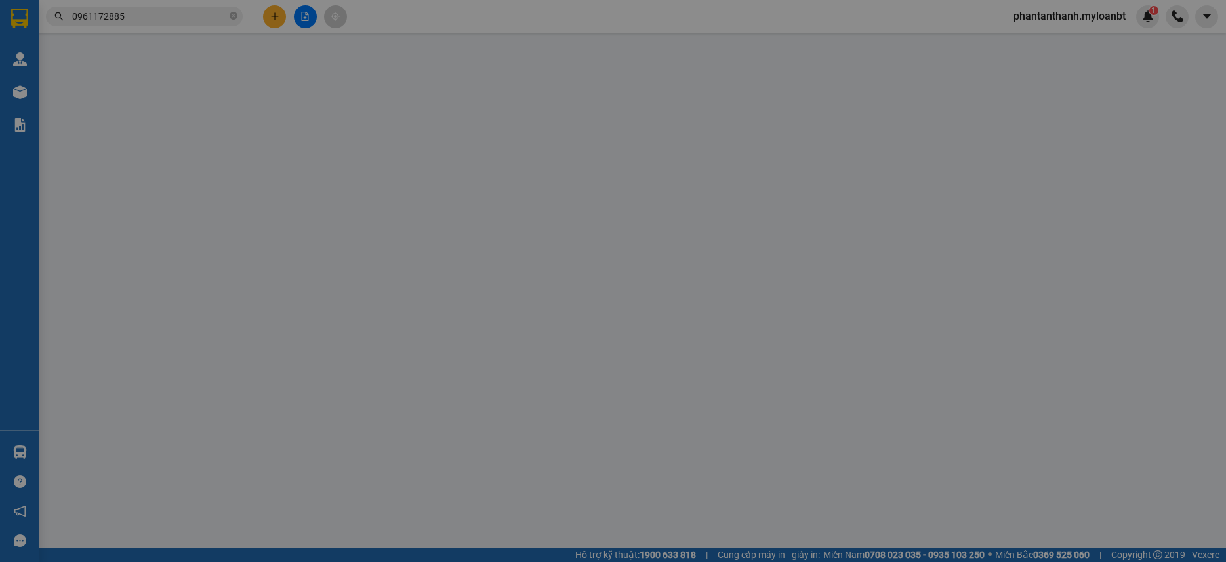
type input "0786796864"
type input "Kiều"
type input "0961172885"
type input "Diệu Anh"
type input "40.000"
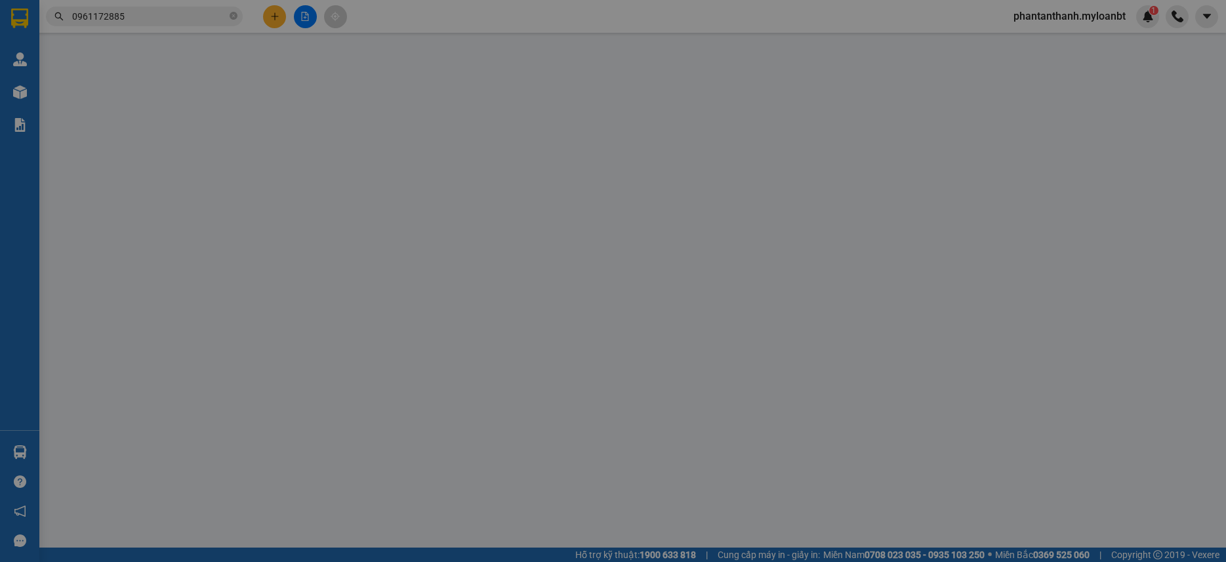
type input "40.000"
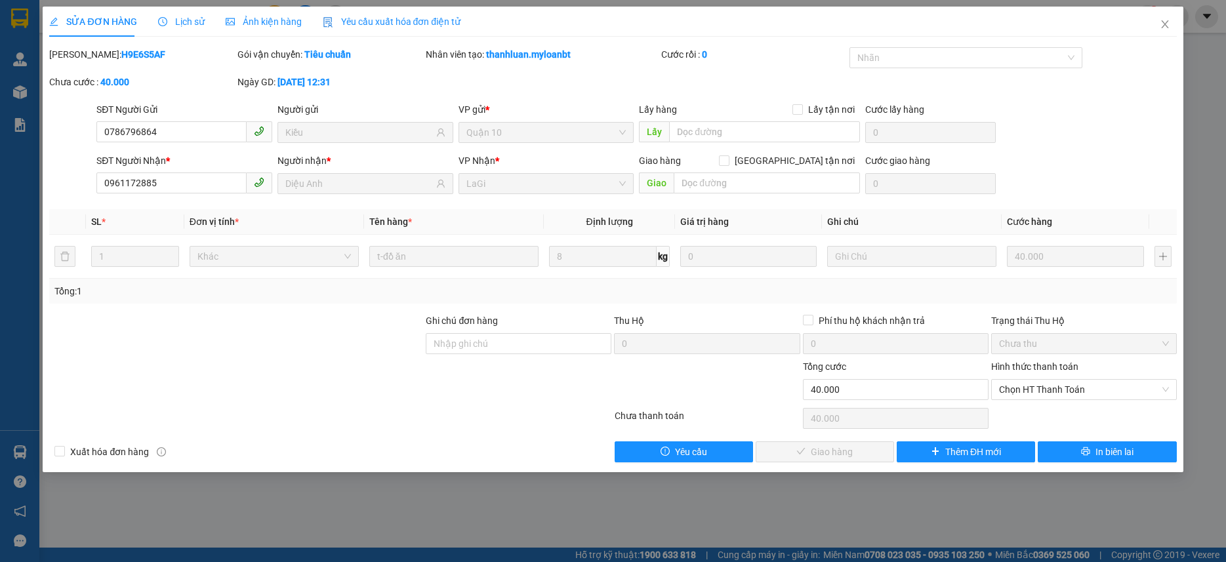
click at [395, 84] on div "Ngày GD: 12-08-2025 lúc 12:31" at bounding box center [331, 82] width 186 height 14
click at [402, 84] on div "Ngày GD: 12-08-2025 lúc 12:31" at bounding box center [331, 82] width 186 height 14
click at [186, 34] on div "Lịch sử" at bounding box center [181, 22] width 47 height 30
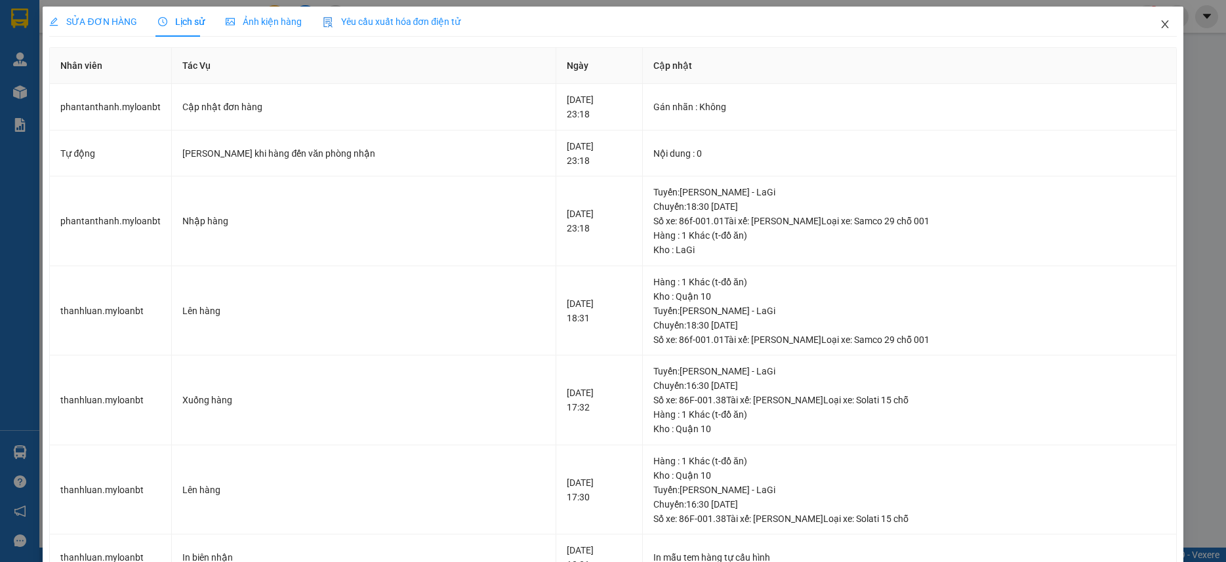
click at [1154, 18] on span "Close" at bounding box center [1165, 25] width 37 height 37
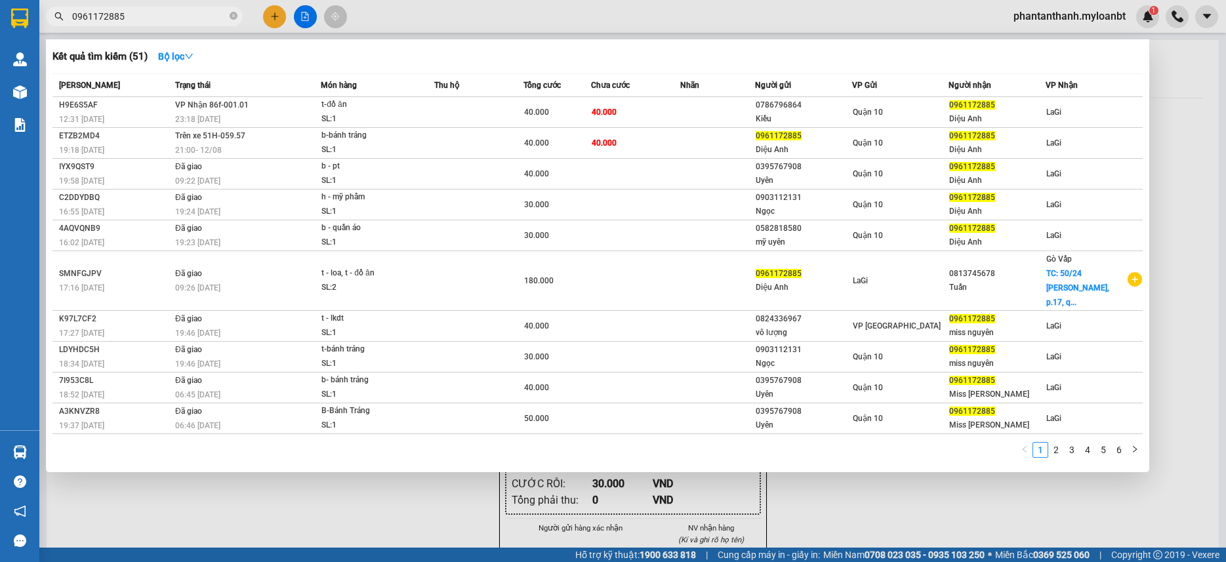
click at [127, 16] on input "0961172885" at bounding box center [149, 16] width 155 height 14
click at [400, 22] on div at bounding box center [613, 281] width 1226 height 562
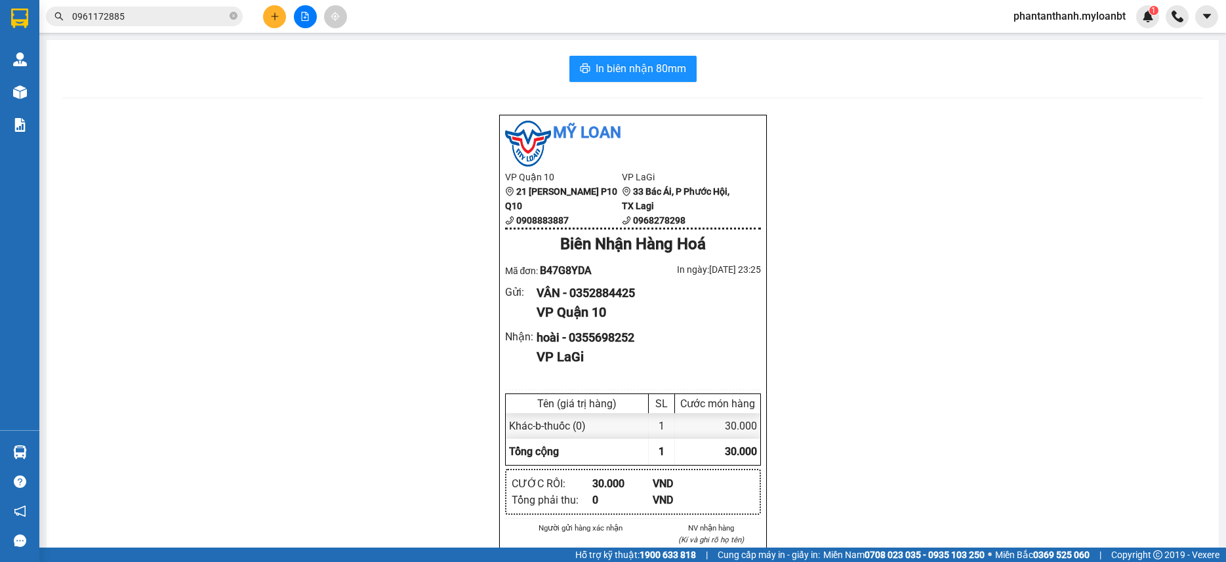
click at [188, 26] on span "0961172885" at bounding box center [144, 17] width 197 height 20
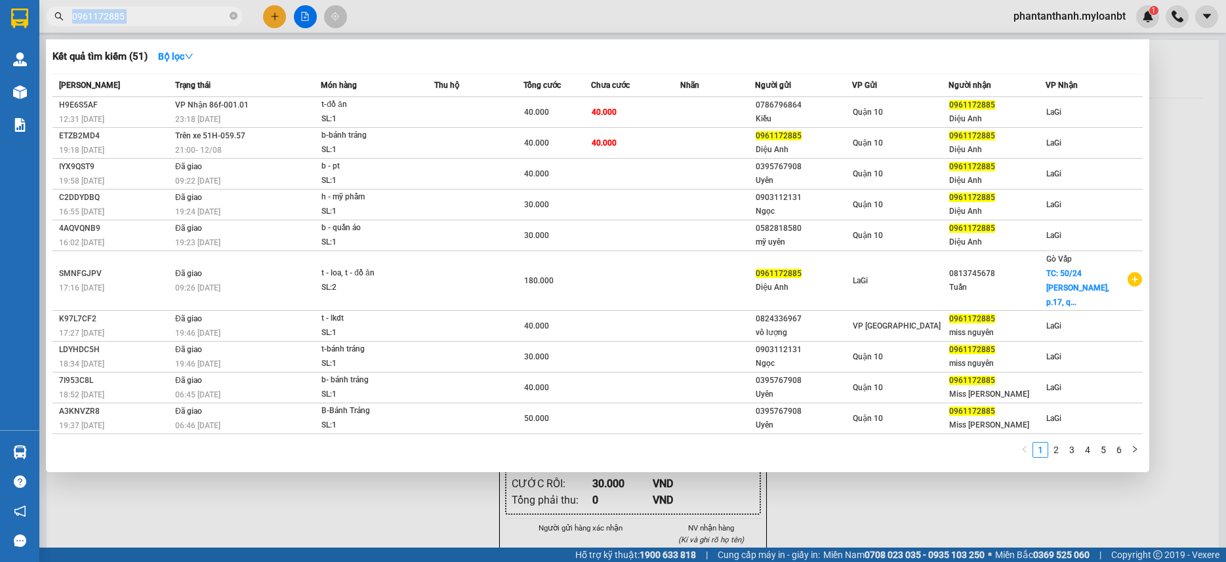
click at [188, 24] on span "0961172885" at bounding box center [144, 17] width 197 height 20
click at [188, 22] on input "0961172885" at bounding box center [149, 16] width 155 height 14
click at [175, 20] on input "0961172885" at bounding box center [149, 16] width 155 height 14
click at [224, 19] on input "0961172885" at bounding box center [149, 16] width 155 height 14
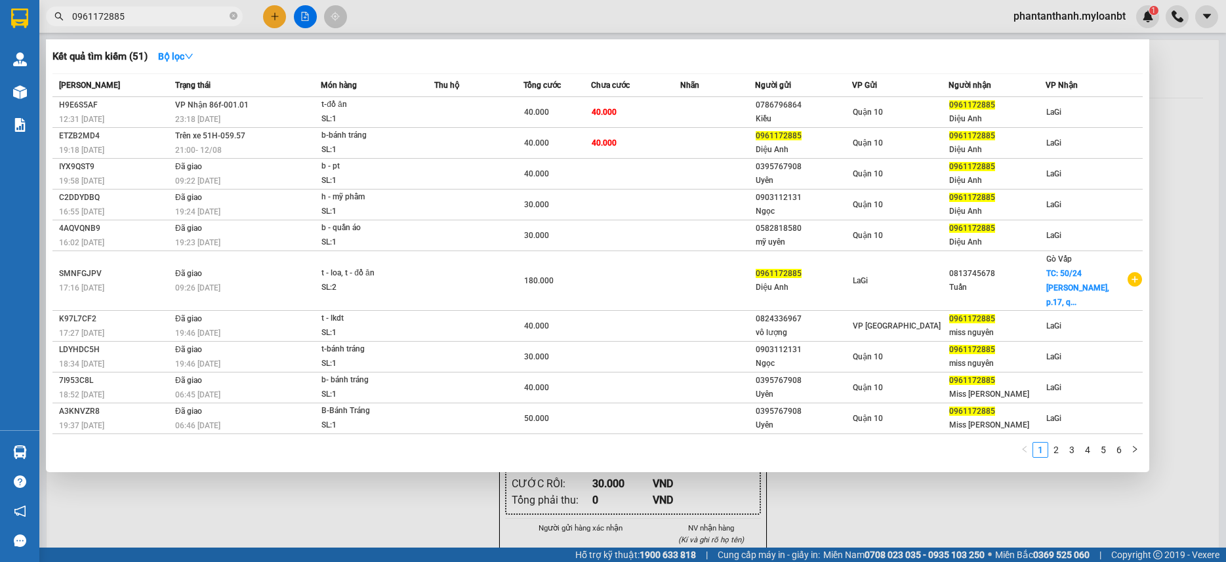
click at [224, 19] on input "0961172885" at bounding box center [149, 16] width 155 height 14
click at [505, 1] on div at bounding box center [613, 281] width 1226 height 562
click at [200, 12] on input "0961172885" at bounding box center [149, 16] width 155 height 14
click at [541, 23] on div at bounding box center [613, 281] width 1226 height 562
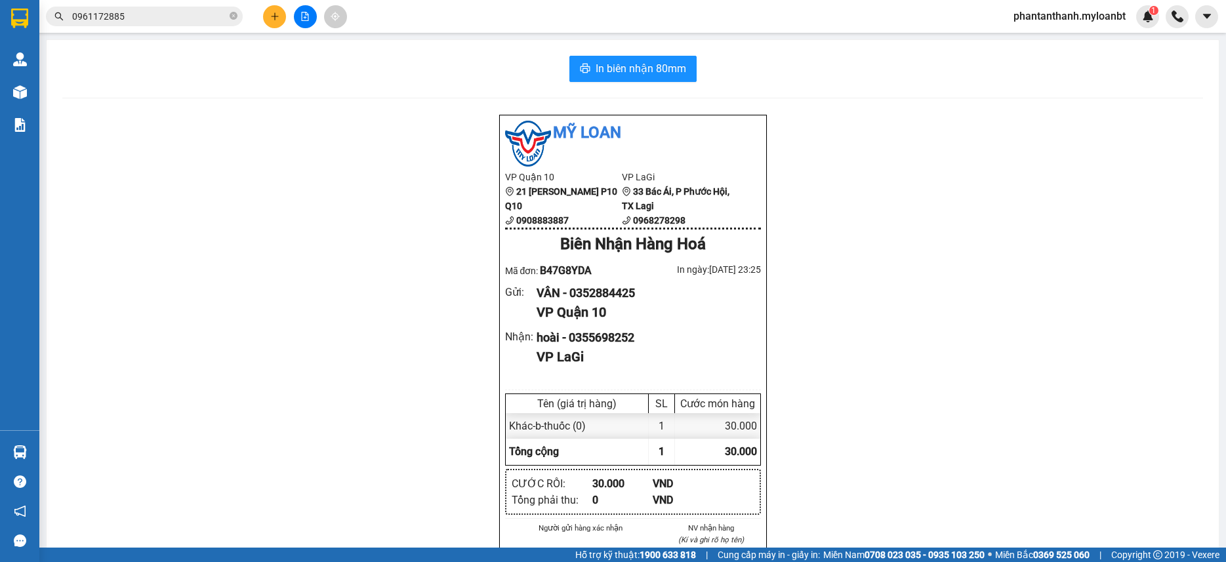
click at [328, 133] on div "Mỹ Loan VP Quận 10 21 Trần Minh Quyền P10 Q10 0908883887 VP LaGi 33 Bác Ái, P P…" at bounding box center [632, 572] width 1141 height 917
click at [148, 28] on div "Kết quả tìm kiếm ( 51 ) Bộ lọc Mã ĐH Trạng thái Món hàng Thu hộ Tổng cước Chưa …" at bounding box center [128, 16] width 256 height 23
click at [164, 12] on input "0961172885" at bounding box center [149, 16] width 155 height 14
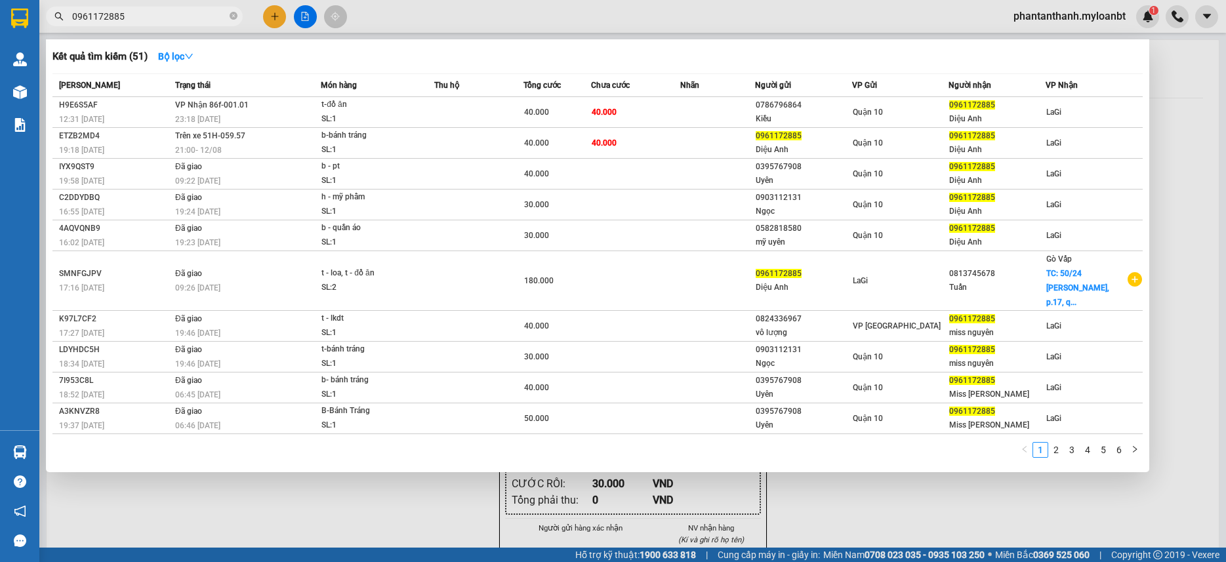
click at [164, 12] on input "0961172885" at bounding box center [149, 16] width 155 height 14
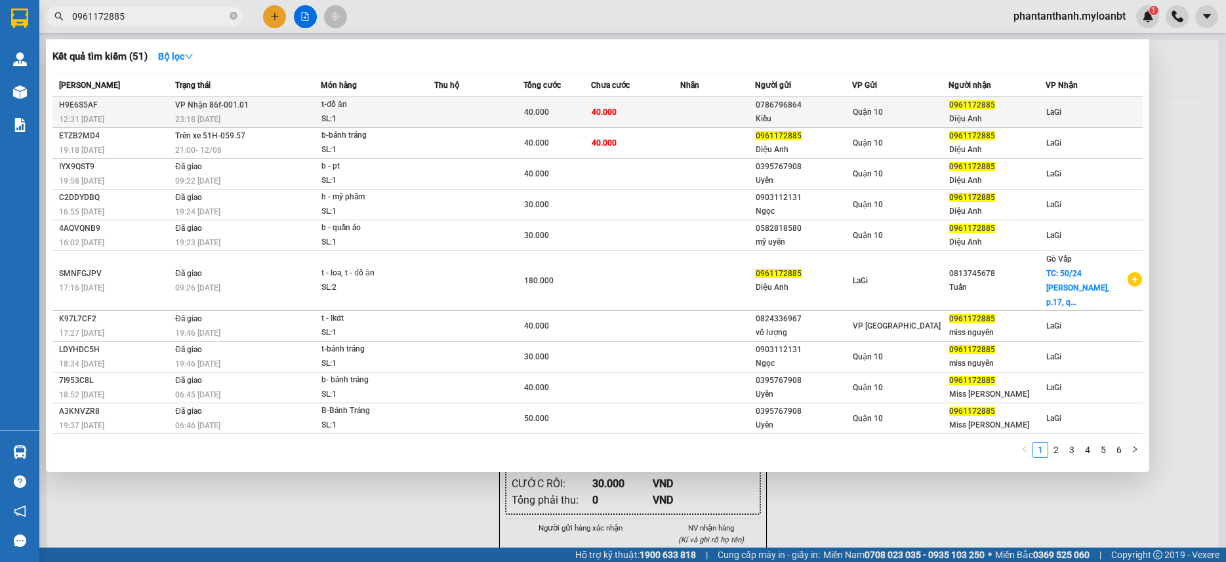
click at [360, 100] on div "t-đồ ăn" at bounding box center [371, 105] width 98 height 14
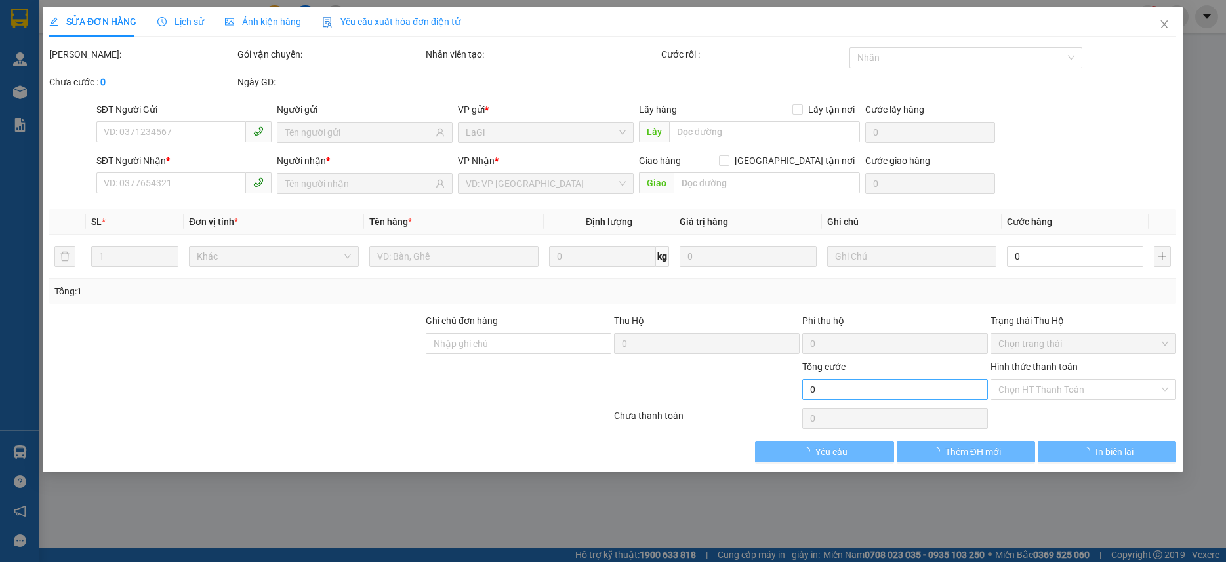
type input "0786796864"
type input "Kiều"
type input "0961172885"
type input "Diệu Anh"
type input "40.000"
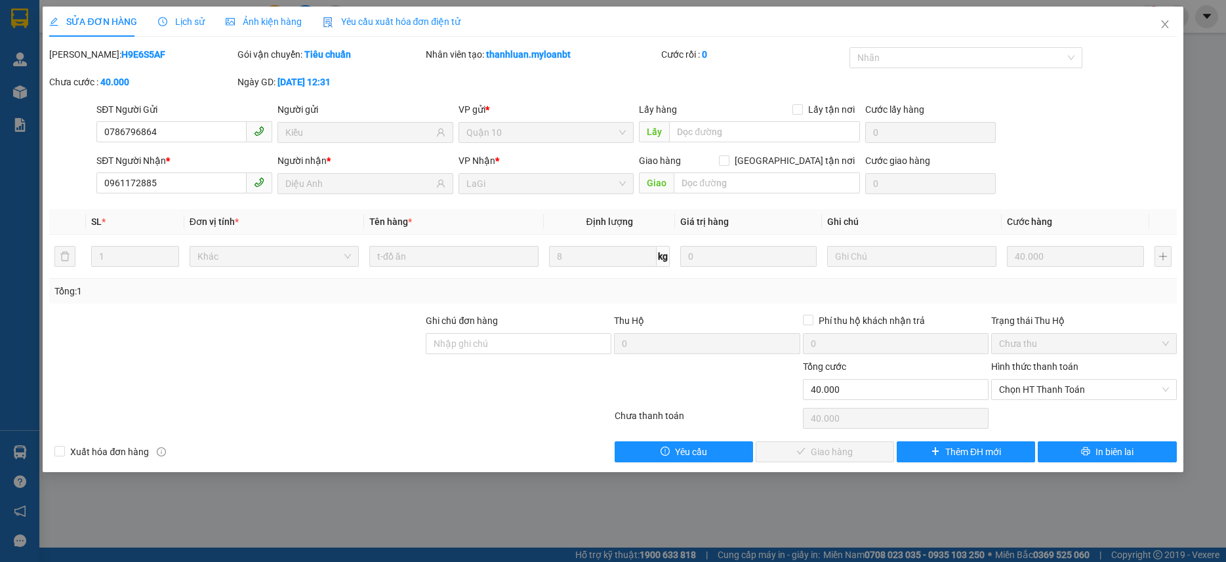
click at [1060, 402] on div "Hình thức thanh toán Chọn HT Thanh Toán" at bounding box center [1084, 383] width 186 height 46
click at [1053, 399] on span "Chọn HT Thanh Toán" at bounding box center [1084, 390] width 170 height 20
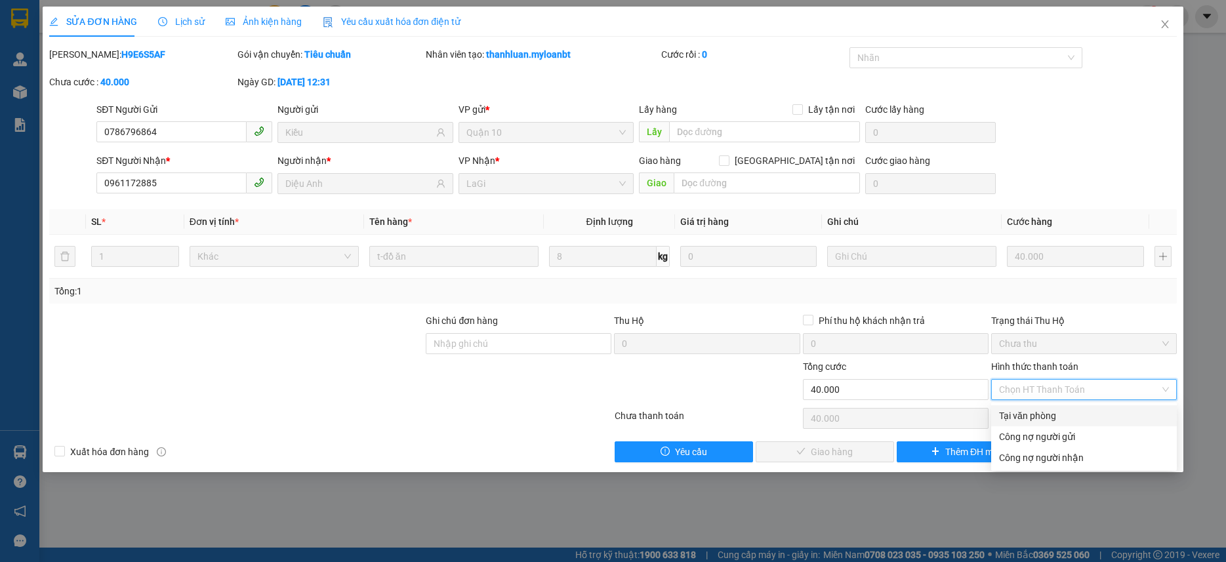
click at [1041, 409] on div "Tại văn phòng" at bounding box center [1084, 416] width 170 height 14
type input "0"
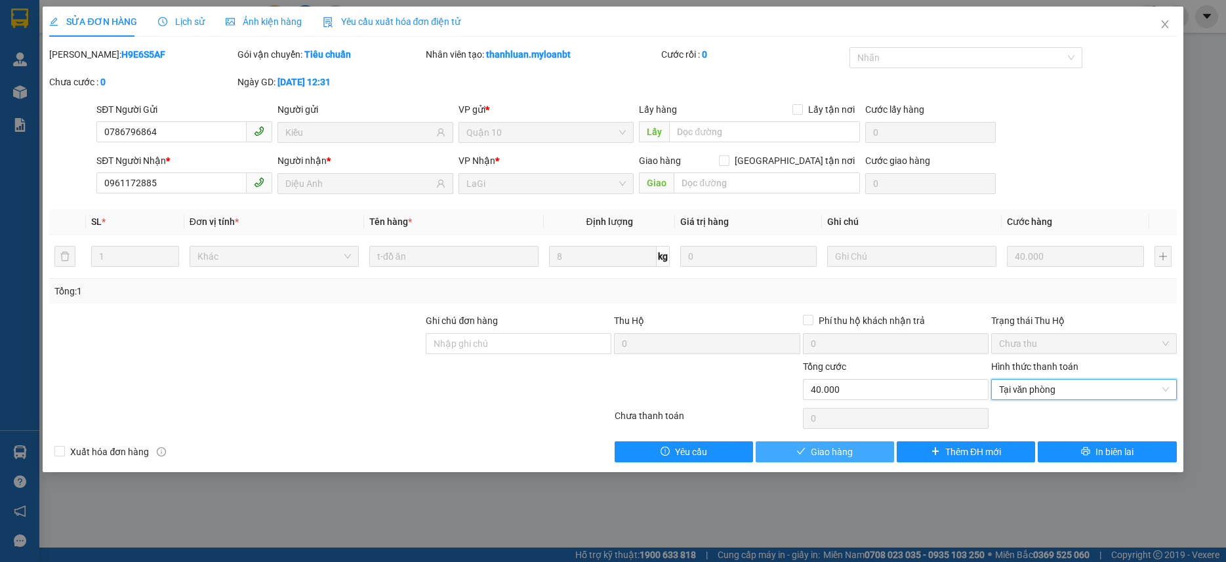
click at [772, 453] on button "Giao hàng" at bounding box center [825, 452] width 138 height 21
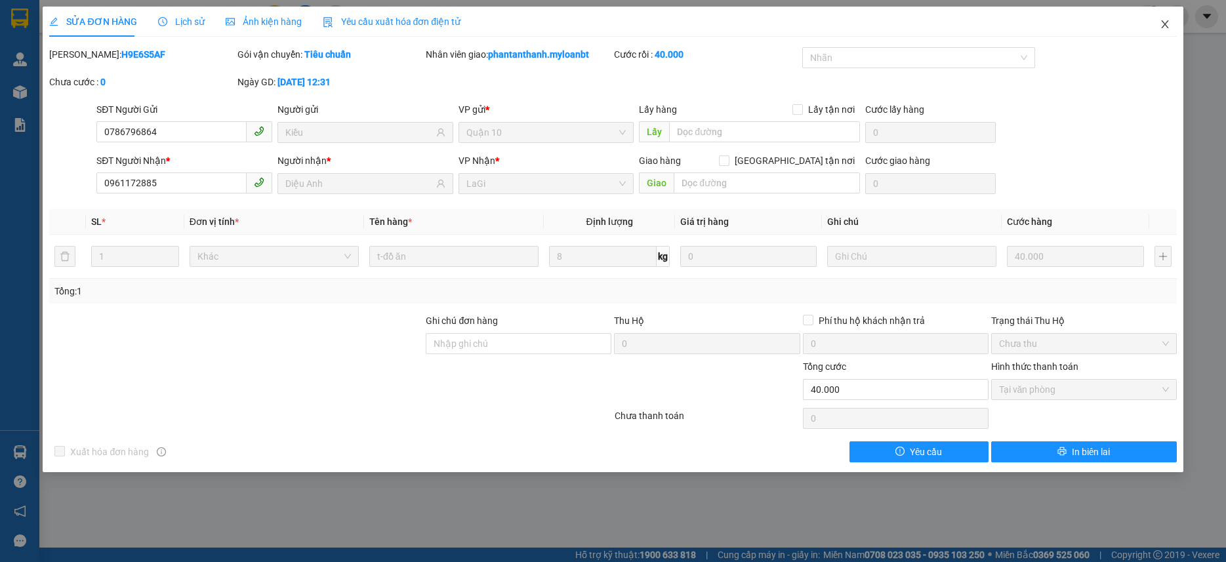
click at [1169, 16] on span "Close" at bounding box center [1165, 25] width 37 height 37
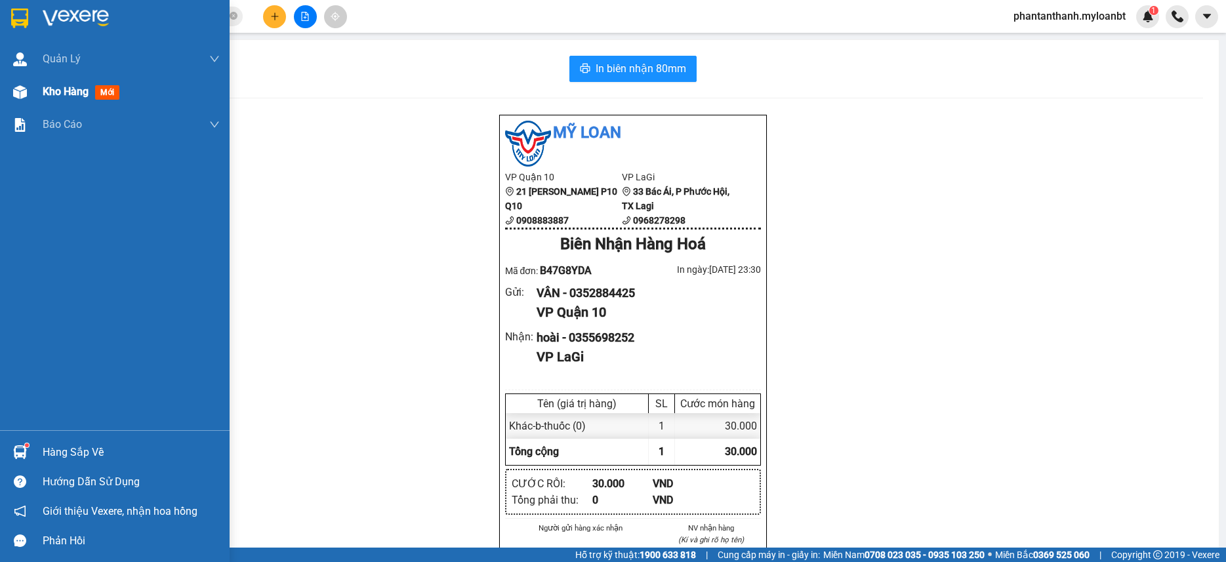
click at [32, 100] on div "Kho hàng mới" at bounding box center [115, 91] width 230 height 33
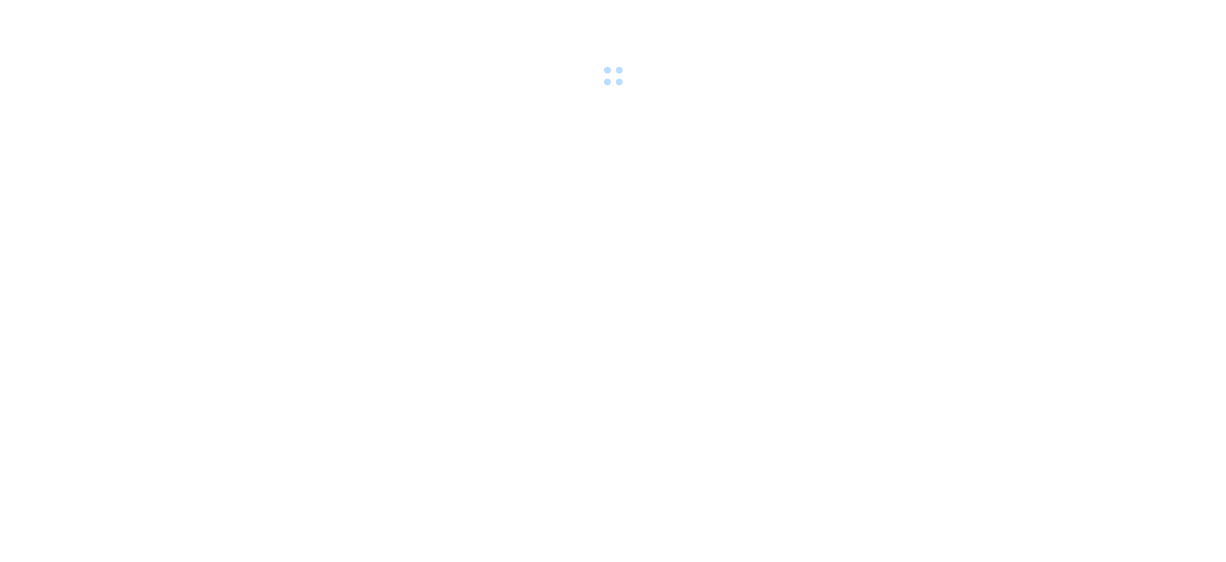
click at [235, 16] on div at bounding box center [613, 45] width 1226 height 91
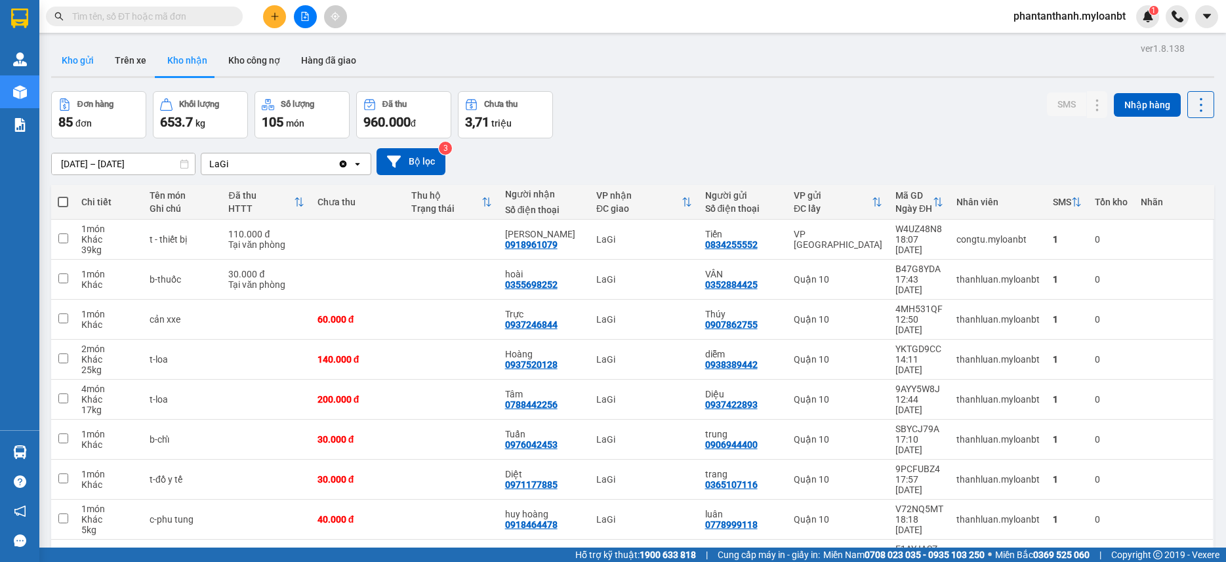
click at [70, 60] on button "Kho gửi" at bounding box center [77, 60] width 53 height 31
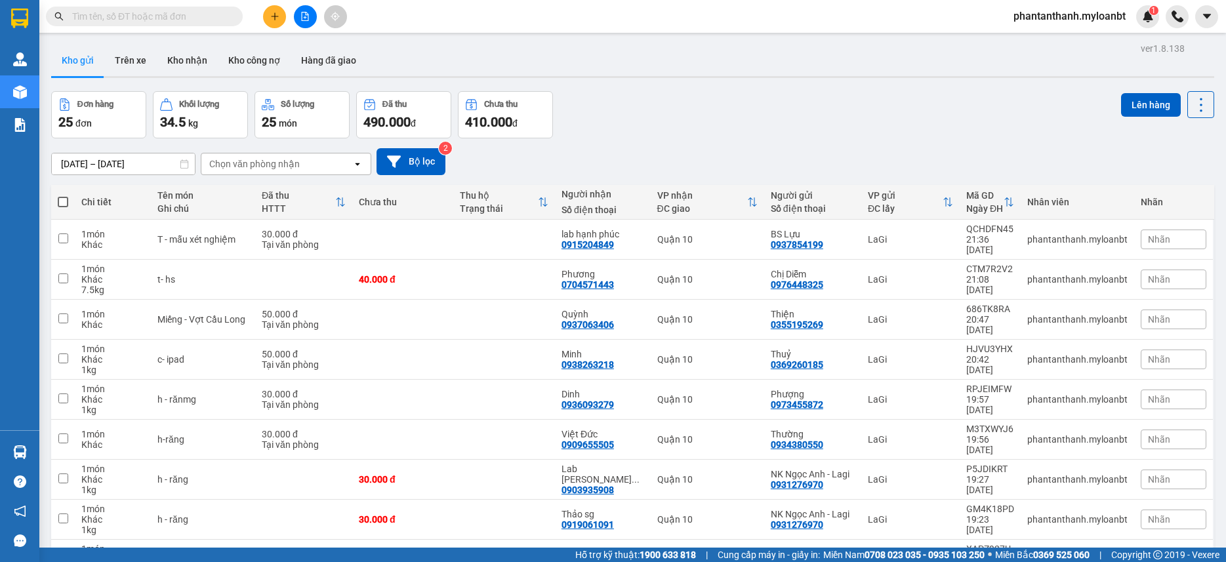
click at [304, 171] on div "Chọn văn phòng nhận" at bounding box center [276, 164] width 151 height 21
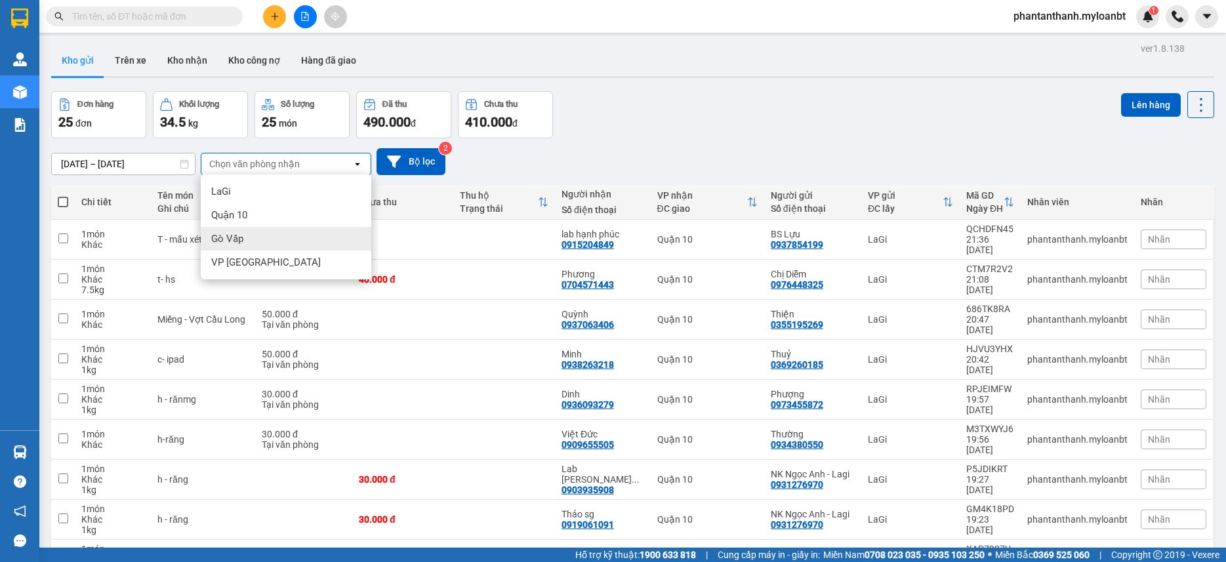
click at [262, 234] on div "Gò Vấp" at bounding box center [286, 239] width 171 height 24
